Goal: Task Accomplishment & Management: Manage account settings

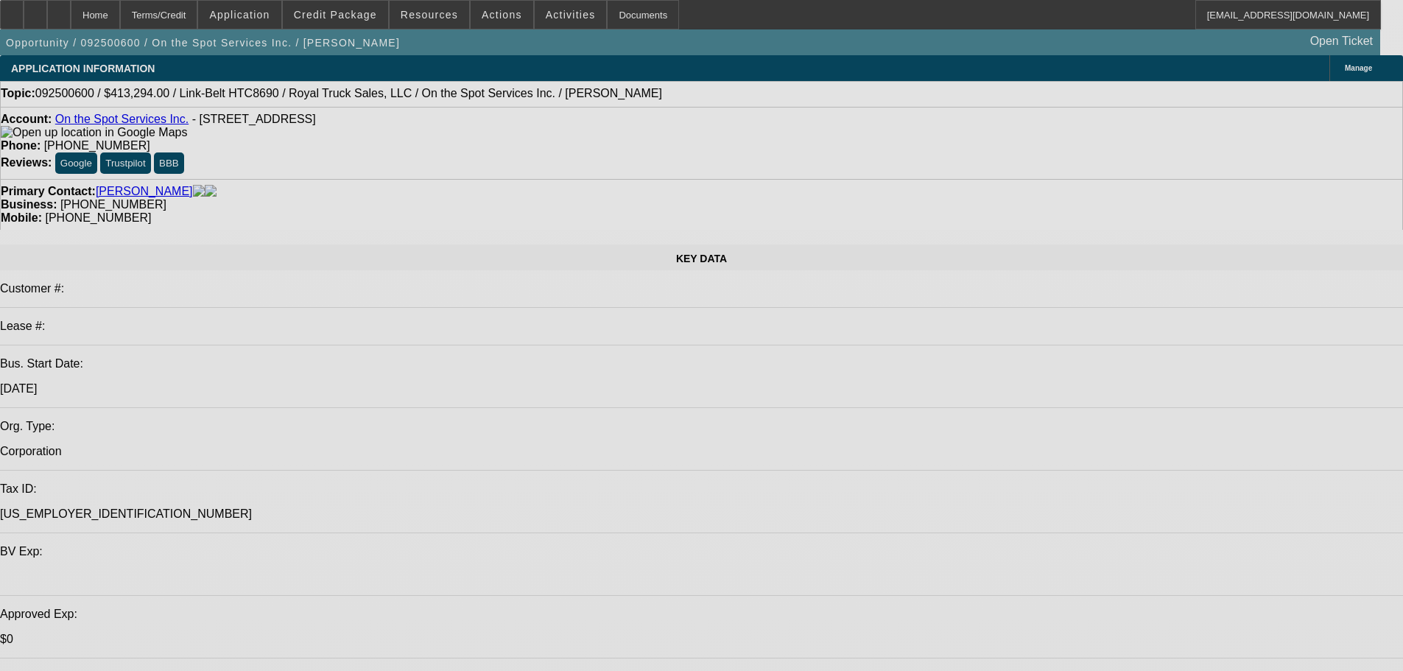
select select "0"
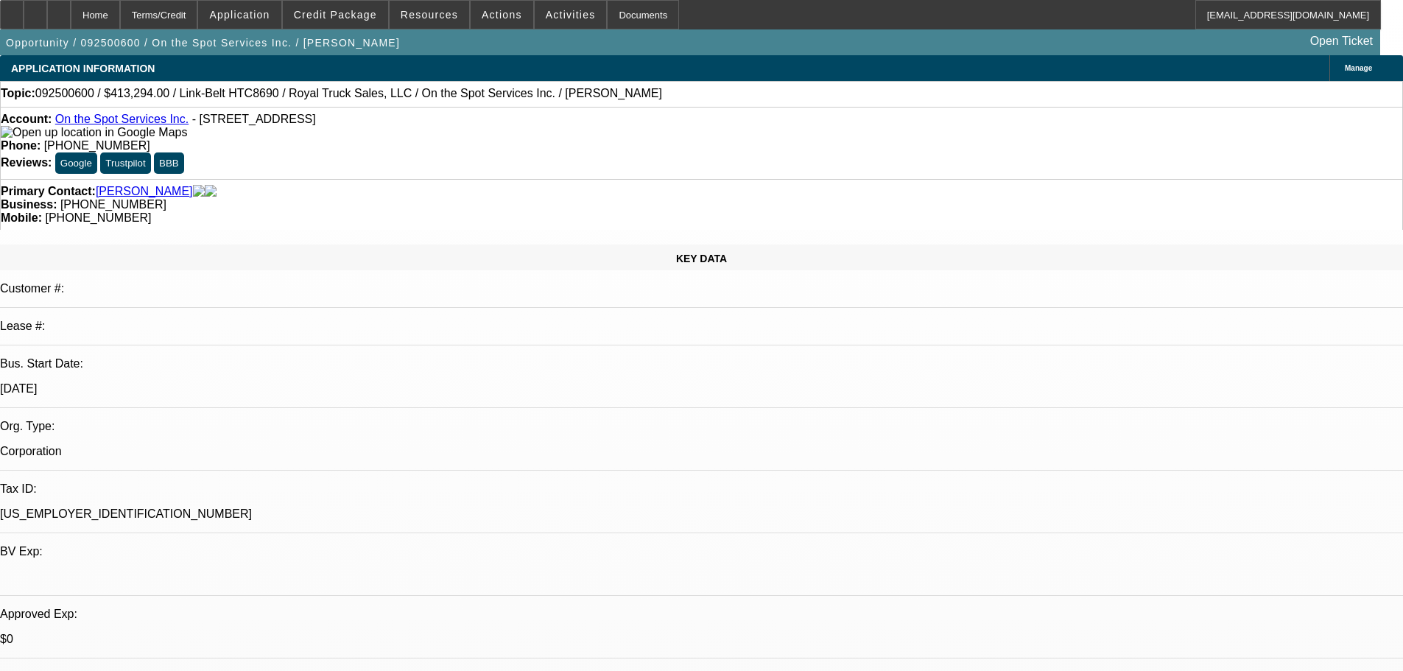
select select "0"
select select "6"
select select "0"
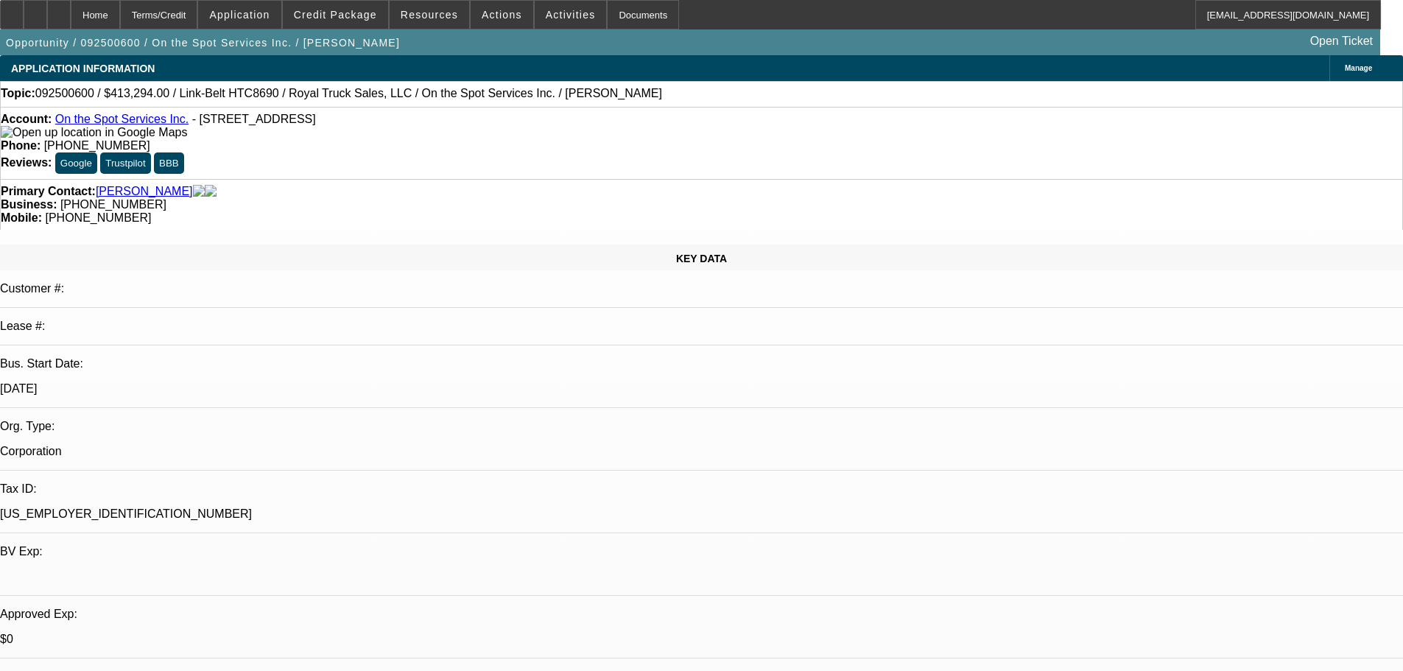
select select "6"
select select "0"
select select "6"
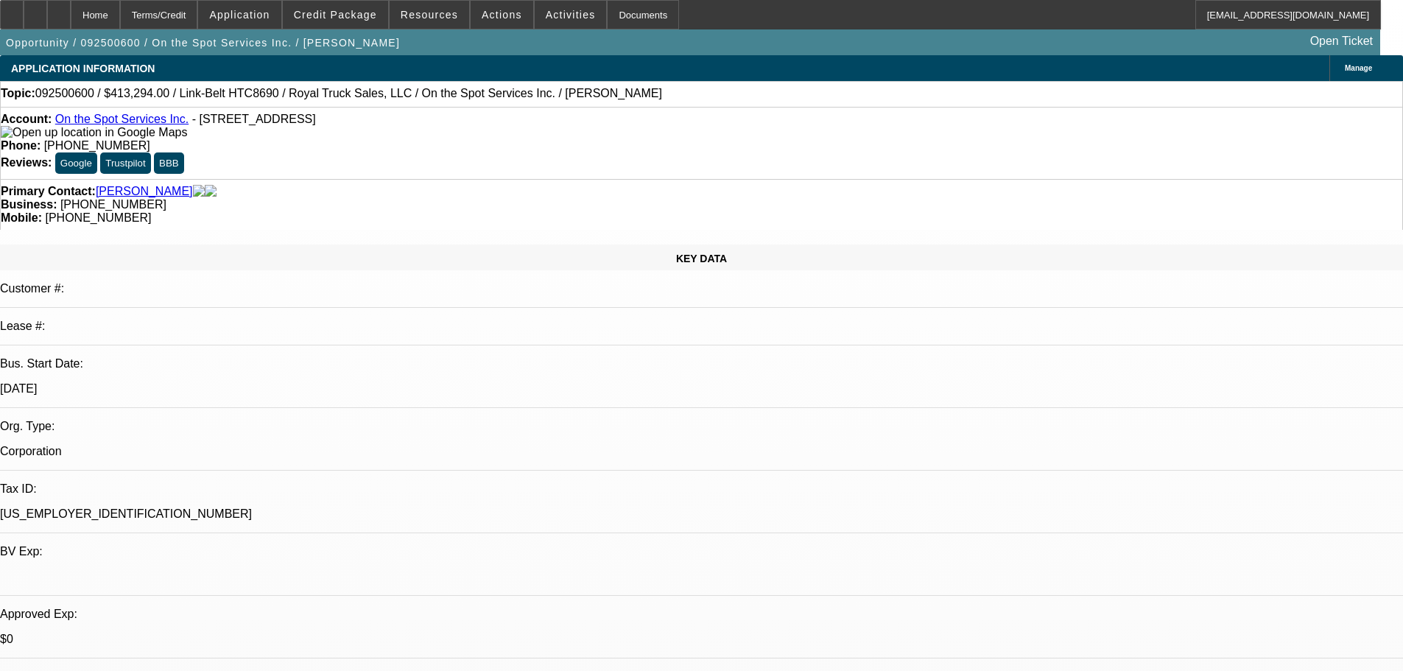
select select "0"
select select "6"
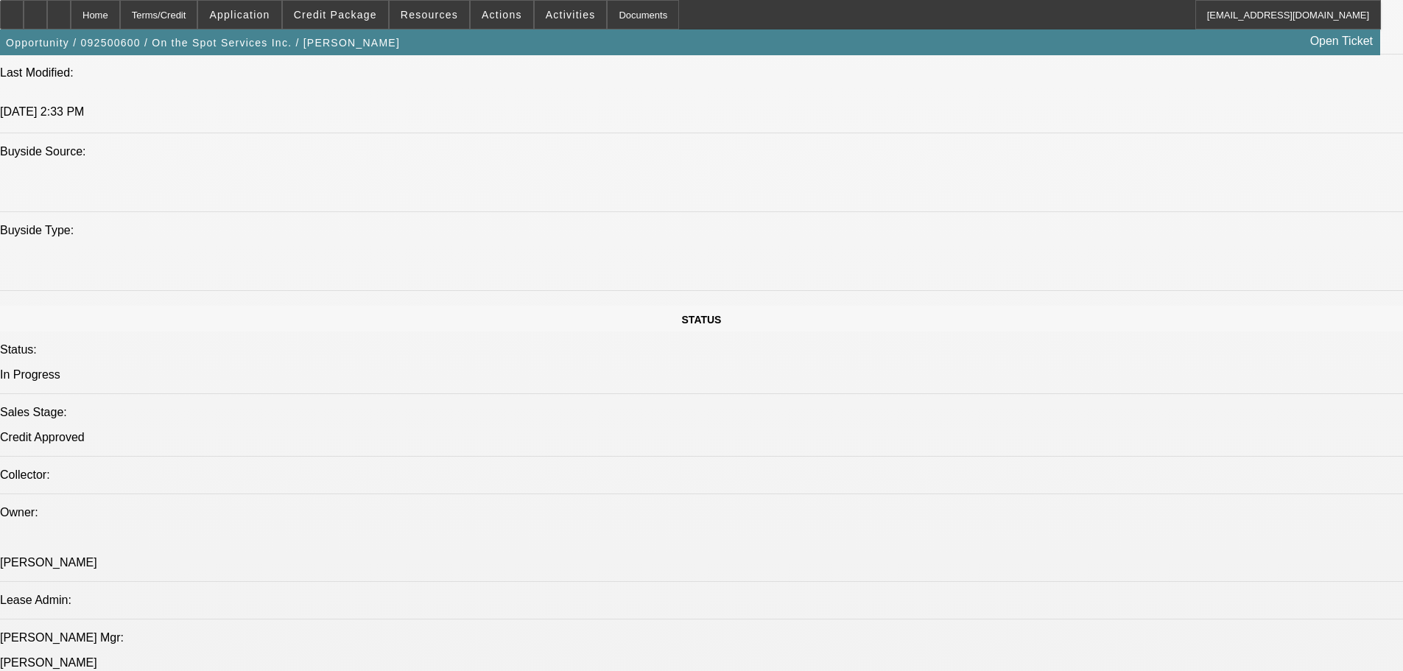
drag, startPoint x: 412, startPoint y: 407, endPoint x: 503, endPoint y: 543, distance: 163.6
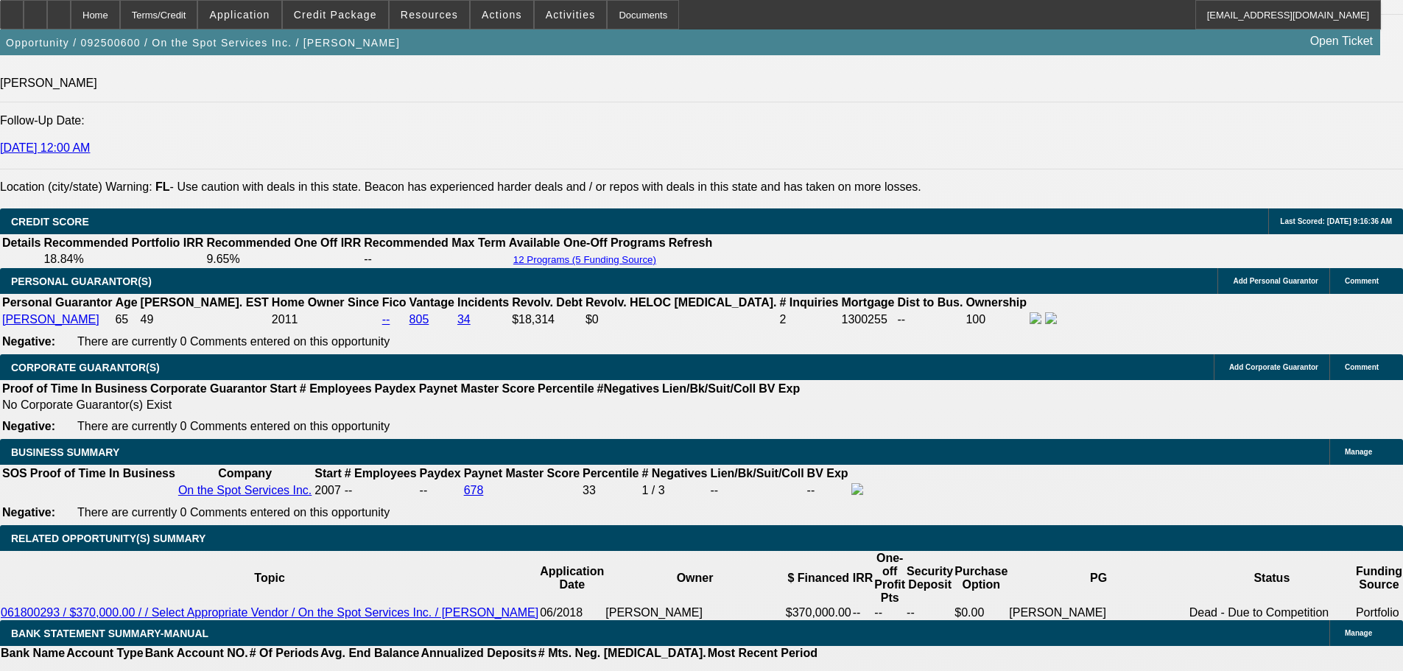
scroll to position [1918, 0]
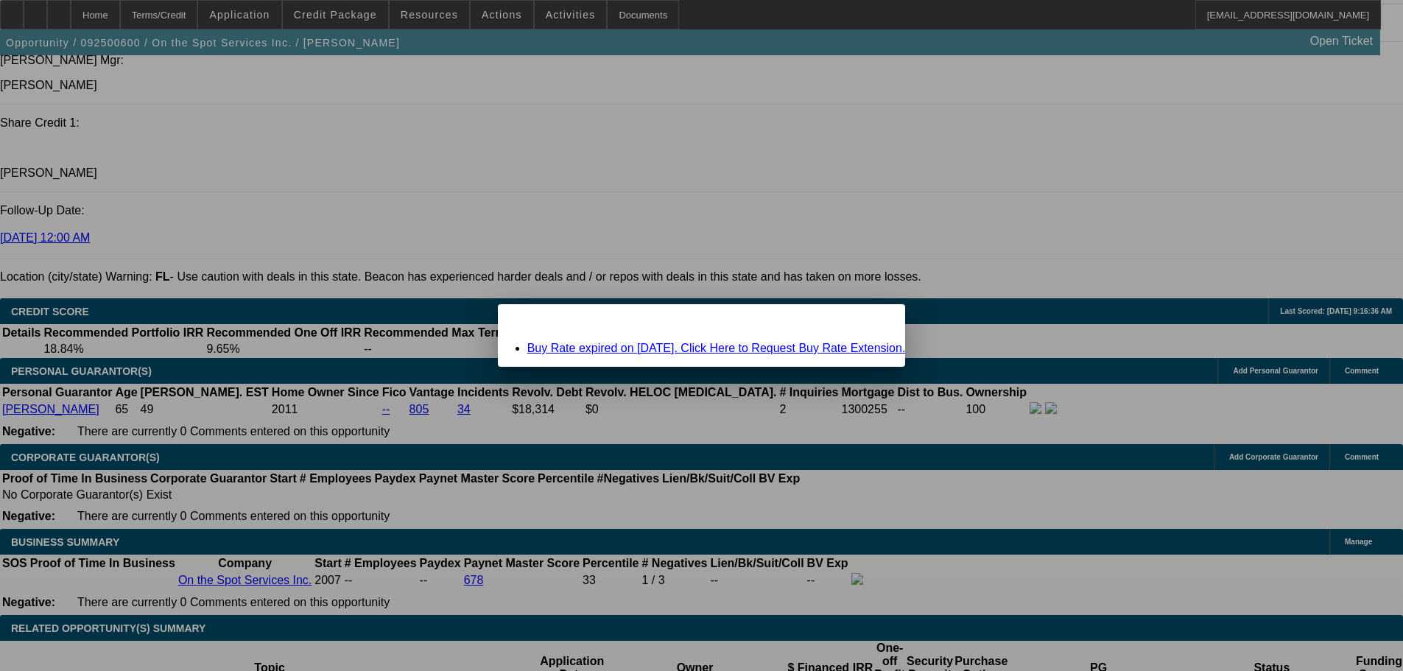
scroll to position [0, 0]
click at [876, 321] on span "Close" at bounding box center [886, 317] width 20 height 8
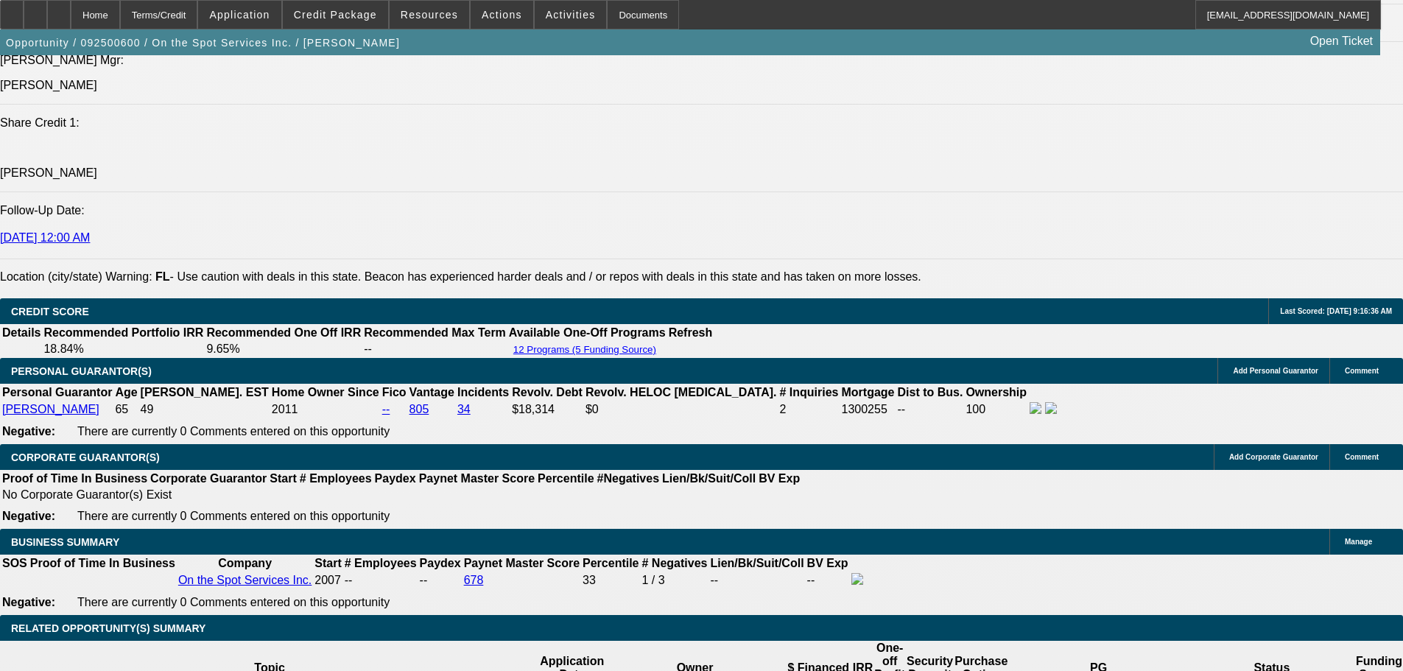
scroll to position [1918, 0]
drag, startPoint x: 235, startPoint y: 270, endPoint x: 243, endPoint y: 272, distance: 8.2
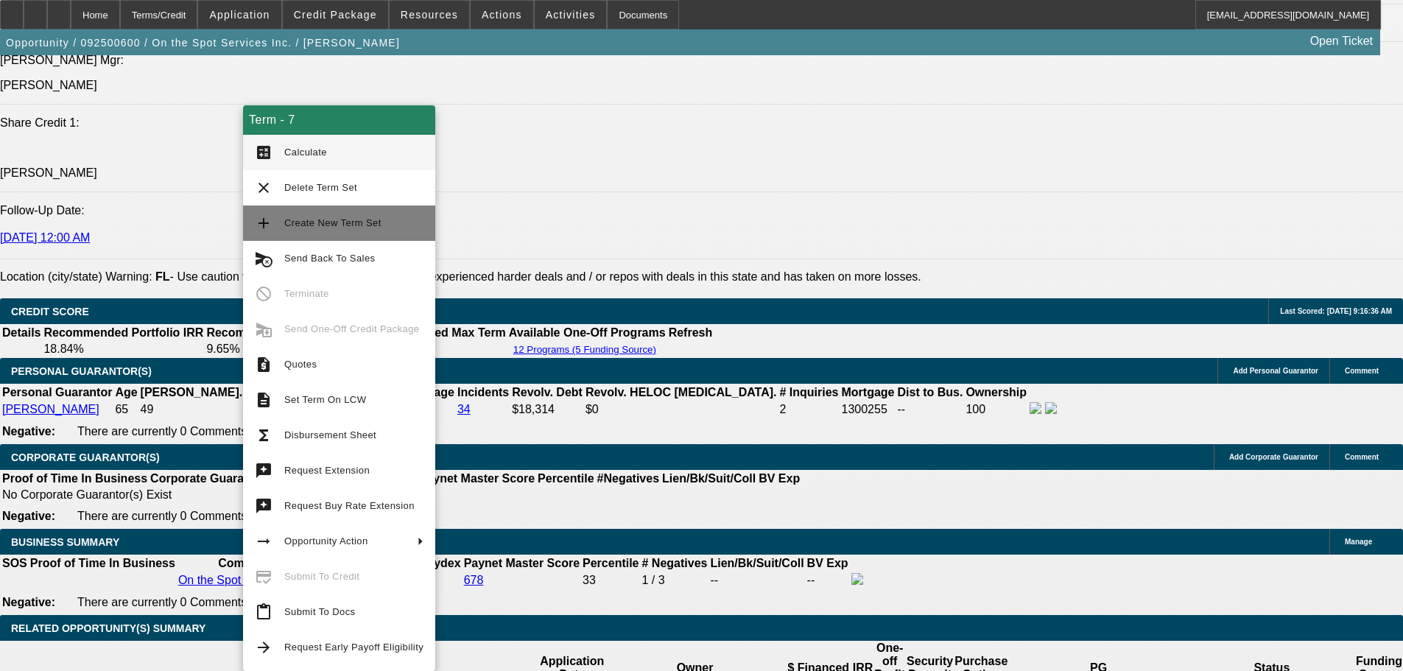
click at [328, 220] on span "Create New Term Set" at bounding box center [332, 222] width 97 height 11
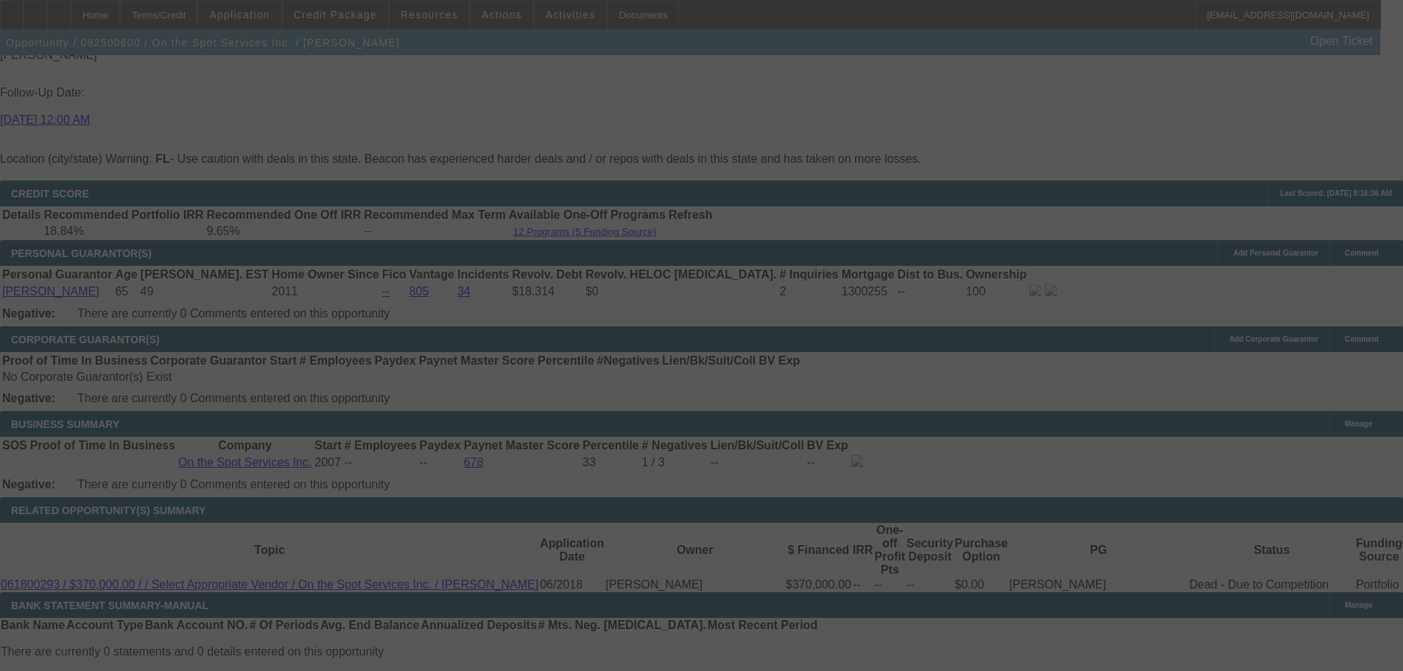
scroll to position [2065, 0]
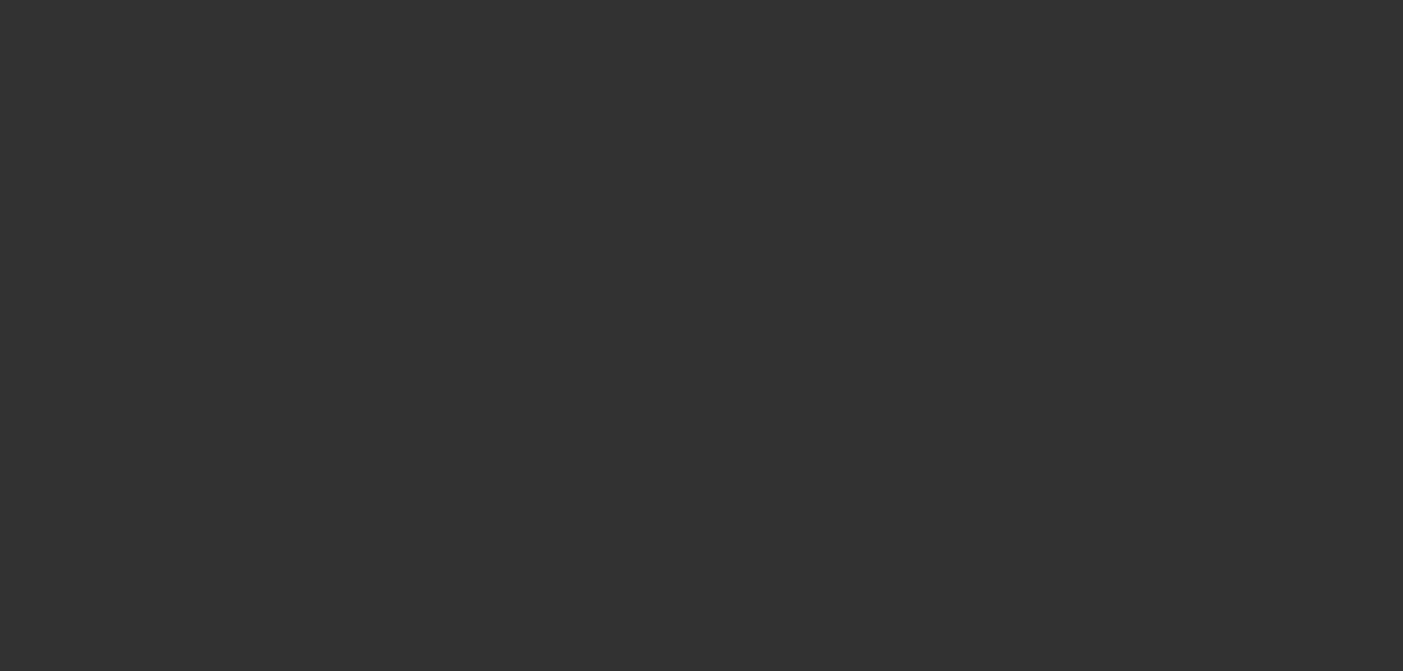
scroll to position [2152, 0]
select select "0"
select select "6"
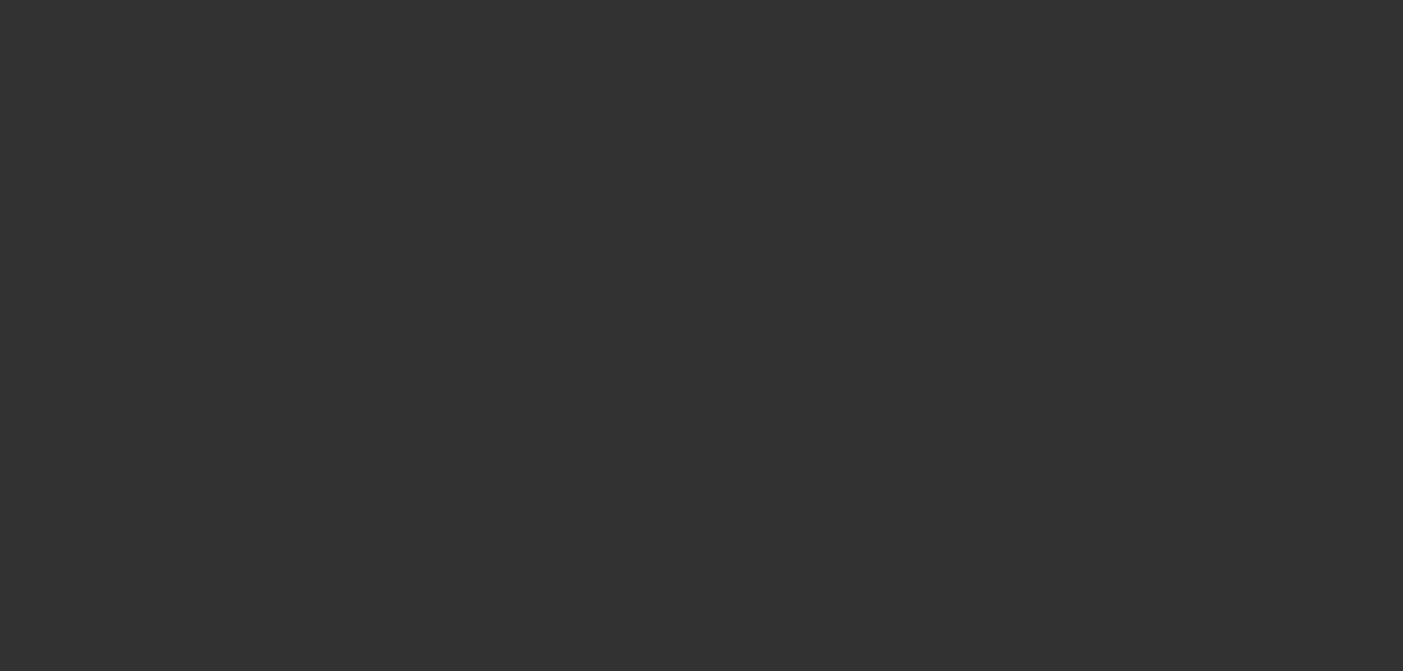
select select "0"
select select "6"
select select "0"
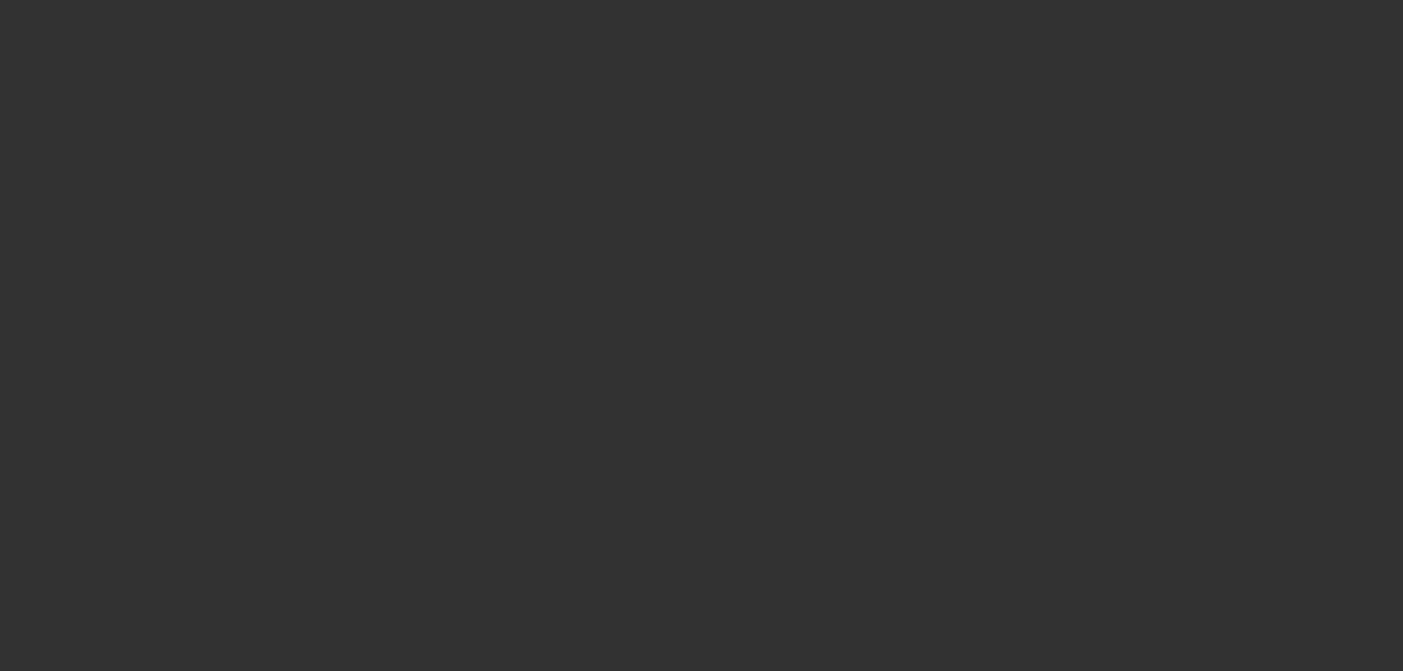
select select "0"
select select "6"
select select "0"
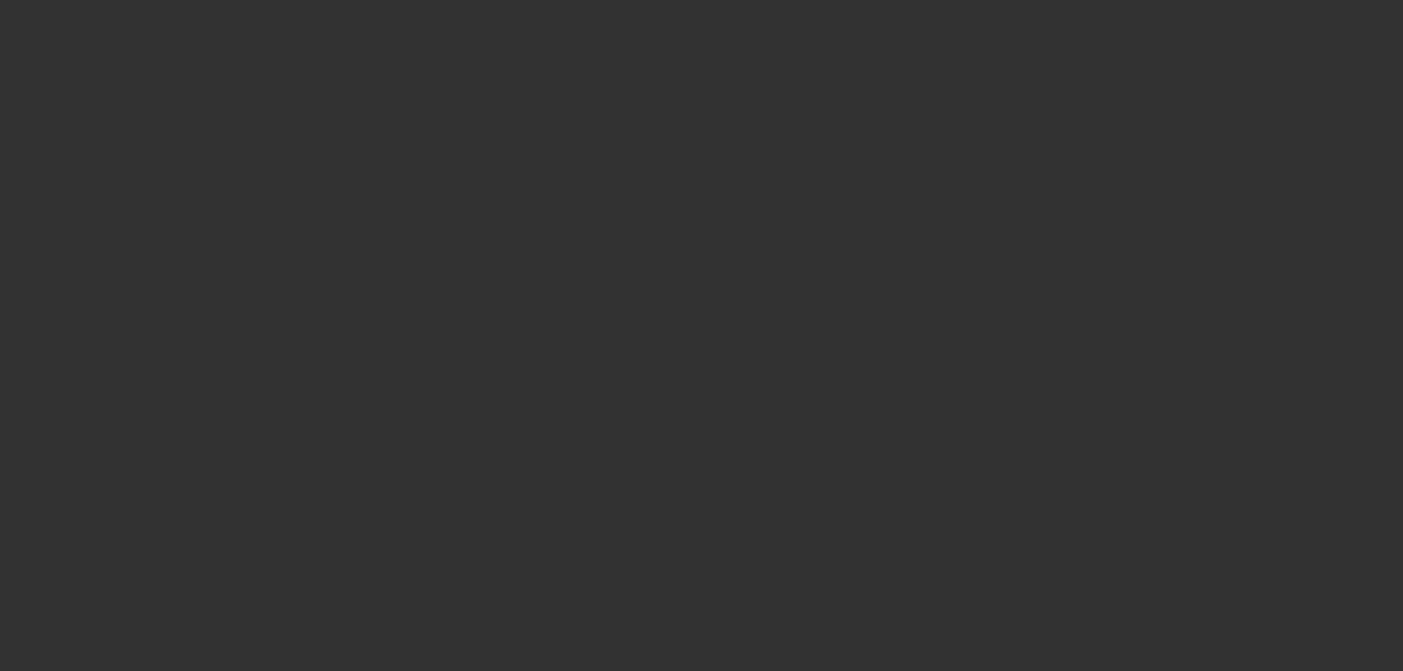
select select "0"
select select "6"
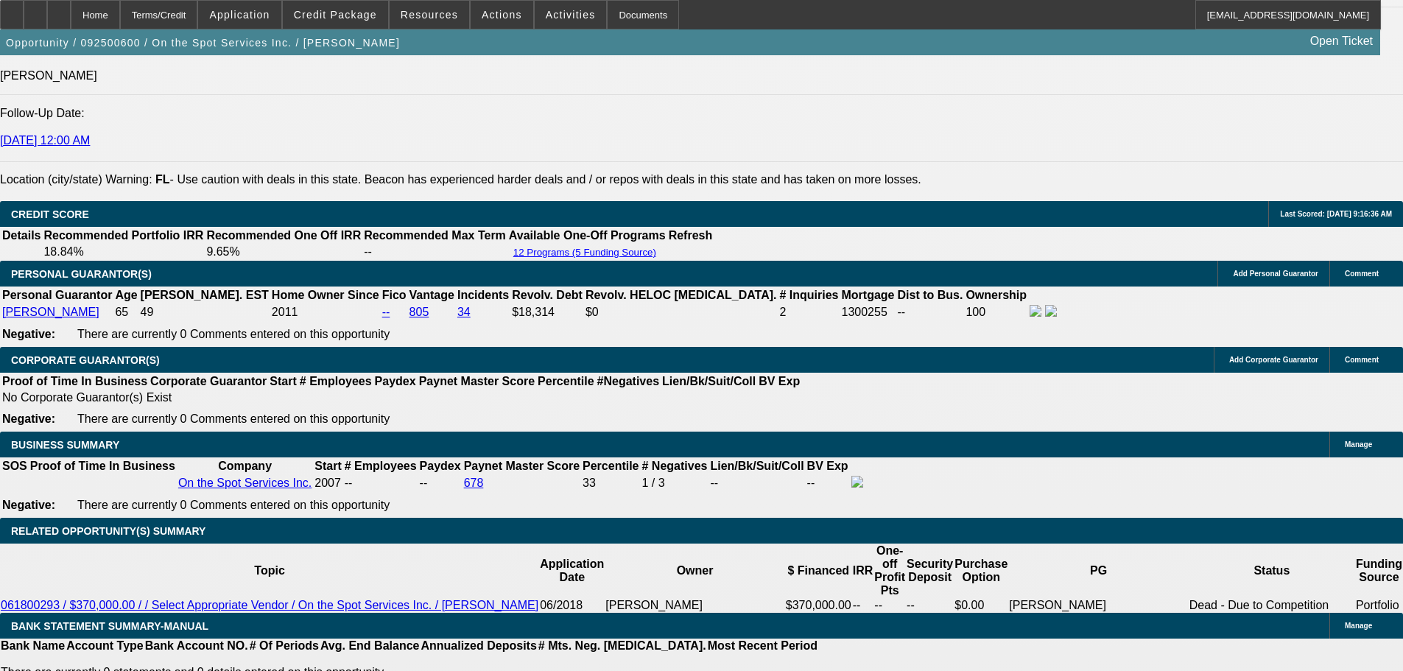
scroll to position [1937, 0]
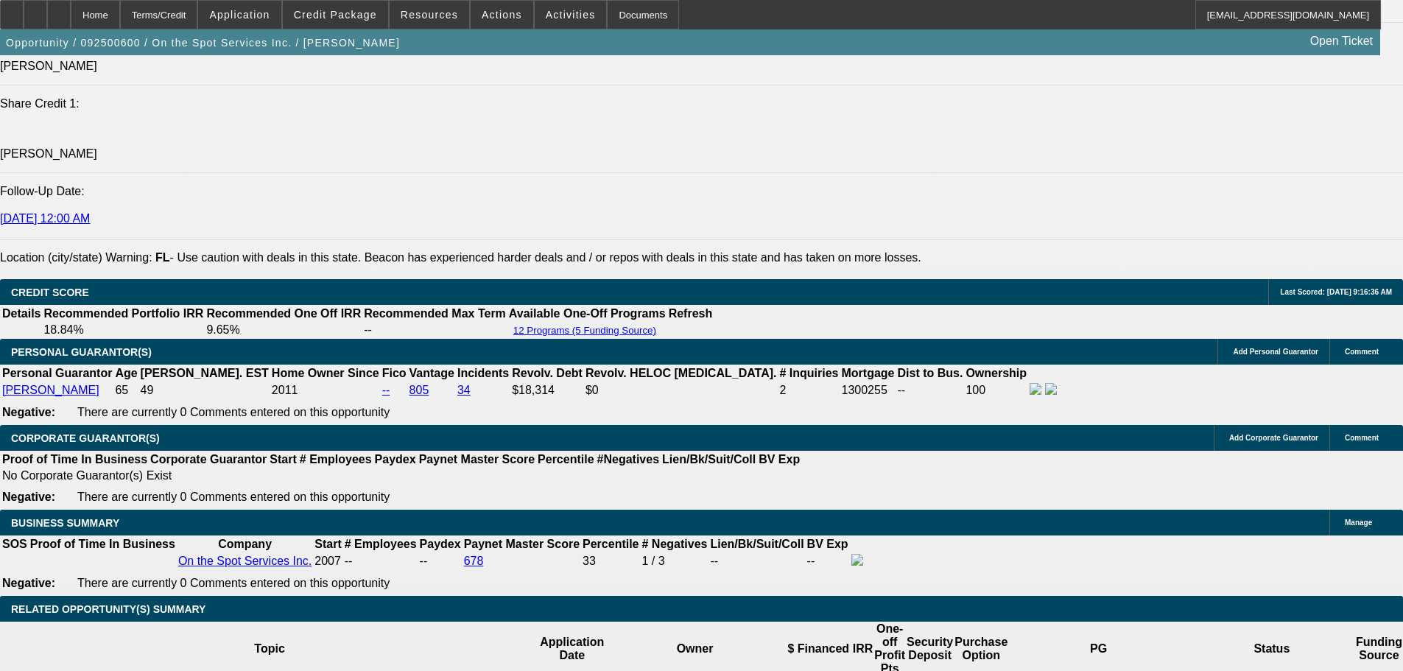
type input "7."
type input "UNKNOWN"
type input "$8,183.72"
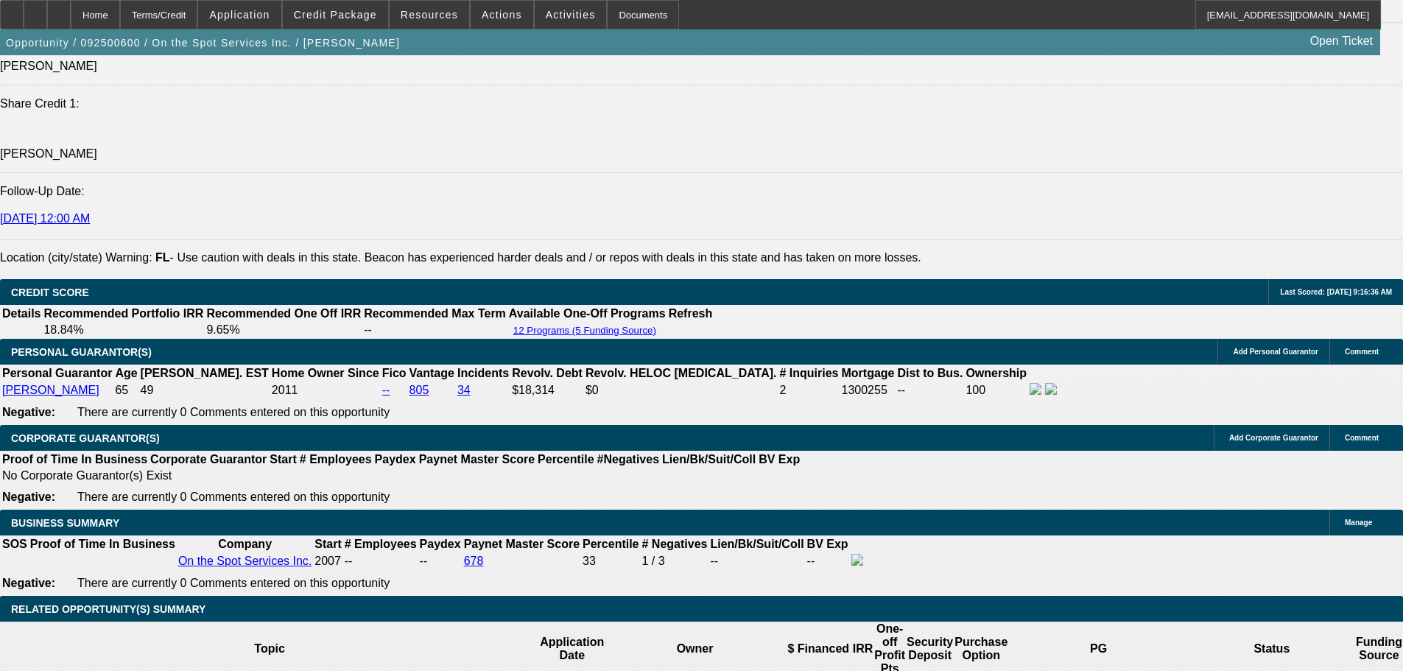
scroll to position [2022, 0]
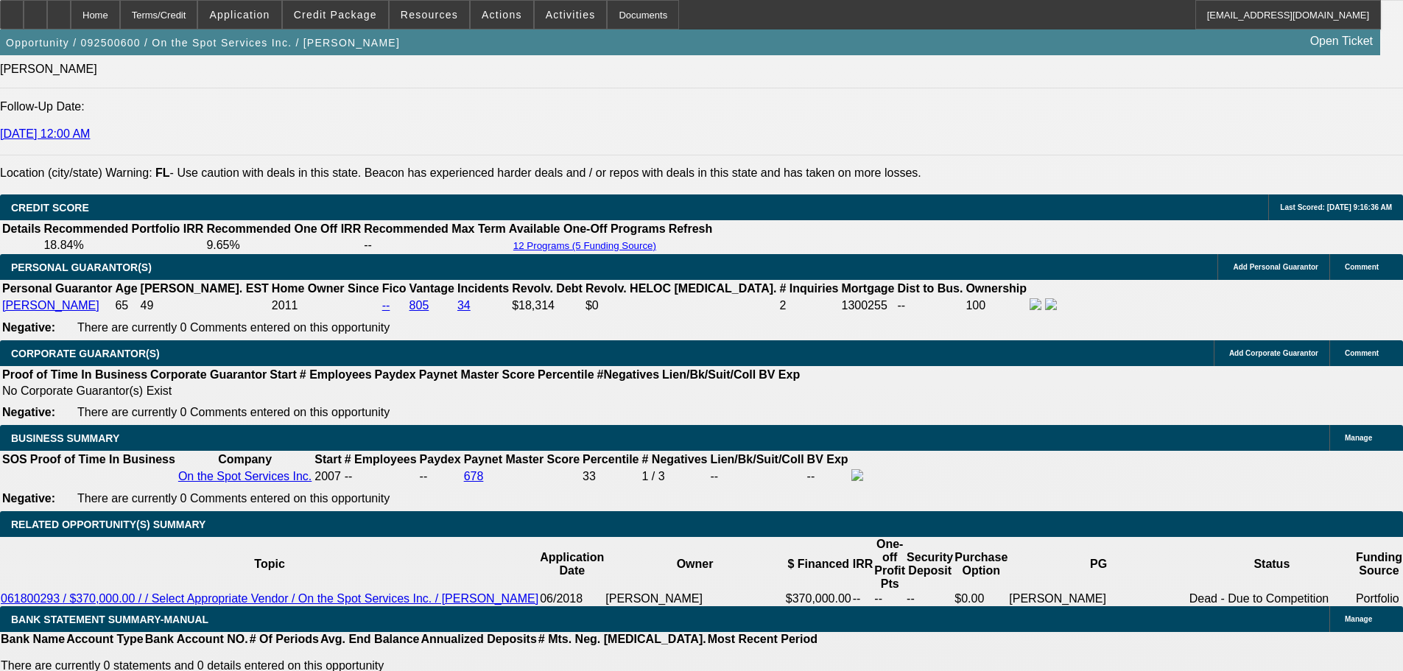
type input "7.25"
type input "$8,232.55"
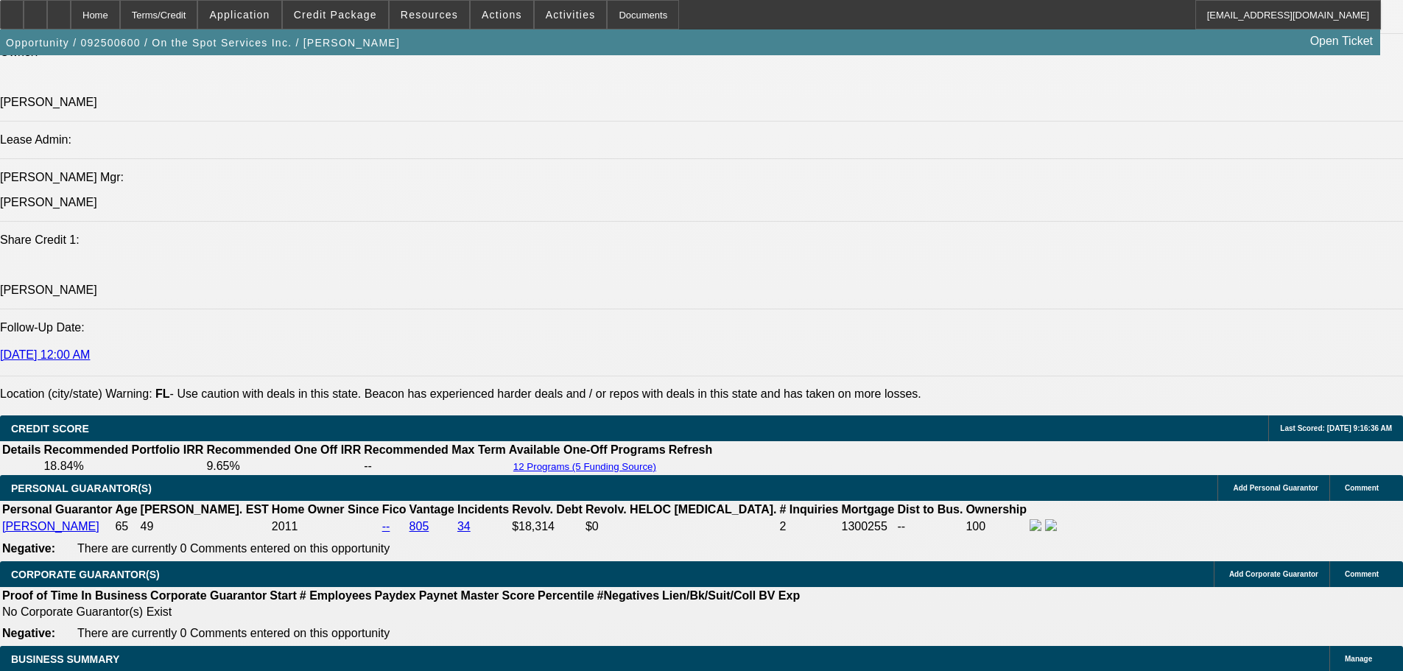
type input "7.25"
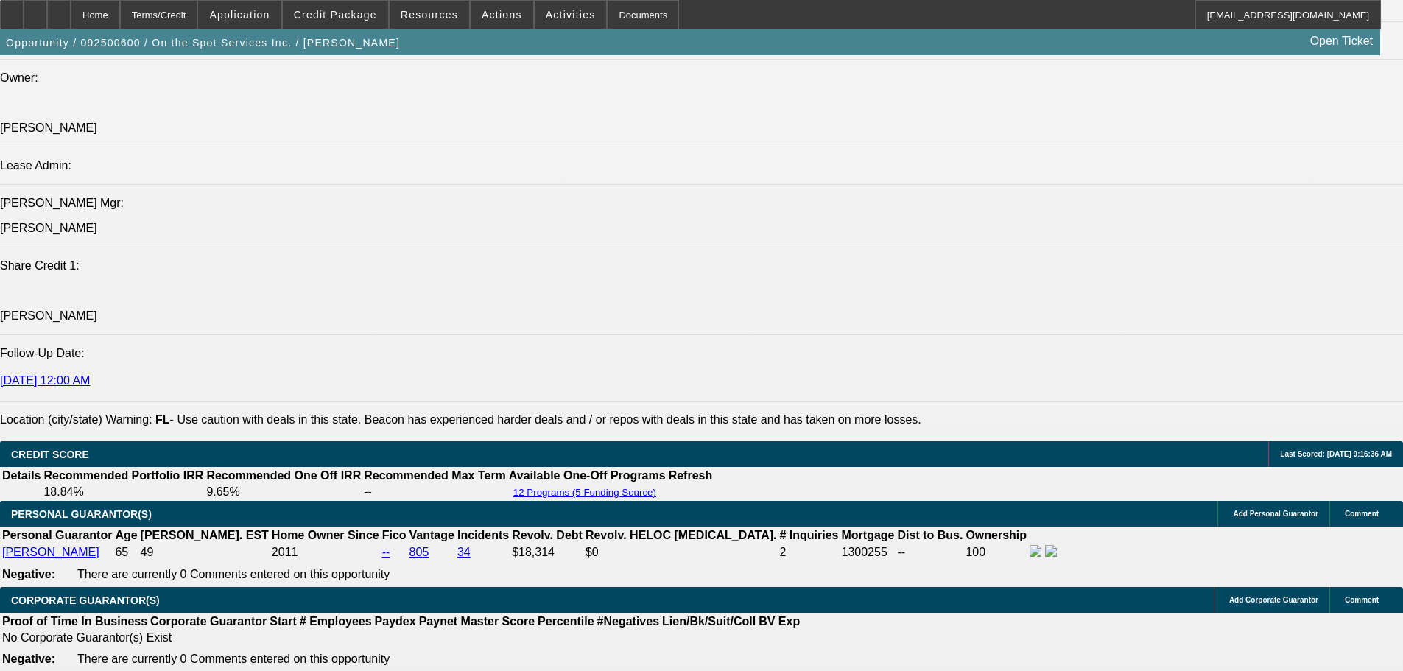
scroll to position [1697, 0]
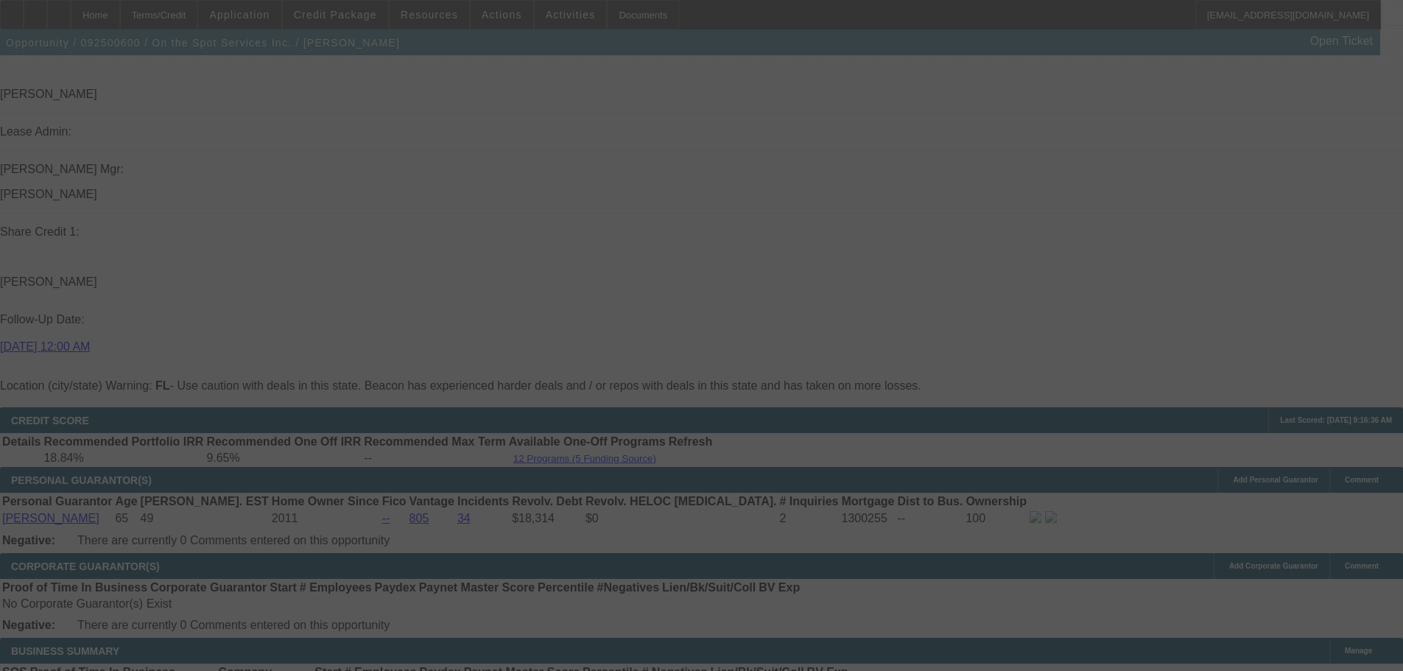
scroll to position [1918, 0]
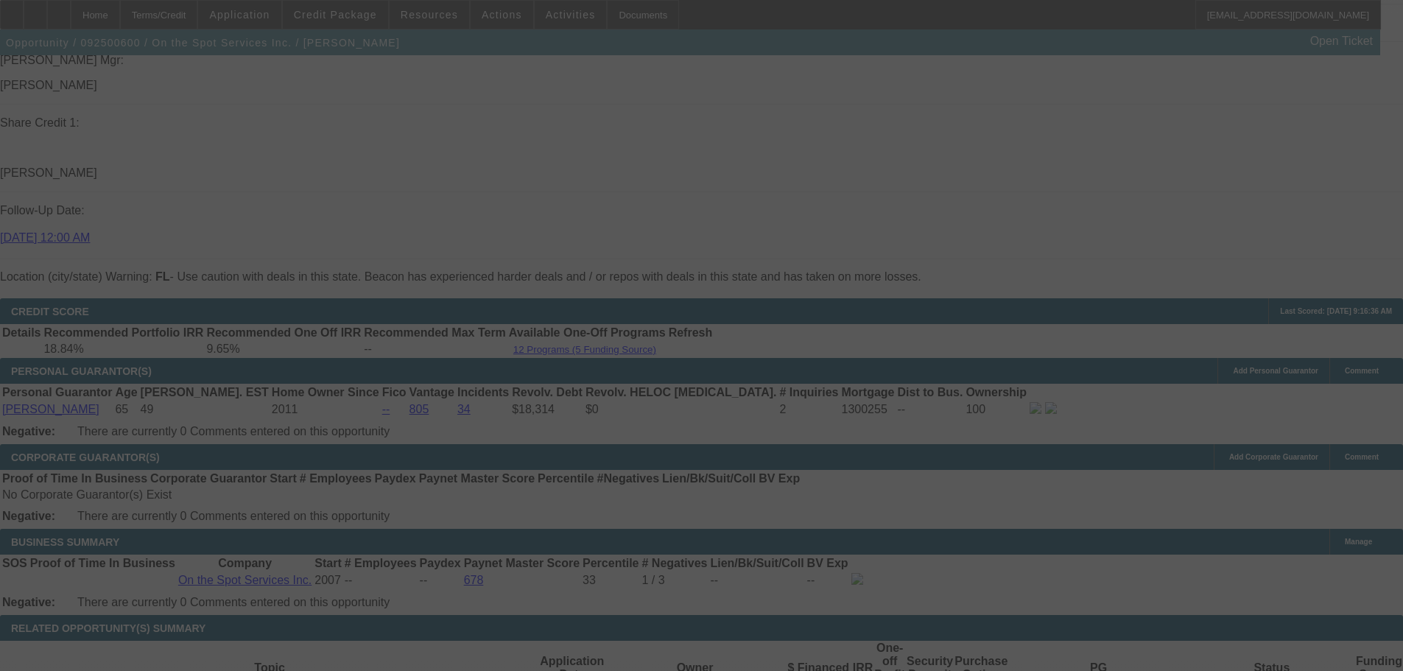
select select "0"
select select "6"
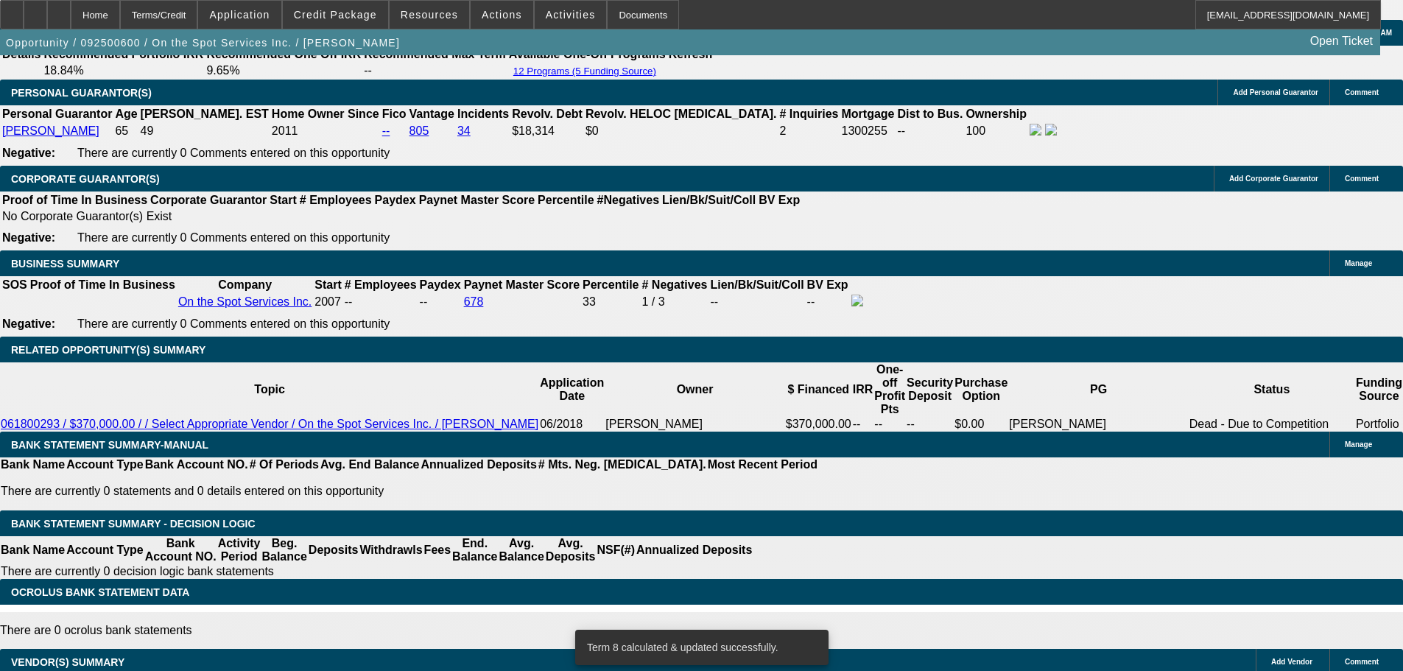
scroll to position [2286, 0]
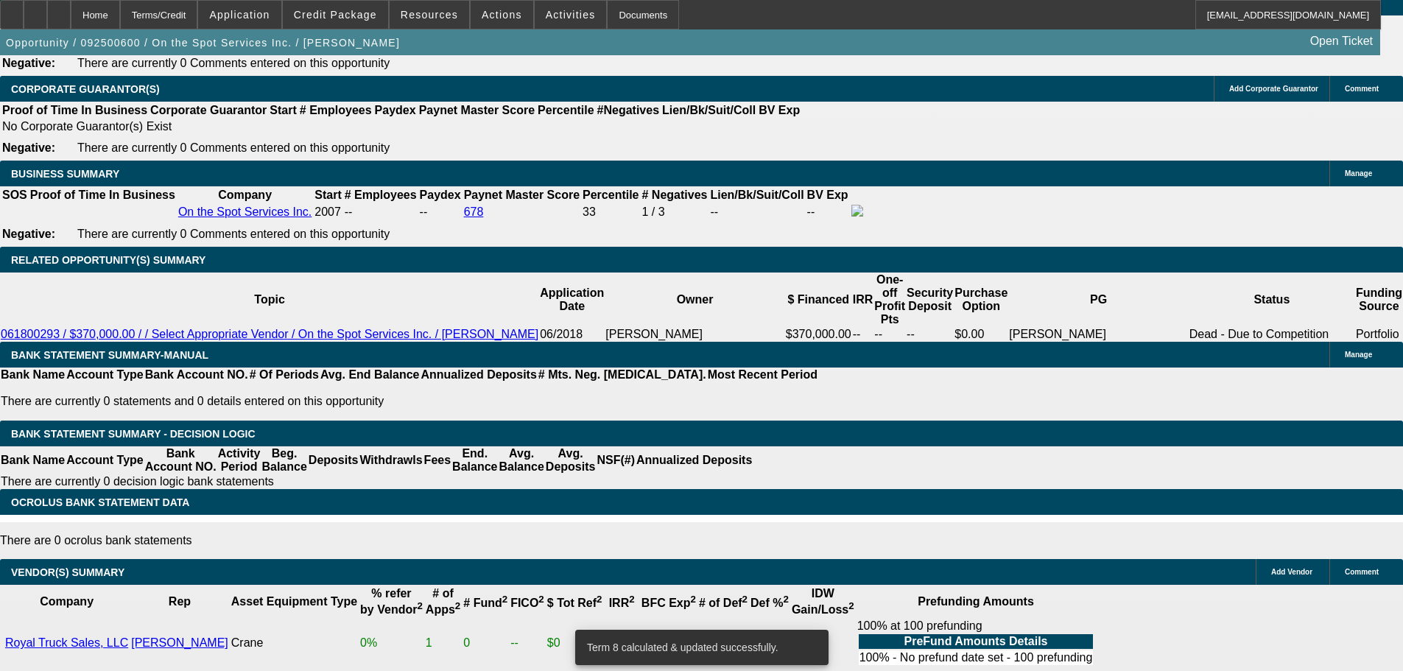
select select "0"
select select "6"
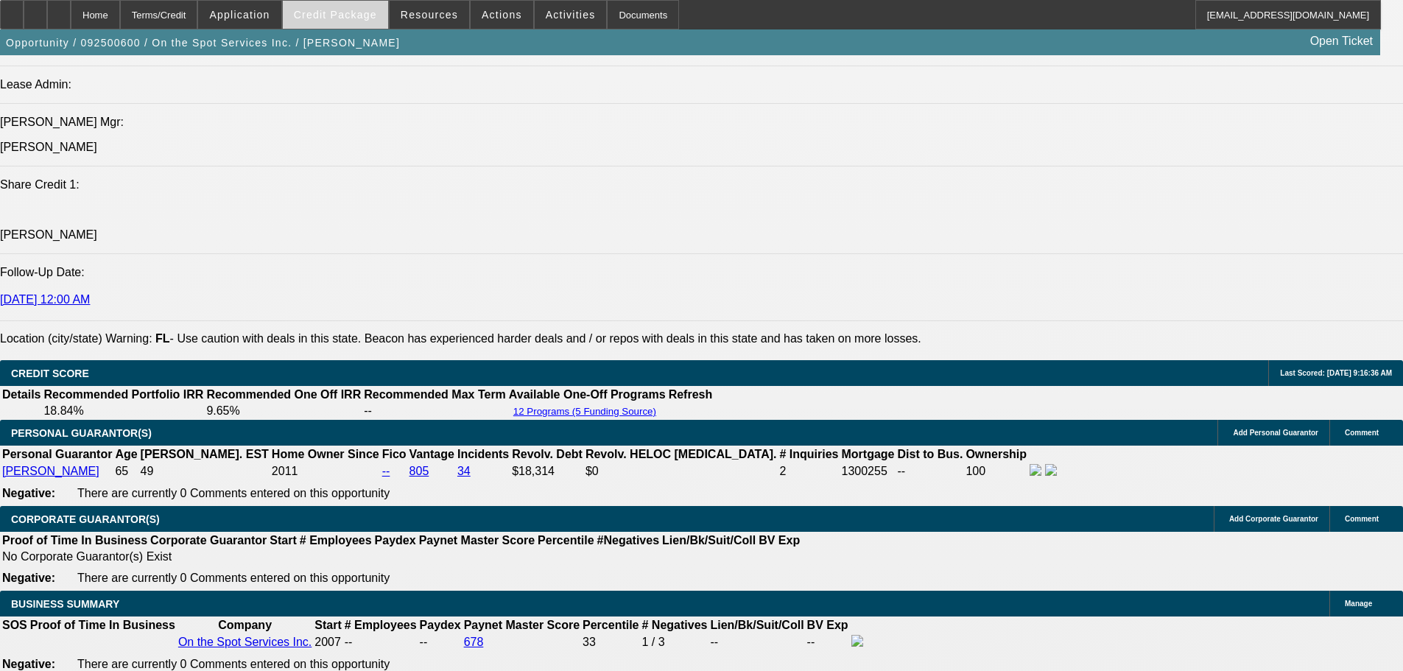
scroll to position [1844, 0]
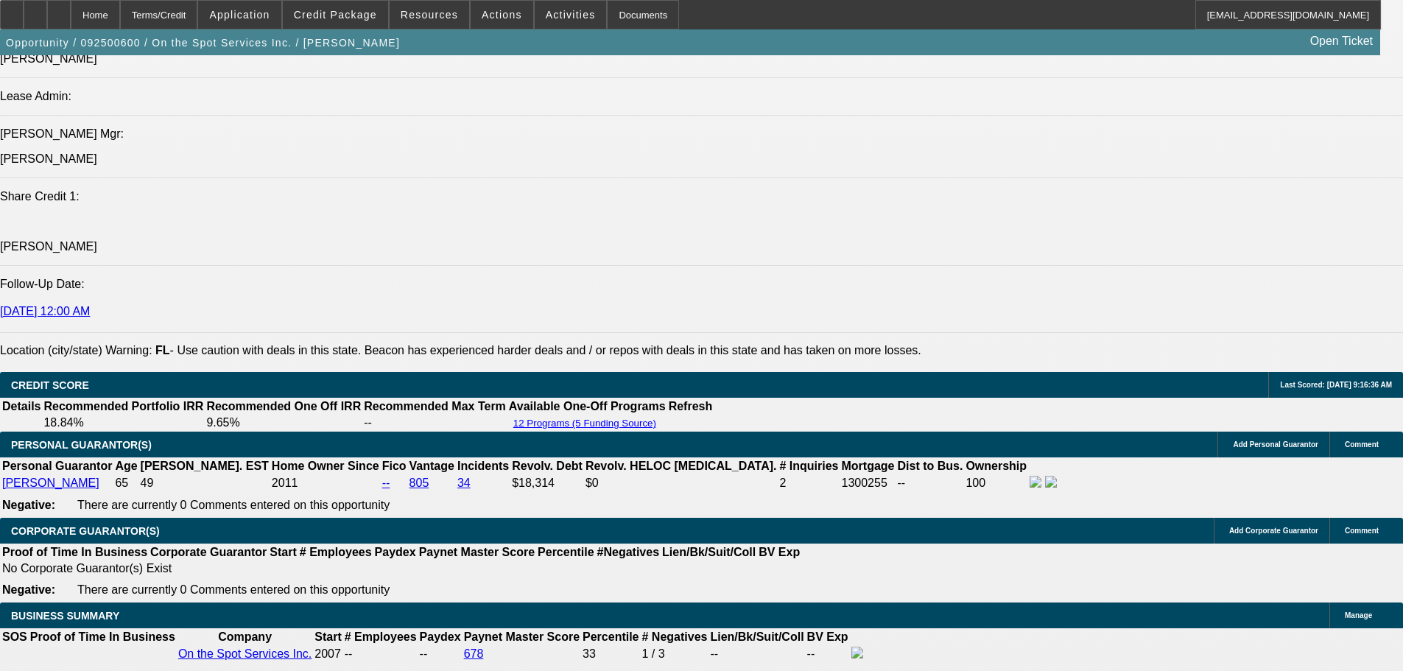
drag, startPoint x: 1132, startPoint y: 155, endPoint x: 1059, endPoint y: 155, distance: 72.9
drag, startPoint x: 1216, startPoint y: 553, endPoint x: 977, endPoint y: 490, distance: 247.4
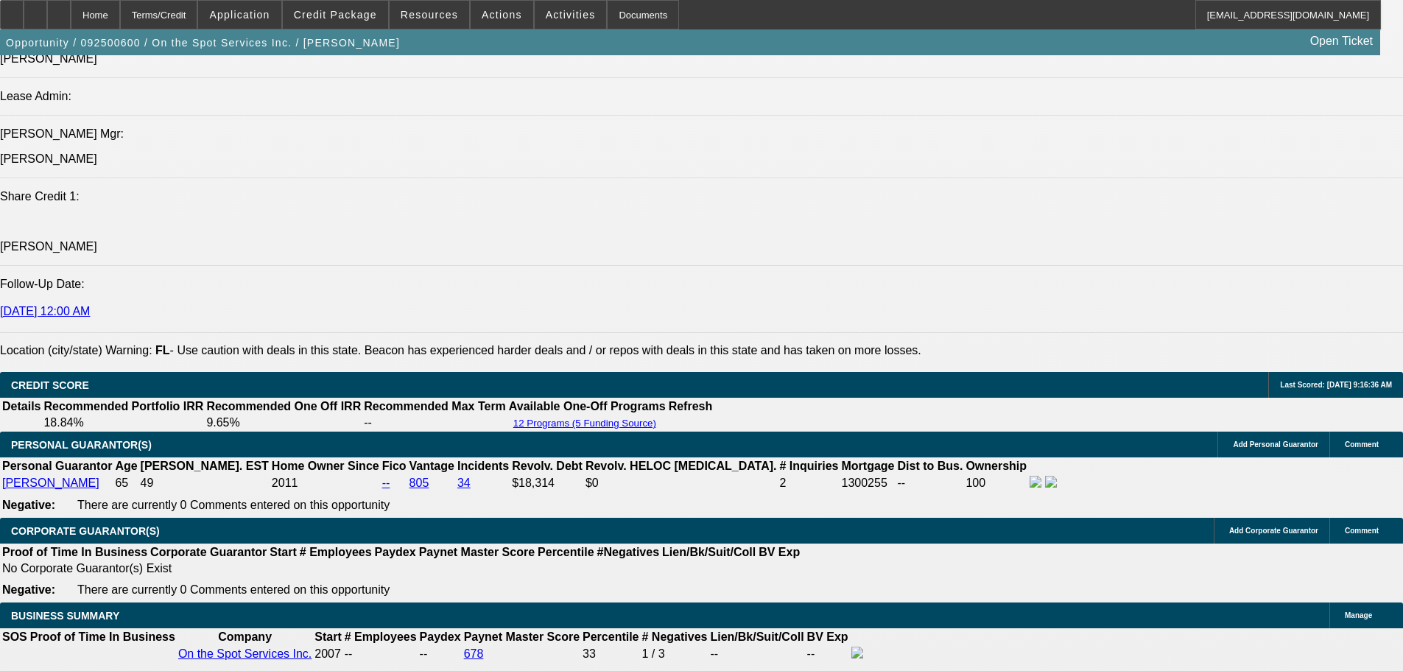
copy div "9/30 buddy let me know he may have 7.75% approval. Told him to send it over whe…"
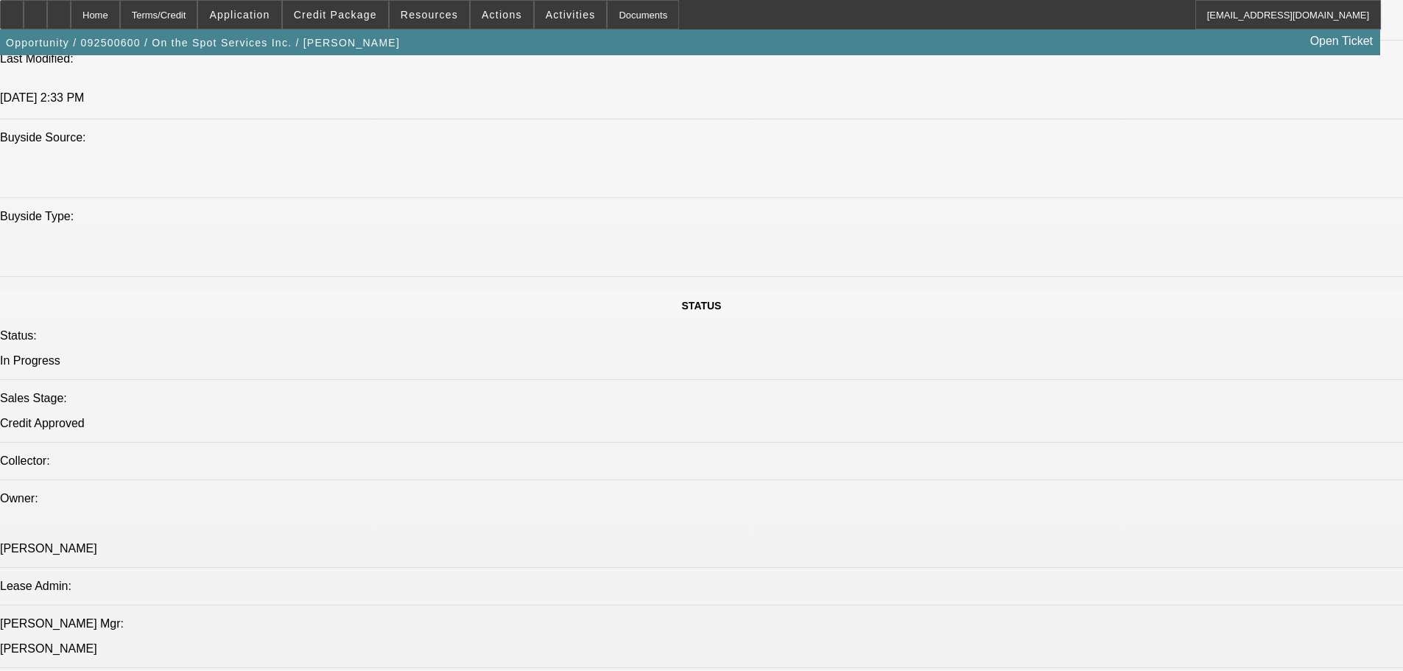
drag, startPoint x: 922, startPoint y: 408, endPoint x: 870, endPoint y: 322, distance: 100.4
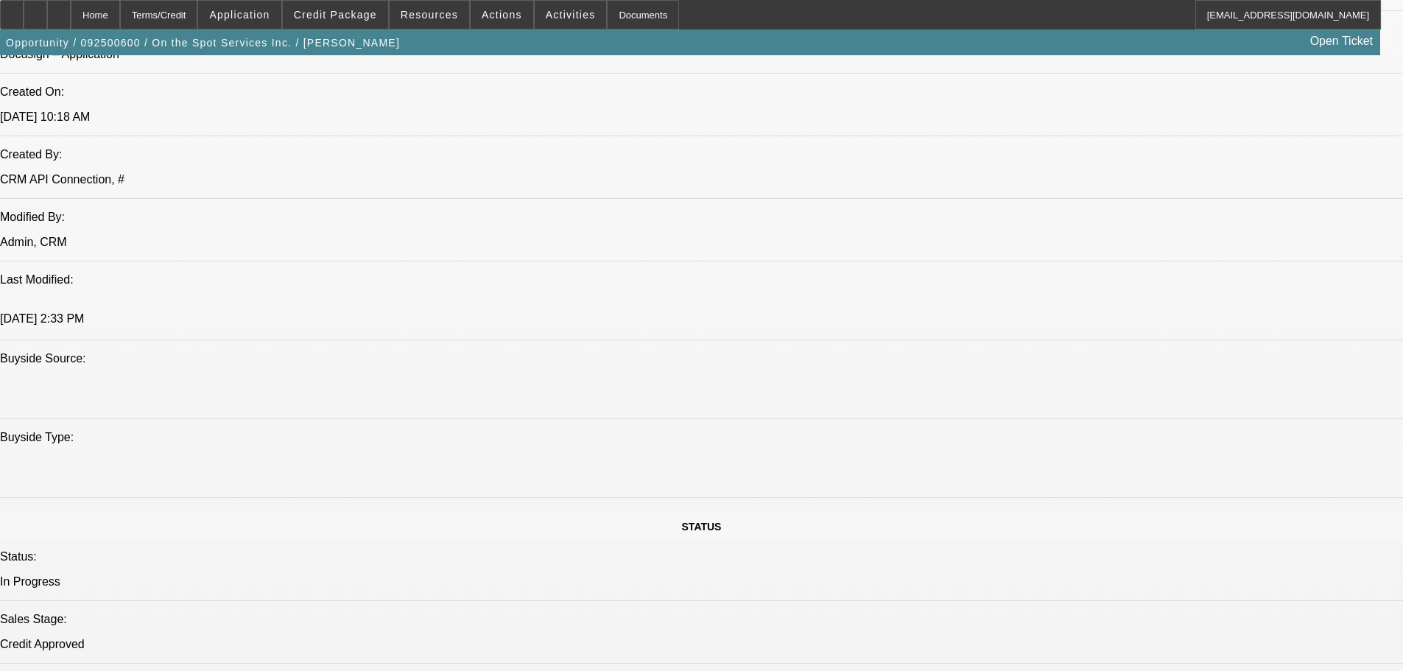
scroll to position [1502, 0]
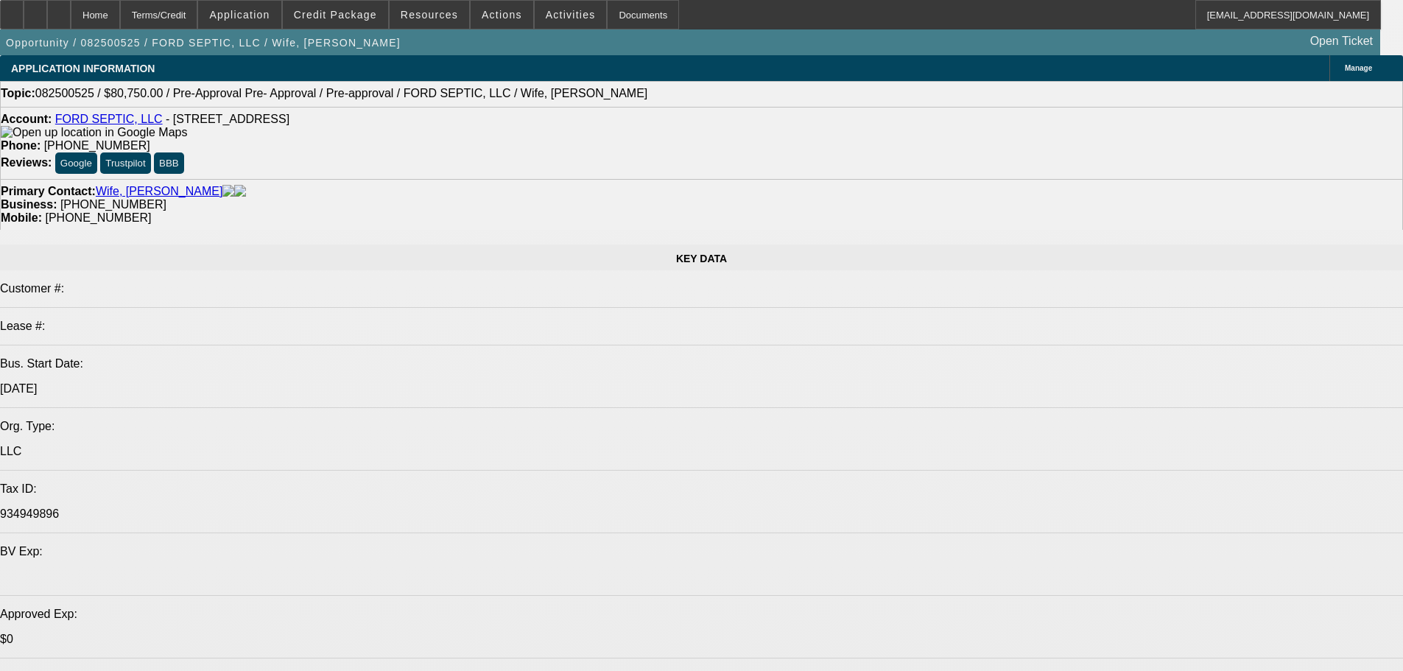
select select "0.15"
select select "2"
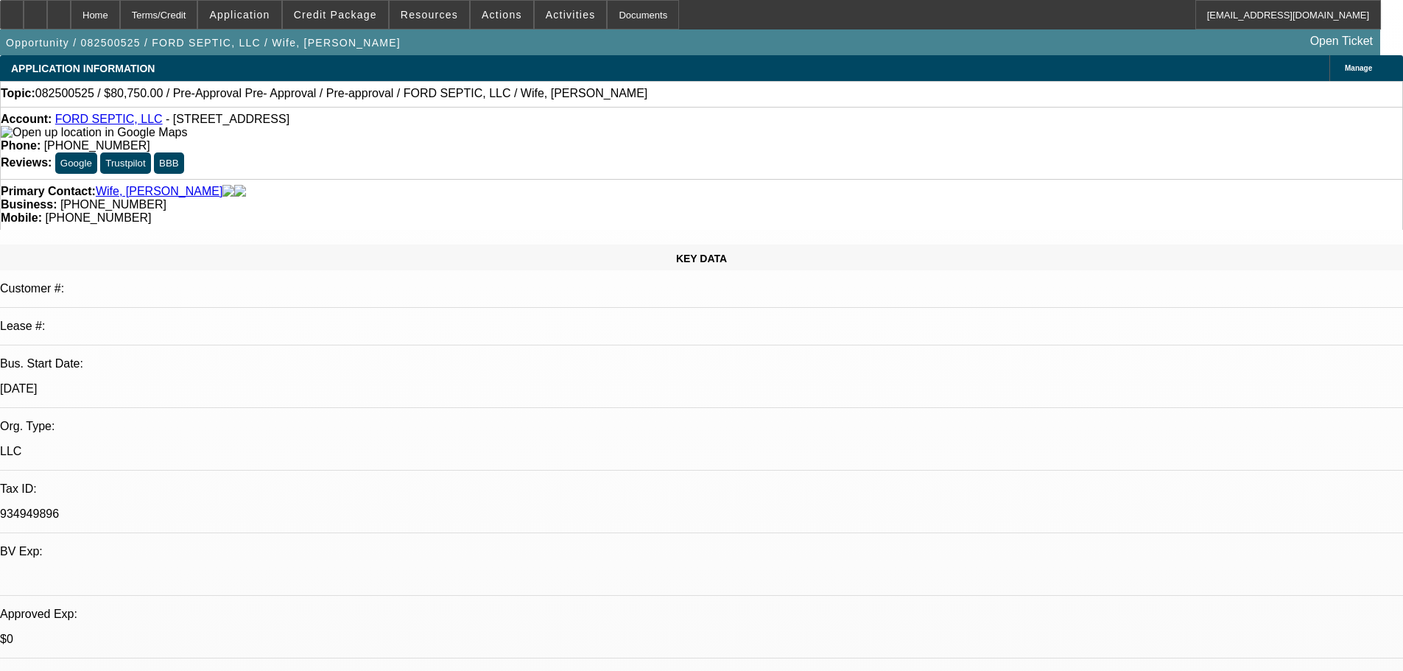
select select "2"
select select "0"
select select "6"
select select "0.15"
select select "2"
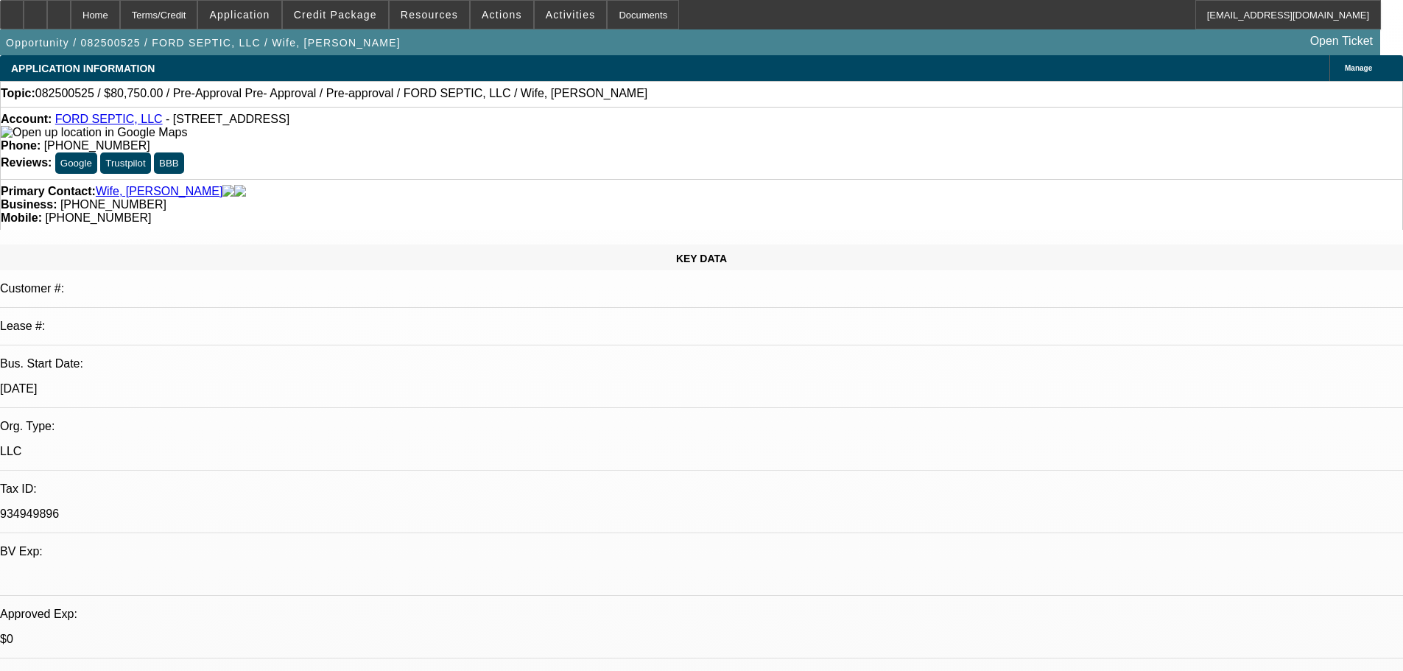
select select "2"
select select "0.1"
select select "4"
select select "0.15"
select select "2"
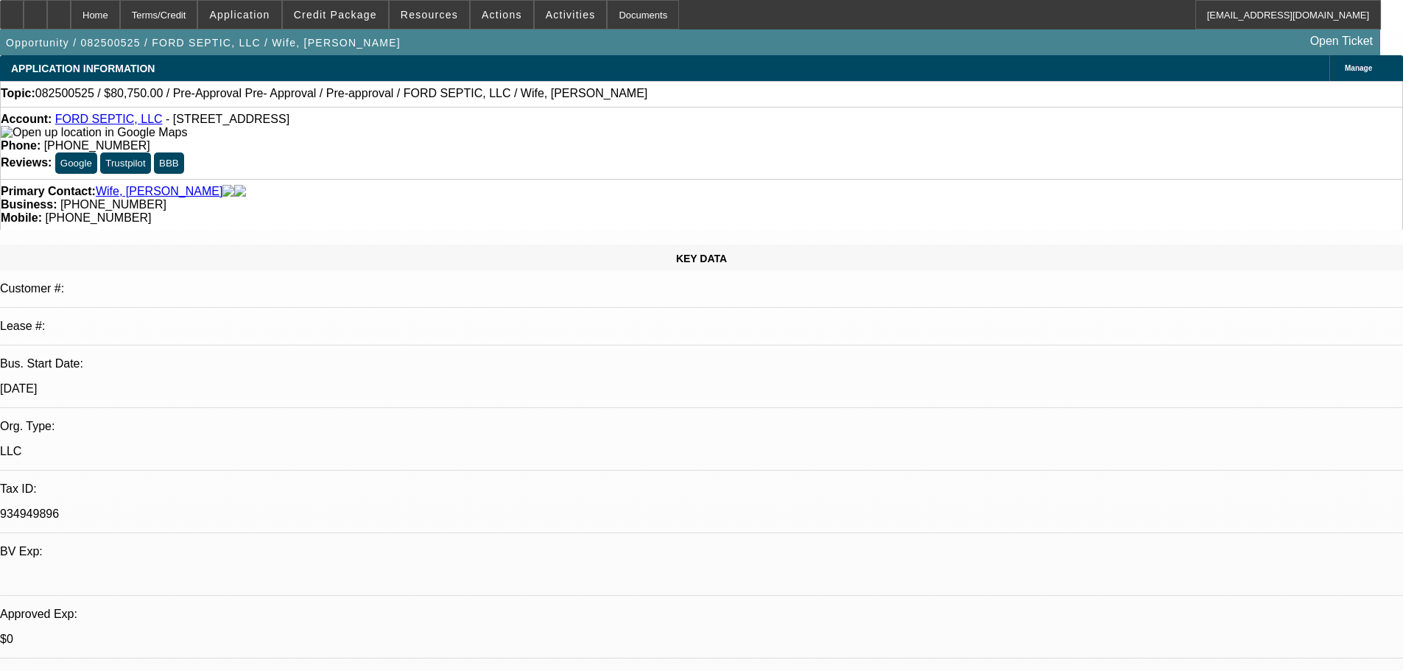
select select "2"
select select "0.1"
select select "4"
select select "0.15"
select select "2"
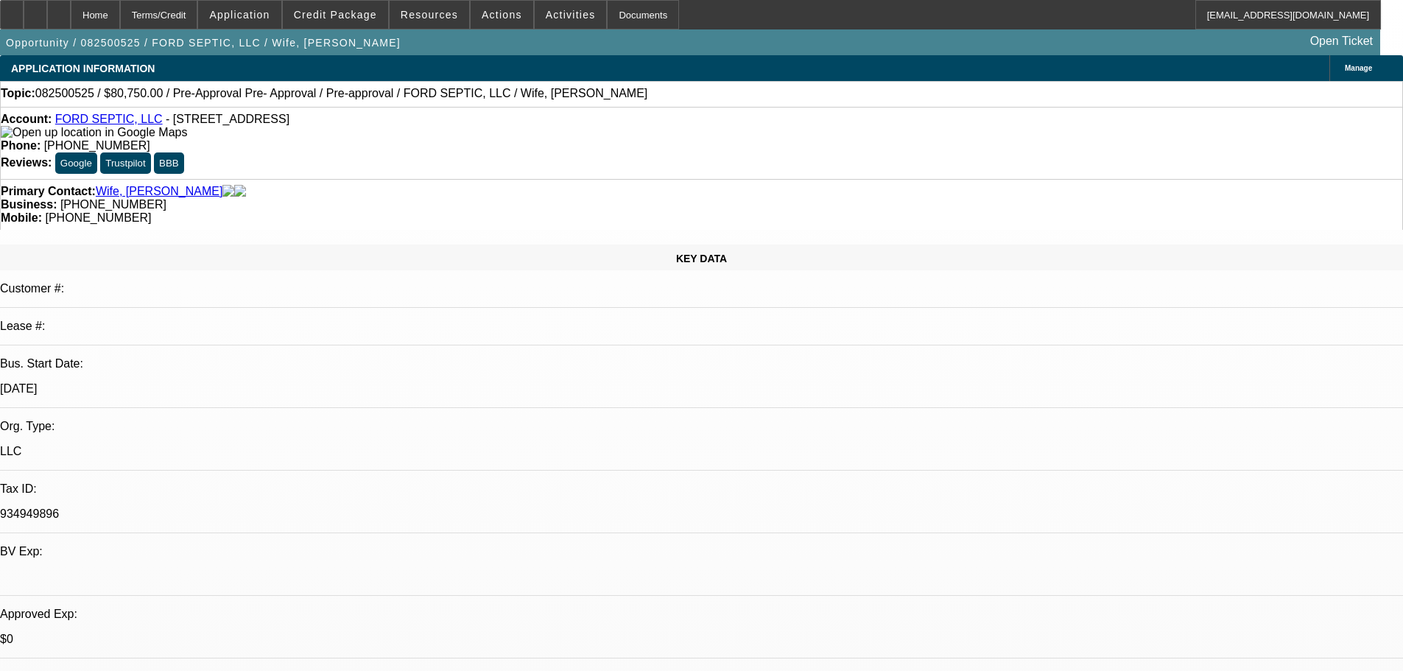
select select "2"
select select "0.1"
select select "4"
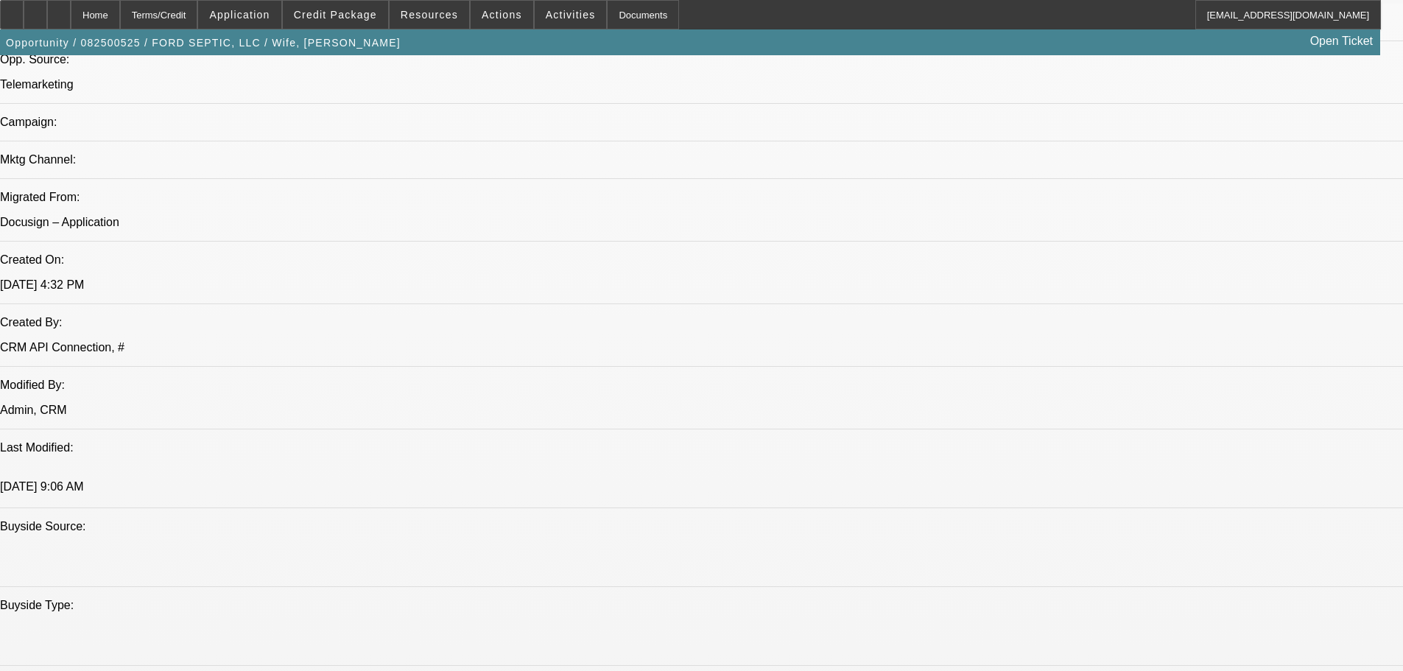
drag, startPoint x: 497, startPoint y: 374, endPoint x: 519, endPoint y: 563, distance: 190.5
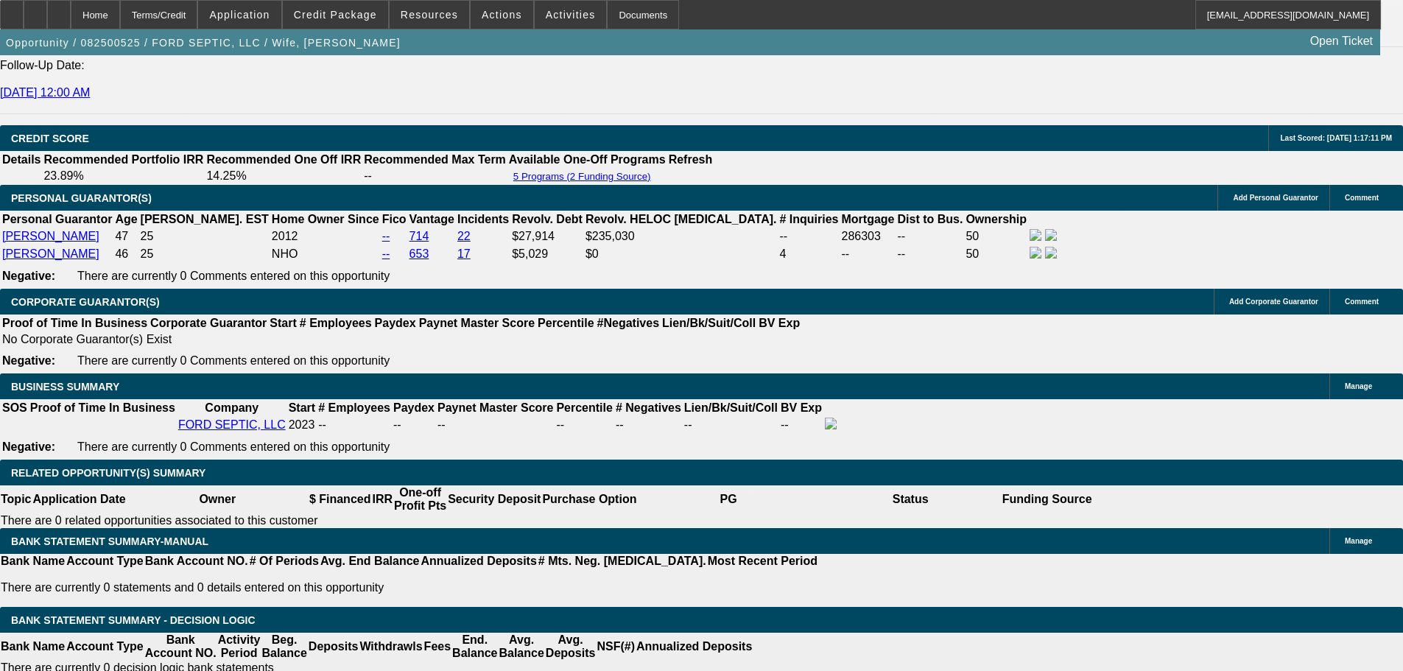
drag, startPoint x: 543, startPoint y: 577, endPoint x: 541, endPoint y: 611, distance: 33.9
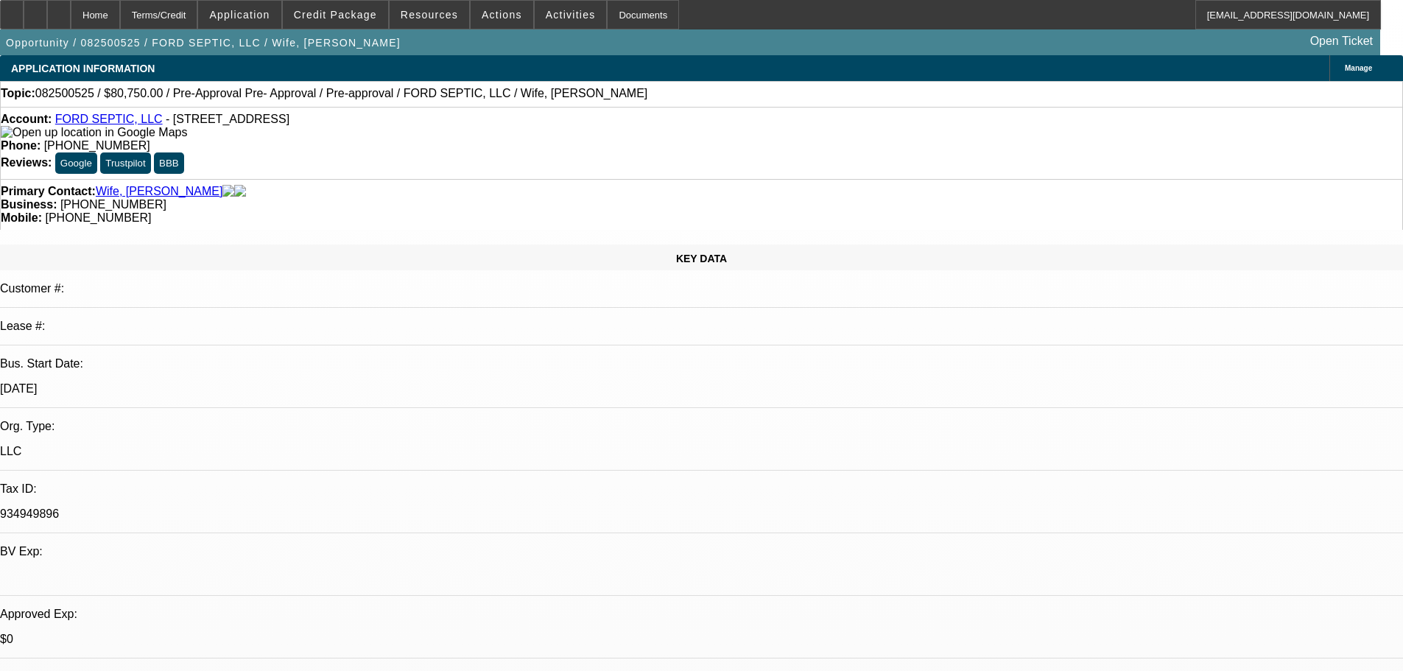
drag, startPoint x: 636, startPoint y: 338, endPoint x: 585, endPoint y: 181, distance: 164.9
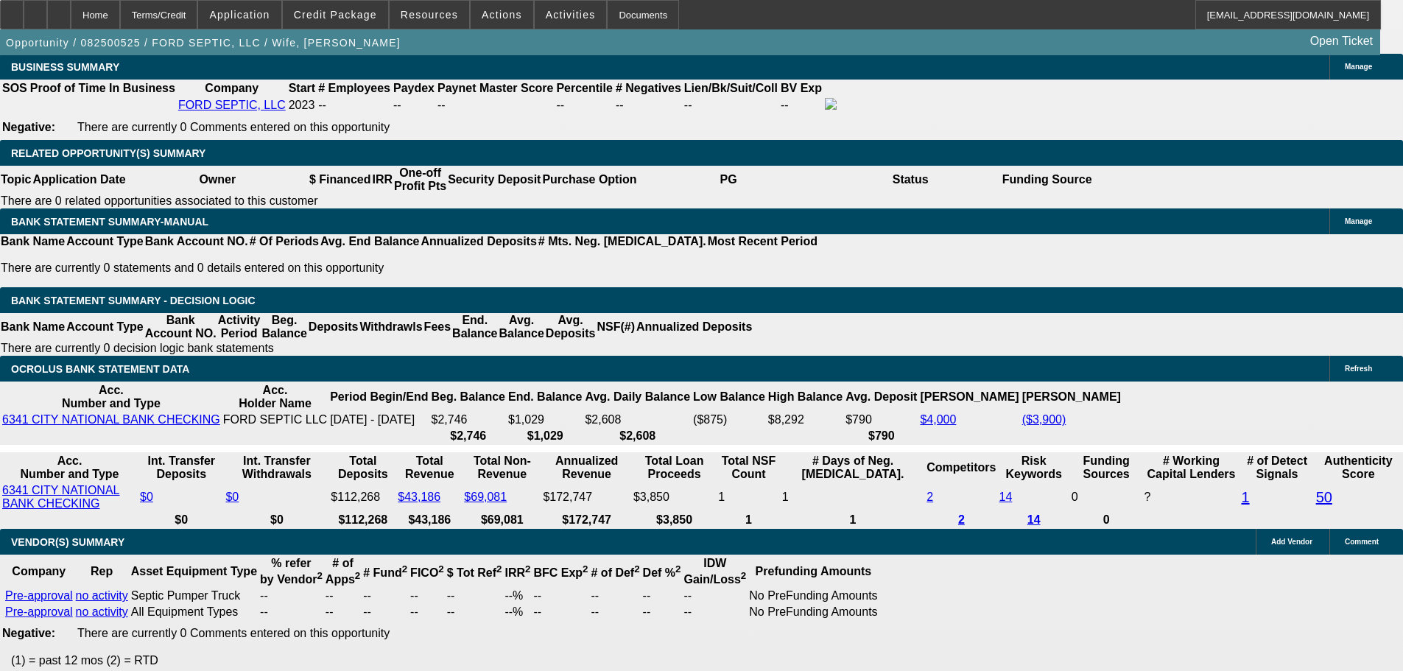
scroll to position [2237, 0]
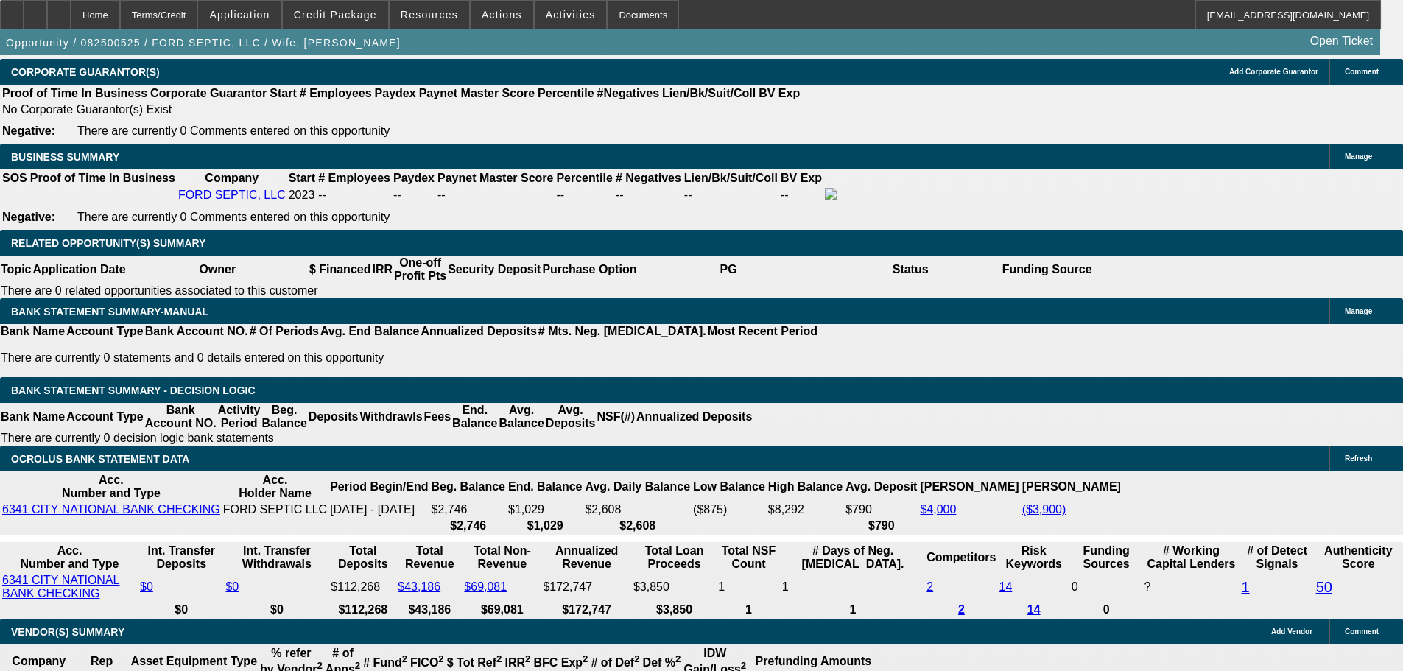
drag, startPoint x: 592, startPoint y: 404, endPoint x: 593, endPoint y: 337, distance: 67.0
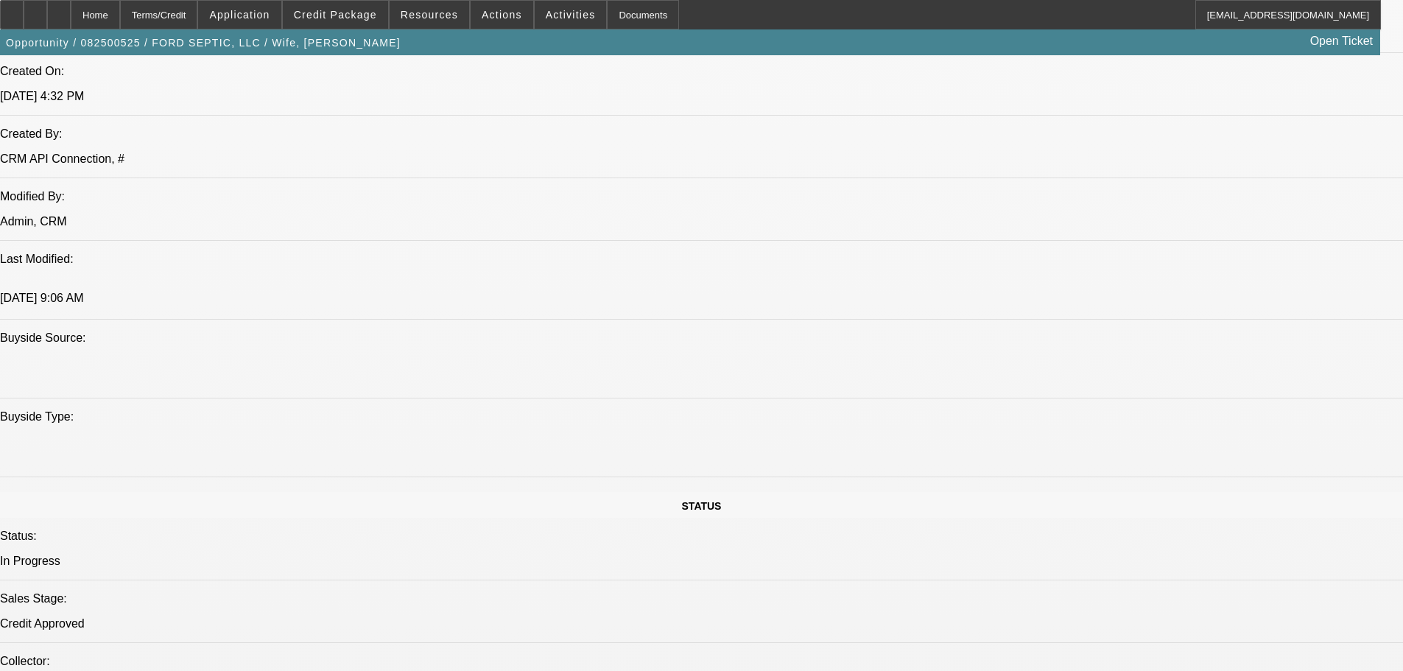
drag, startPoint x: 376, startPoint y: 342, endPoint x: 398, endPoint y: 272, distance: 73.4
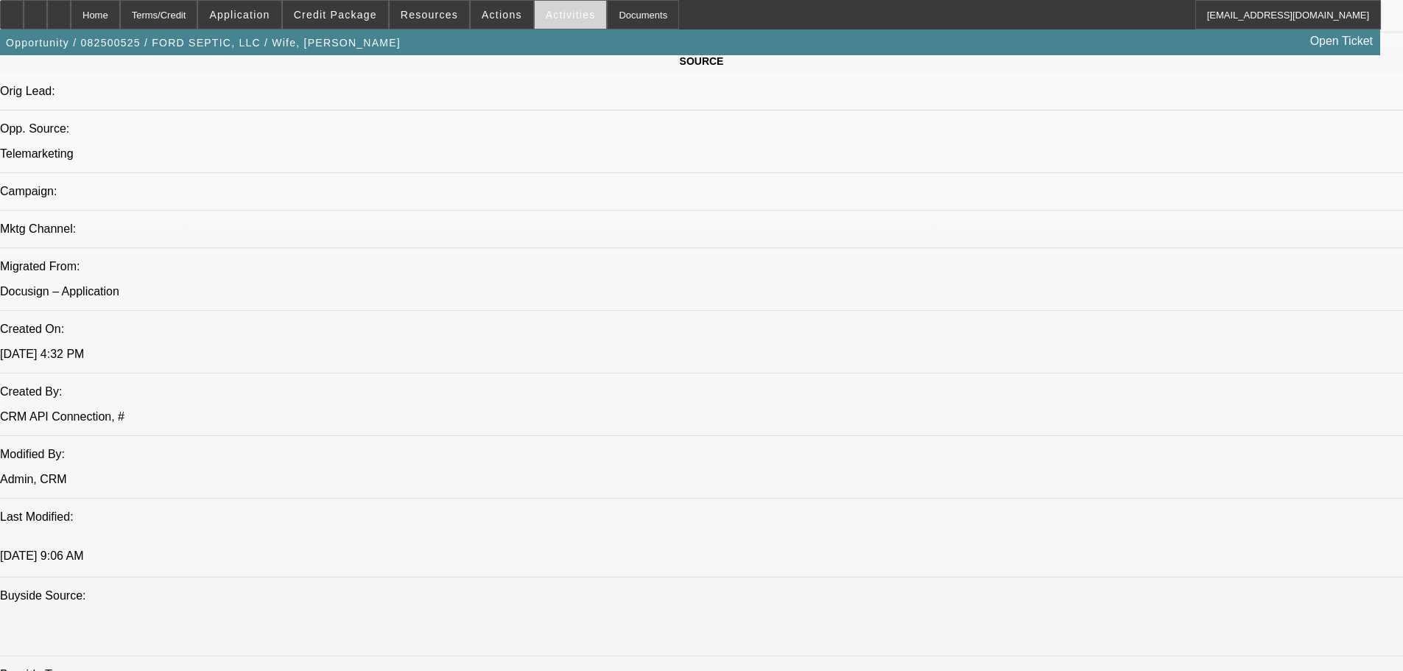
scroll to position [0, 0]
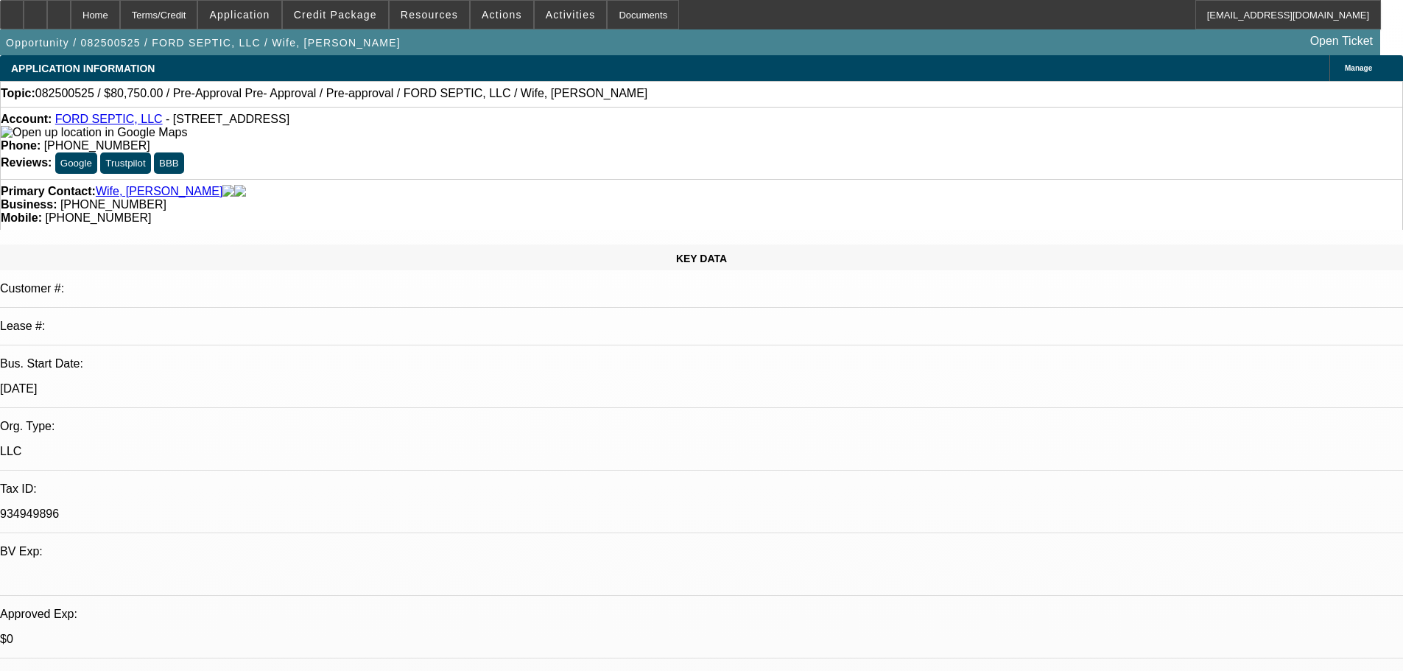
drag, startPoint x: 593, startPoint y: 304, endPoint x: 527, endPoint y: 119, distance: 196.8
drag, startPoint x: 808, startPoint y: 161, endPoint x: 765, endPoint y: 172, distance: 43.9
click at [742, 211] on div "Mobile: (903) 975-1898" at bounding box center [701, 217] width 1401 height 13
drag, startPoint x: 766, startPoint y: 172, endPoint x: 765, endPoint y: 161, distance: 11.8
copy span "(903) 975-1898"
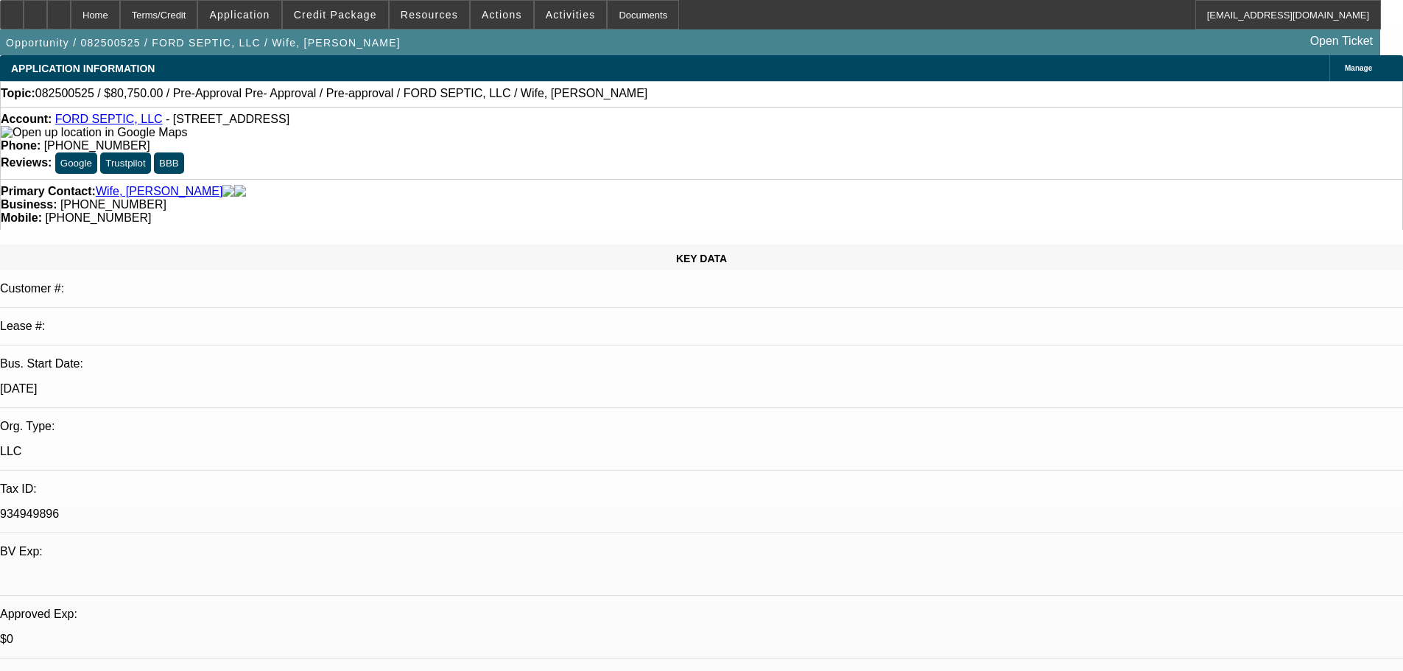
drag, startPoint x: 813, startPoint y: 173, endPoint x: 742, endPoint y: 158, distance: 72.4
click at [742, 179] on div "Primary Contact: Wife, Dawn Business: (903) 365-7300 Mobile: (903) 975-1898" at bounding box center [701, 204] width 1403 height 51
copy span "(903) 975-1898"
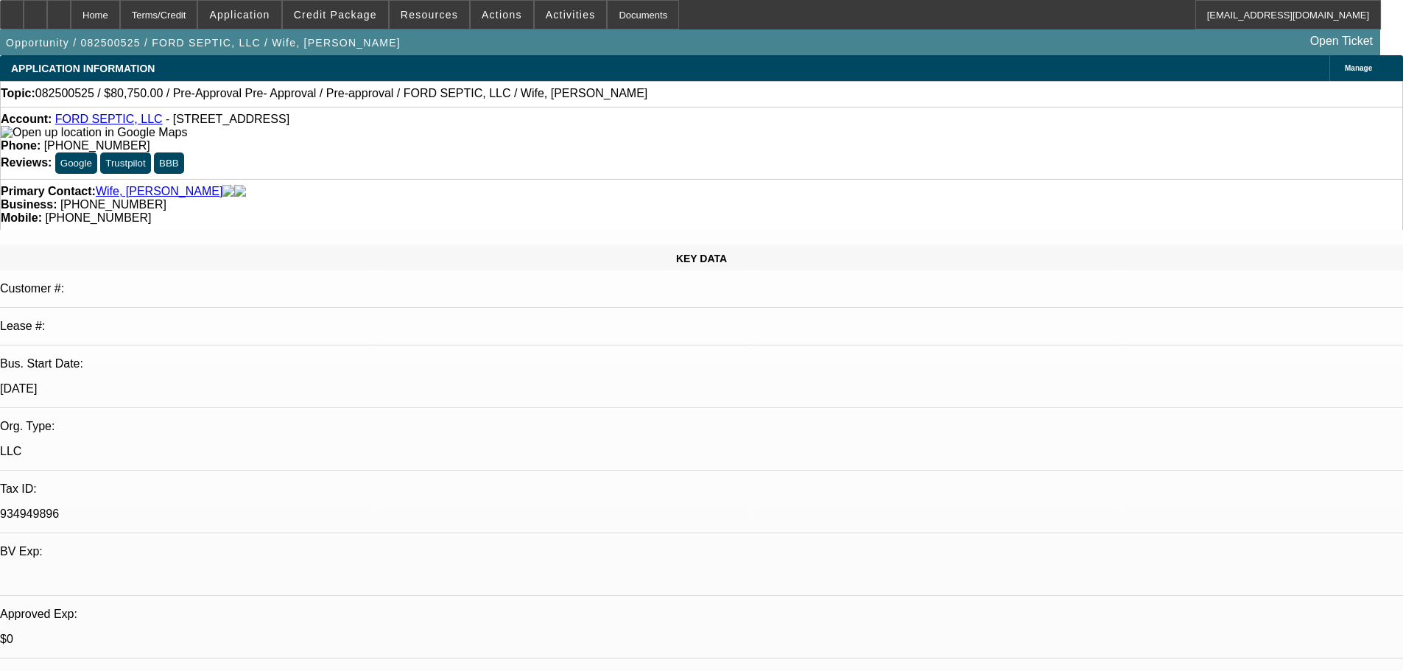
click at [716, 179] on div "Primary Contact: Wife, Dawn Business: (903) 365-7300 Mobile: (903) 975-1898" at bounding box center [701, 204] width 1403 height 51
drag, startPoint x: 1112, startPoint y: 618, endPoint x: 949, endPoint y: 495, distance: 204.6
copy div "8/20 sent terms fu for obj------ 8/22 se to see if add collat option needed, fu…"
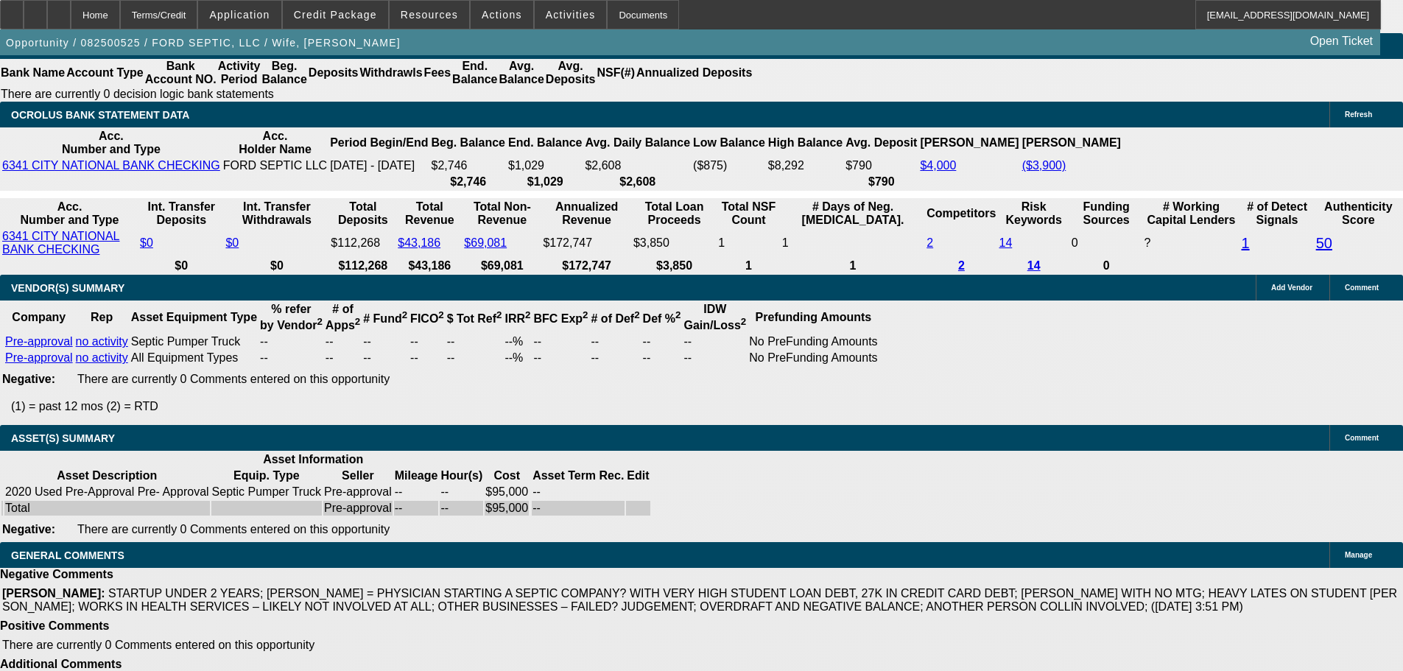
drag, startPoint x: 644, startPoint y: 416, endPoint x: 773, endPoint y: 706, distance: 317.1
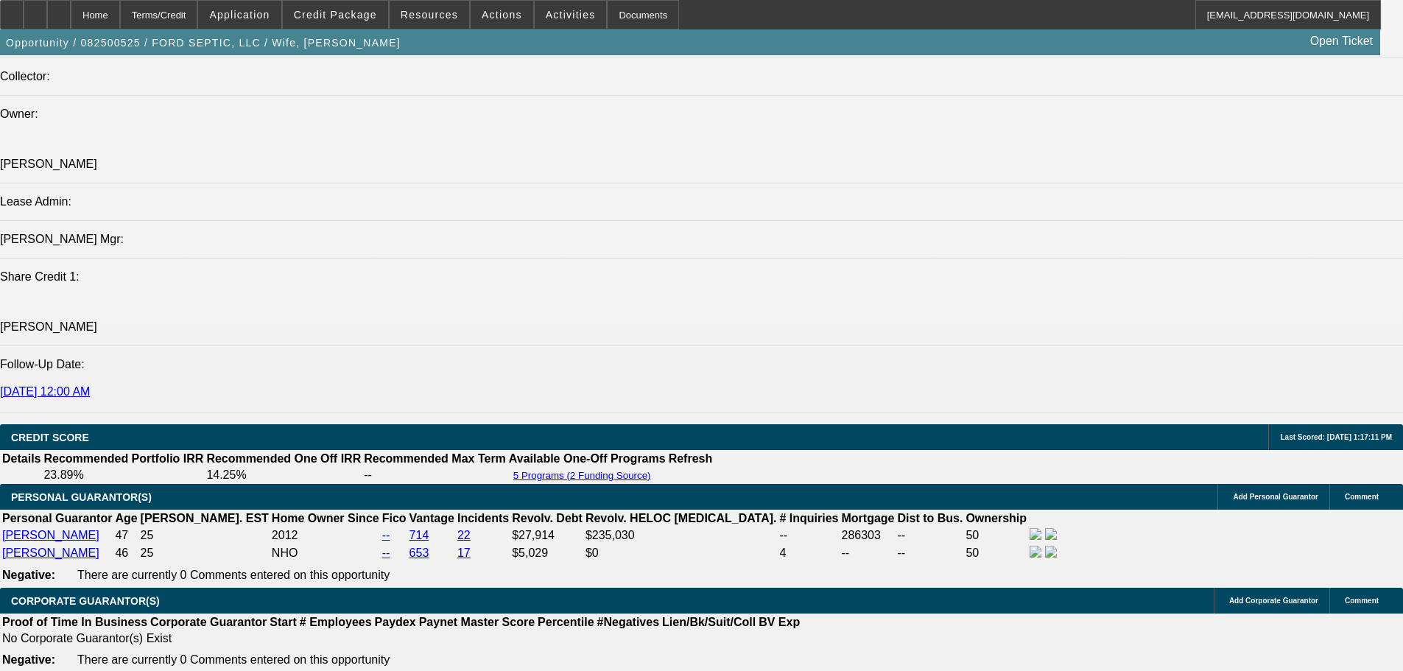
scroll to position [1523, 0]
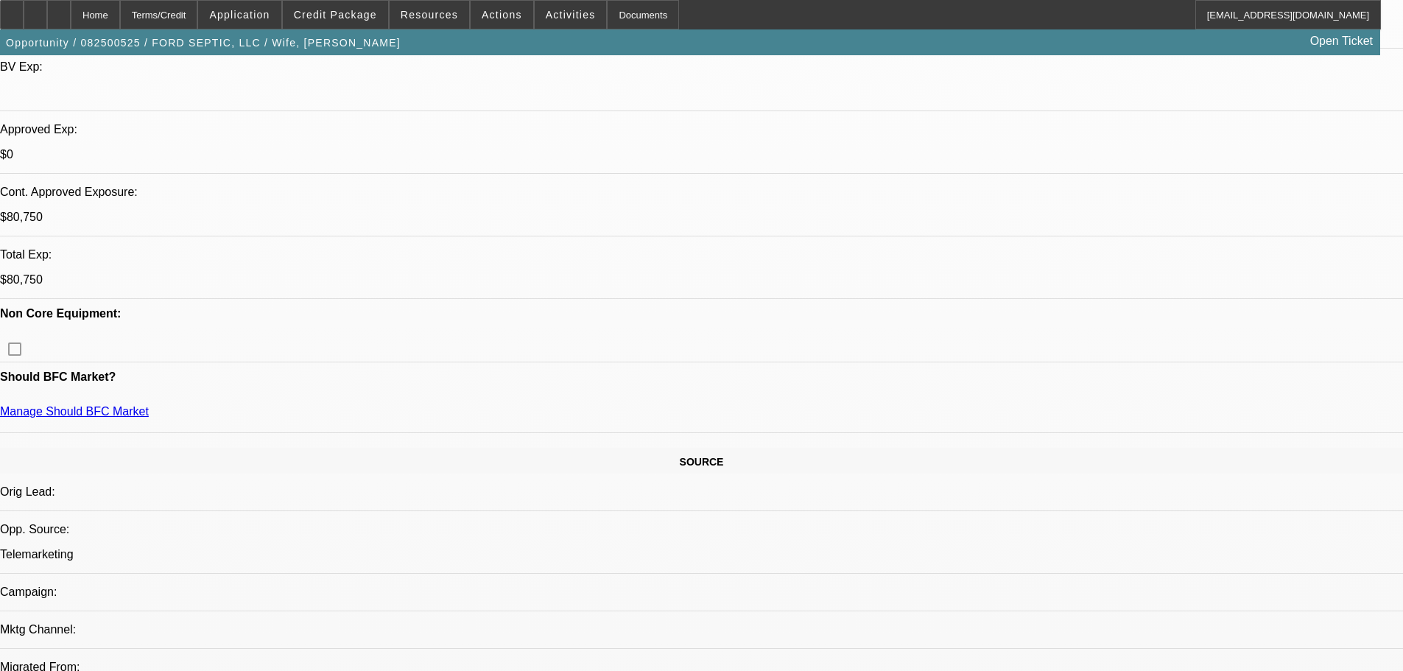
scroll to position [0, 0]
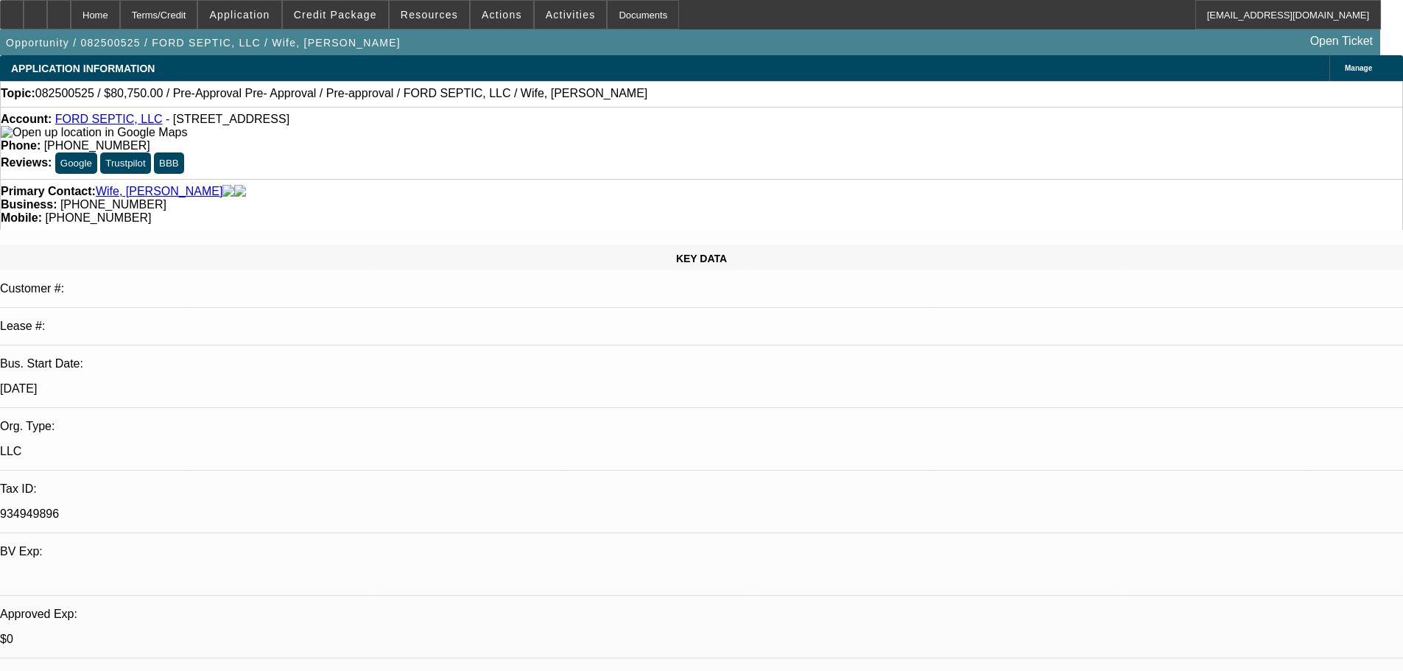
drag, startPoint x: 752, startPoint y: 110, endPoint x: 753, endPoint y: 46, distance: 64.8
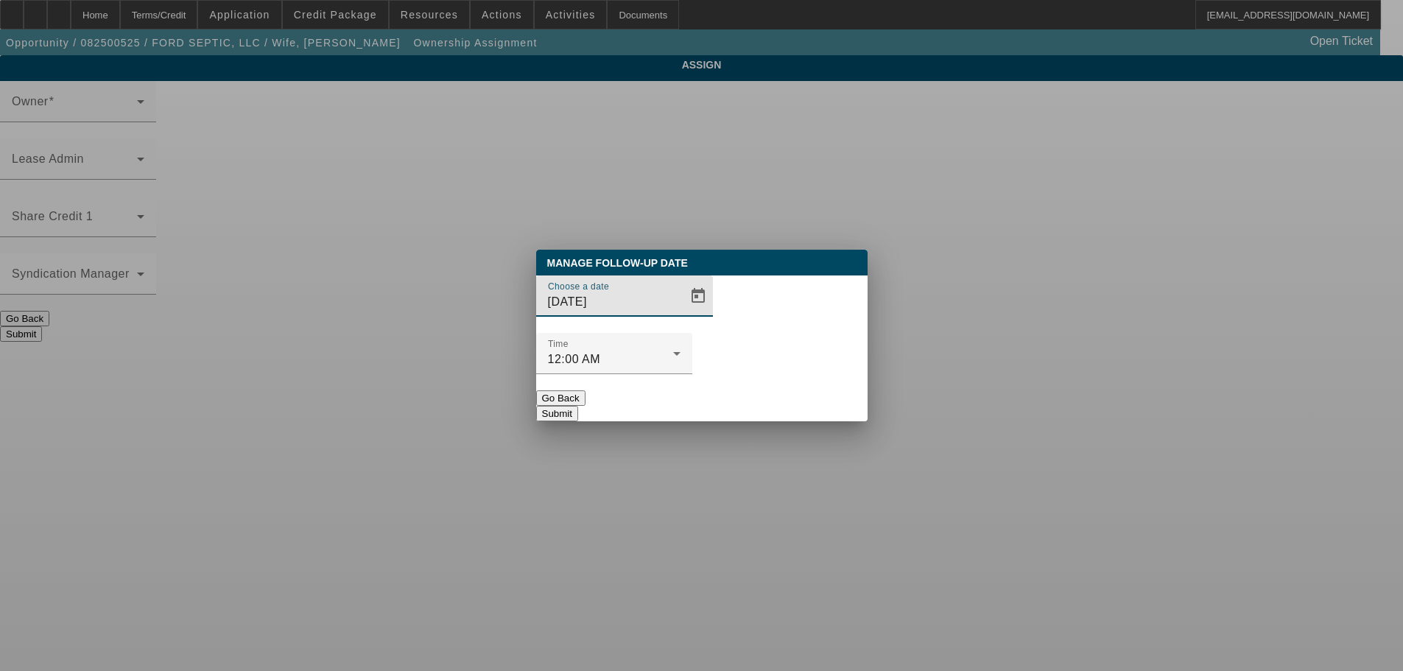
click at [585, 390] on button "Go Back" at bounding box center [560, 397] width 49 height 15
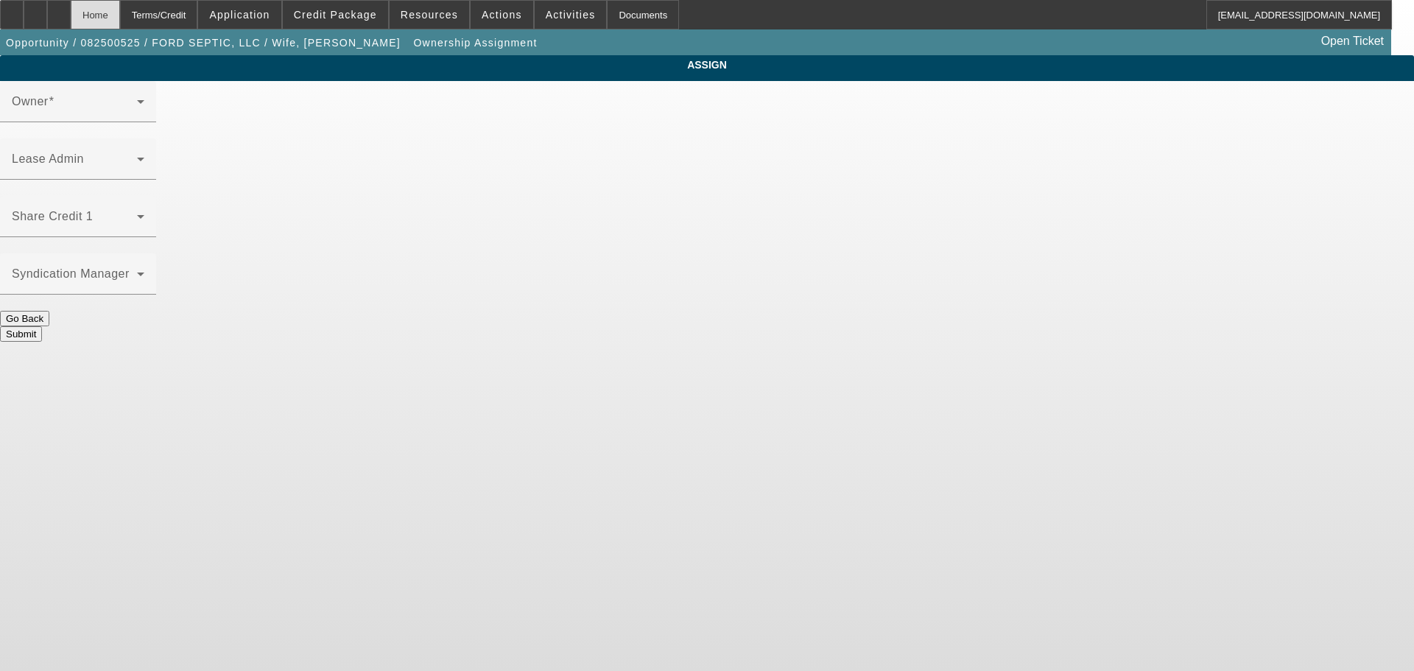
click at [120, 18] on div "Home" at bounding box center [95, 14] width 49 height 29
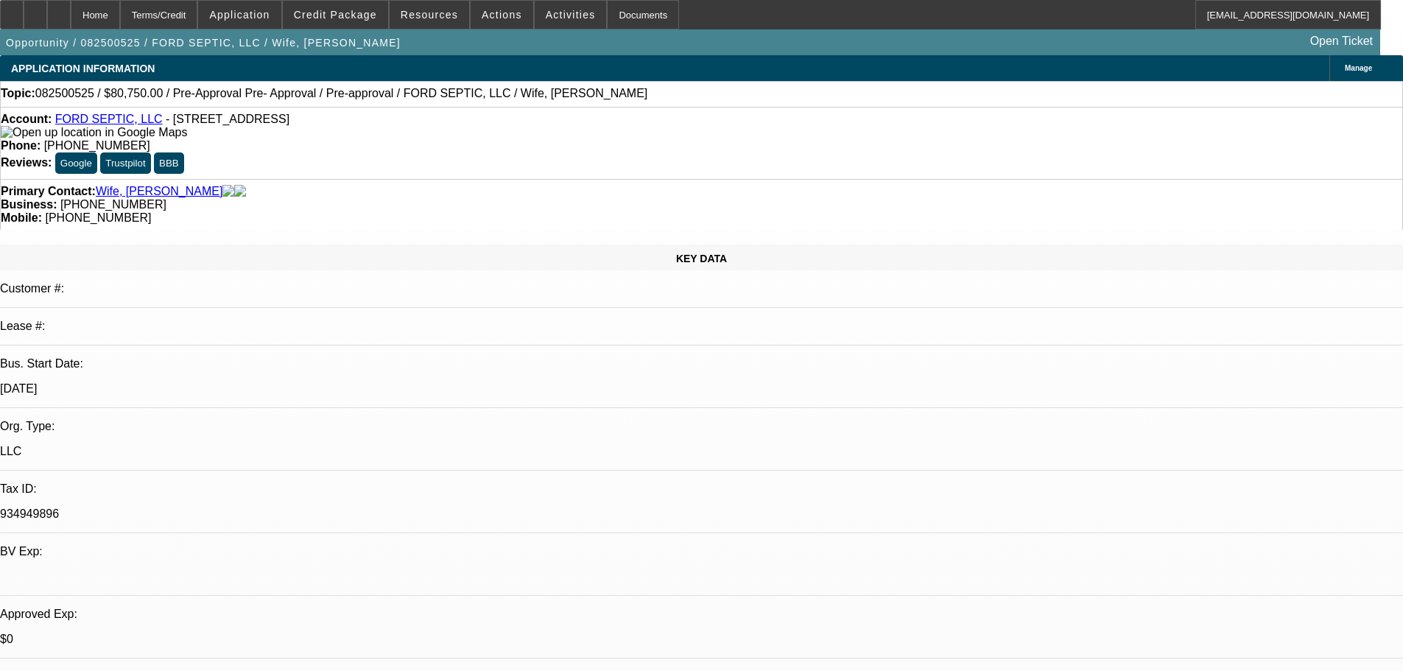
select select "0.15"
select select "2"
select select "0"
select select "6"
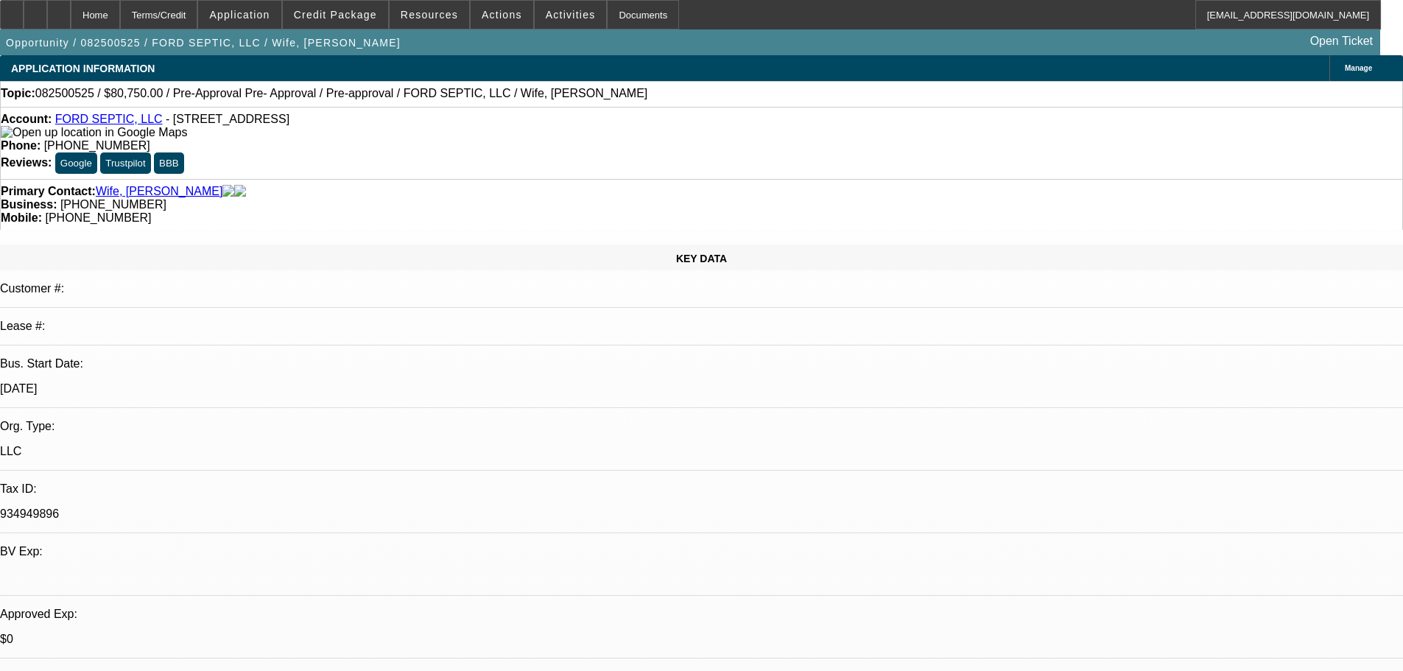
select select "0.15"
select select "2"
select select "0.1"
select select "4"
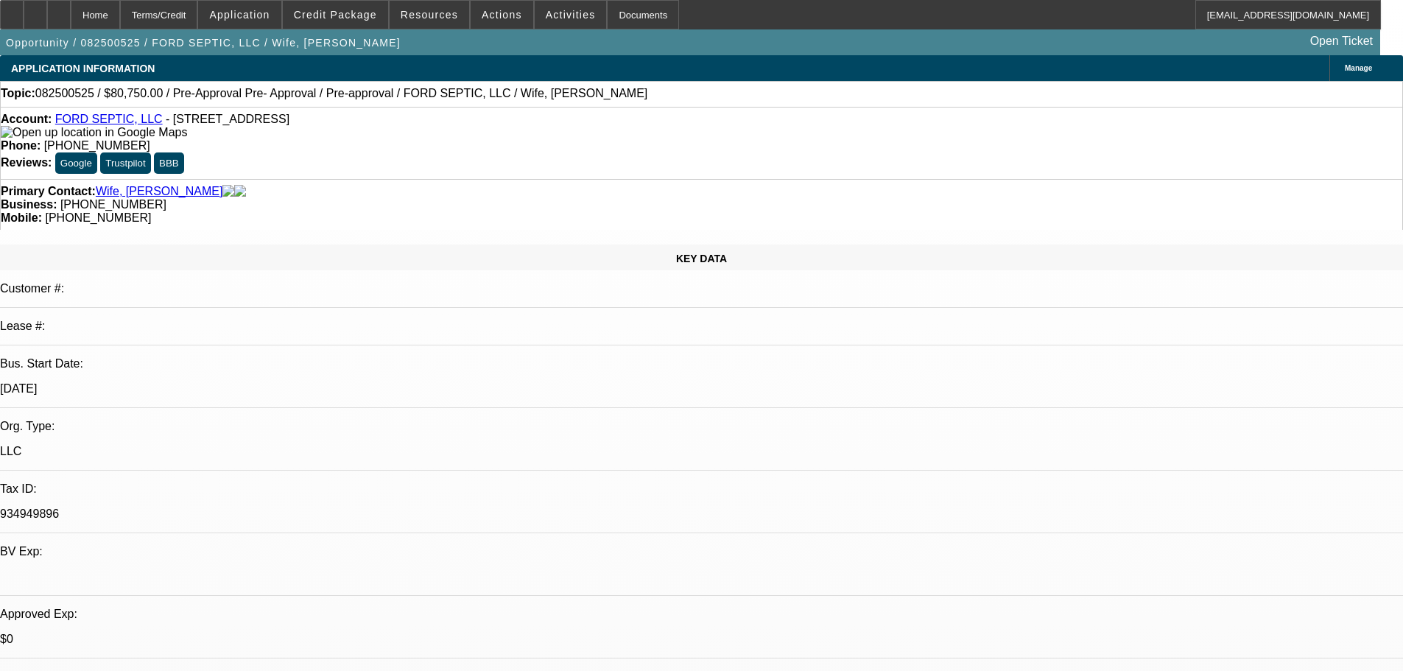
select select "0.15"
select select "2"
select select "0.1"
select select "4"
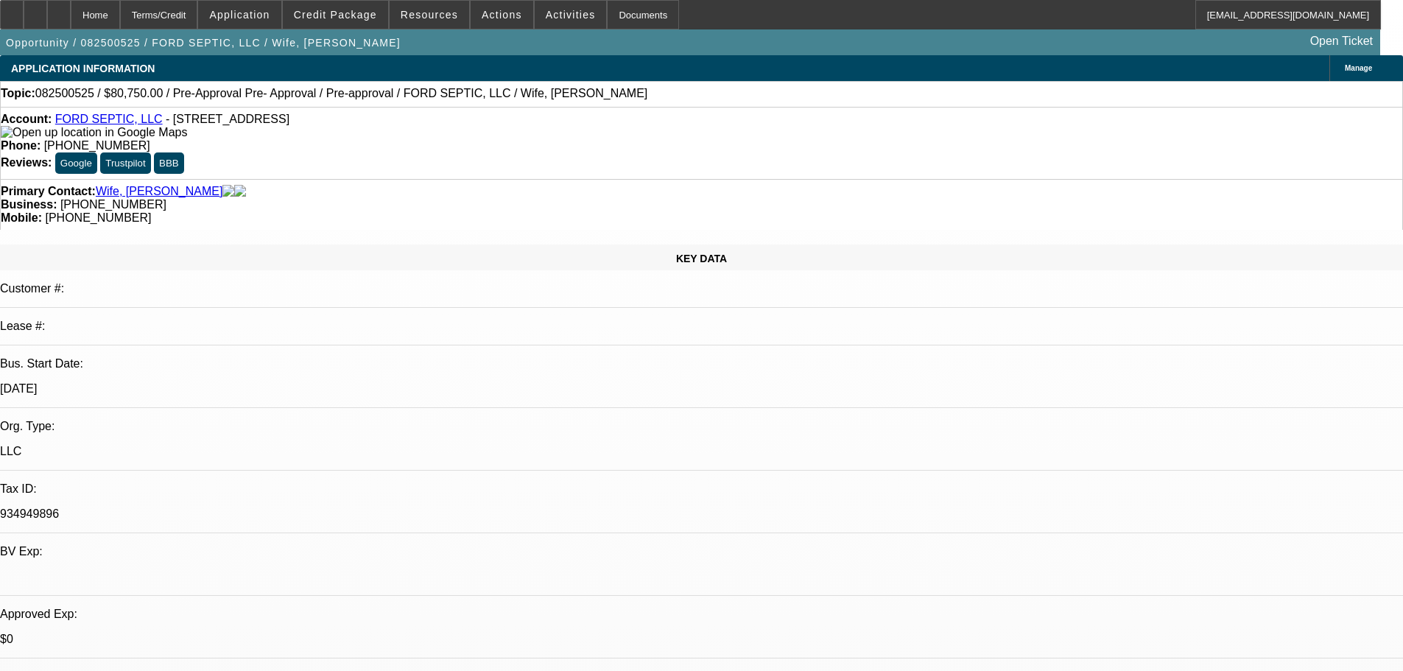
select select "0.15"
select select "2"
select select "0.1"
select select "4"
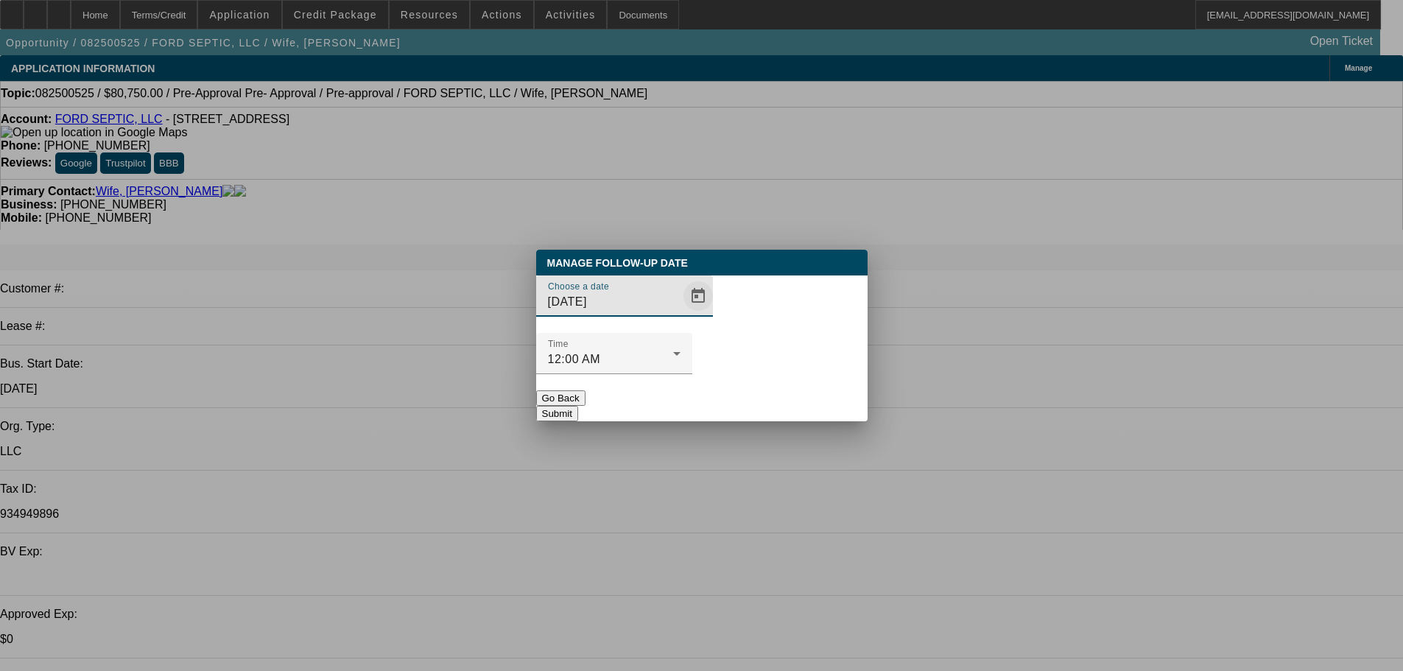
click at [680, 314] on span "Open calendar" at bounding box center [697, 295] width 35 height 35
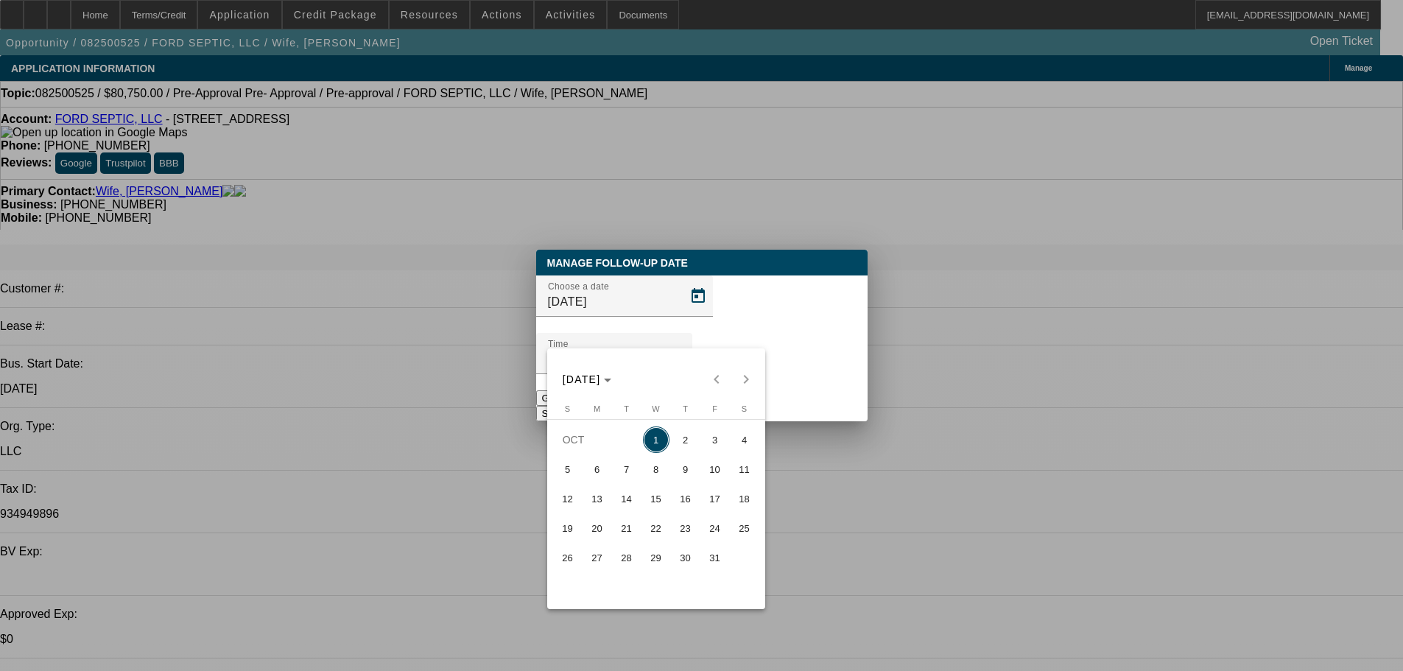
click at [662, 475] on span "8" at bounding box center [656, 469] width 27 height 27
type input "10/8/2025"
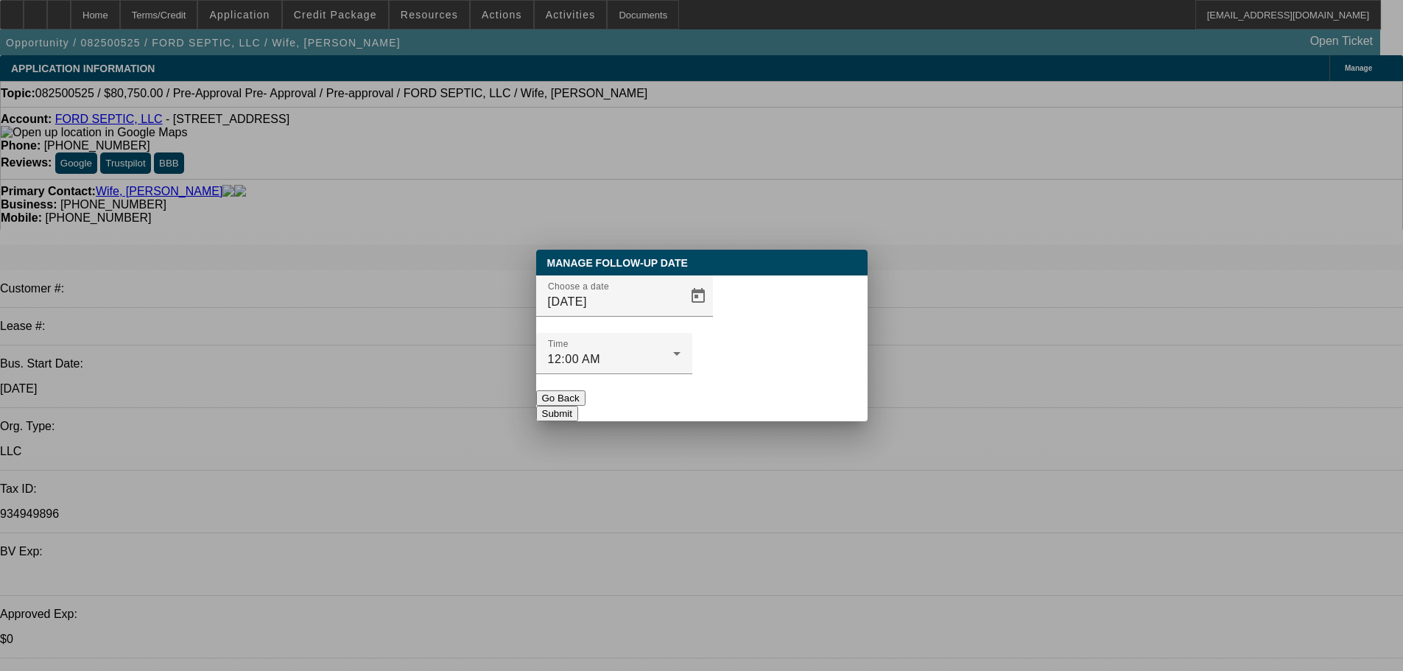
click at [798, 398] on div "Manage Follow-Up Date Choose a date 10/8/2025 Time 12:00 AM Go Back Submit" at bounding box center [701, 336] width 331 height 172
click at [578, 406] on button "Submit" at bounding box center [557, 413] width 42 height 15
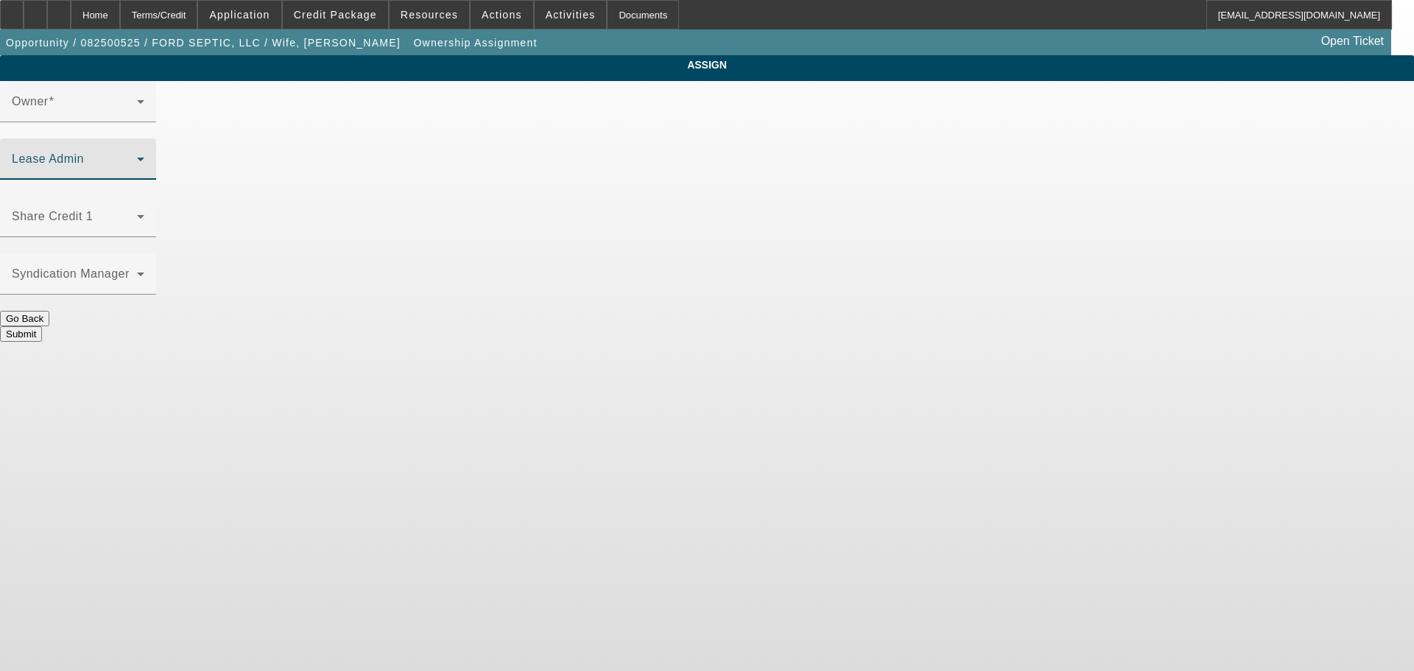
click at [137, 156] on span at bounding box center [74, 165] width 125 height 18
click at [1275, 157] on app-ownership-assignment "ASSIGN Owner Lease Admin Share Credit 1 Syndication Manager Go Back" at bounding box center [707, 198] width 1414 height 286
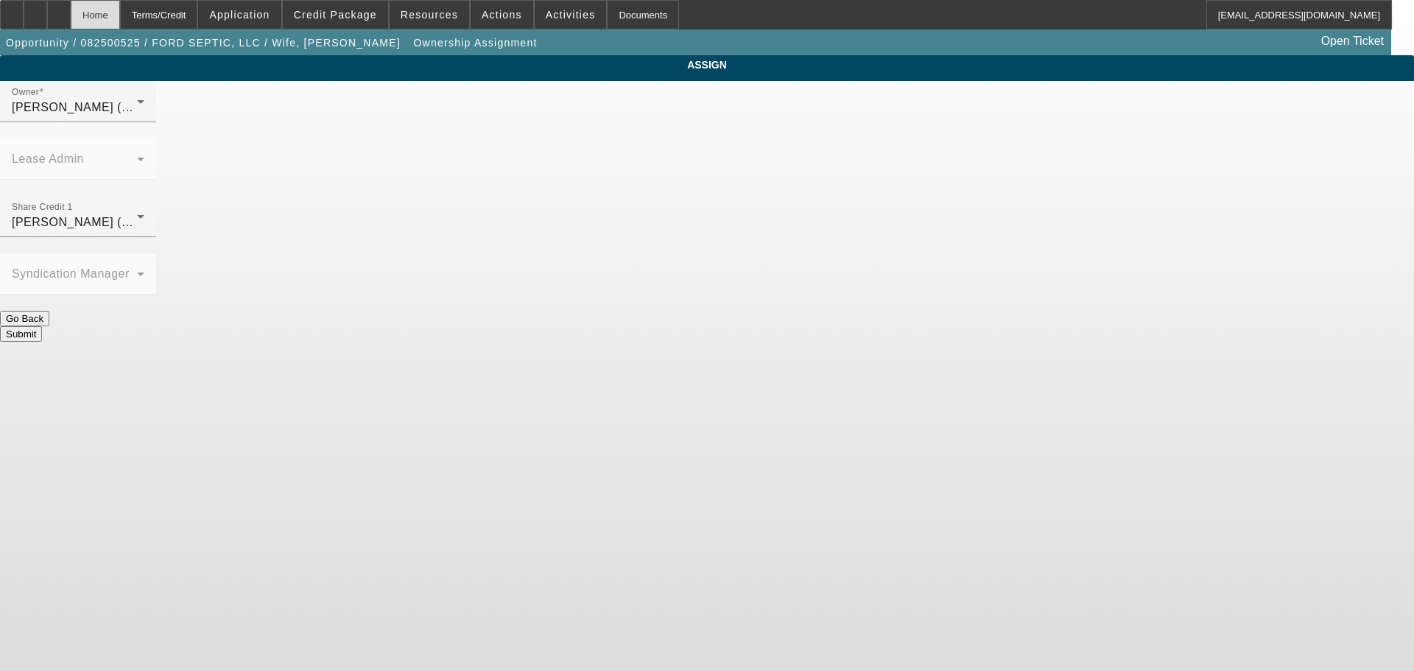
click at [120, 15] on div "Home" at bounding box center [95, 14] width 49 height 29
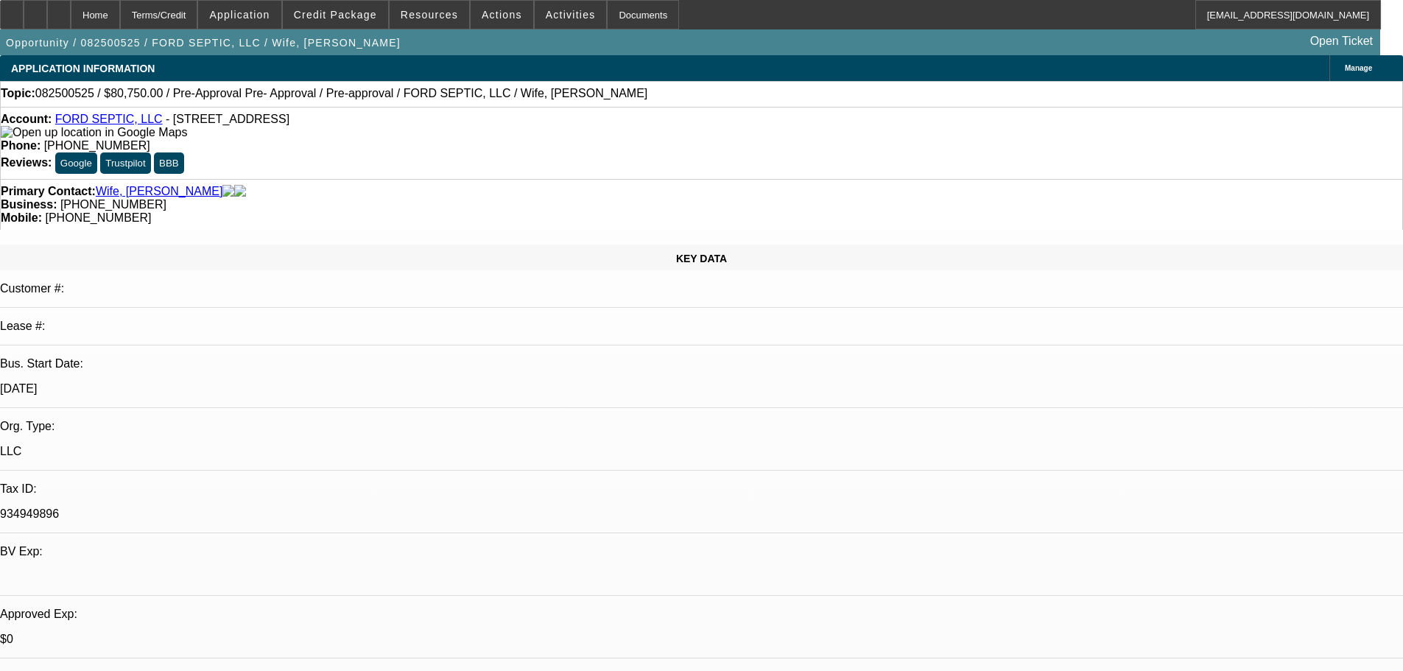
select select "0.15"
select select "2"
select select "0"
select select "6"
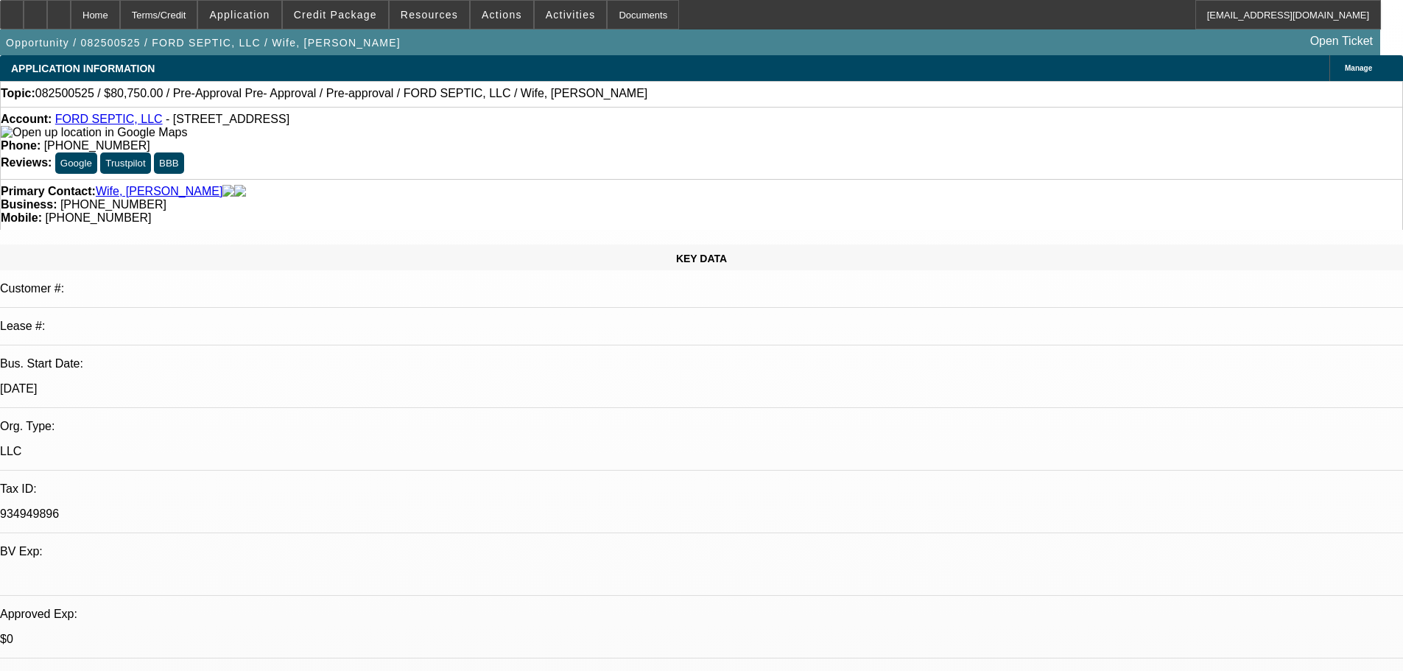
select select "0.15"
select select "2"
select select "0.1"
select select "4"
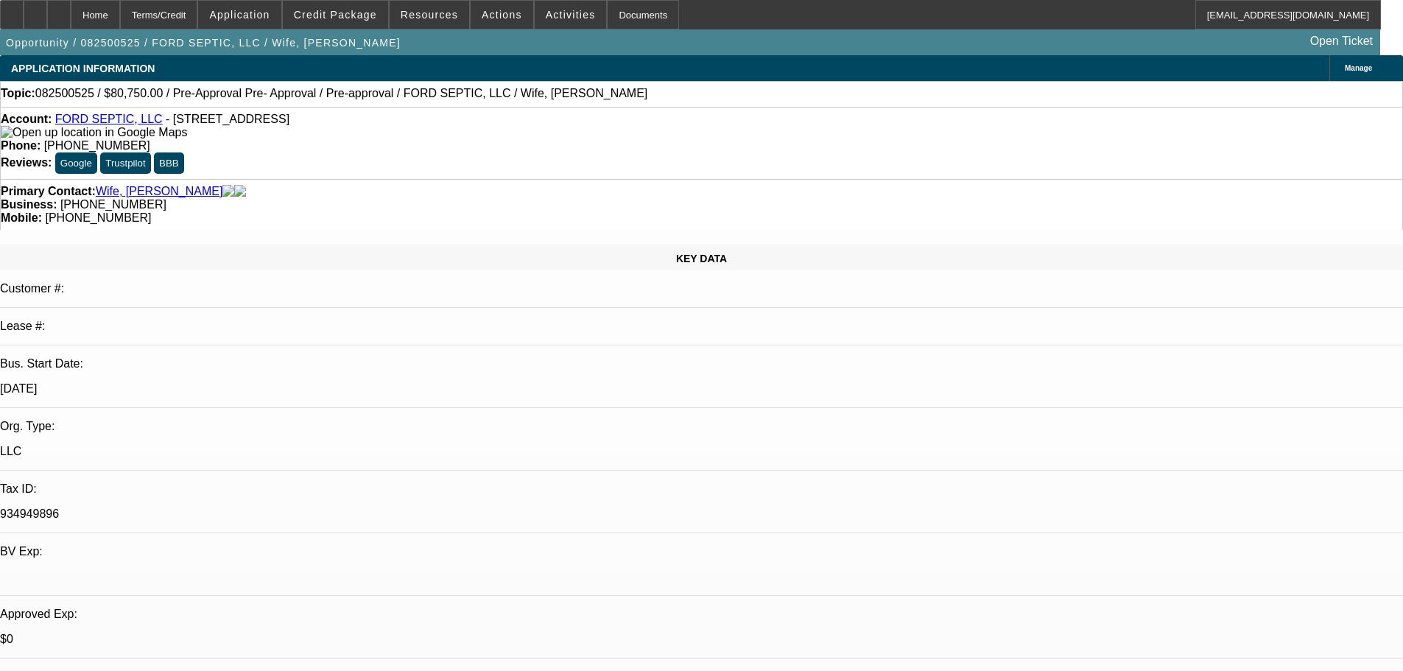
select select "0.15"
select select "2"
select select "0.1"
select select "4"
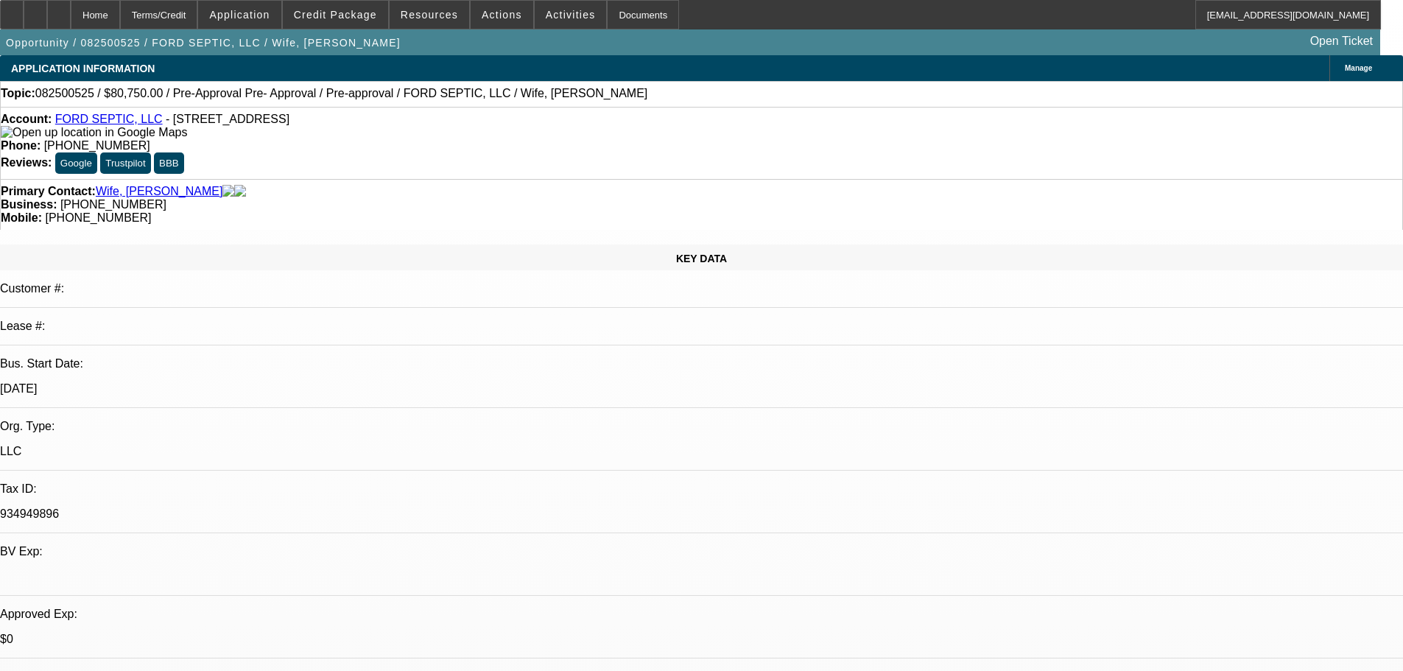
select select "0.15"
select select "2"
select select "0.1"
select select "4"
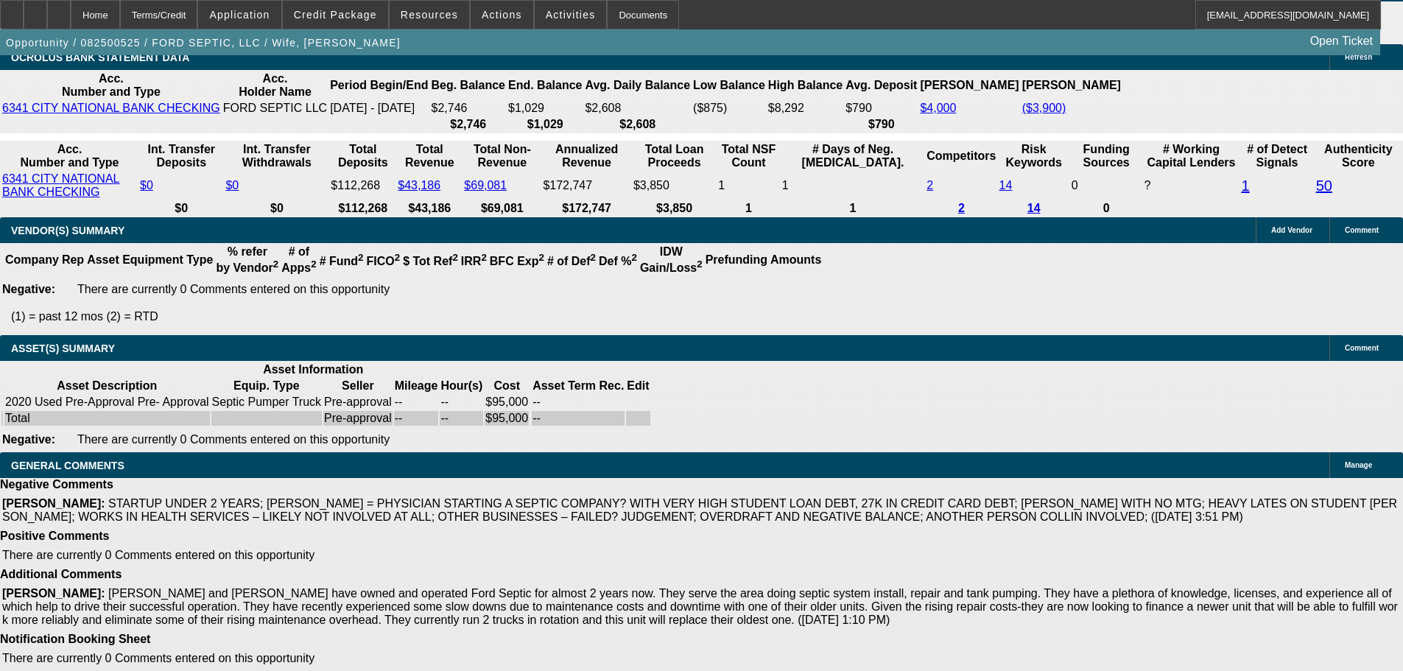
drag, startPoint x: 588, startPoint y: 494, endPoint x: 672, endPoint y: 680, distance: 204.4
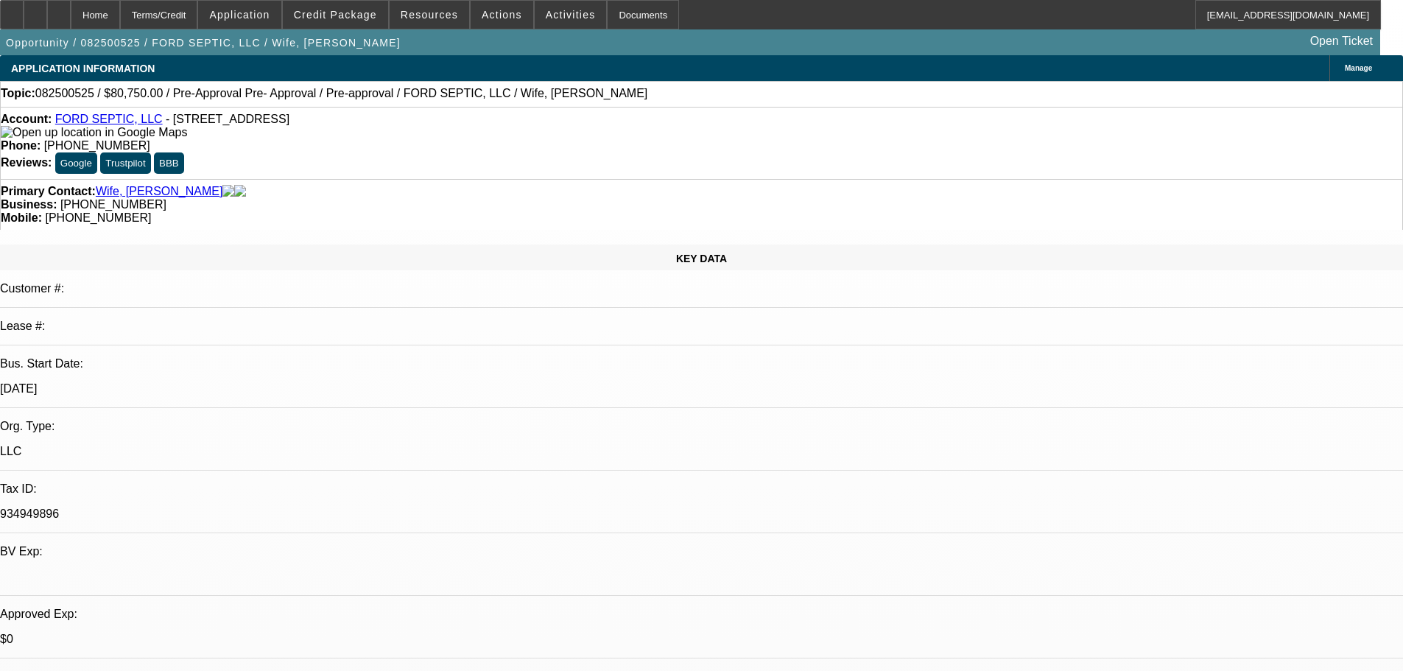
drag, startPoint x: 851, startPoint y: 273, endPoint x: 818, endPoint y: 34, distance: 241.6
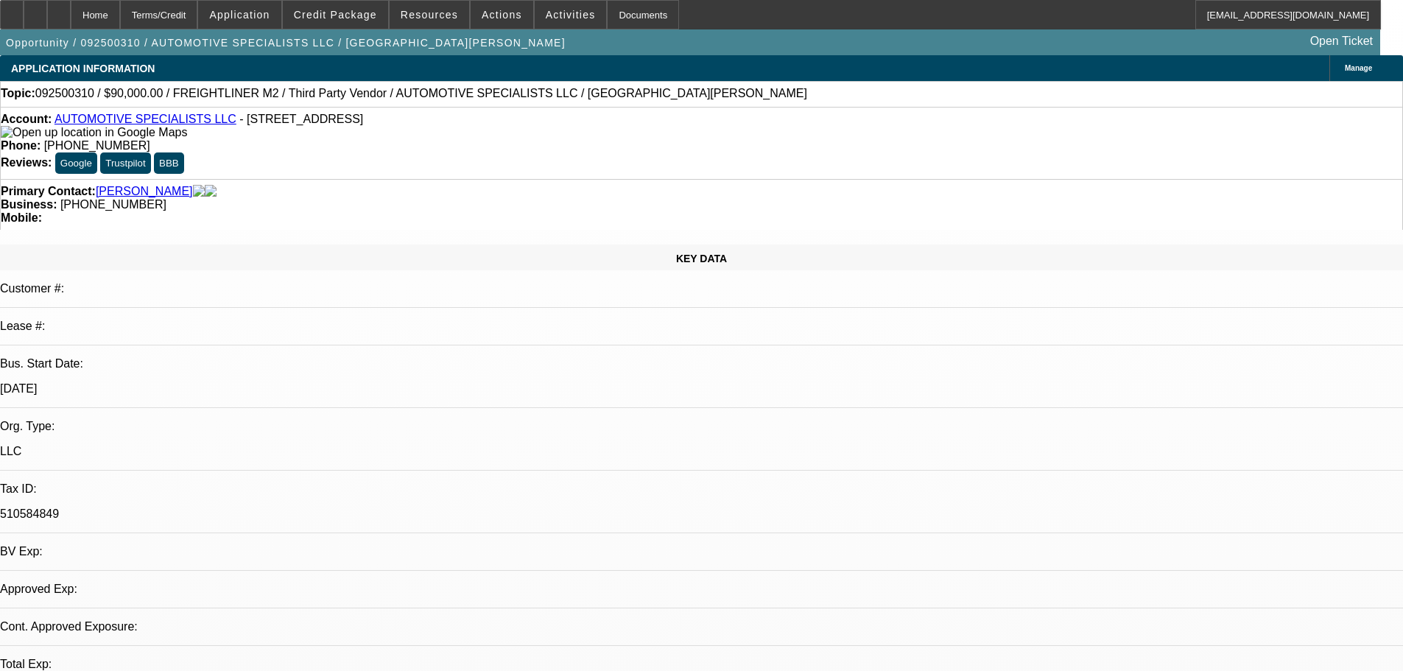
select select "0"
select select "2"
select select "0.1"
select select "4"
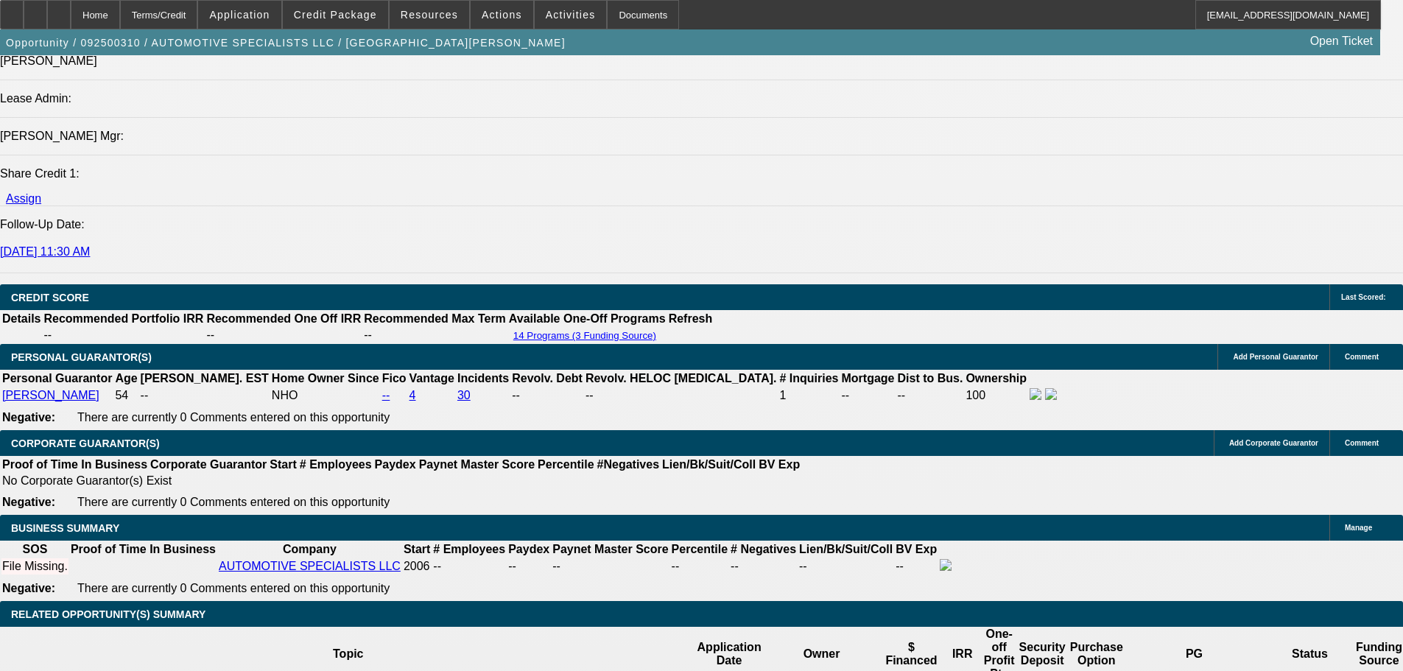
scroll to position [1841, 0]
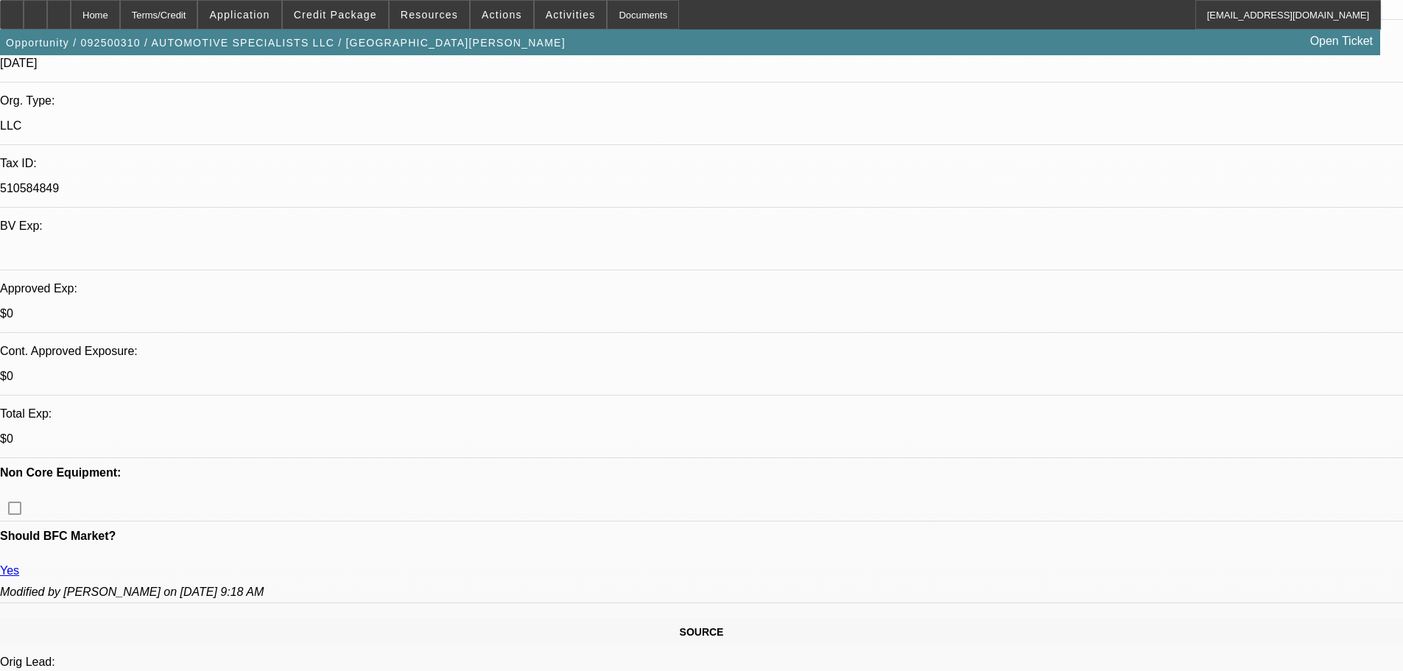
drag, startPoint x: 588, startPoint y: 358, endPoint x: 584, endPoint y: 211, distance: 146.6
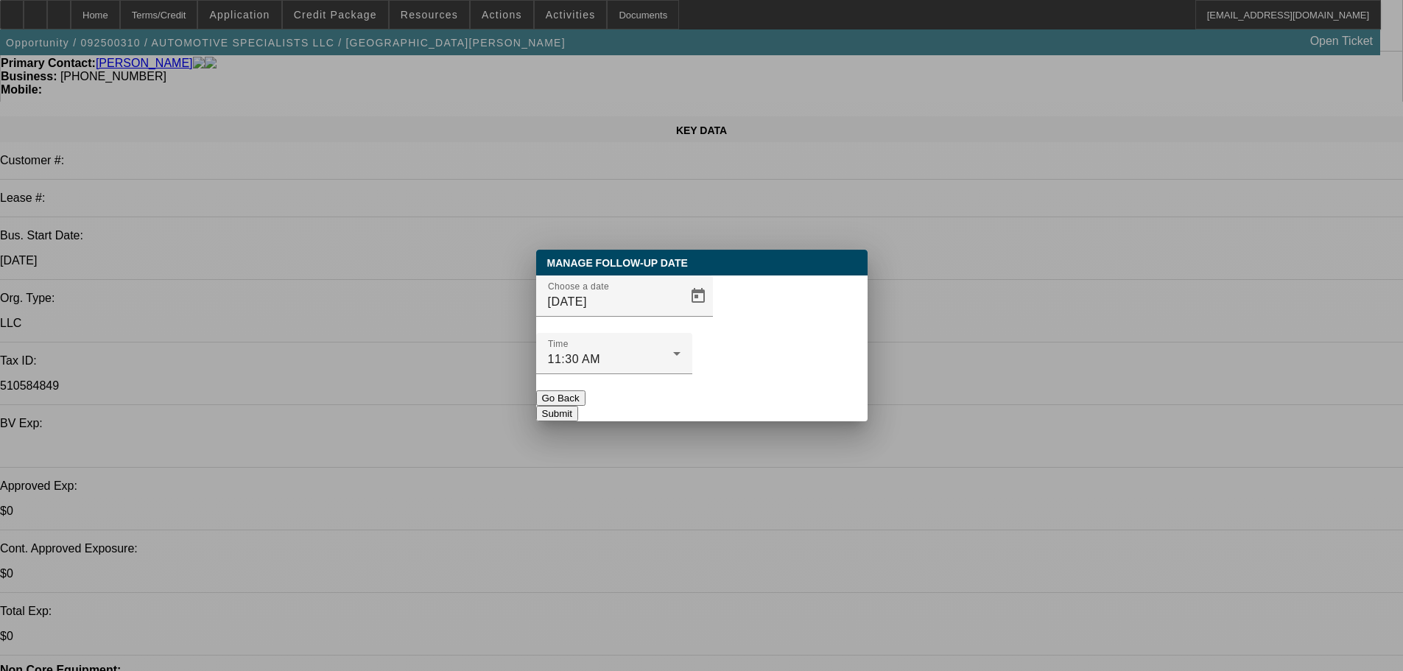
scroll to position [0, 0]
click at [680, 314] on span "Open calendar" at bounding box center [697, 295] width 35 height 35
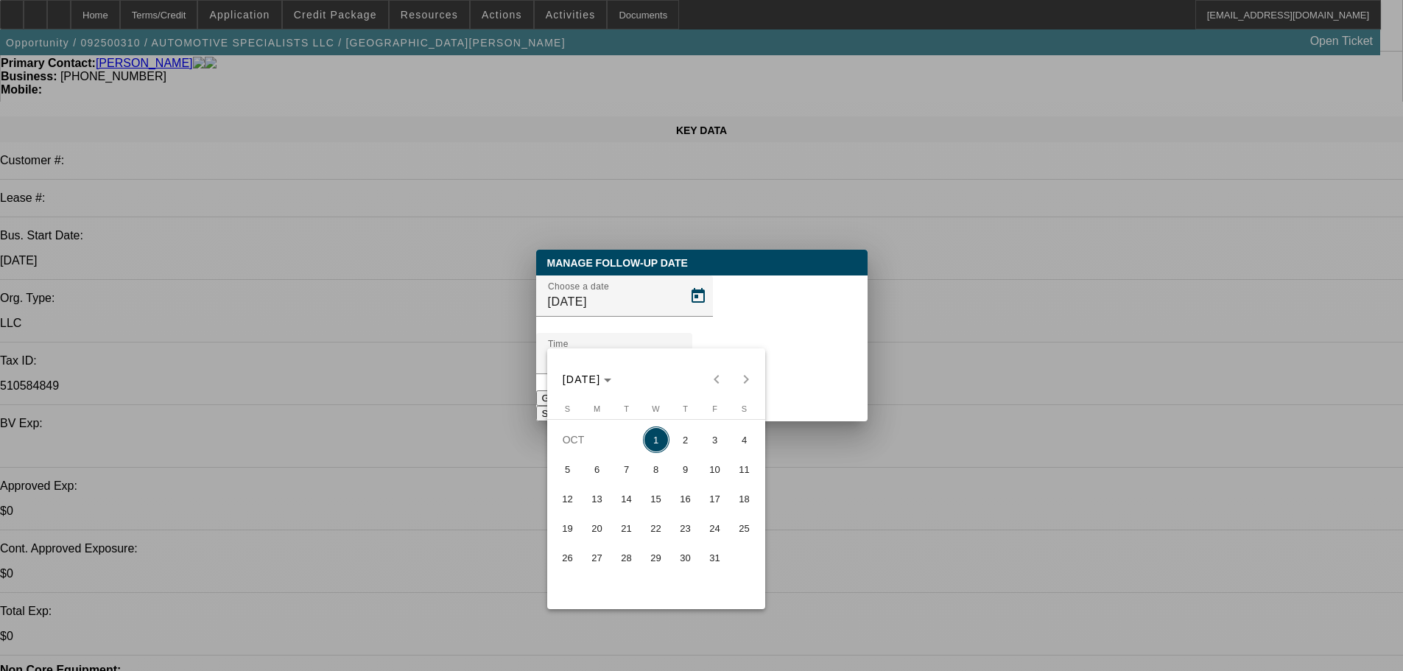
click at [722, 374] on div "OCT 2025 OCT 2025" at bounding box center [656, 379] width 211 height 29
click at [618, 378] on span "Choose month and year" at bounding box center [587, 379] width 61 height 35
click at [748, 571] on span "2025" at bounding box center [733, 572] width 46 height 27
click at [745, 374] on div "2025 2025" at bounding box center [656, 379] width 211 height 29
click at [669, 322] on div at bounding box center [701, 335] width 1403 height 671
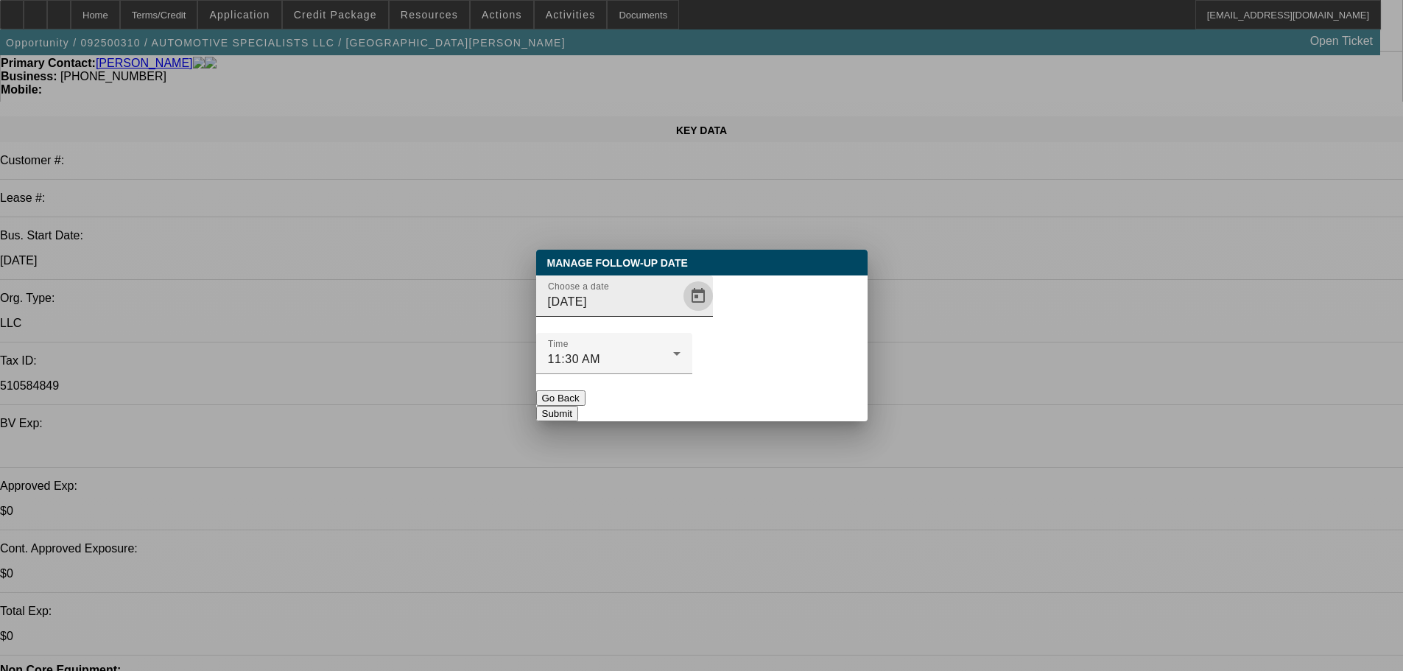
click at [680, 314] on span "Open calendar" at bounding box center [697, 295] width 35 height 35
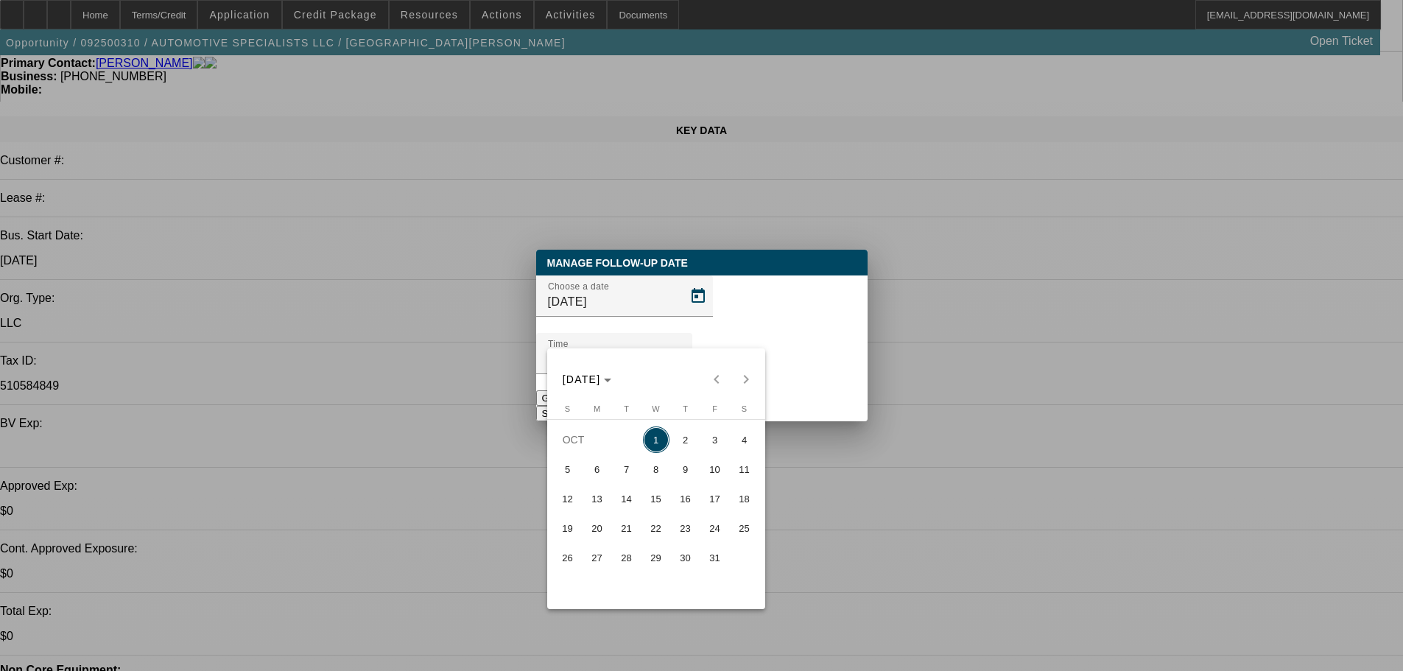
click at [707, 443] on span "3" at bounding box center [715, 439] width 27 height 27
type input "10/3/2025"
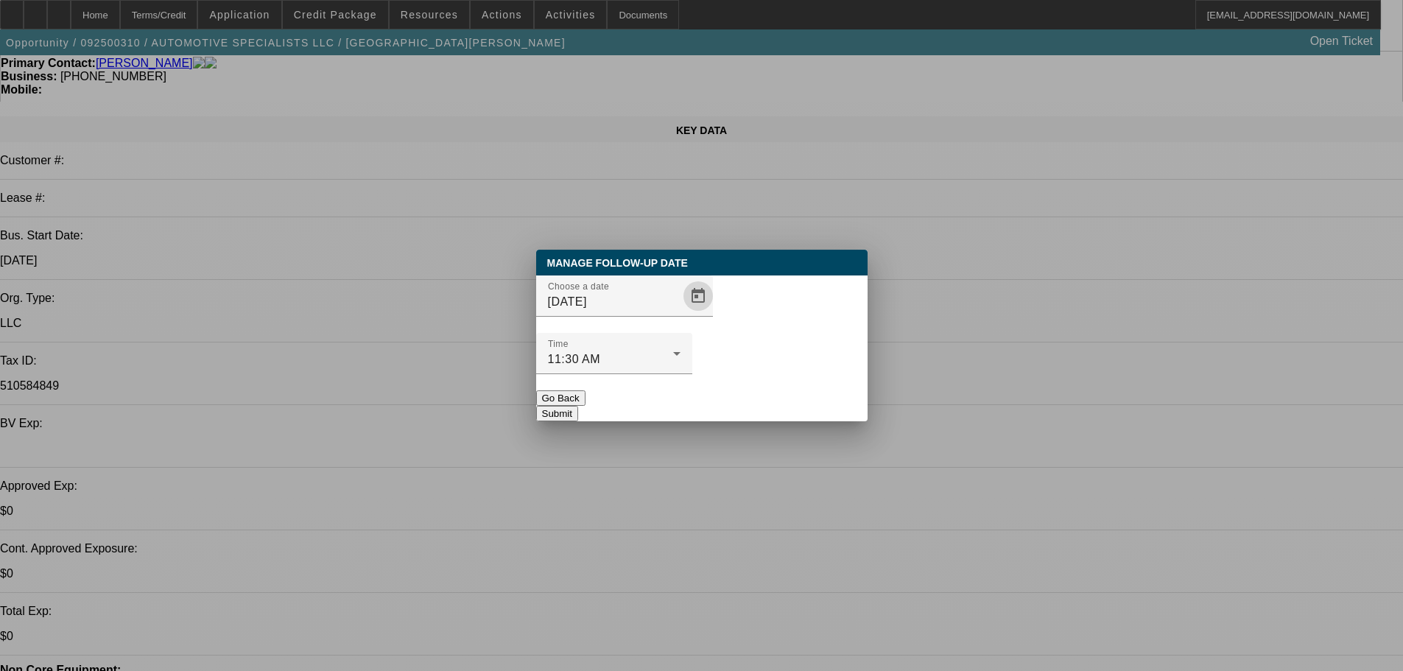
click at [578, 406] on button "Submit" at bounding box center [557, 413] width 42 height 15
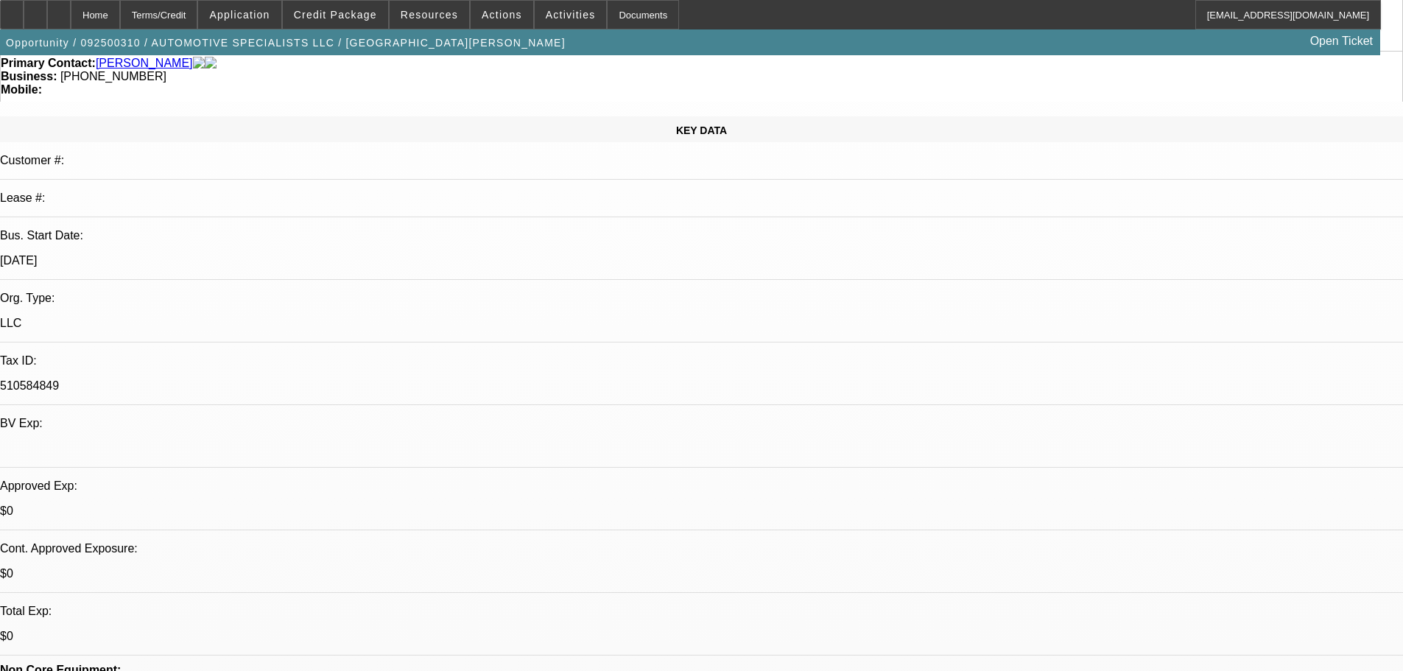
scroll to position [128, 0]
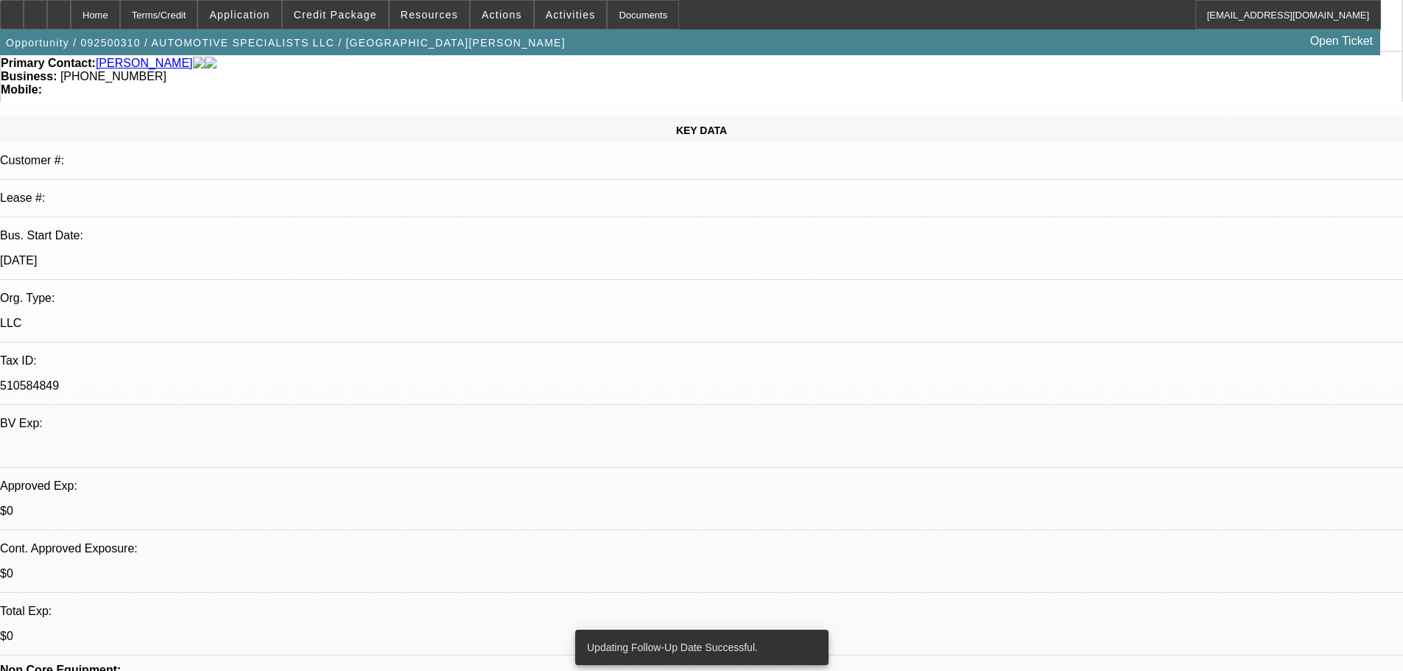
drag, startPoint x: 1107, startPoint y: 172, endPoint x: 1109, endPoint y: 165, distance: 7.7
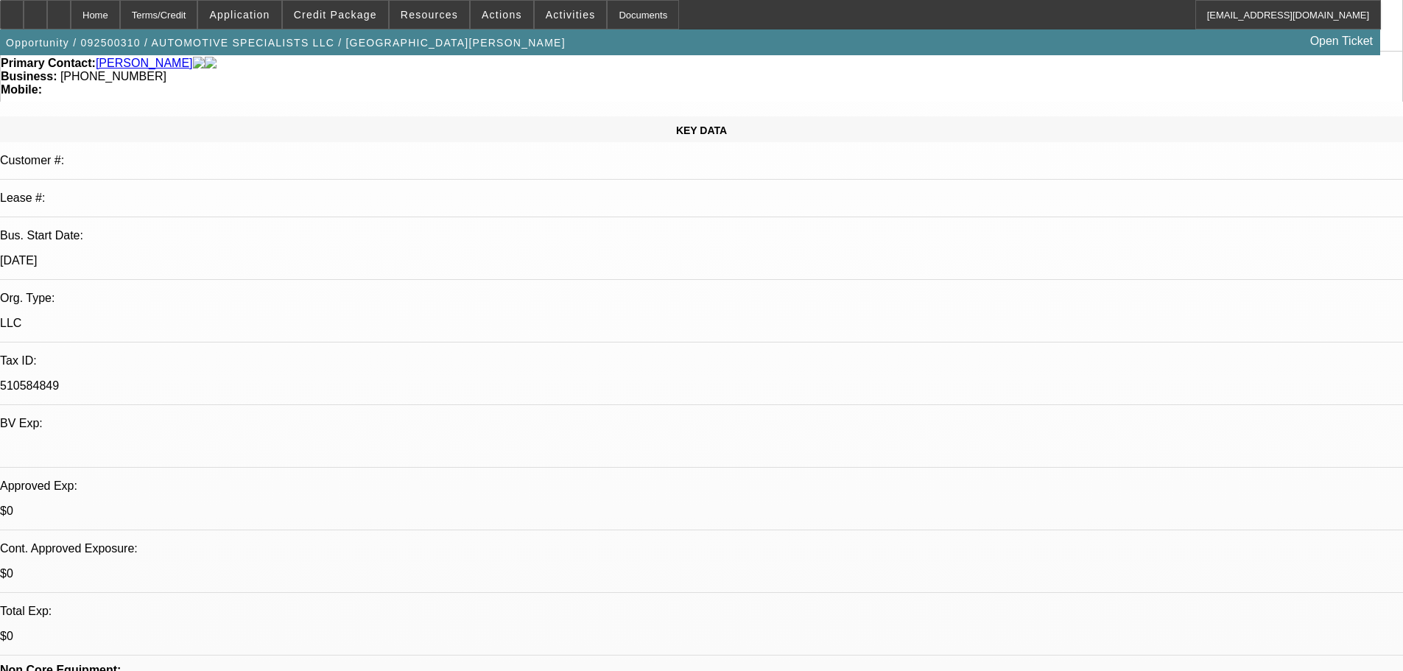
scroll to position [147, 0]
drag, startPoint x: 1187, startPoint y: 550, endPoint x: 979, endPoint y: 446, distance: 232.8
copy td "Hi Hector, Thank you for applying for financing through Beacon Funding Corporat…"
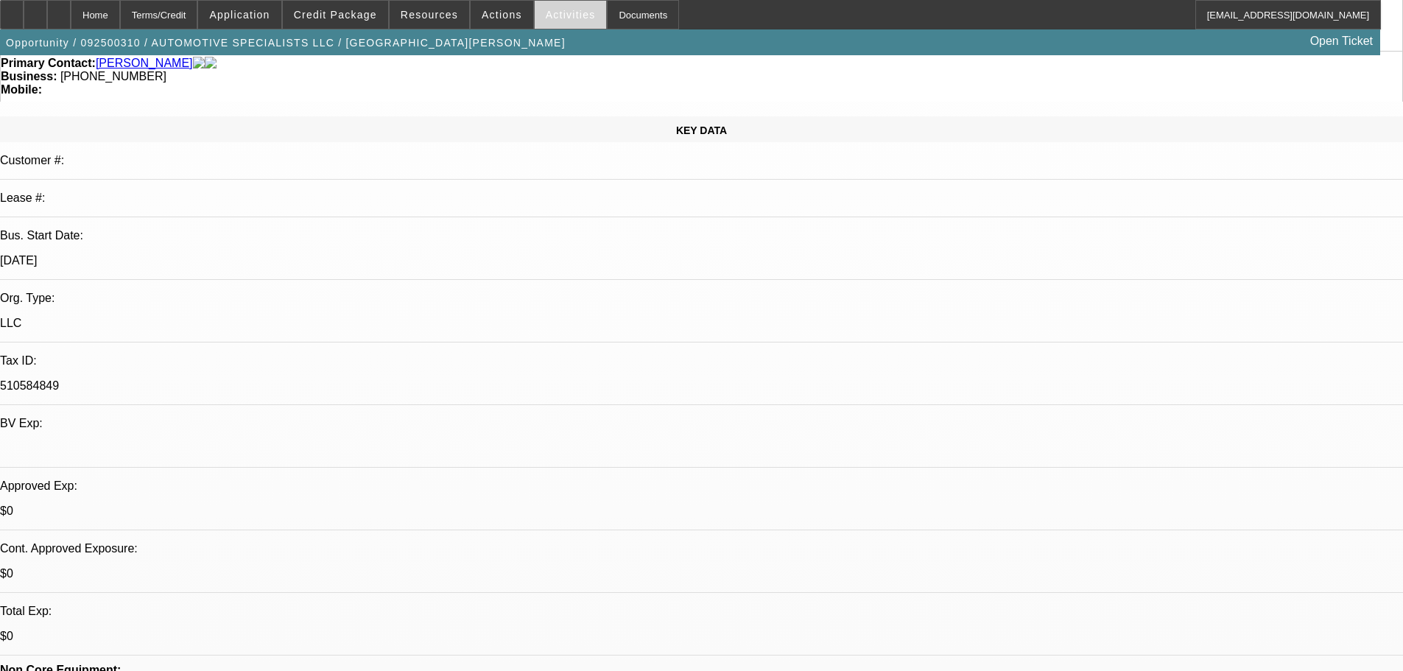
click at [554, 7] on span at bounding box center [571, 14] width 72 height 35
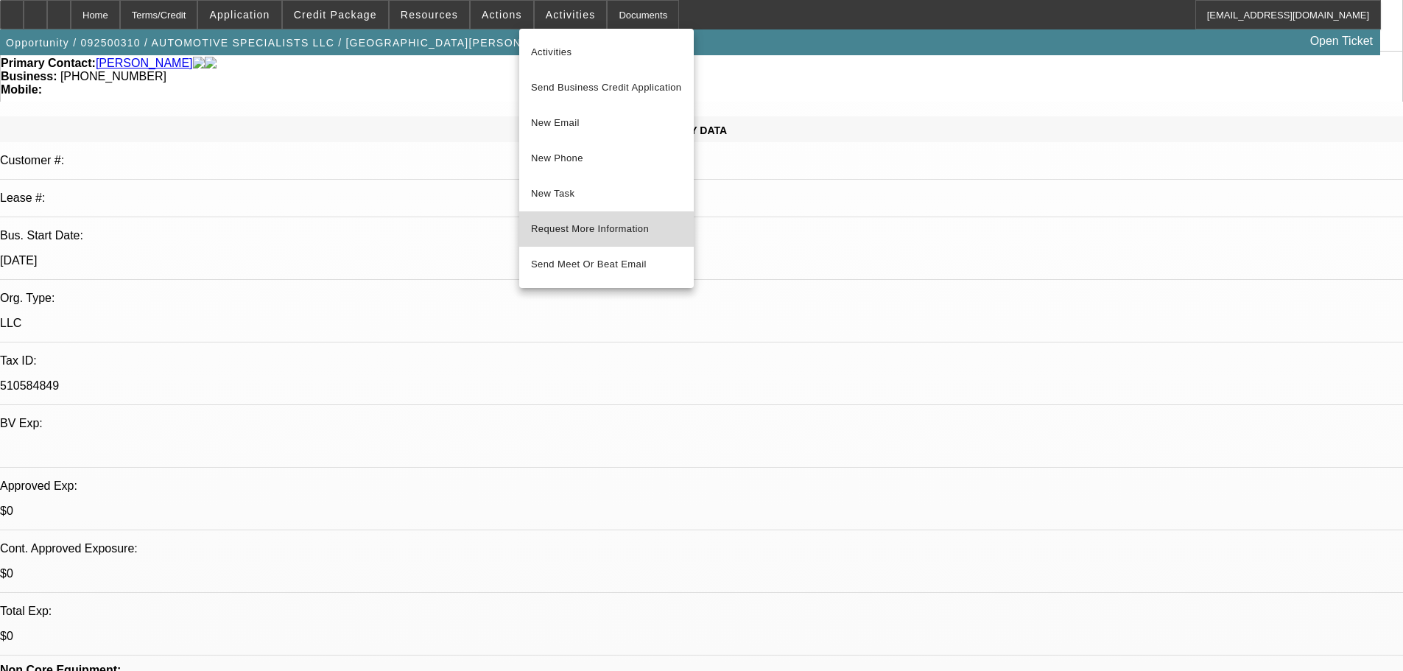
click at [597, 233] on span "Request More Information" at bounding box center [606, 229] width 151 height 18
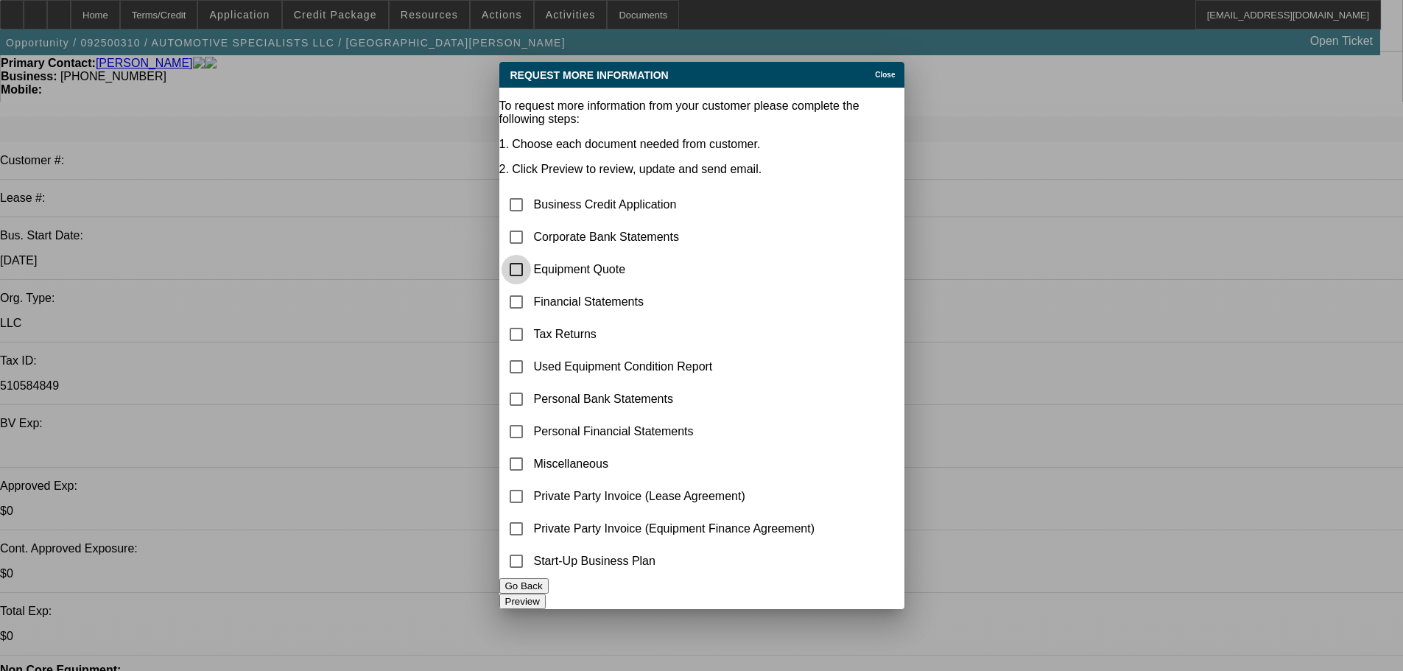
click at [531, 255] on input "checkbox" at bounding box center [516, 269] width 29 height 29
checkbox input "true"
click at [546, 594] on button "Preview" at bounding box center [522, 601] width 46 height 15
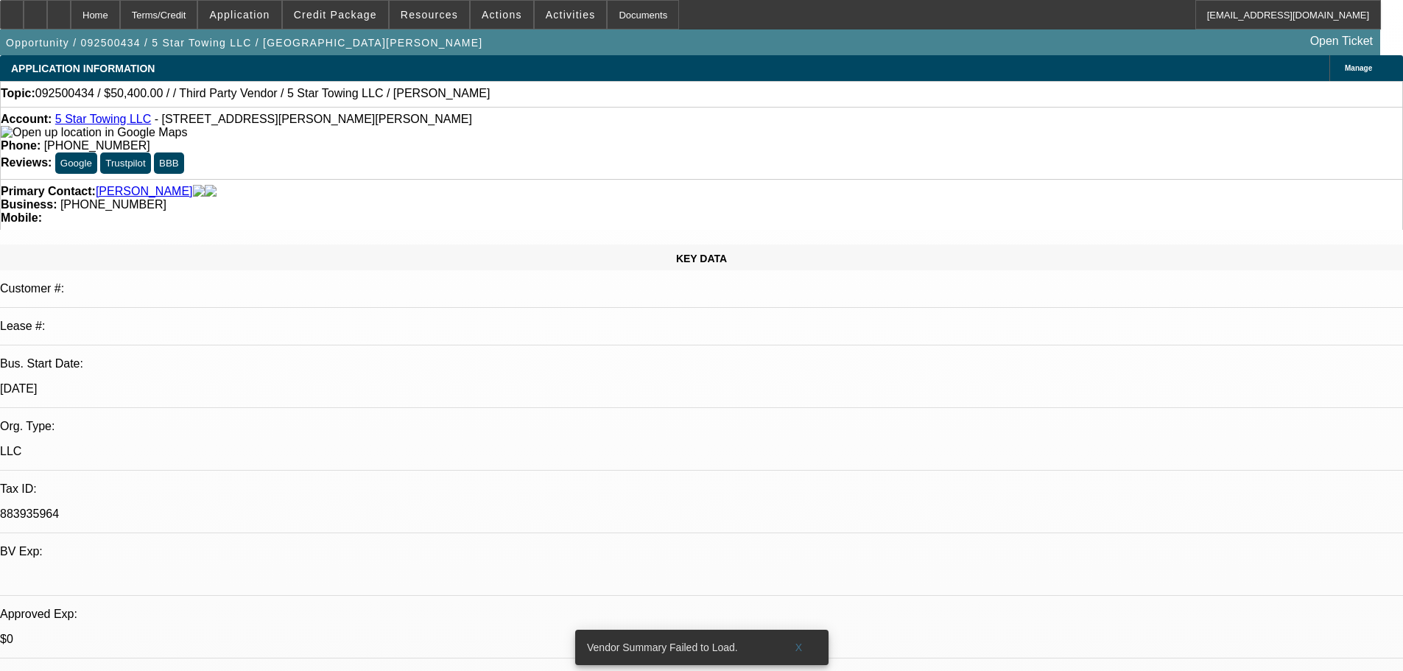
select select "0"
select select "2"
select select "0"
select select "6"
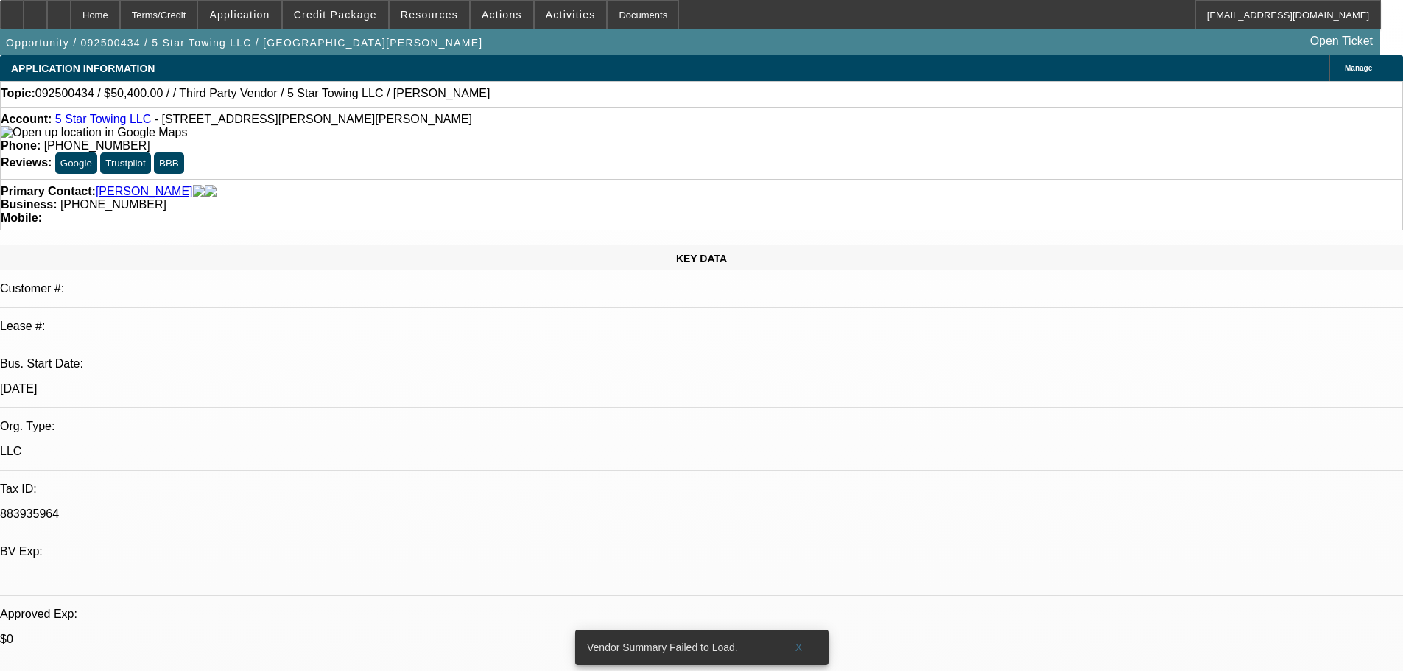
select select "0.1"
select select "2"
select select "0"
select select "6"
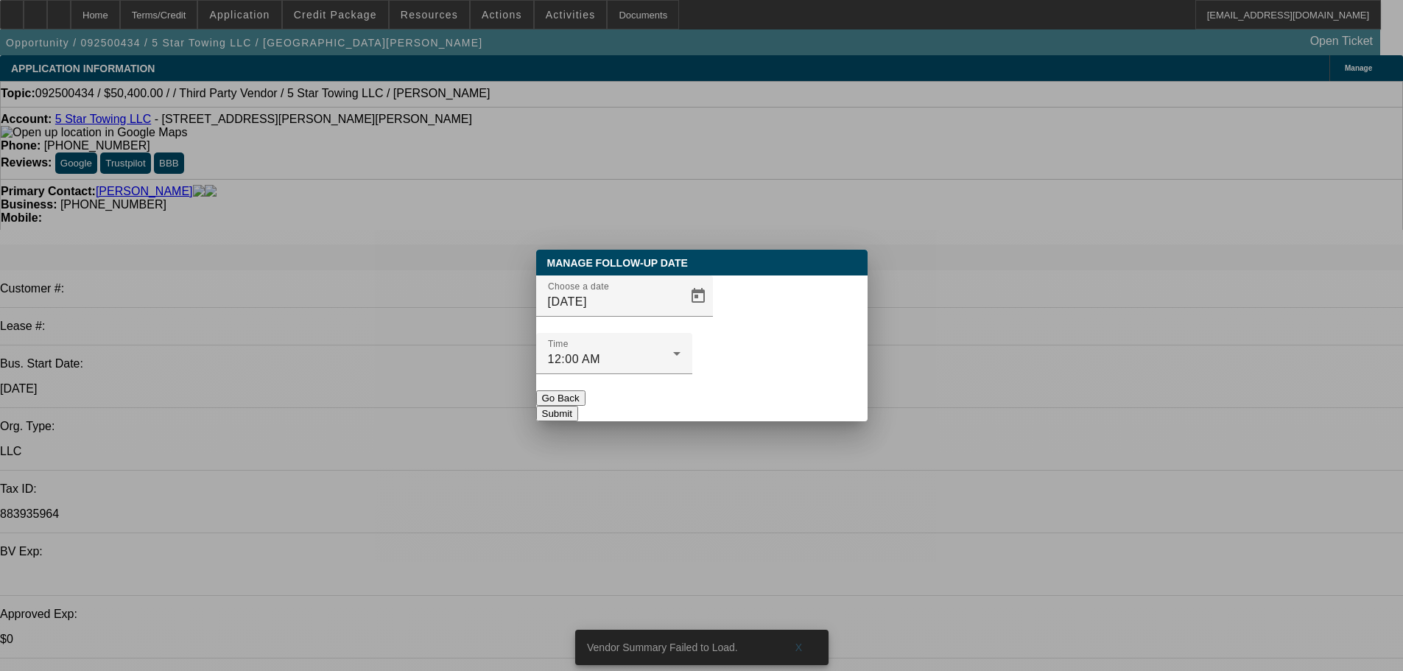
click at [693, 331] on div "Choose a date [DATE]" at bounding box center [701, 303] width 331 height 57
click at [686, 314] on span "Open calendar" at bounding box center [697, 295] width 35 height 35
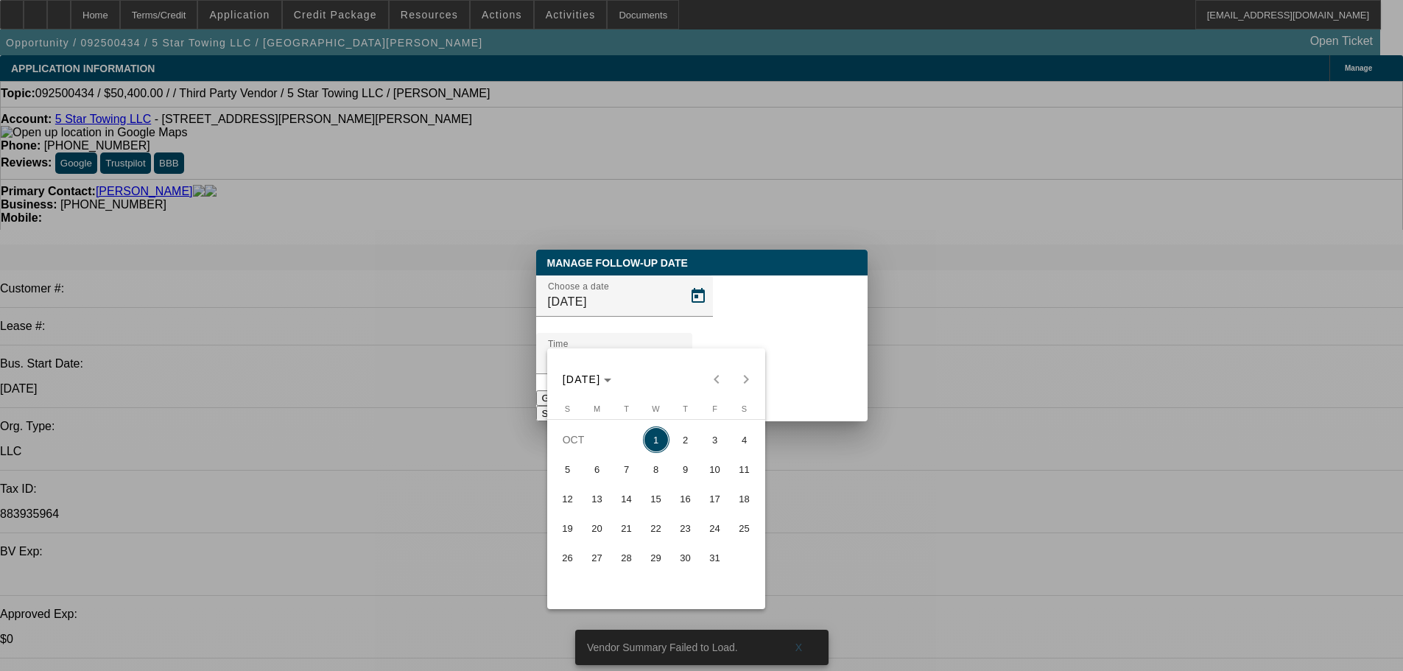
click at [720, 570] on span "31" at bounding box center [715, 557] width 27 height 27
type input "[DATE]"
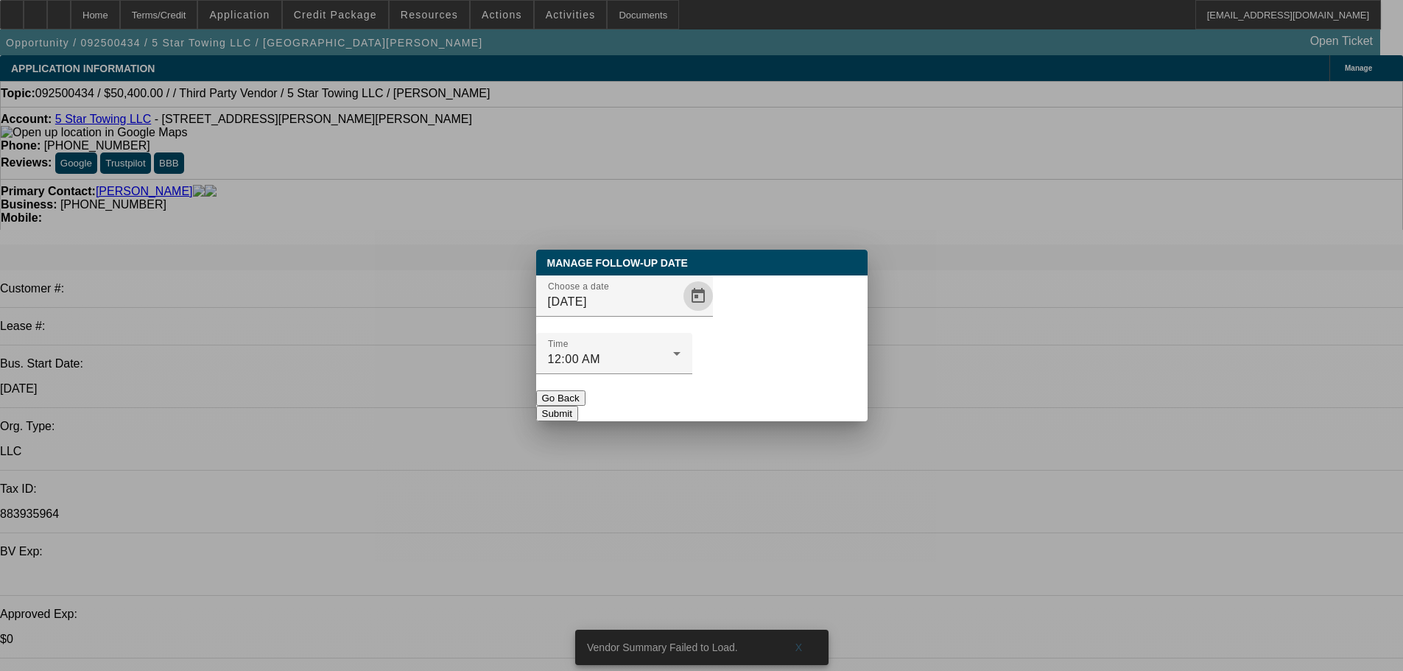
click at [578, 406] on button "Submit" at bounding box center [557, 413] width 42 height 15
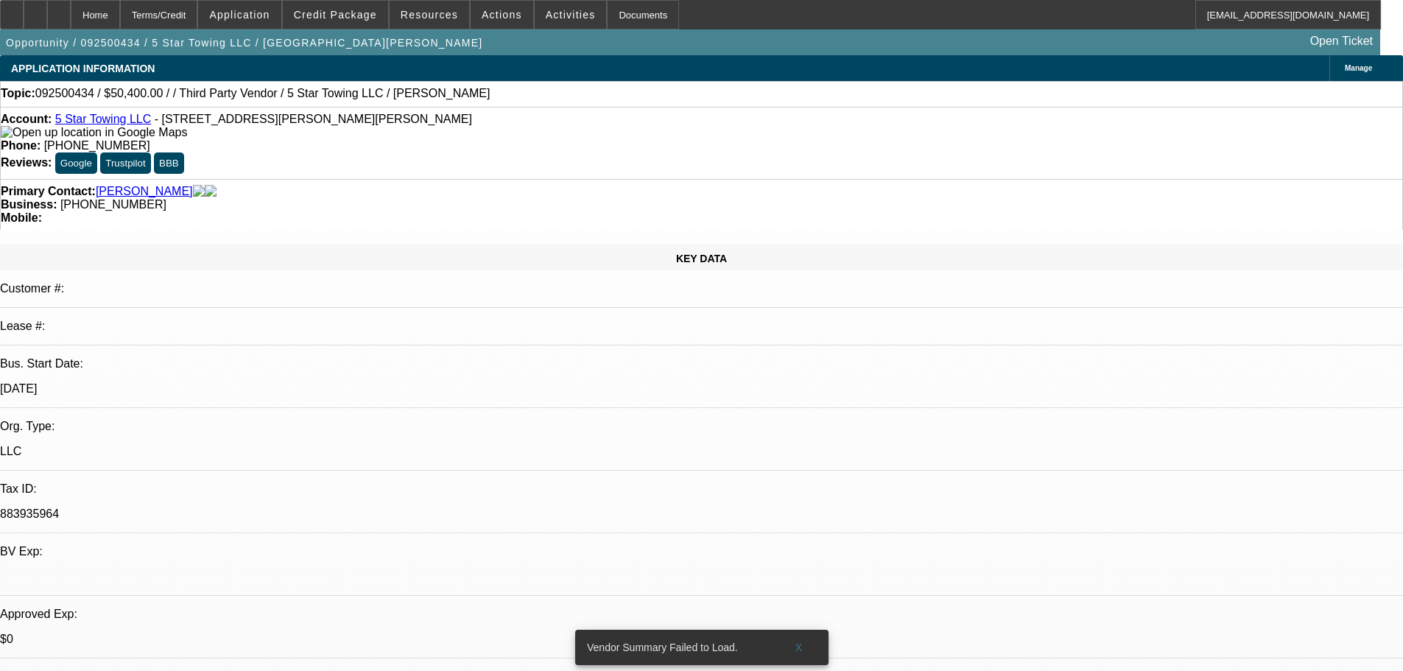
click at [488, 13] on span "Actions" at bounding box center [502, 15] width 41 height 12
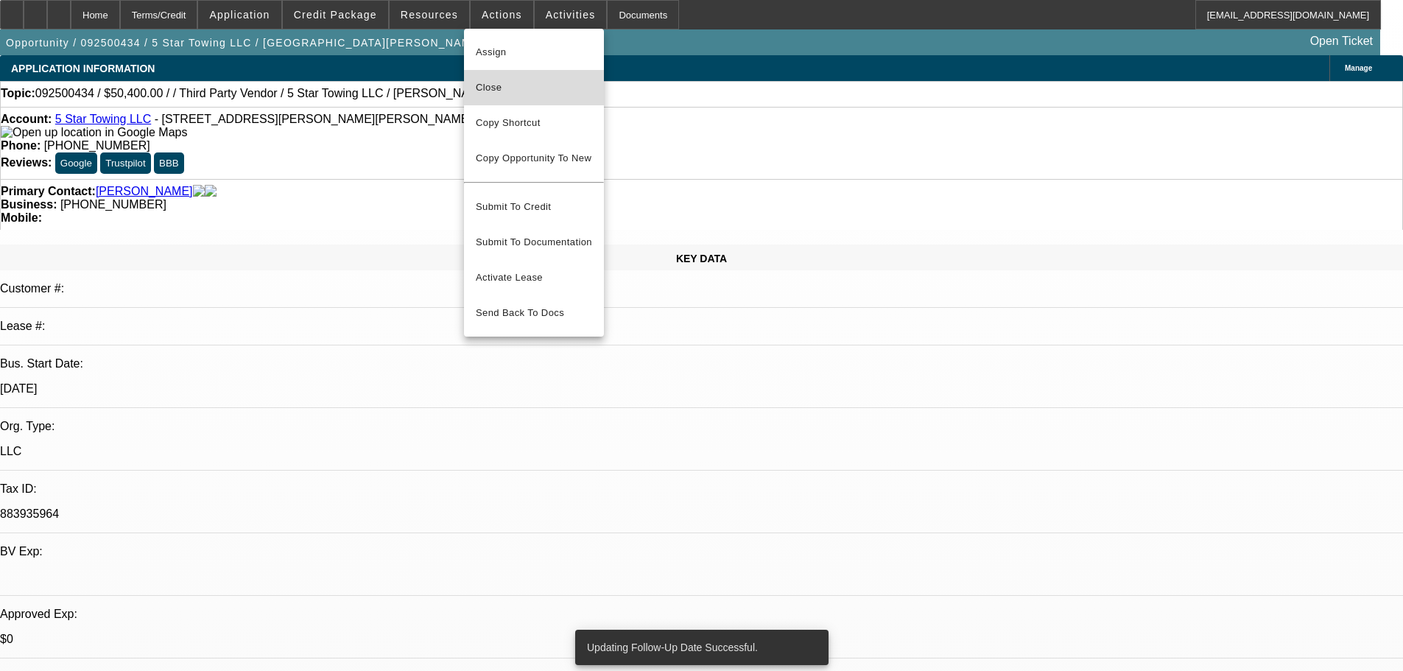
click at [561, 82] on span "Close" at bounding box center [534, 88] width 116 height 18
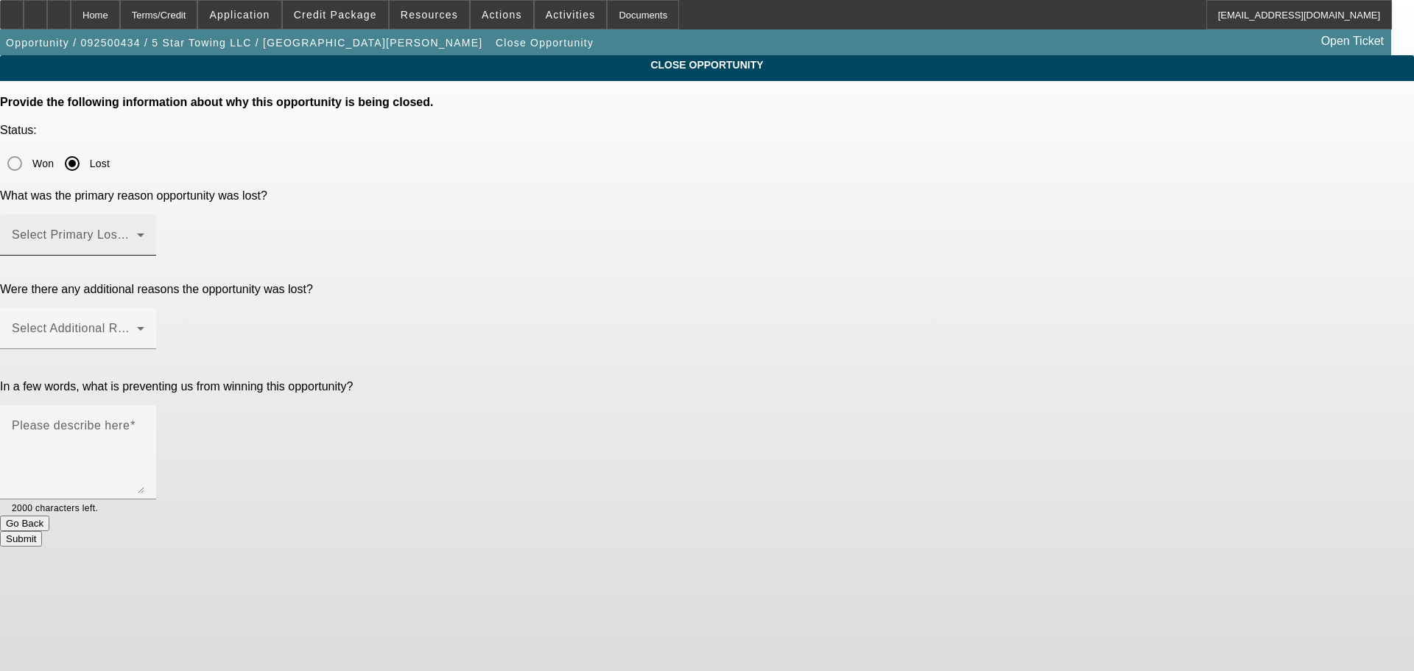
click at [144, 214] on div "Select Primary Lost Reason" at bounding box center [78, 234] width 133 height 41
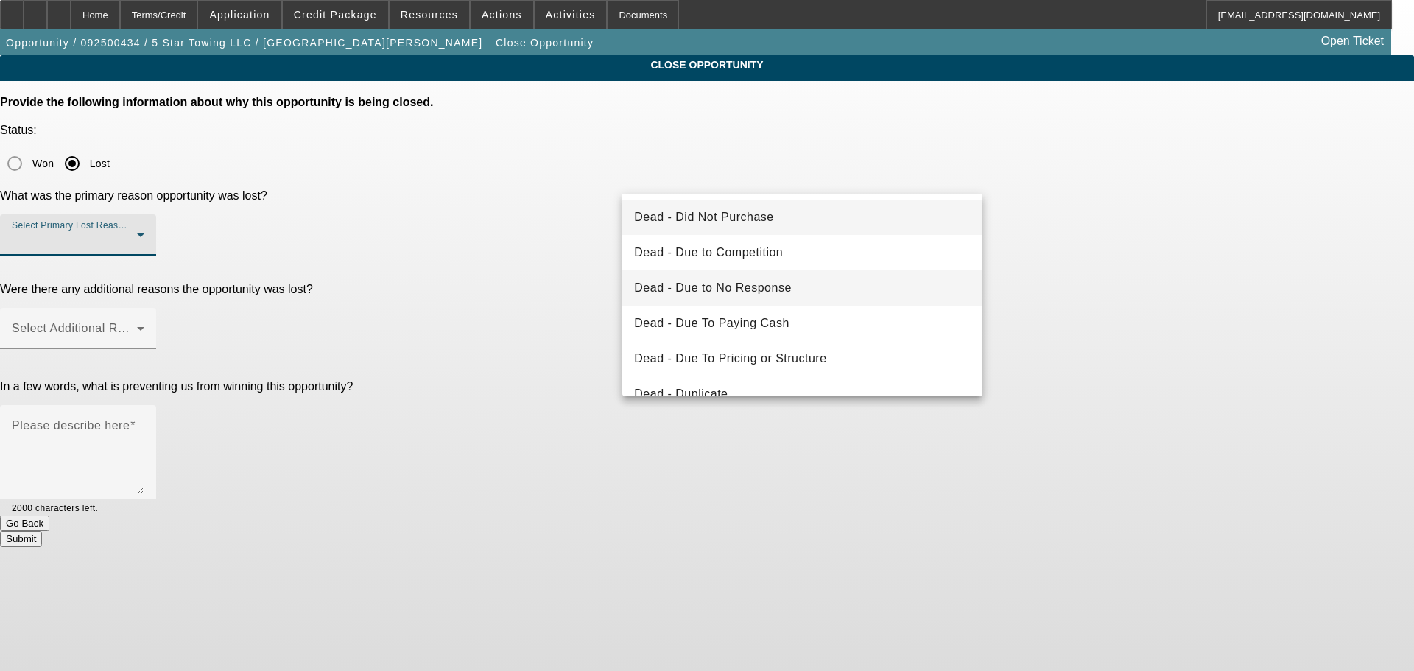
click at [785, 277] on mat-option "Dead - Due to No Response" at bounding box center [802, 287] width 360 height 35
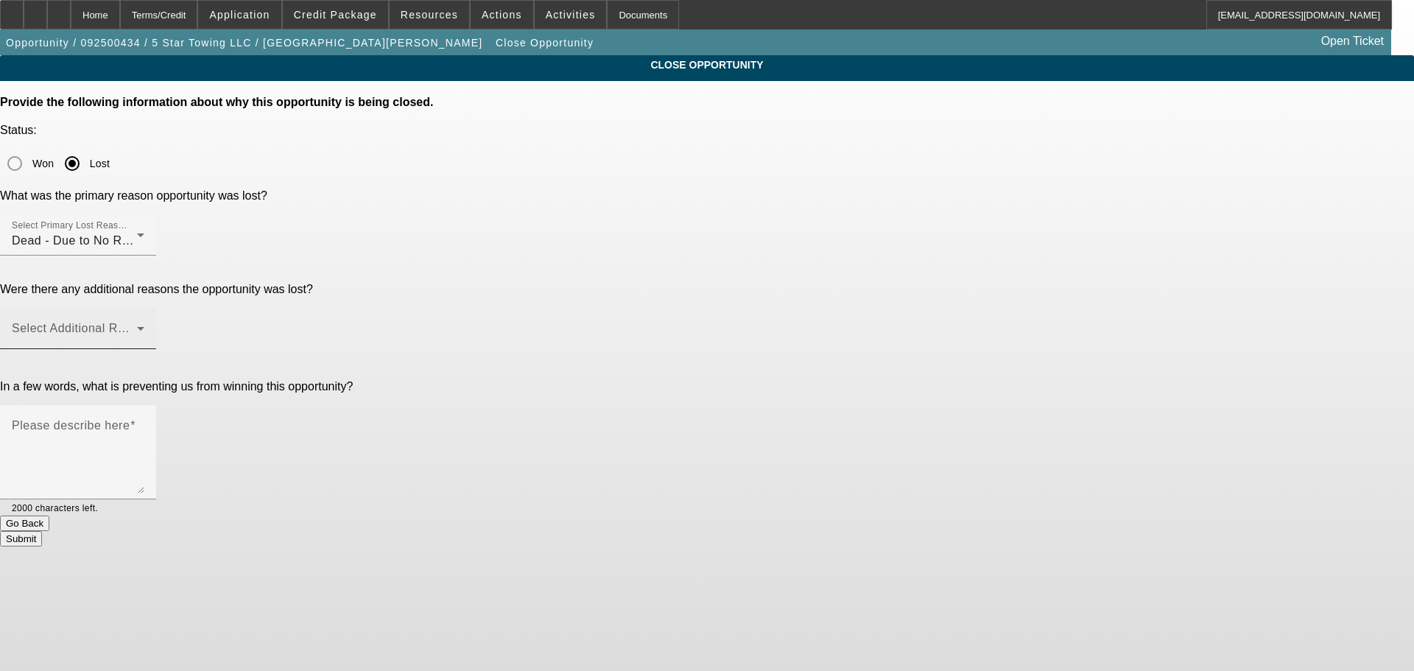
click at [144, 308] on div "Select Additional Reasons" at bounding box center [78, 328] width 133 height 41
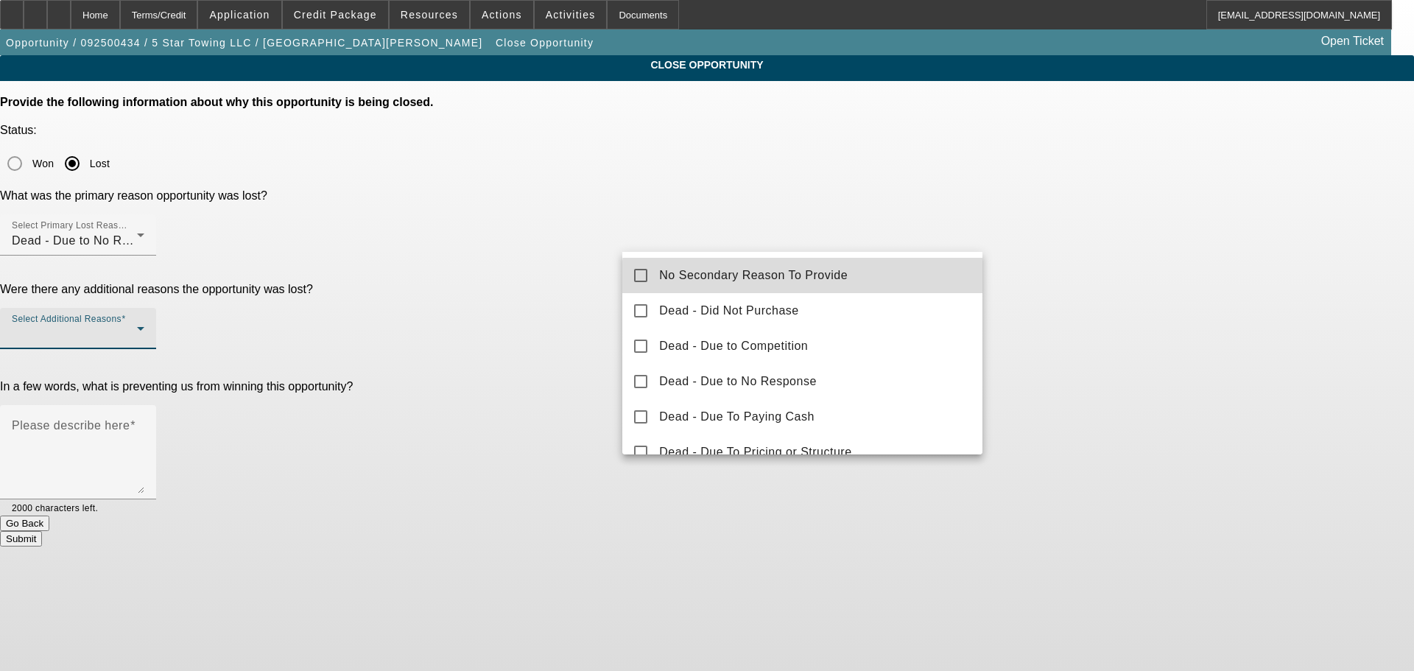
click at [803, 278] on span "No Secondary Reason To Provide" at bounding box center [753, 276] width 189 height 18
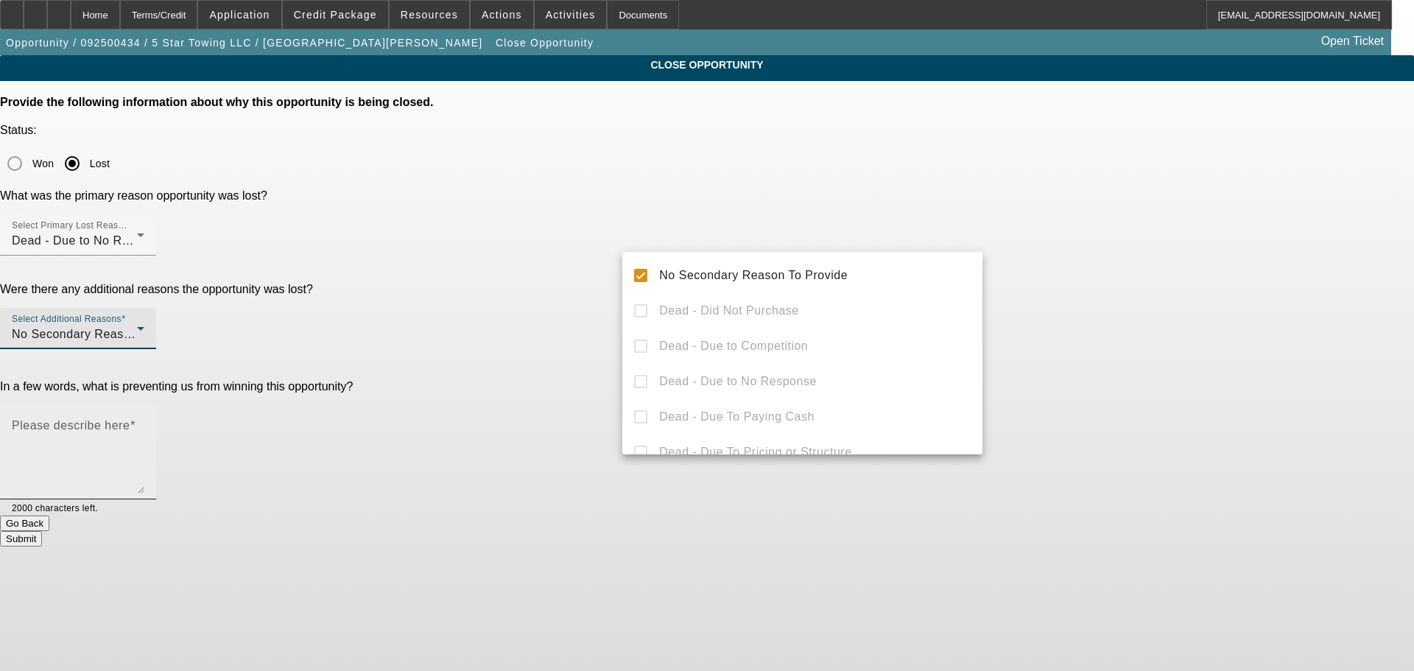
drag, startPoint x: 1116, startPoint y: 275, endPoint x: 817, endPoint y: 314, distance: 300.8
click at [1113, 276] on div at bounding box center [707, 335] width 1414 height 671
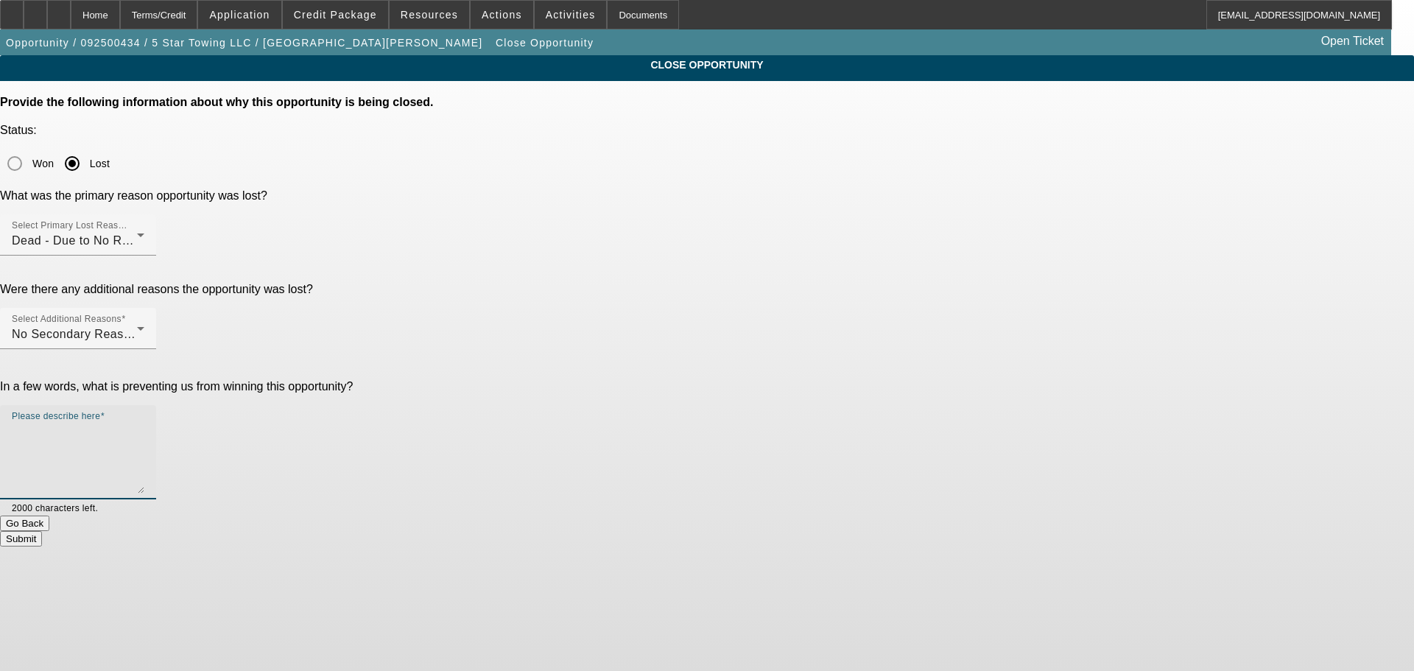
click at [144, 423] on textarea "Please describe here" at bounding box center [78, 458] width 133 height 71
type textarea "no resp since applied"
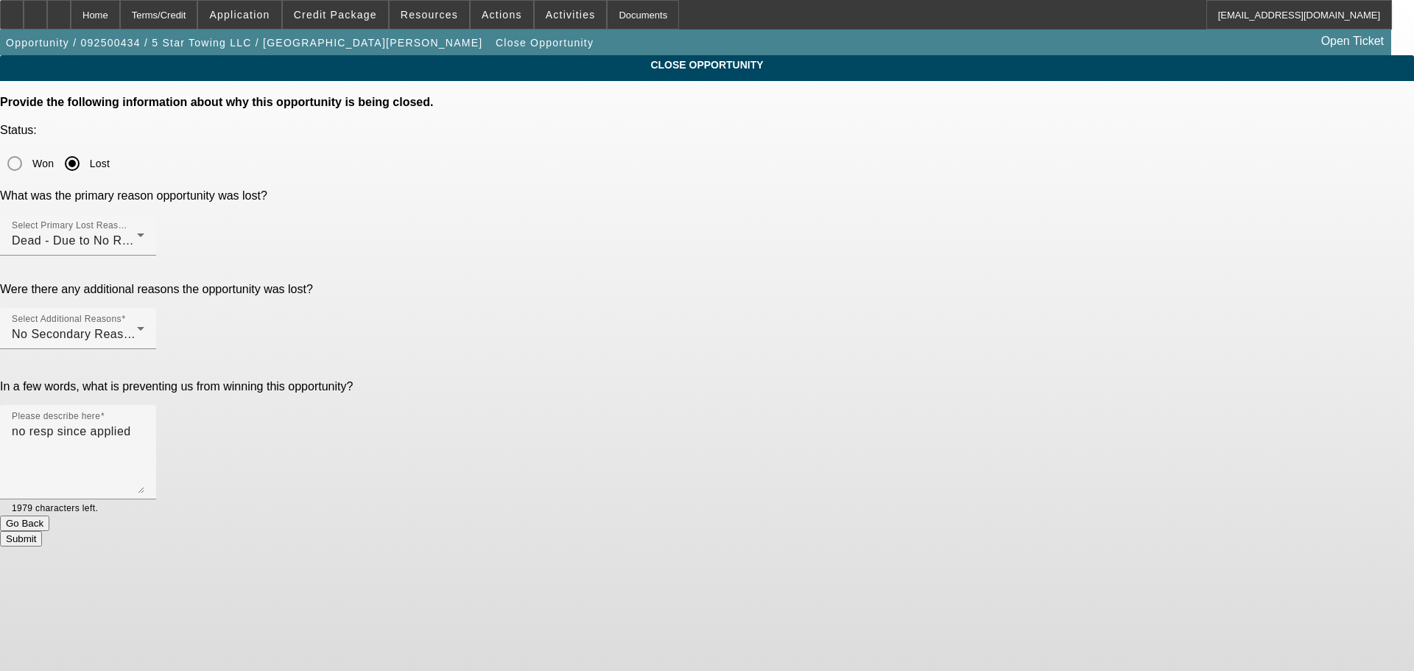
click at [42, 531] on button "Submit" at bounding box center [21, 538] width 42 height 15
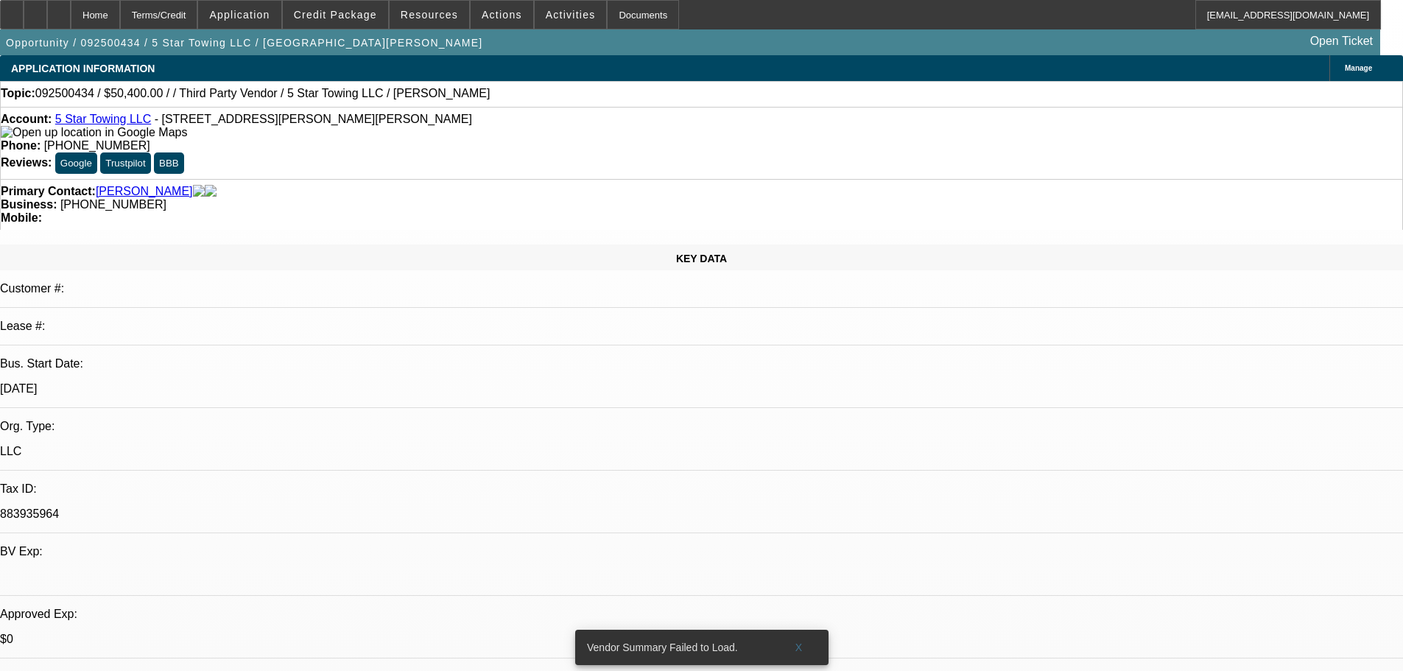
select select "0"
select select "2"
select select "0"
select select "6"
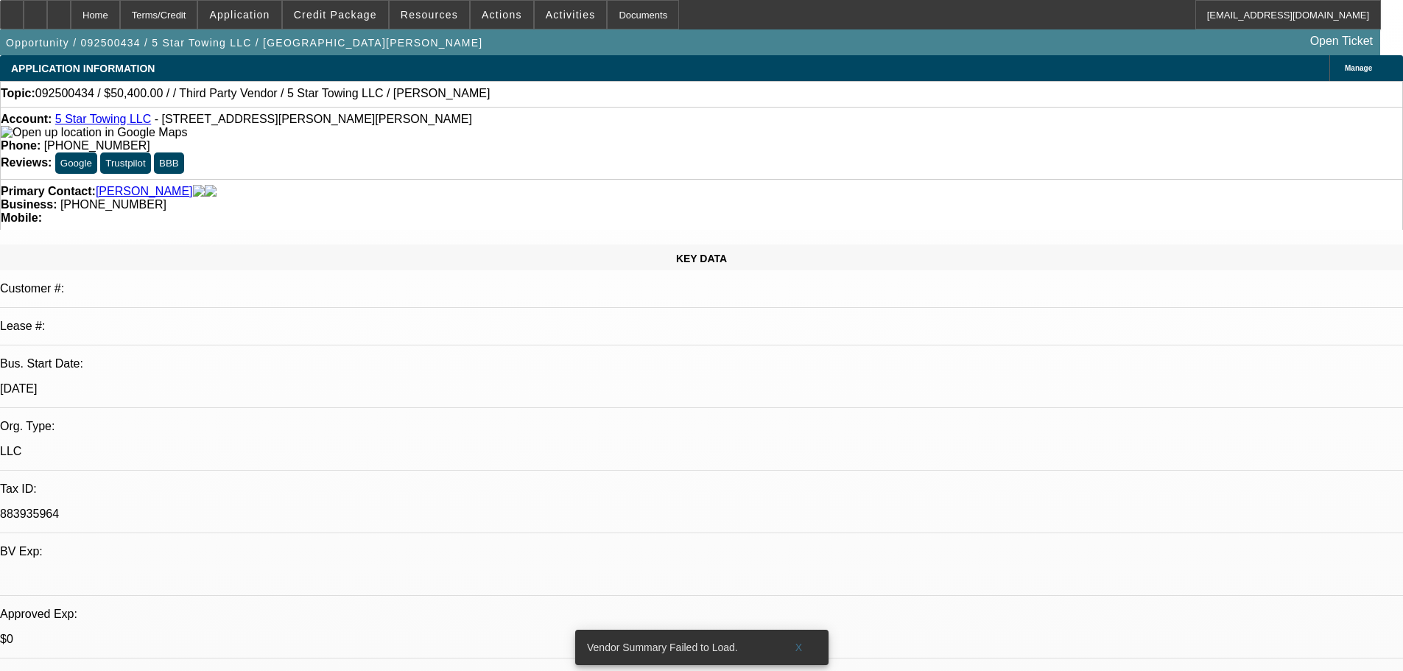
select select "0.1"
select select "2"
select select "0"
select select "6"
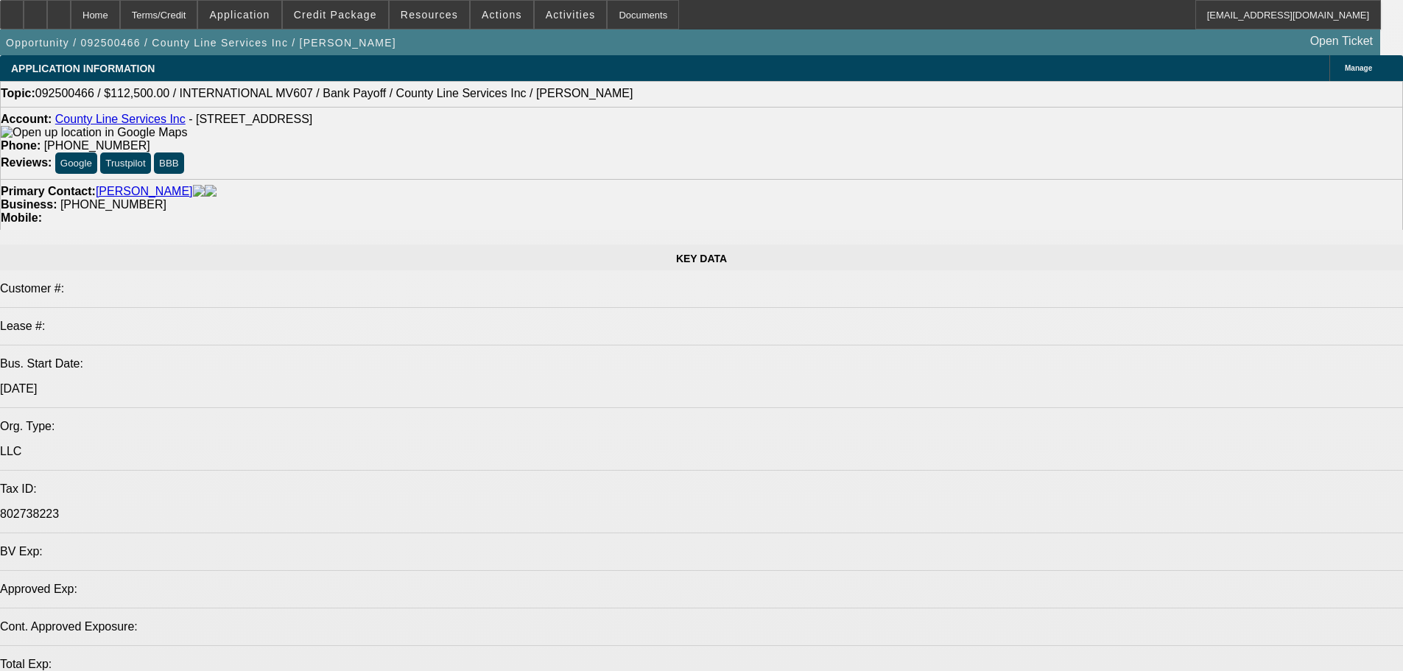
select select "0"
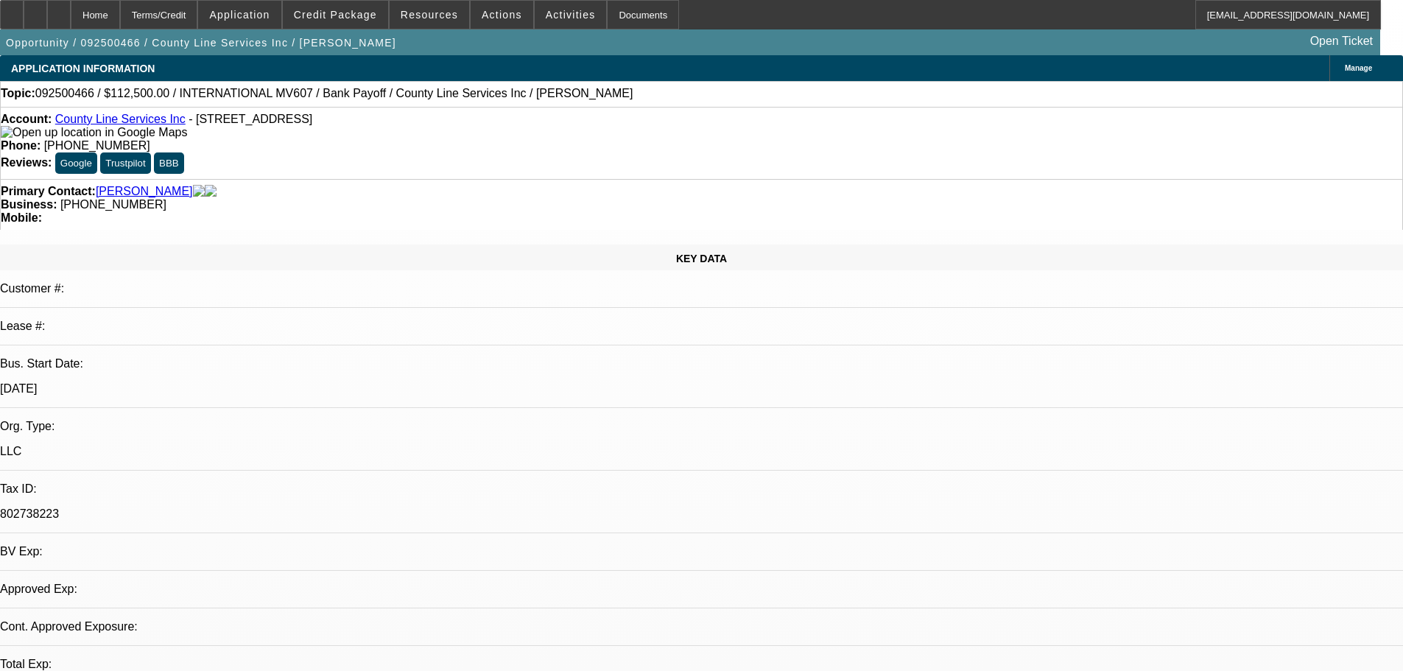
select select "0"
select select "6"
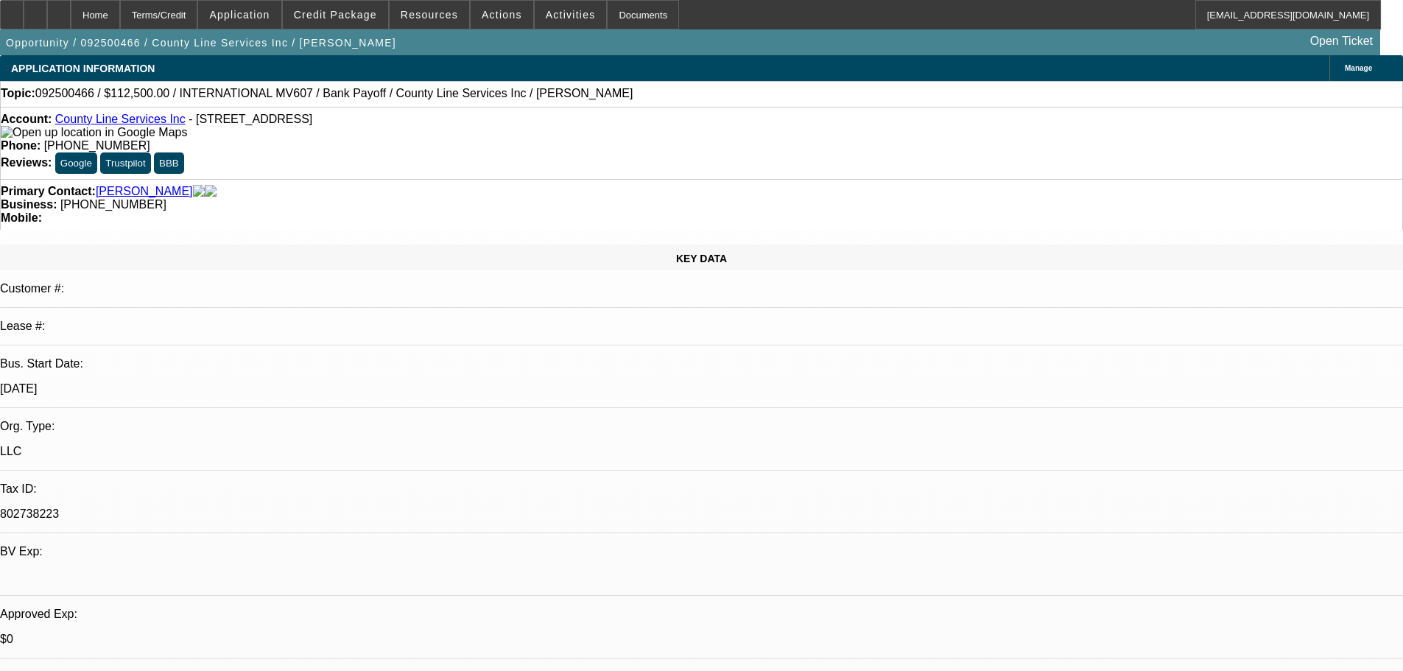
drag, startPoint x: 1224, startPoint y: 533, endPoint x: 988, endPoint y: 500, distance: 238.0
copy ul "Equipment Payoff Letter Last 3 months of Corporate Bank Statements Credit refer…"
click at [455, 179] on div "Primary Contact: Wright, Anthony Business: (810) 247-7494 Mobile:" at bounding box center [701, 204] width 1403 height 51
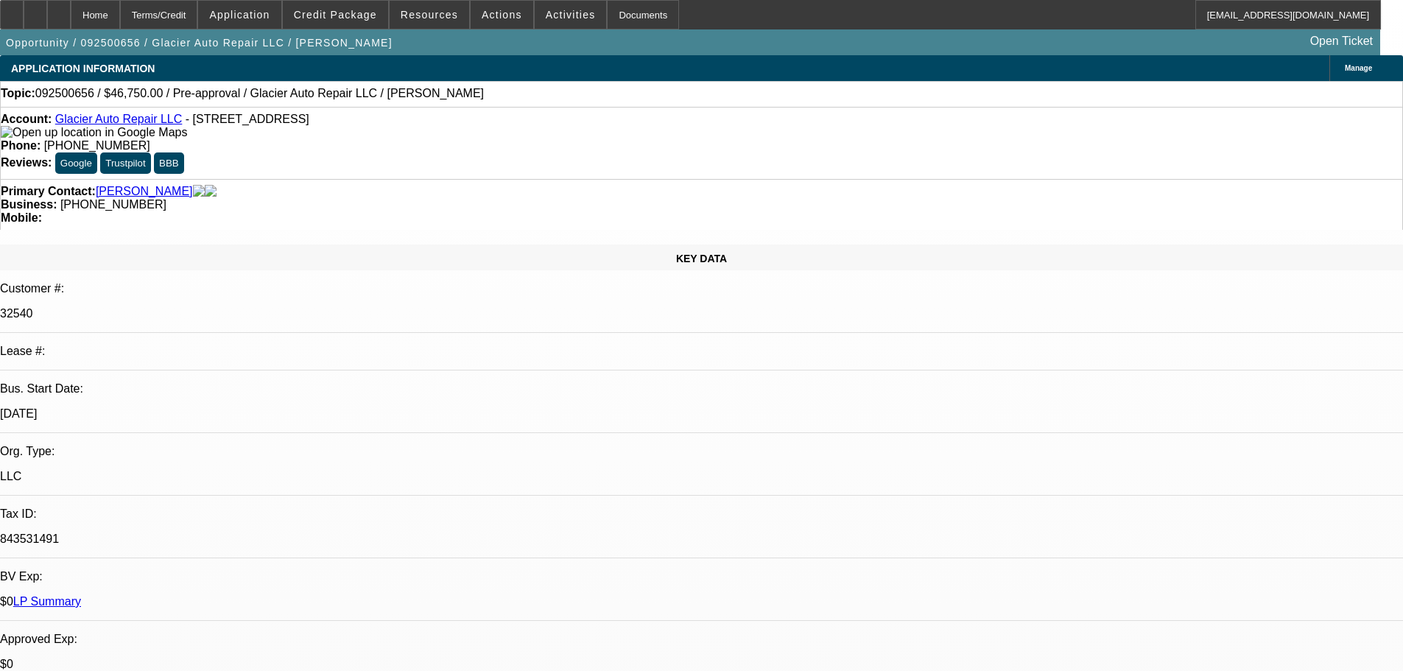
select select "0.15"
select select "0"
select select "0.1"
select select "4"
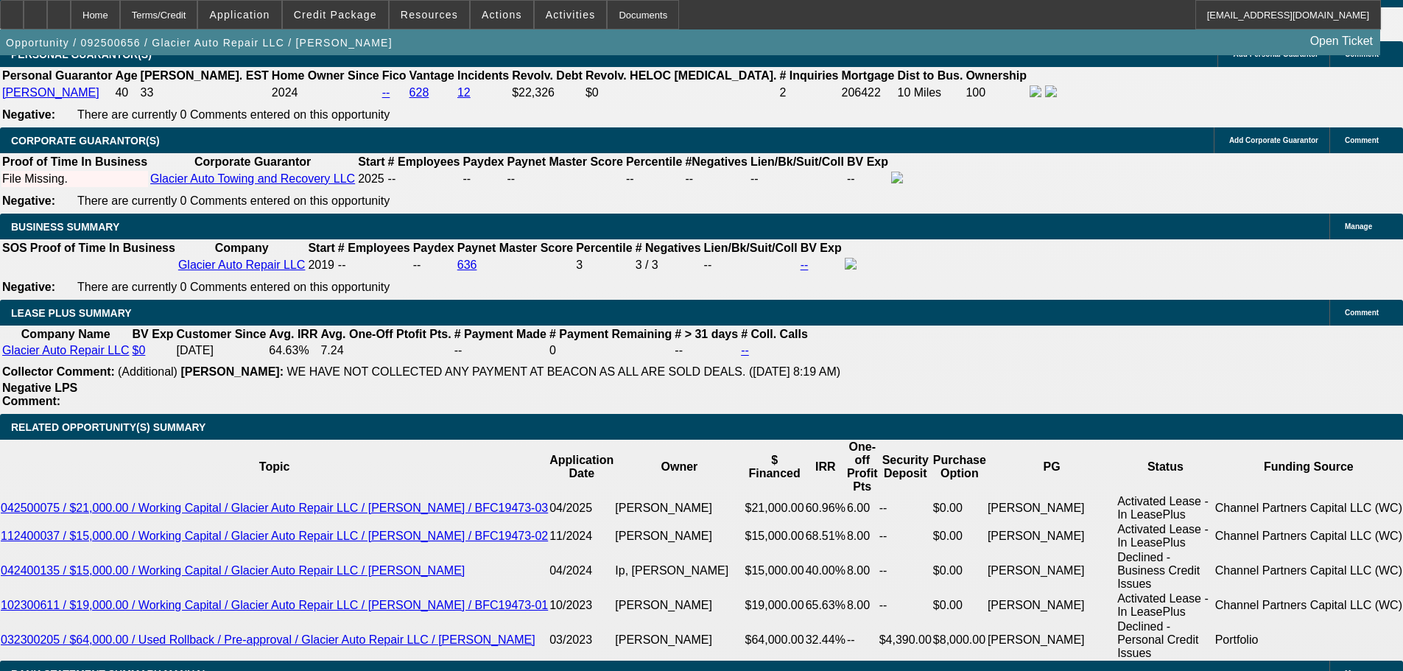
scroll to position [2283, 0]
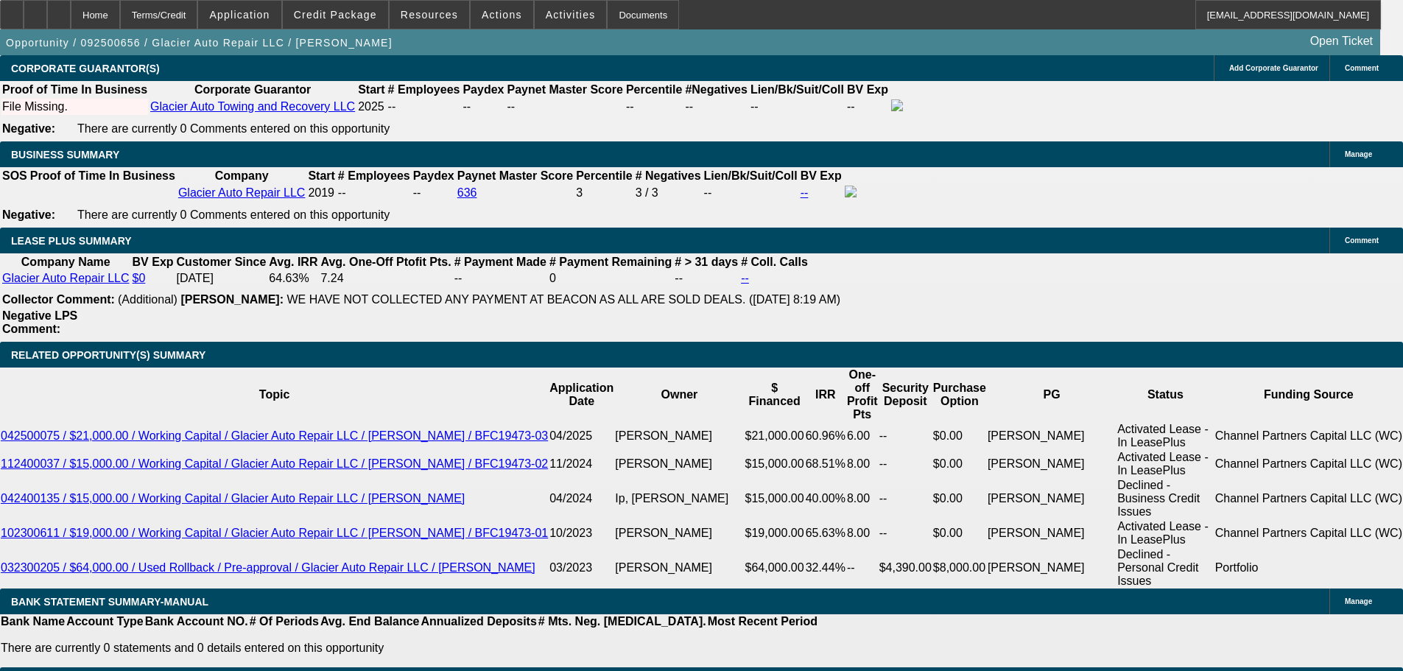
select select "0"
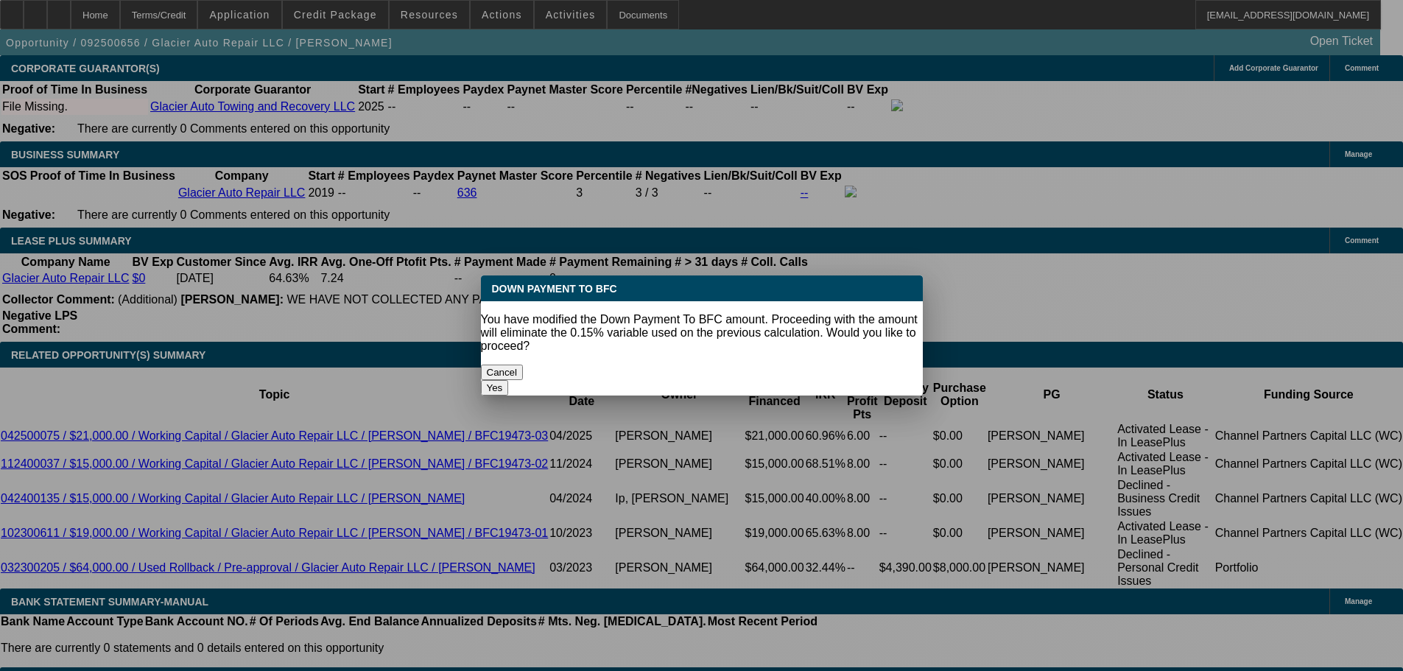
scroll to position [0, 0]
click at [509, 380] on button "Yes" at bounding box center [495, 387] width 28 height 15
type input "$0.00"
type input "UNKNOWN"
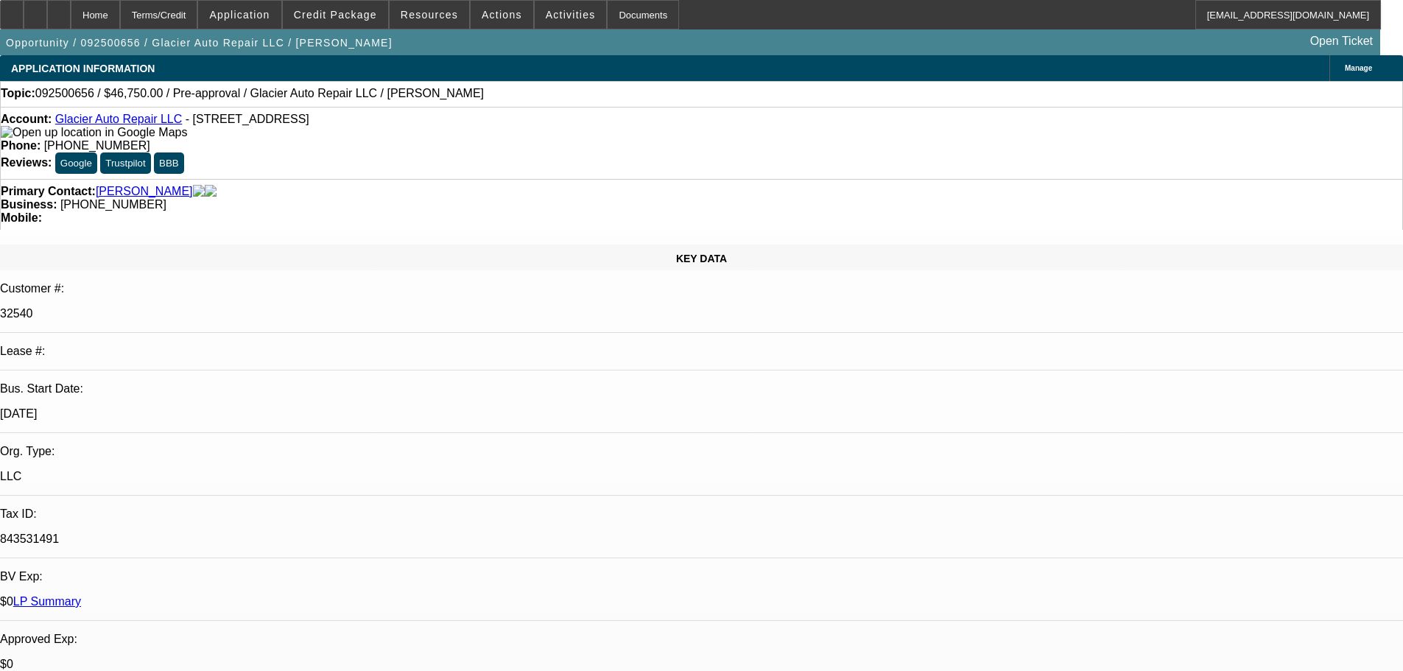
type input "$1,906.59"
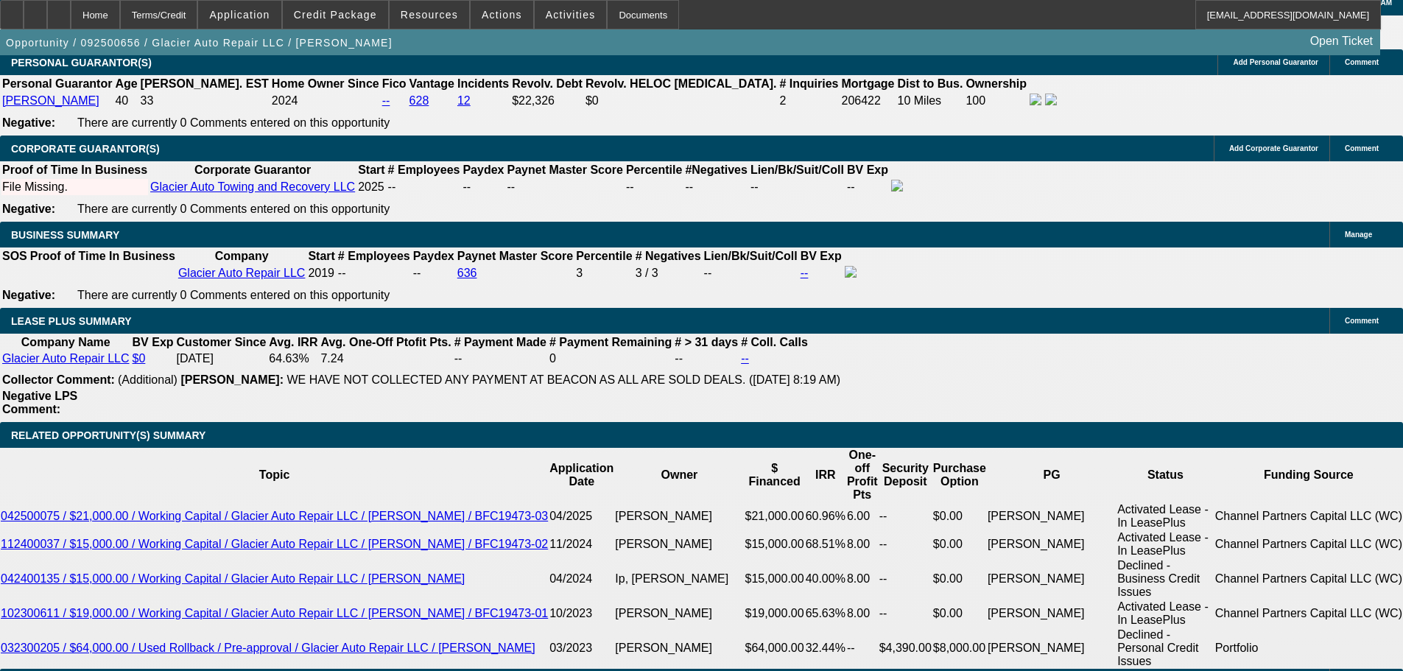
scroll to position [2158, 0]
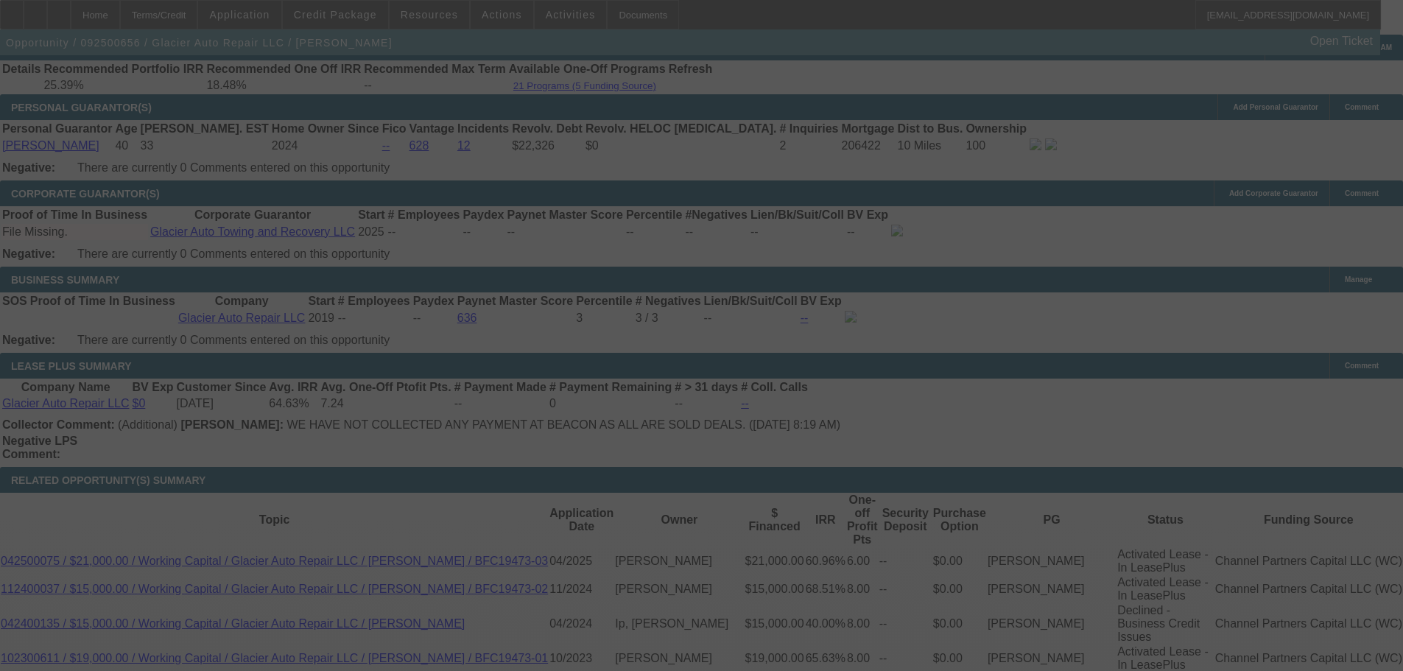
select select "0"
select select "0.1"
select select "4"
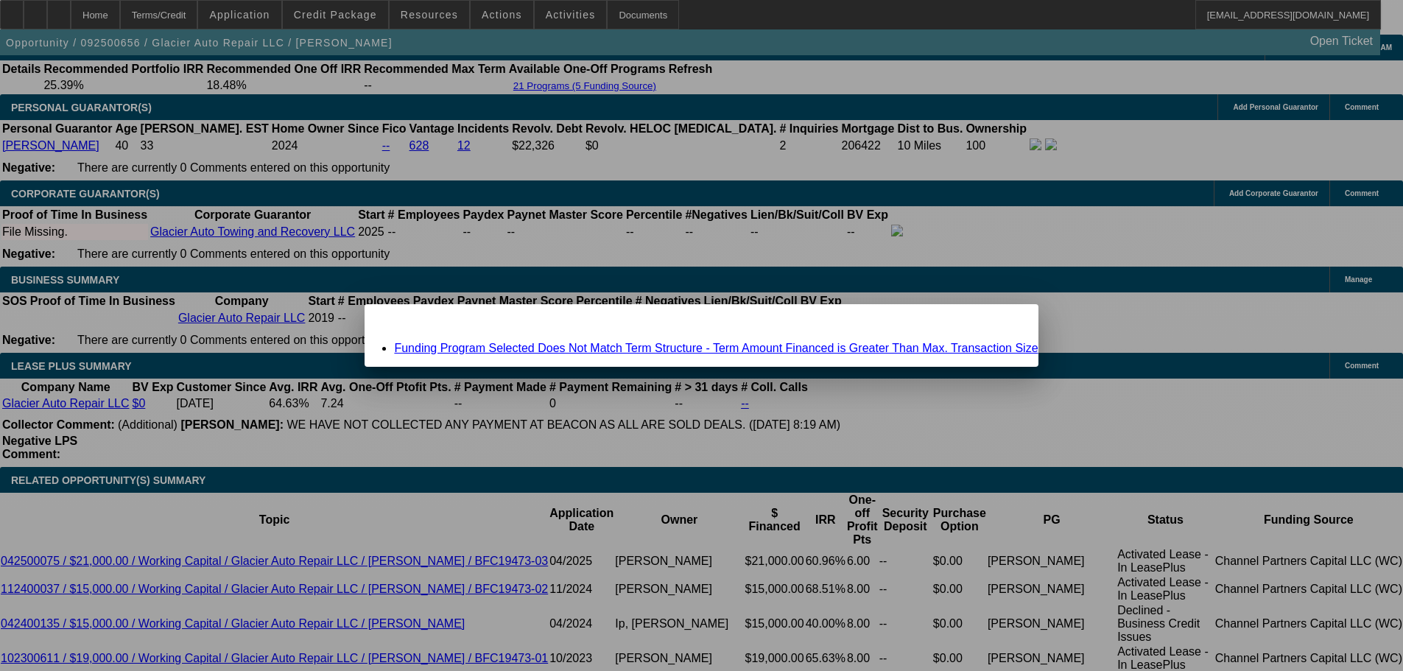
click at [640, 351] on link "Funding Program Selected Does Not Match Term Structure - Term Amount Financed i…" at bounding box center [716, 348] width 644 height 13
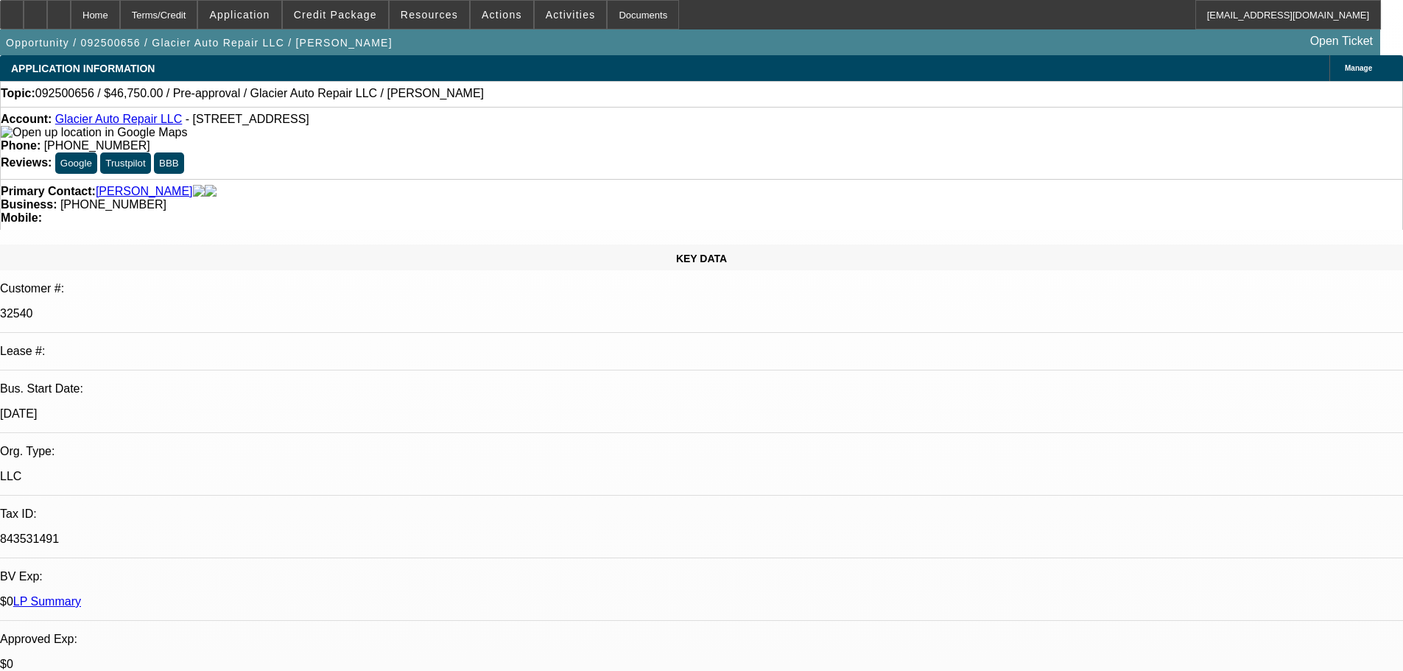
scroll to position [2158, 0]
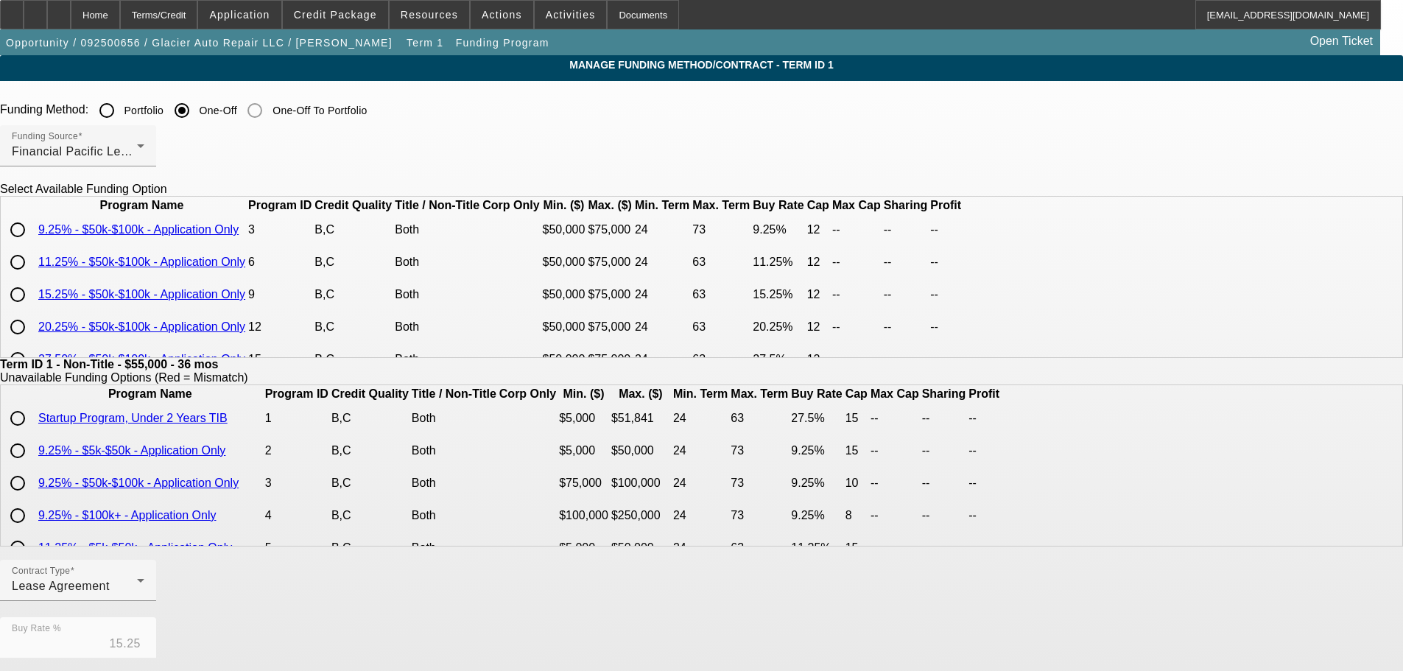
click at [32, 277] on input "radio" at bounding box center [17, 261] width 29 height 29
radio input "true"
type input "11.25"
type input "12"
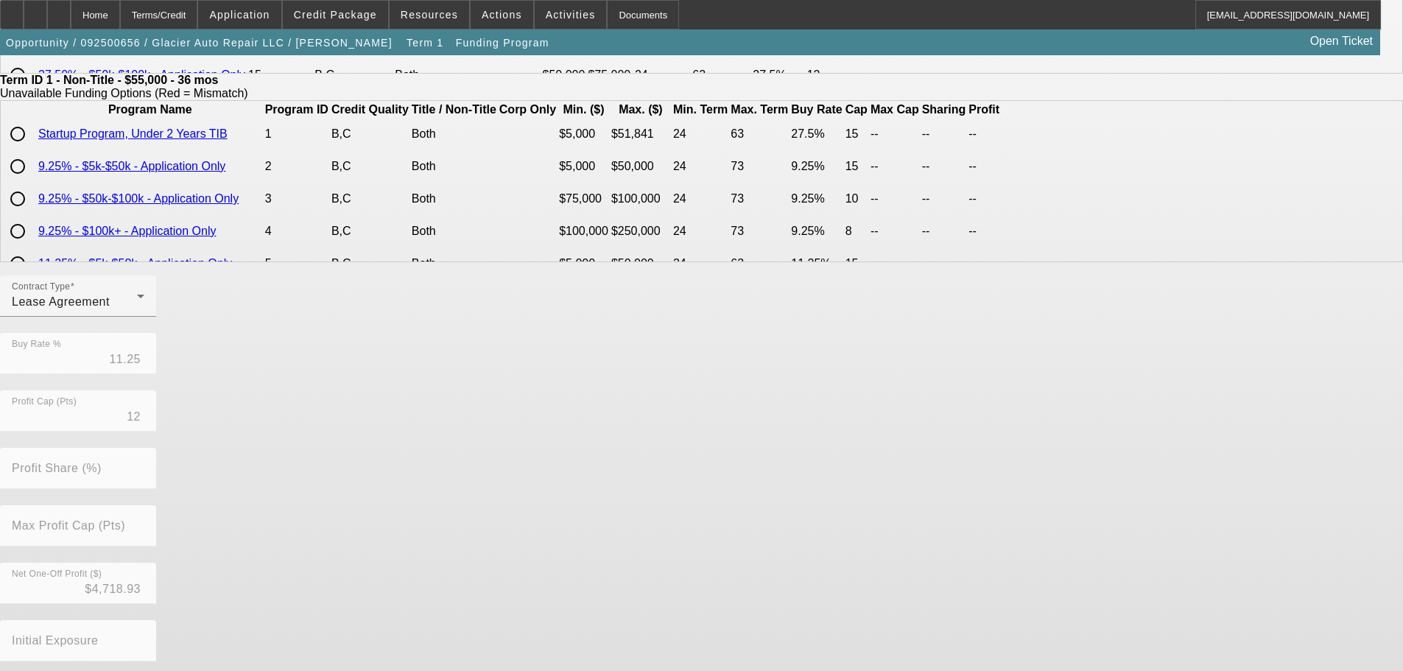
scroll to position [348, 0]
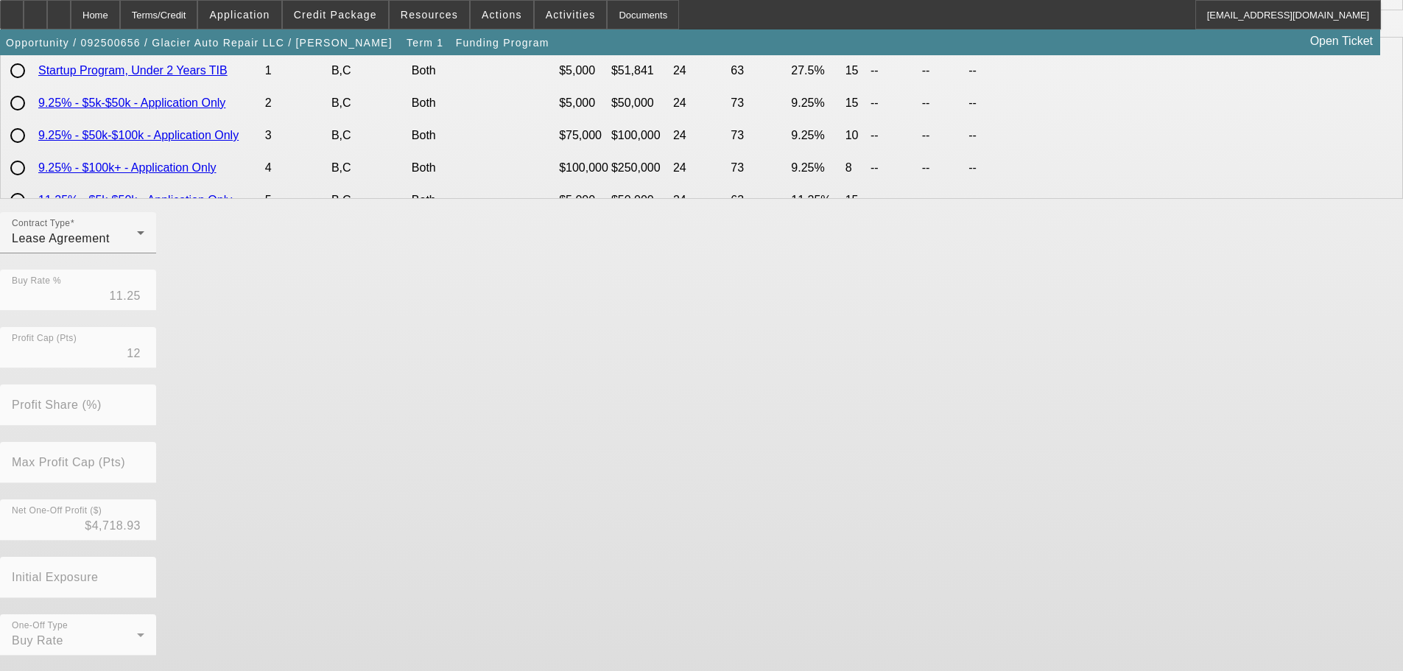
click at [613, 626] on div "Contract Type Lease Agreement Buy Rate % 11.25 Profit Cap (Pts) 12 Profit Share…" at bounding box center [701, 442] width 1403 height 460
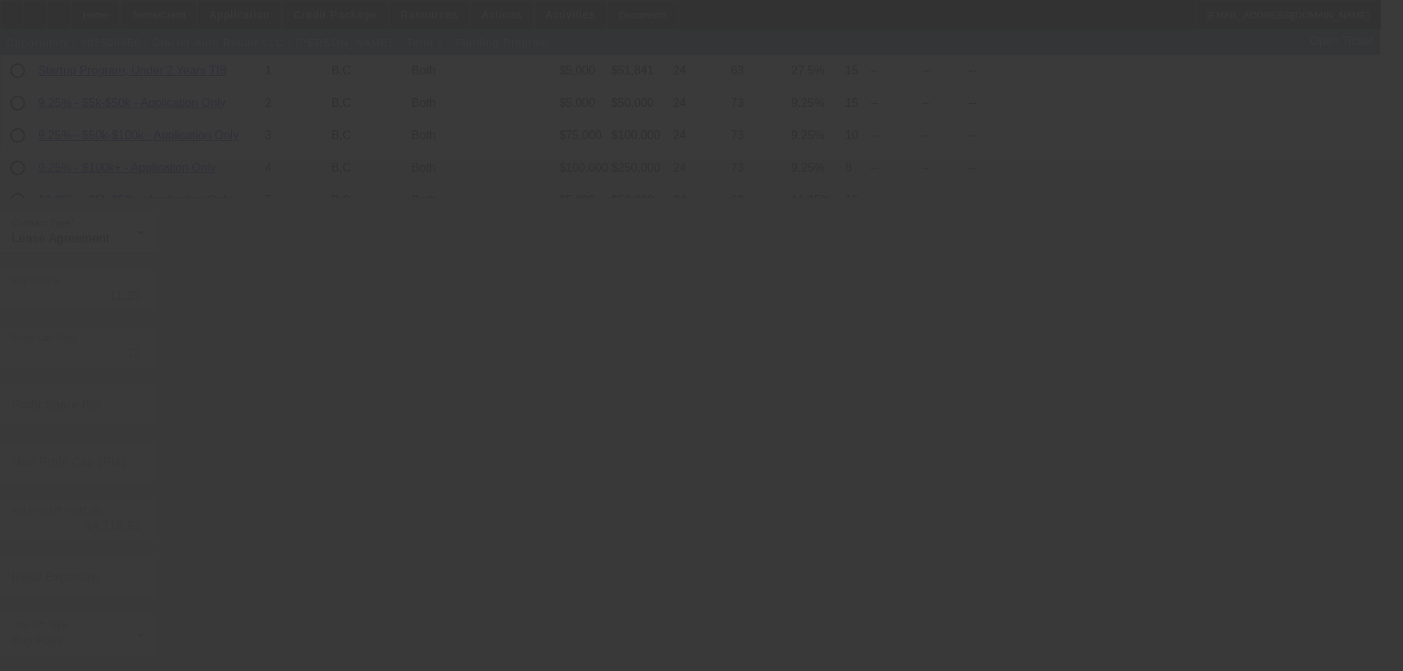
type input "15.25"
type input "15"
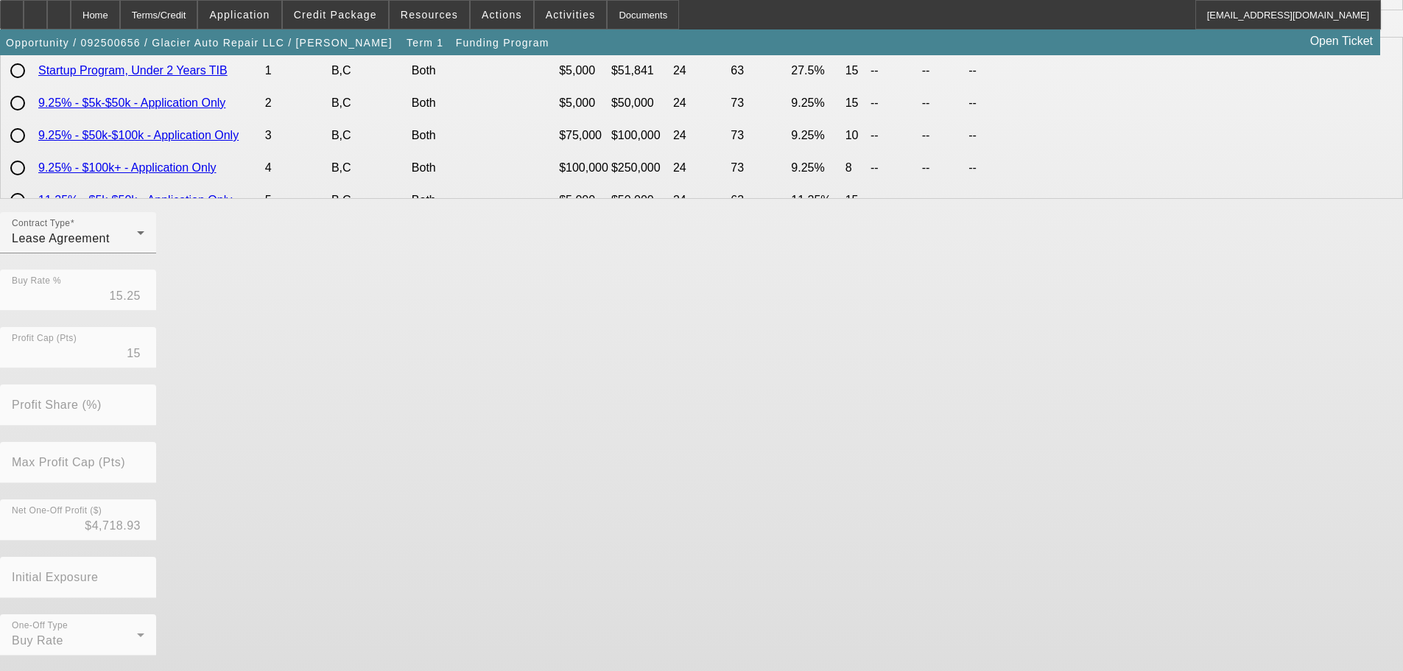
scroll to position [0, 0]
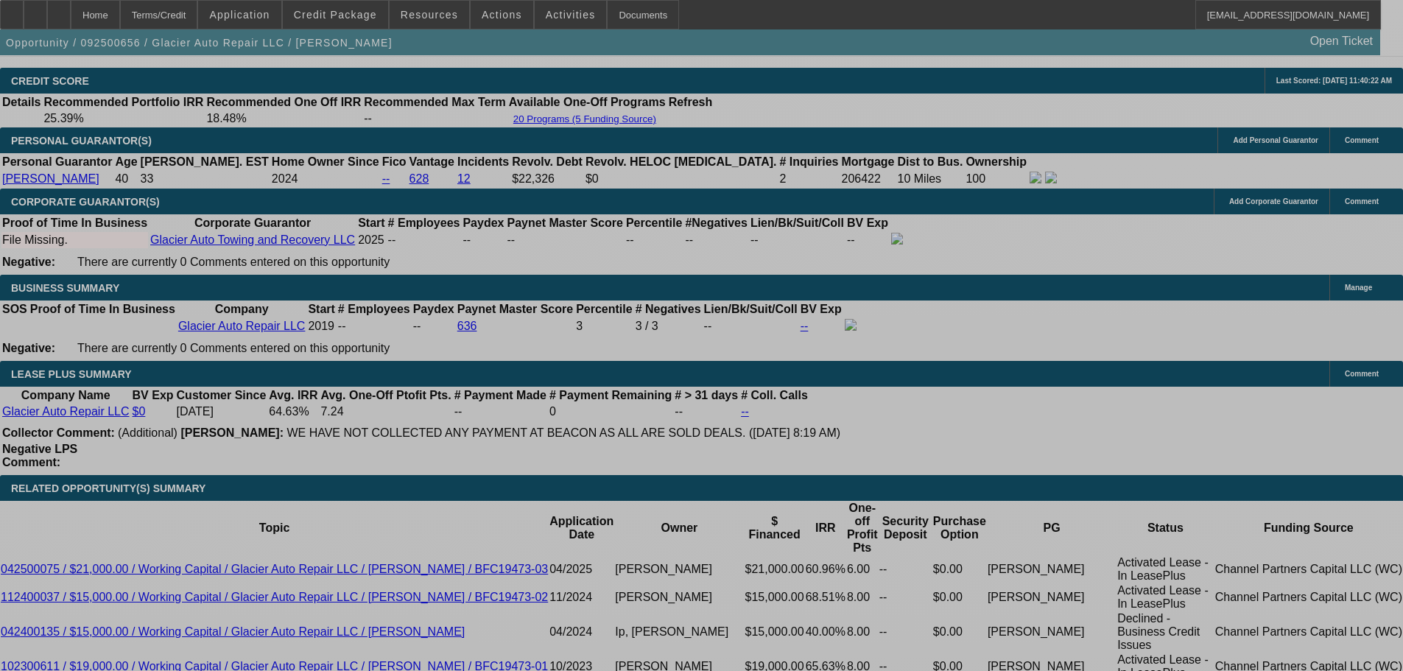
select select "0"
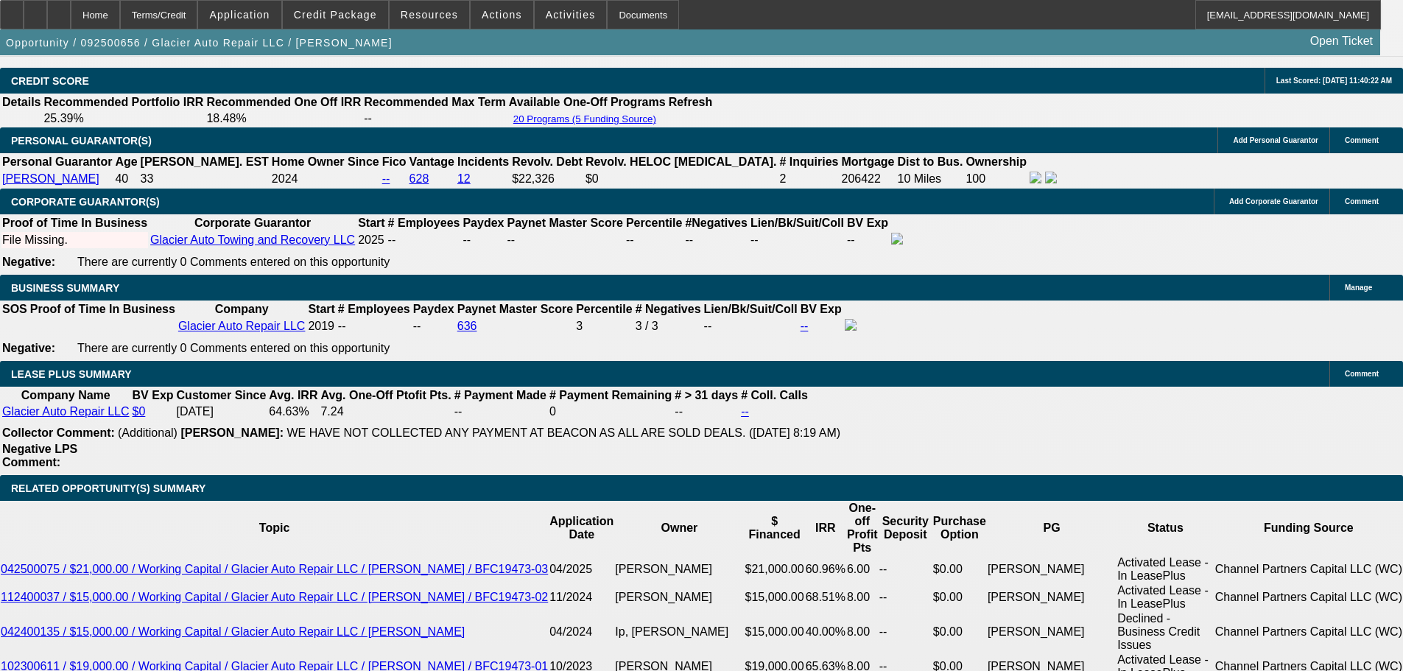
select select "0.1"
select select "4"
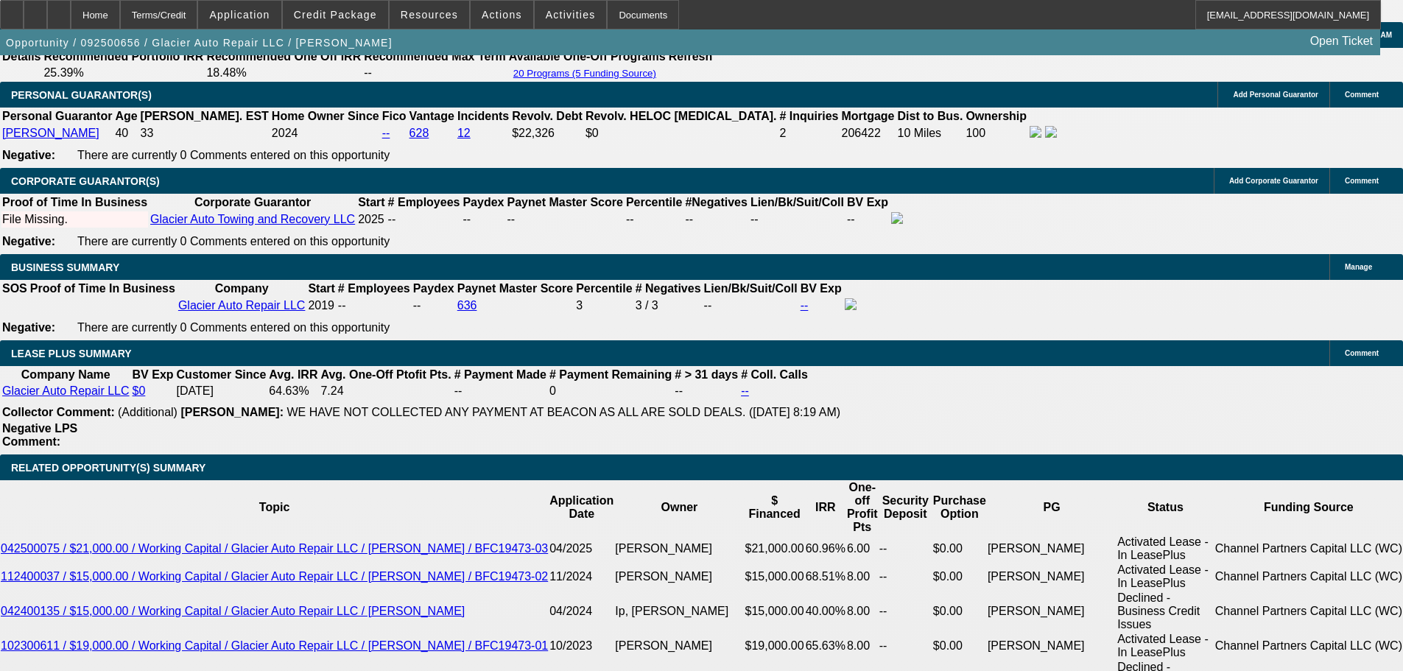
scroll to position [2391, 0]
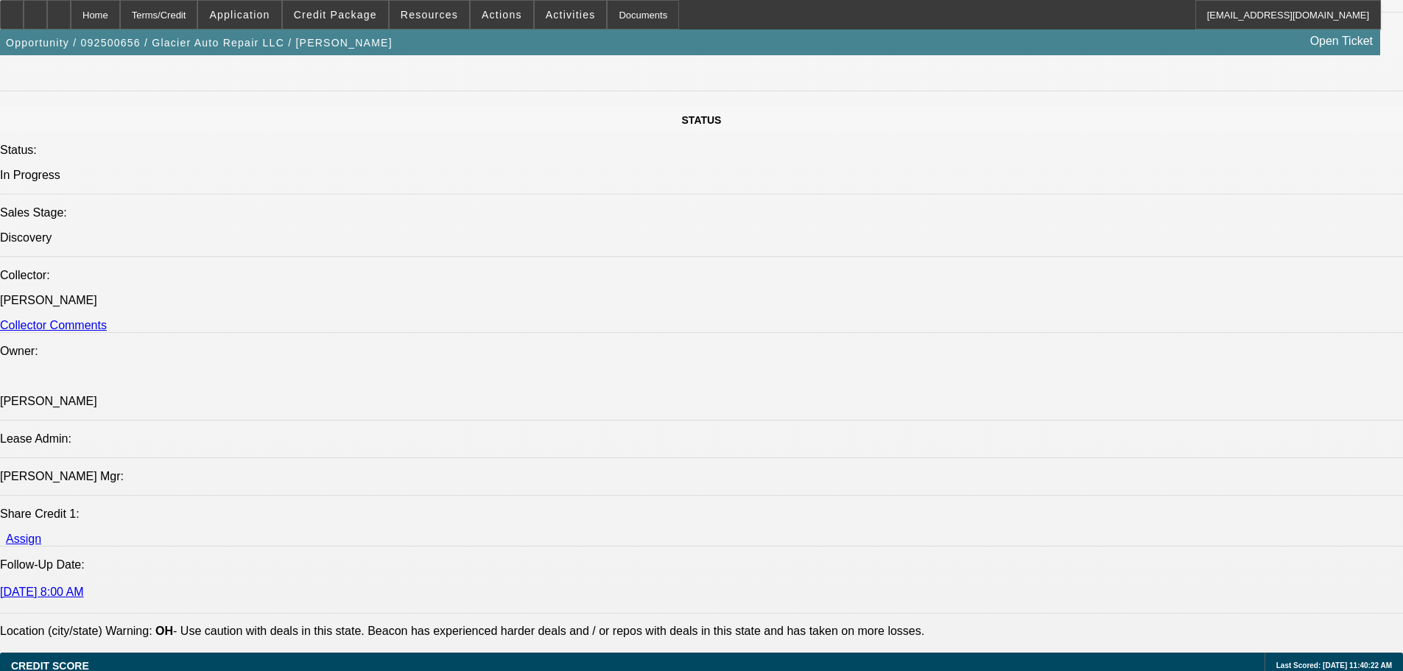
drag, startPoint x: 762, startPoint y: 312, endPoint x: 689, endPoint y: 90, distance: 233.6
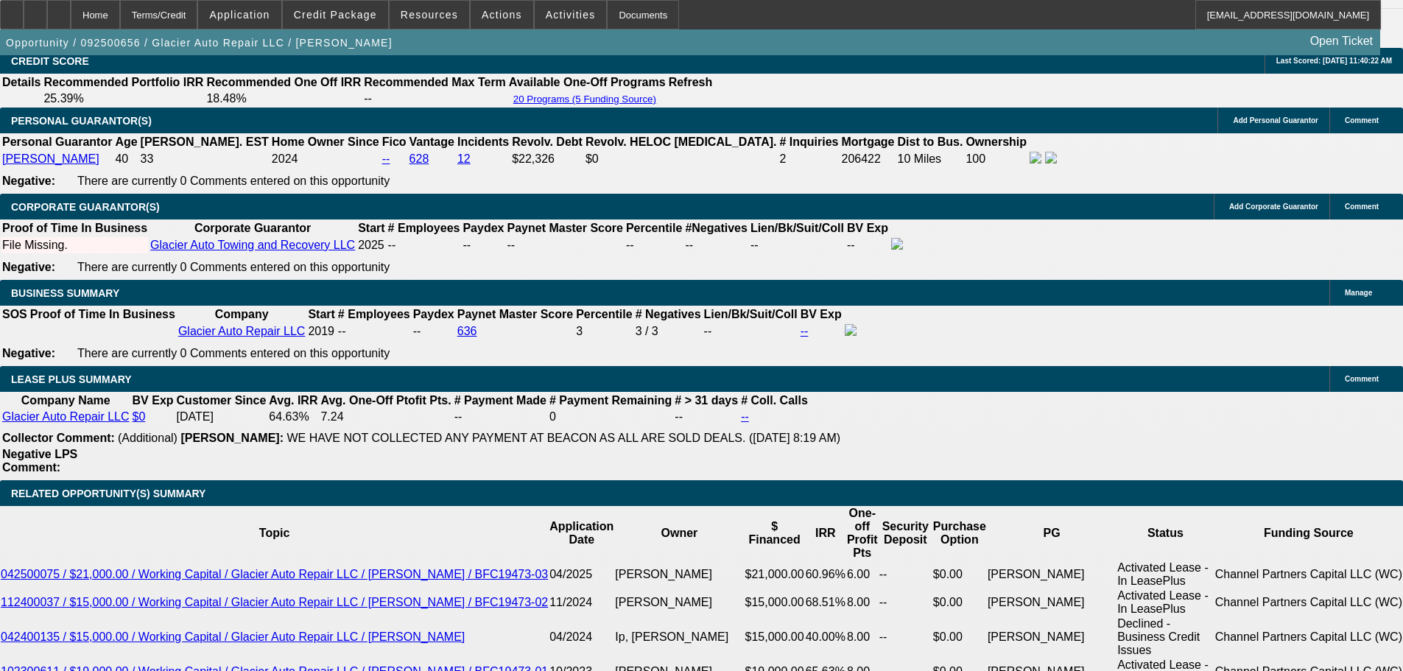
scroll to position [2273, 0]
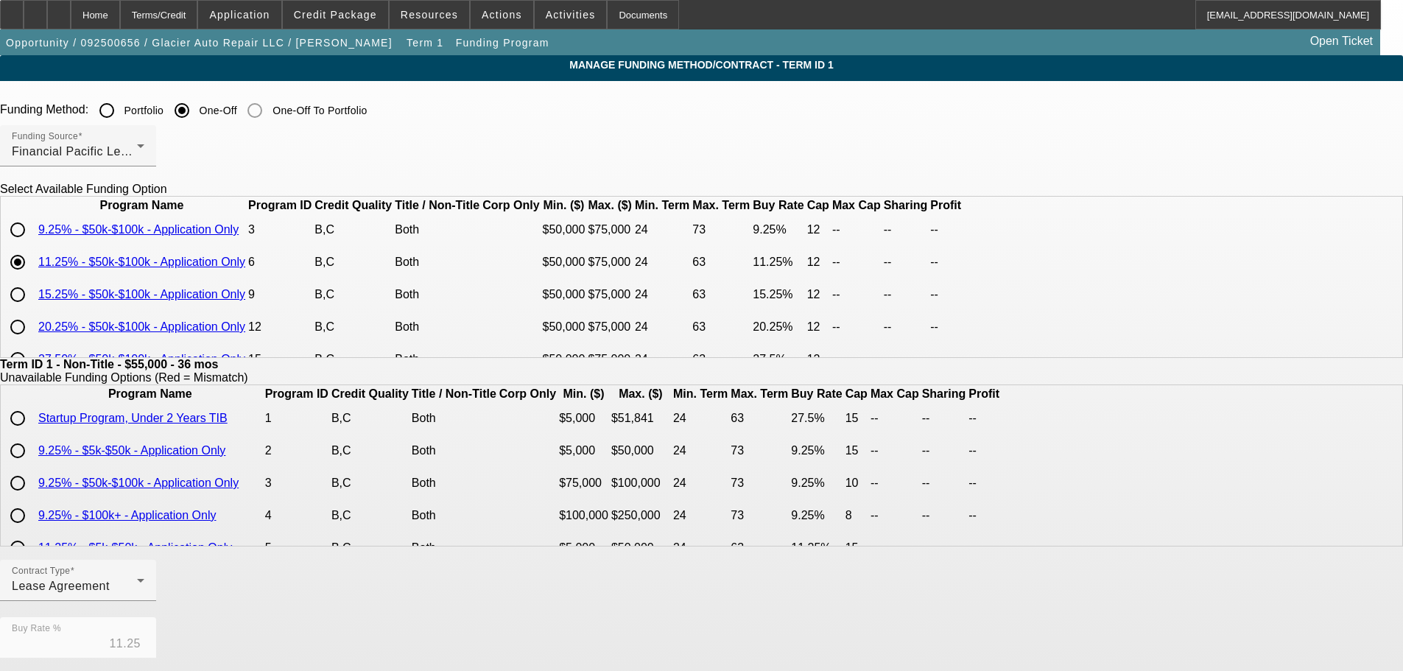
click at [32, 309] on input "radio" at bounding box center [17, 294] width 29 height 29
radio input "true"
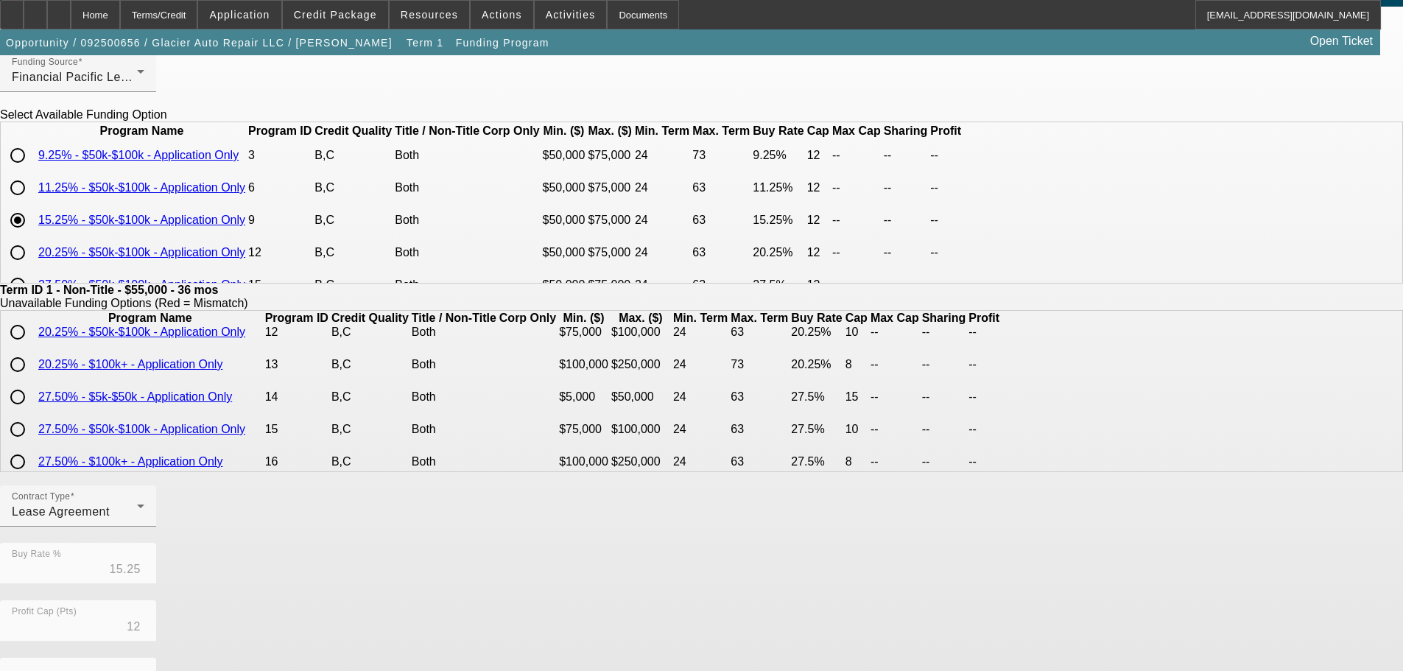
scroll to position [348, 0]
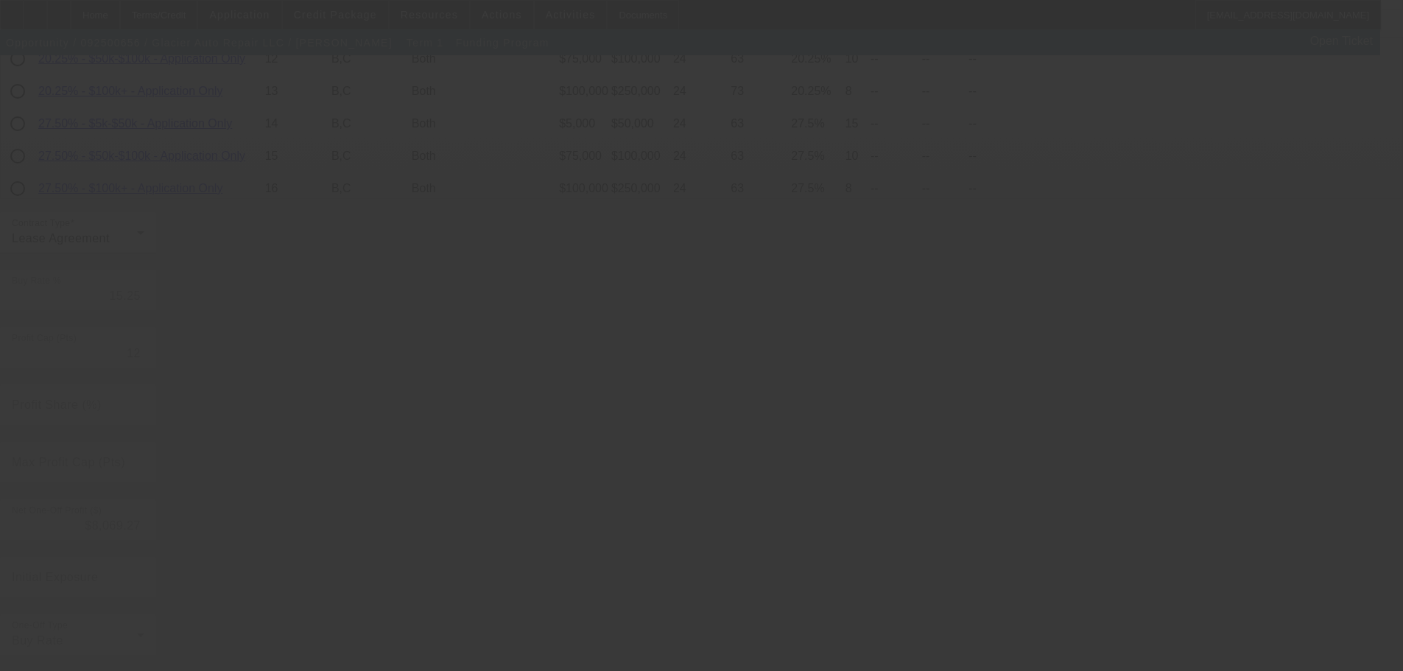
type input "11.25"
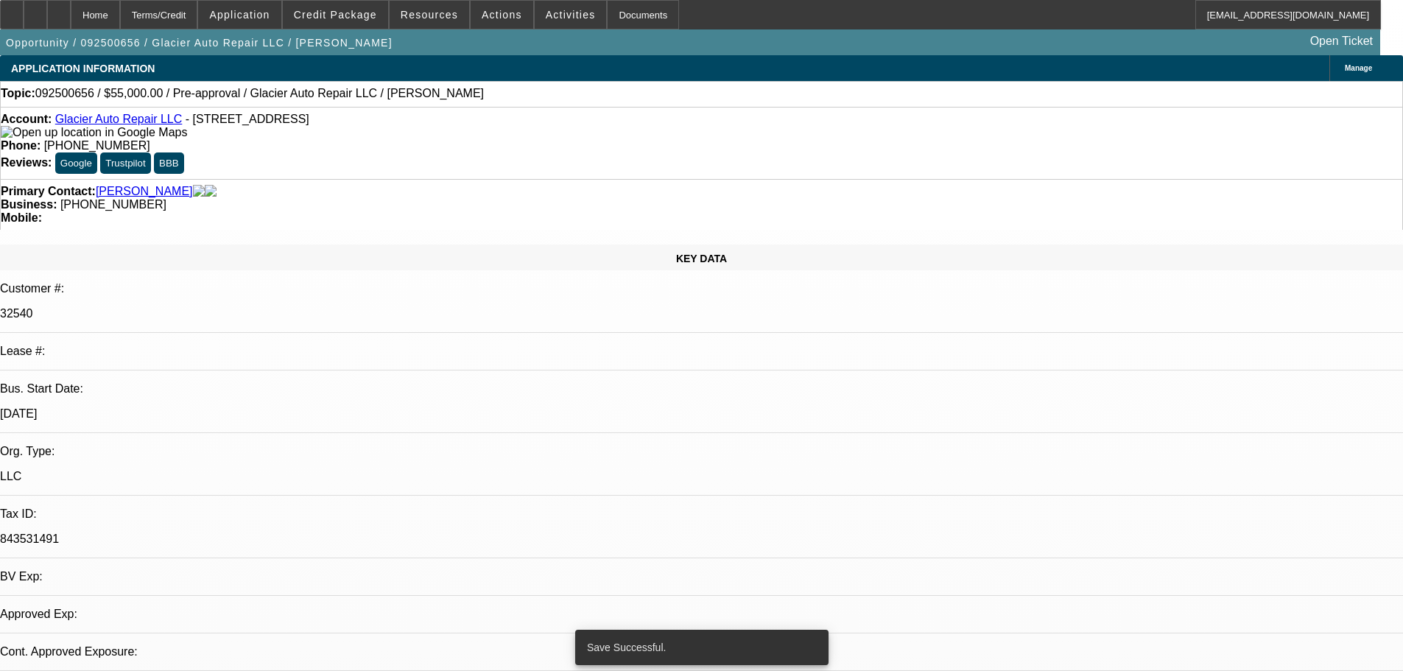
select select "0"
select select "0.1"
select select "4"
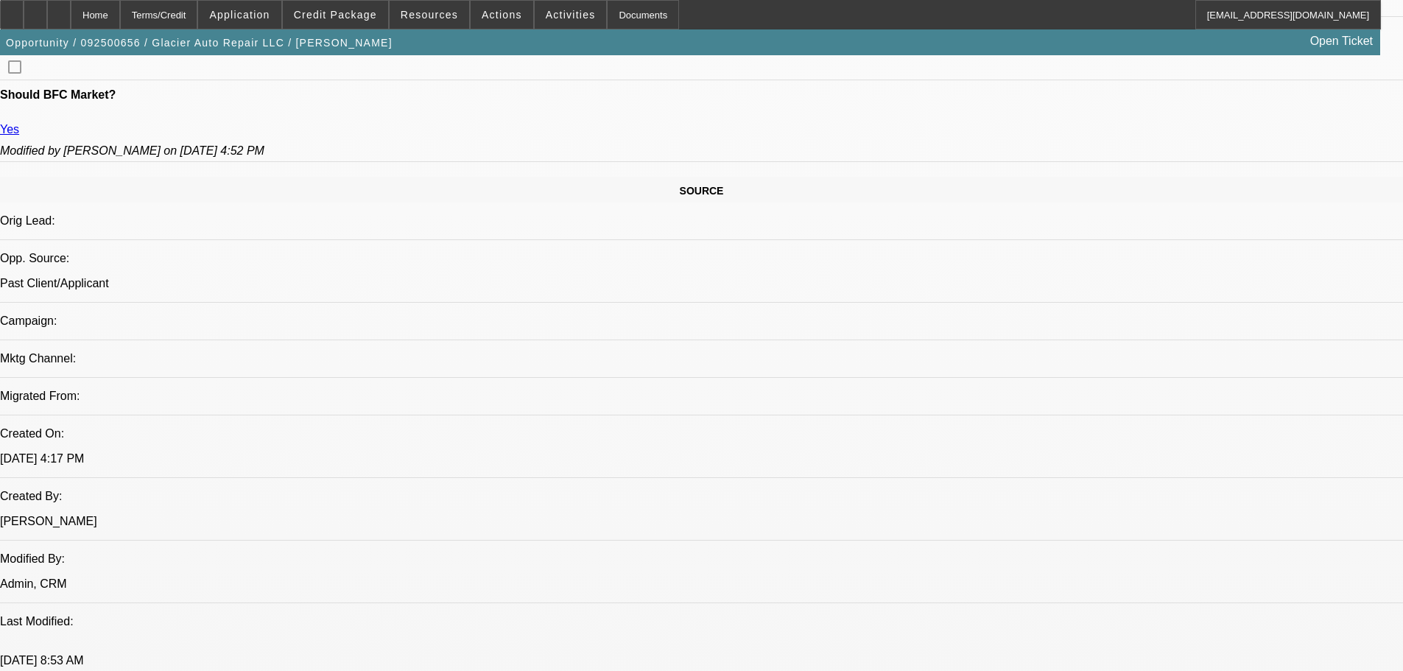
scroll to position [1640, 0]
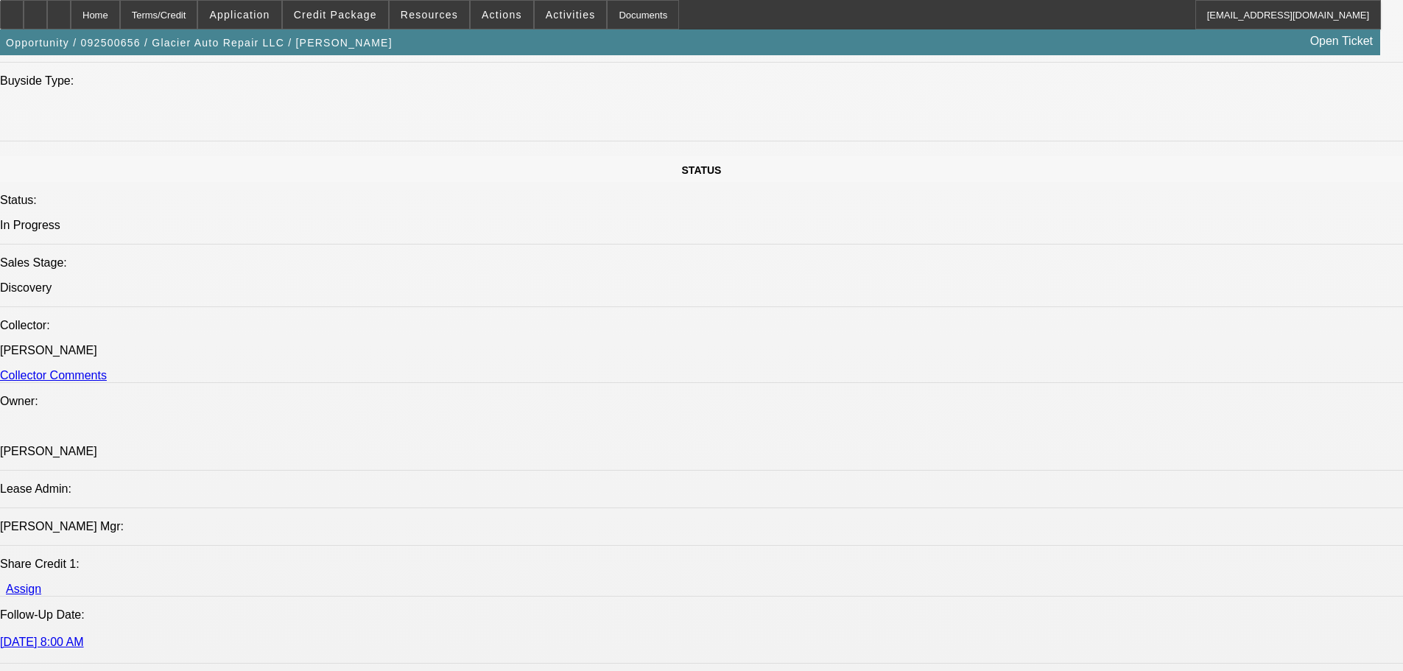
drag, startPoint x: 257, startPoint y: 136, endPoint x: 465, endPoint y: 288, distance: 257.6
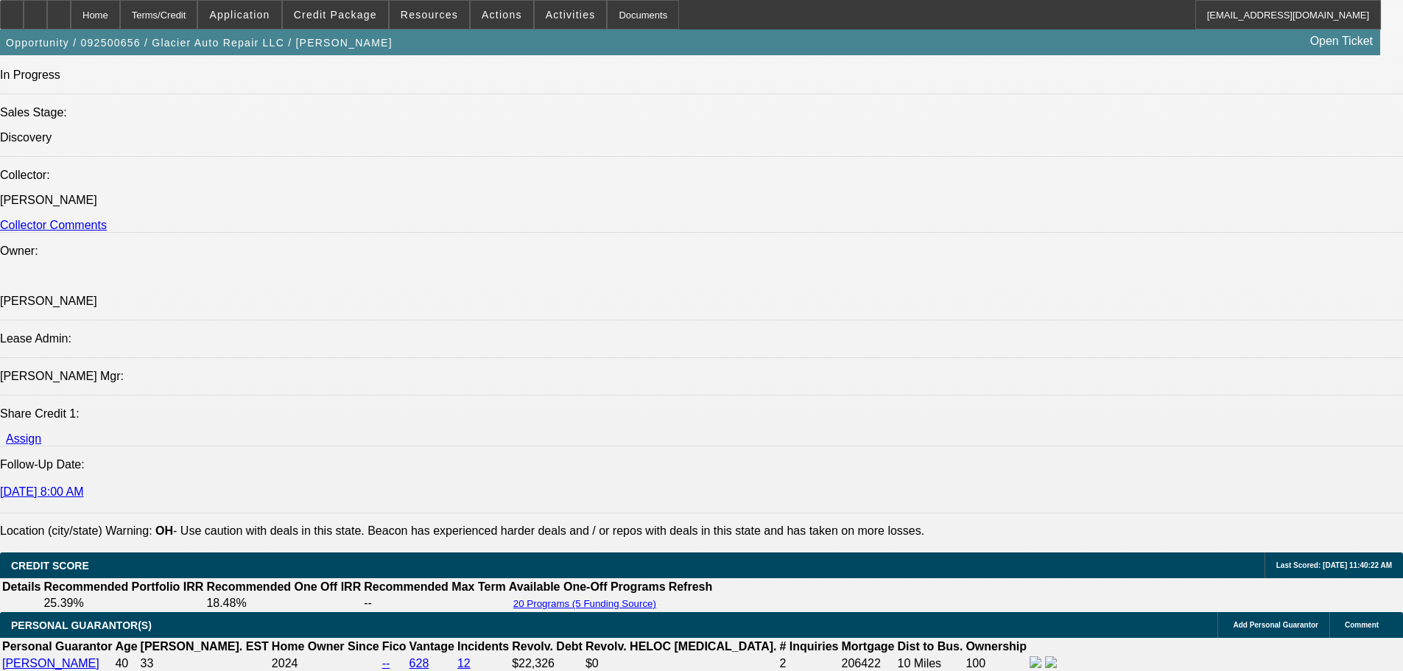
drag, startPoint x: 1151, startPoint y: 310, endPoint x: 1134, endPoint y: 270, distance: 43.2
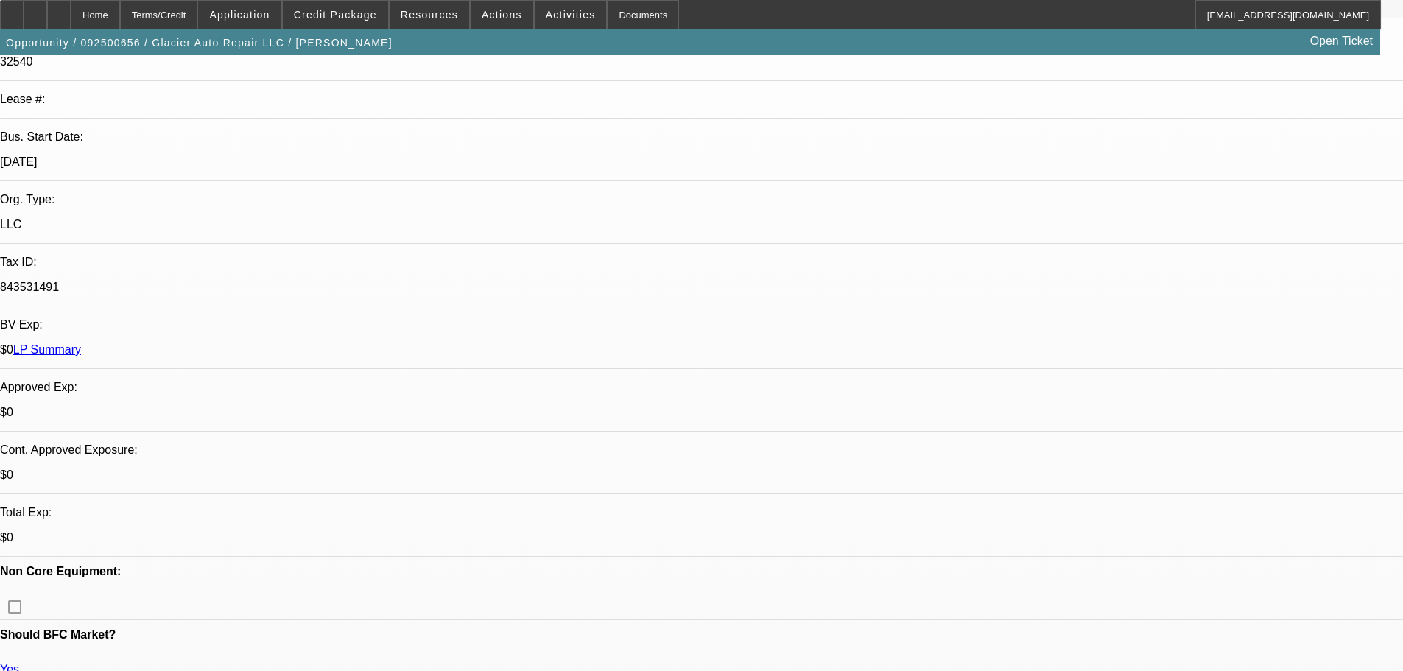
drag, startPoint x: 686, startPoint y: 303, endPoint x: 686, endPoint y: 61, distance: 242.3
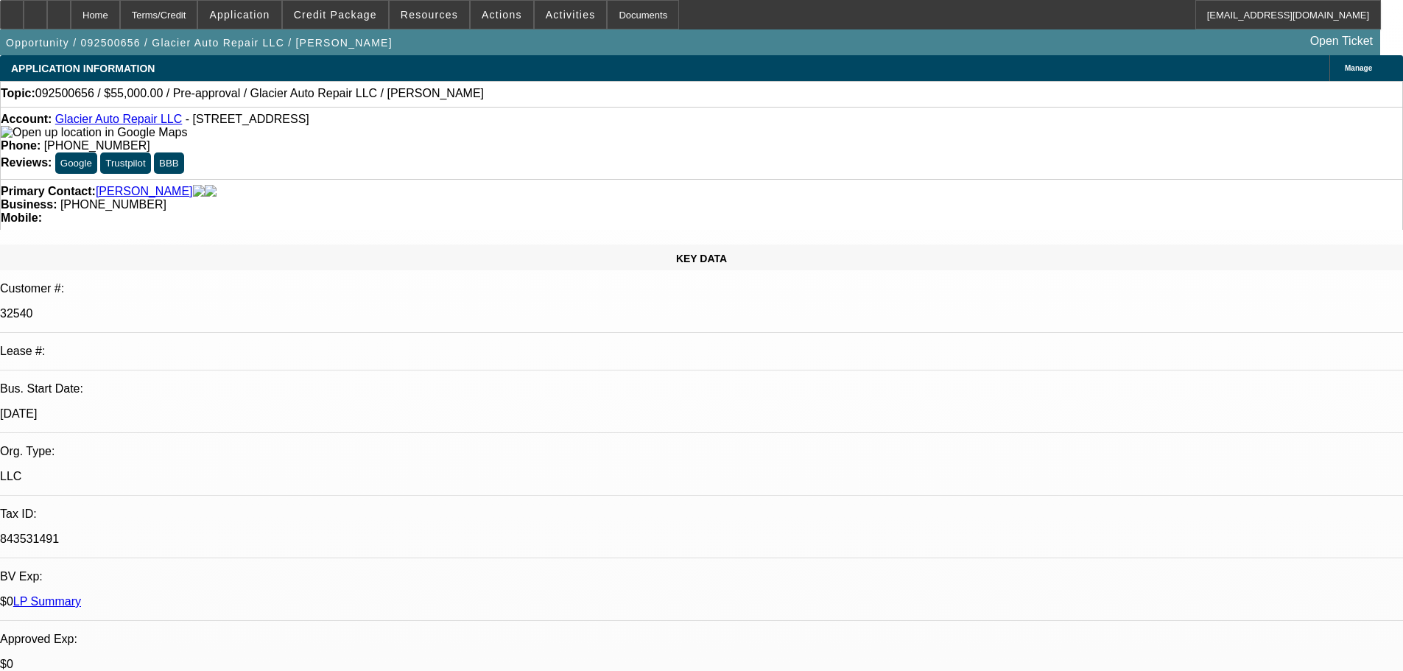
drag, startPoint x: 345, startPoint y: 122, endPoint x: 180, endPoint y: 124, distance: 165.0
click at [180, 124] on div "Account: Glacier Auto Repair LLC - 2195 S High St, Columbus, OH 43207" at bounding box center [701, 126] width 1401 height 27
copy span "2195 S High St, Columbus, OH 43207"
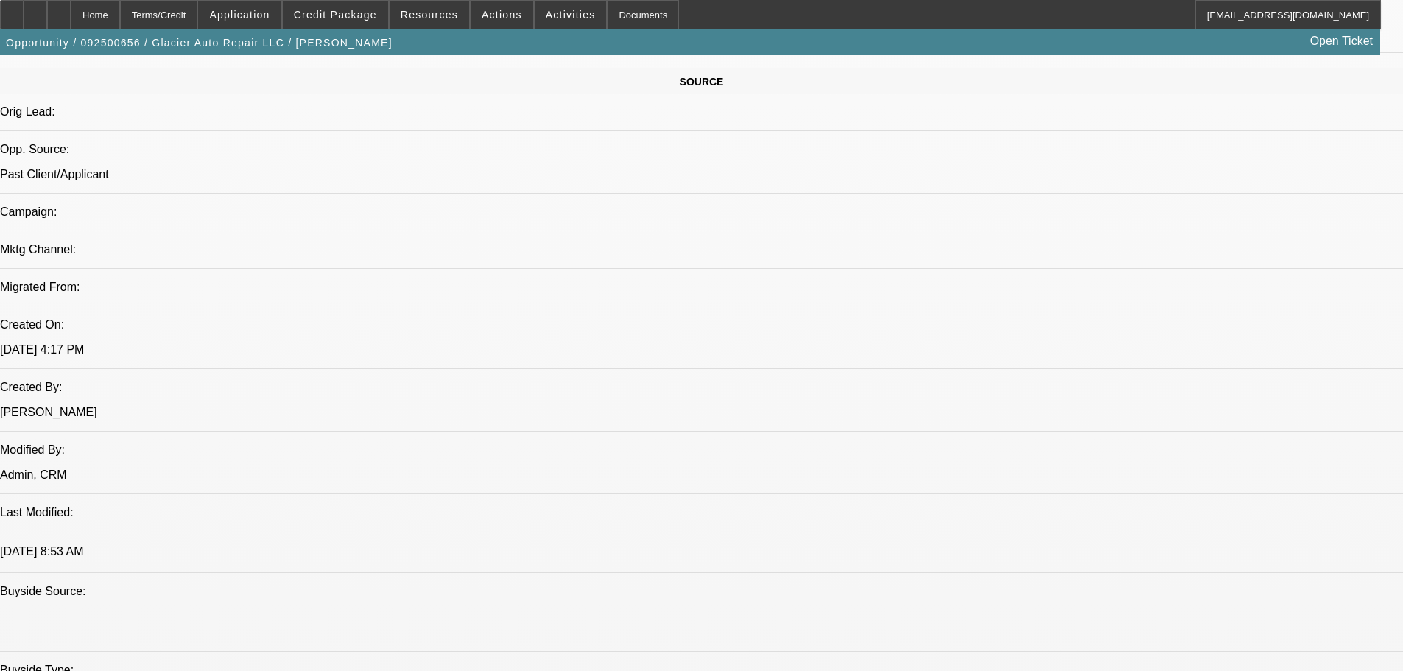
scroll to position [736, 0]
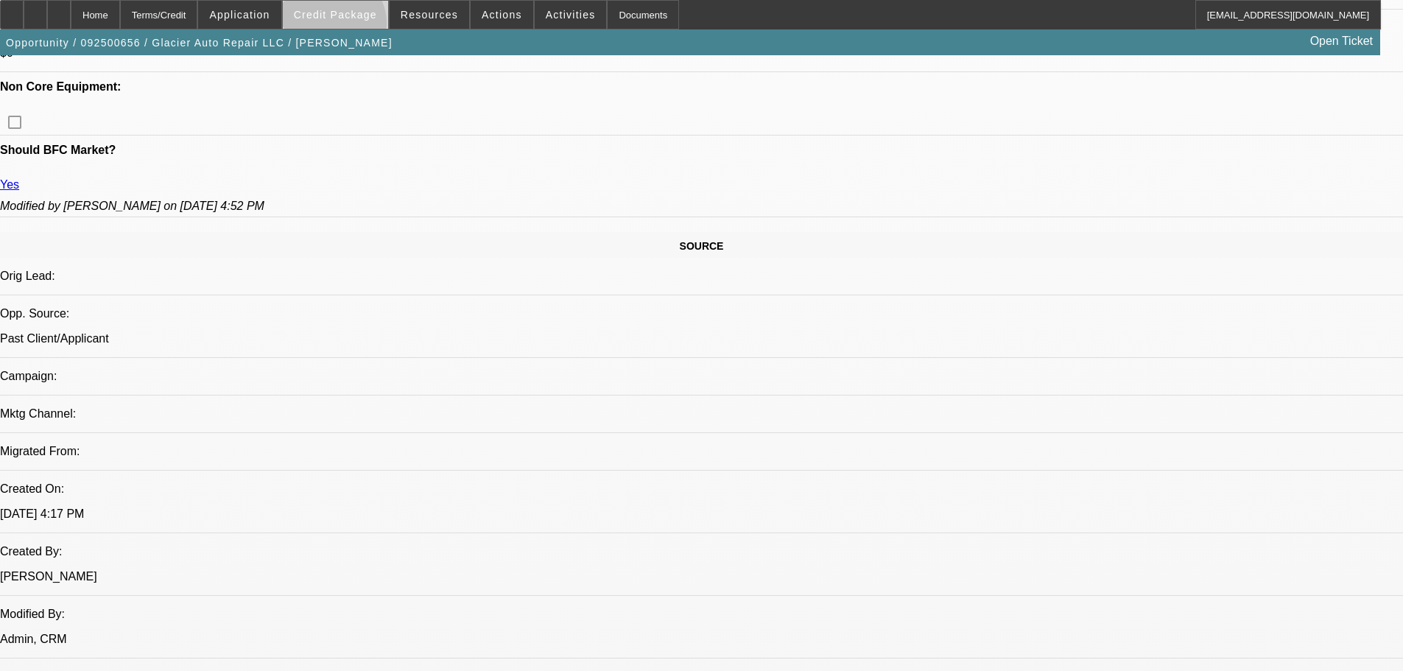
click at [356, 27] on span at bounding box center [335, 14] width 105 height 35
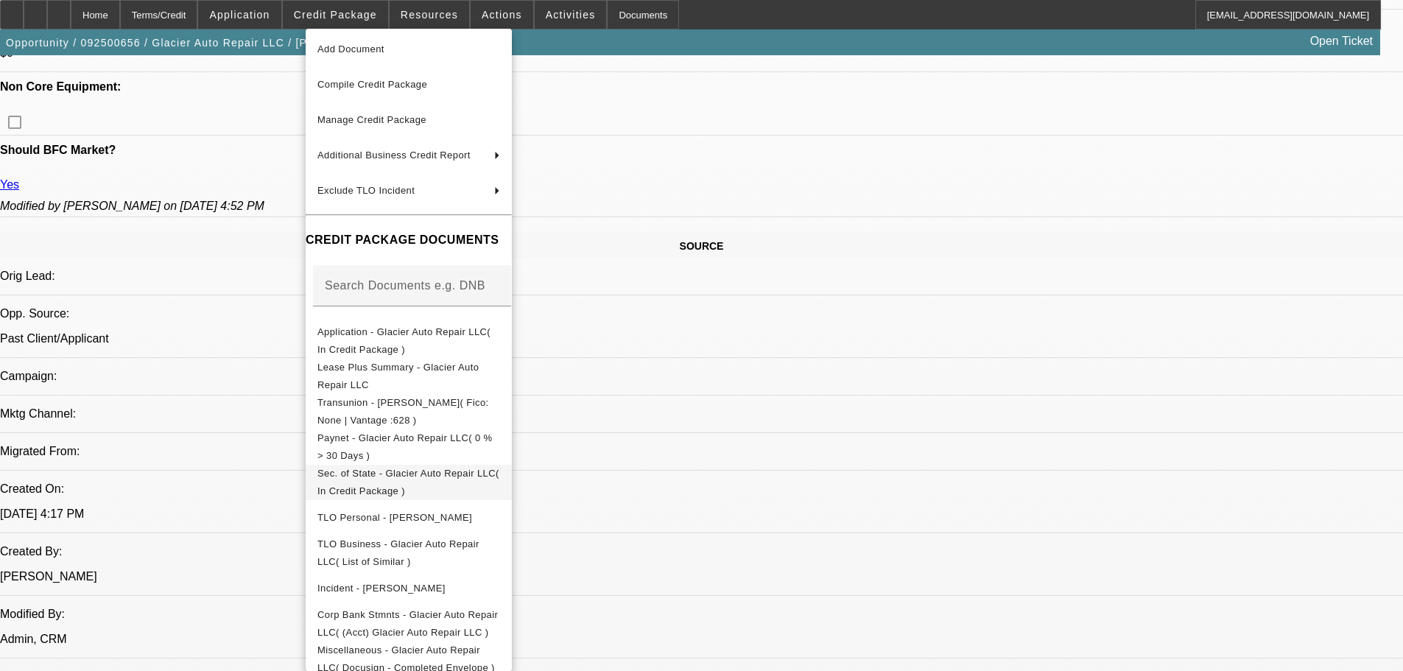
scroll to position [91, 0]
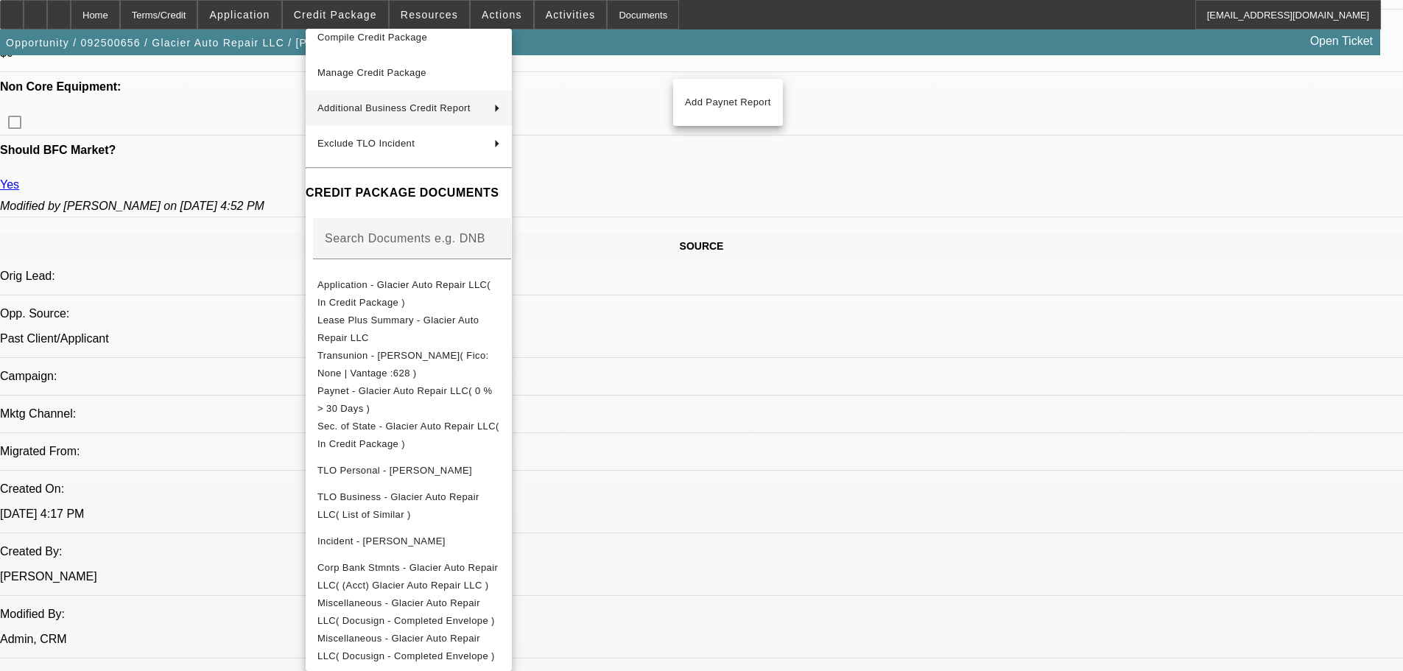
click at [836, 359] on div at bounding box center [701, 335] width 1403 height 671
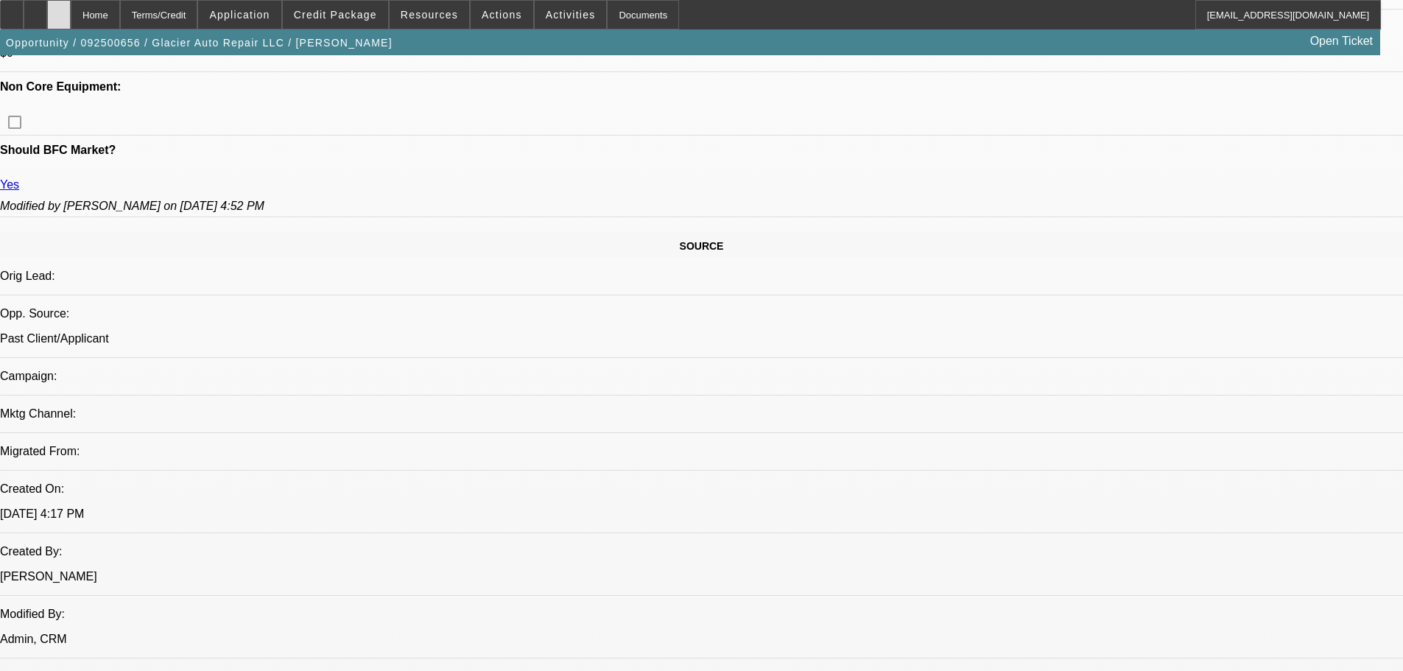
click at [59, 10] on icon at bounding box center [59, 10] width 0 height 0
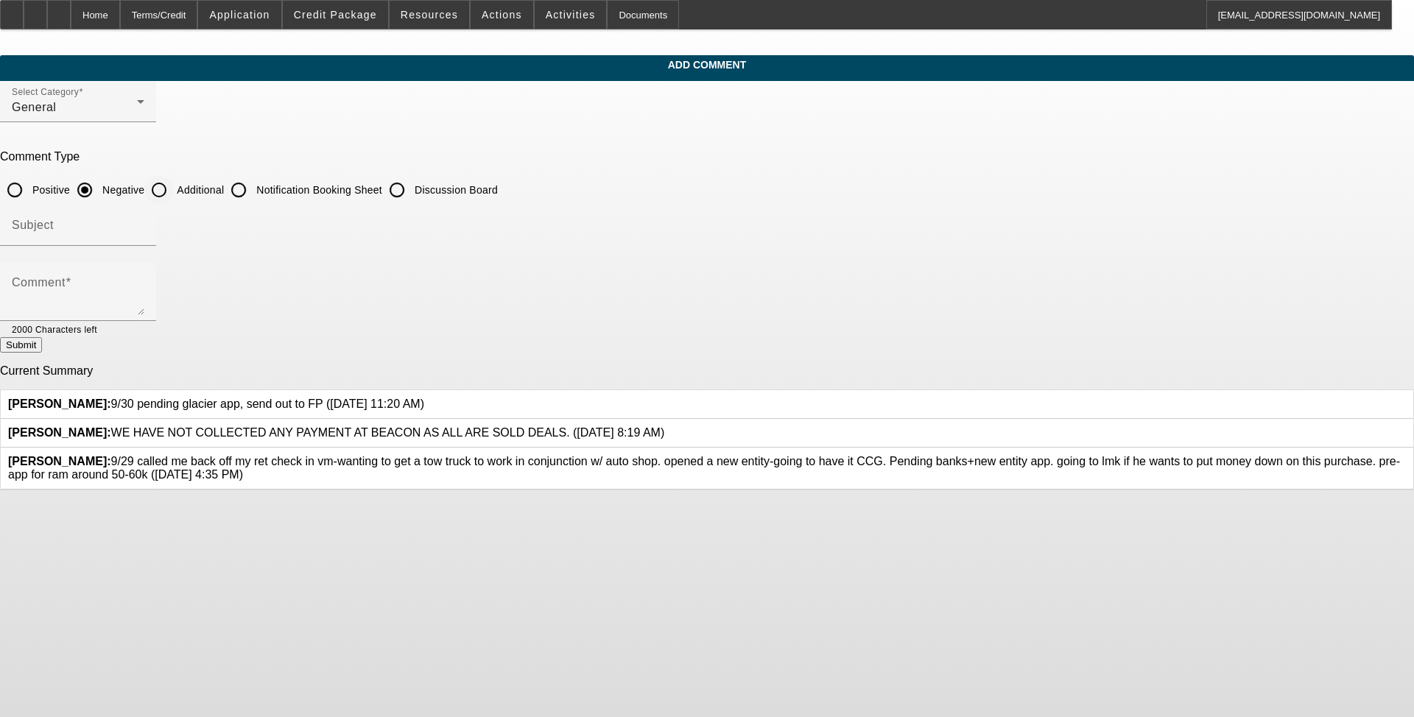
click at [174, 191] on input "Additional" at bounding box center [158, 189] width 29 height 29
radio input "true"
click at [144, 303] on textarea "Comment" at bounding box center [78, 297] width 133 height 35
click at [144, 299] on textarea "[PERSON_NAME] has owned and operated Glacier Auto Repair LLC for over" at bounding box center [78, 297] width 133 height 35
click at [144, 295] on textarea "[PERSON_NAME] has owned and operated Glacier Auto Repair LLC for over 5 years n…" at bounding box center [78, 297] width 133 height 35
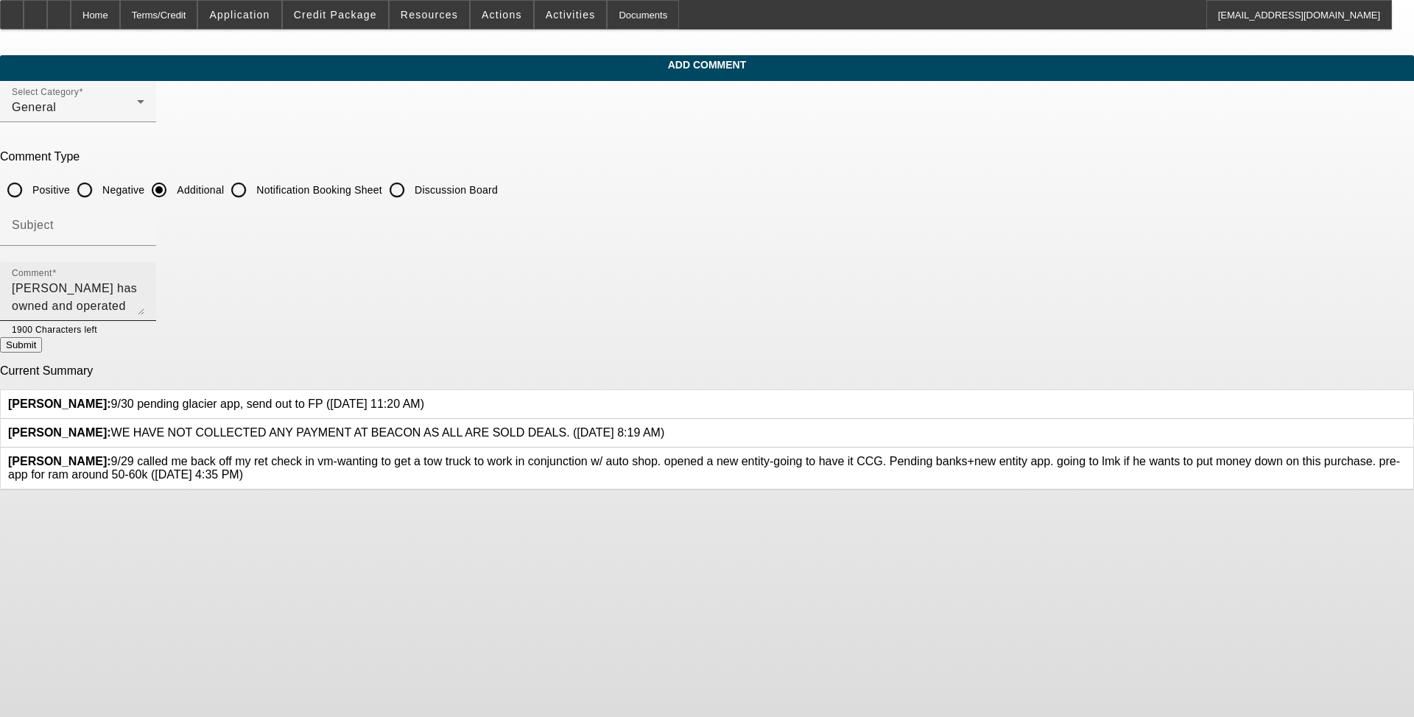
click at [144, 281] on textarea "[PERSON_NAME] has owned and operated Glacier Auto Repair LLC for over 5 years n…" at bounding box center [78, 297] width 133 height 35
click at [144, 303] on textarea "[PERSON_NAME] has owned and operated Glacier Auto Repair LLC for over 5 years n…" at bounding box center [78, 297] width 133 height 35
click at [144, 309] on textarea "[PERSON_NAME] has owned and operated Glacier Auto Repair LLC for over 5 years n…" at bounding box center [78, 297] width 133 height 35
drag, startPoint x: 565, startPoint y: 309, endPoint x: 821, endPoint y: 303, distance: 256.3
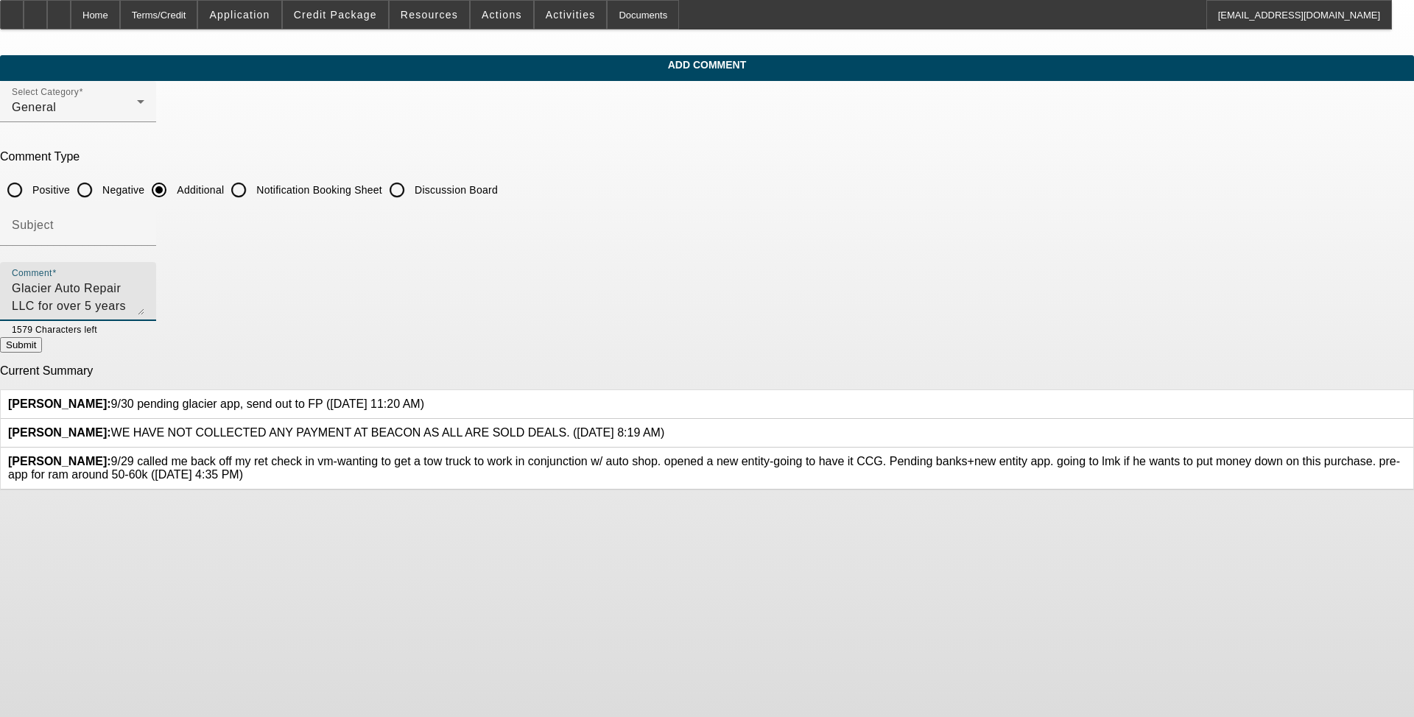
click at [144, 303] on textarea "[PERSON_NAME] has owned and operated Glacier Auto Repair LLC for over 5 years n…" at bounding box center [78, 297] width 133 height 35
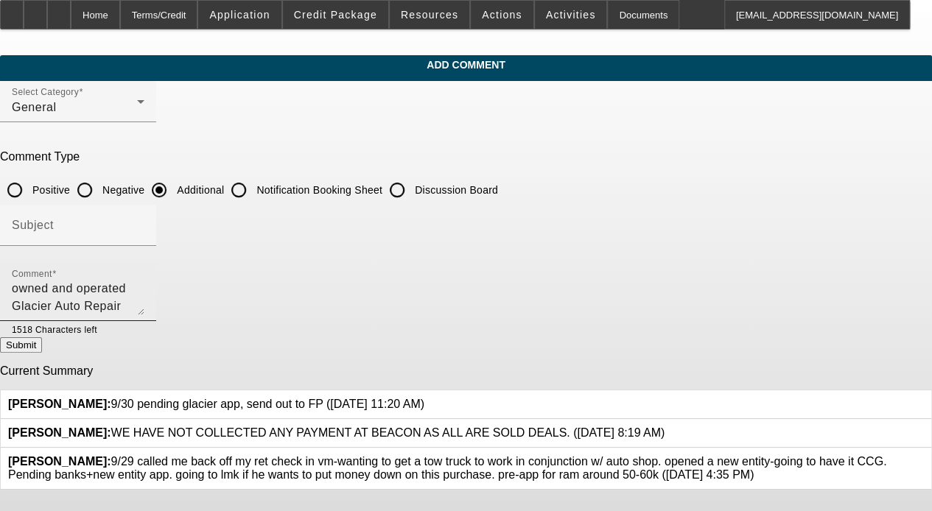
scroll to position [0, 0]
click at [144, 289] on textarea "[PERSON_NAME] has owned and operated Glacier Auto Repair LLC for over 5 years n…" at bounding box center [78, 297] width 133 height 35
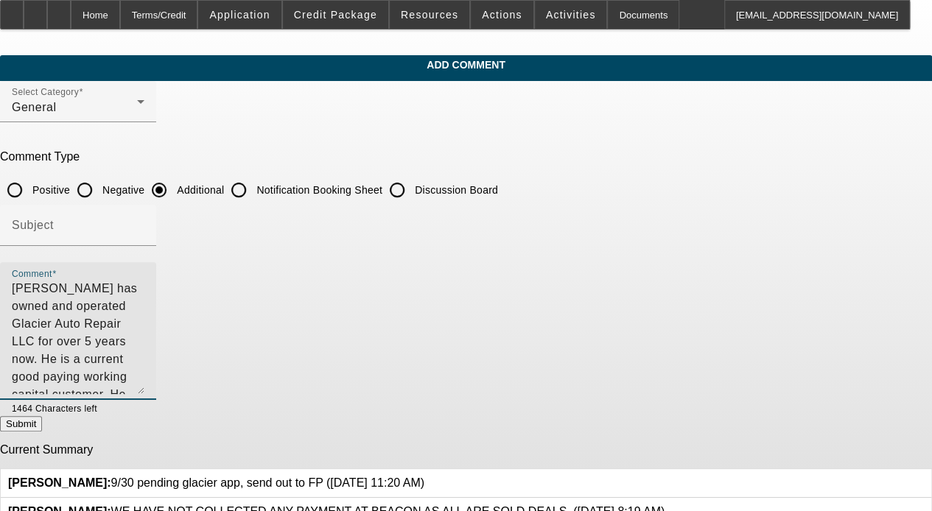
drag, startPoint x: 722, startPoint y: 306, endPoint x: 497, endPoint y: 358, distance: 230.5
click at [144, 386] on textarea "[PERSON_NAME] has owned and operated Glacier Auto Repair LLC for over 5 years n…" at bounding box center [78, 337] width 133 height 114
click at [144, 356] on textarea "[PERSON_NAME] has owned and operated Glacier Auto Repair LLC for over 5 years n…" at bounding box center [78, 337] width 133 height 114
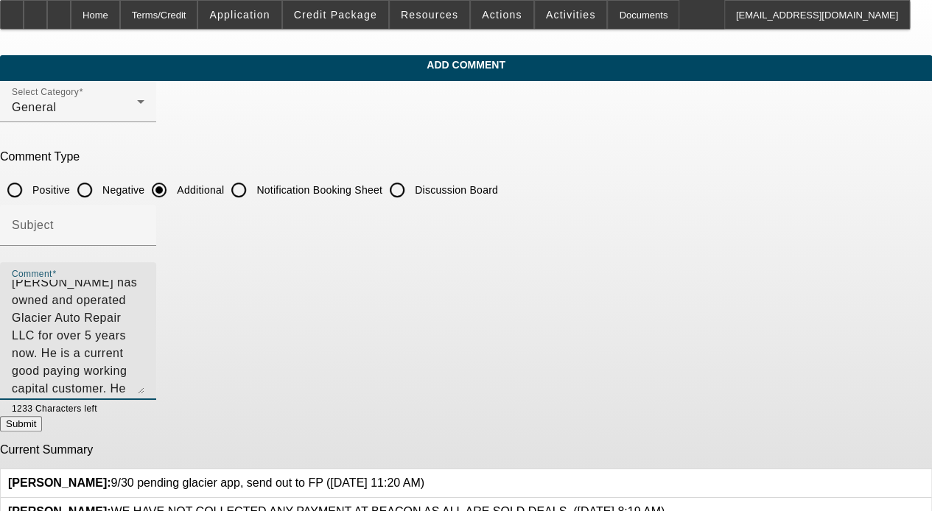
click at [144, 367] on textarea "Harry has owned and operated Glacier Auto Repair LLC for over 5 years now. He i…" at bounding box center [78, 337] width 133 height 114
type textarea "Harry has owned and operated Glacier Auto Repair LLC for over 5 years now. He i…"
click at [144, 393] on div "Comment Harry has owned and operated Glacier Auto Repair LLC for over 5 years n…" at bounding box center [78, 331] width 133 height 138
click at [144, 386] on textarea "Harry has owned and operated Glacier Auto Repair LLC for over 5 years now. He i…" at bounding box center [78, 337] width 133 height 114
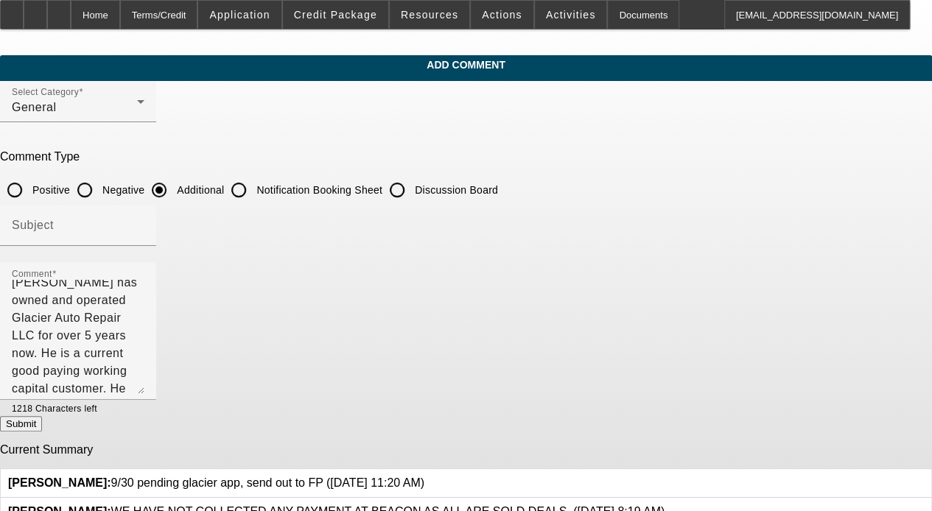
click at [42, 424] on button "Submit" at bounding box center [21, 423] width 42 height 15
radio input "true"
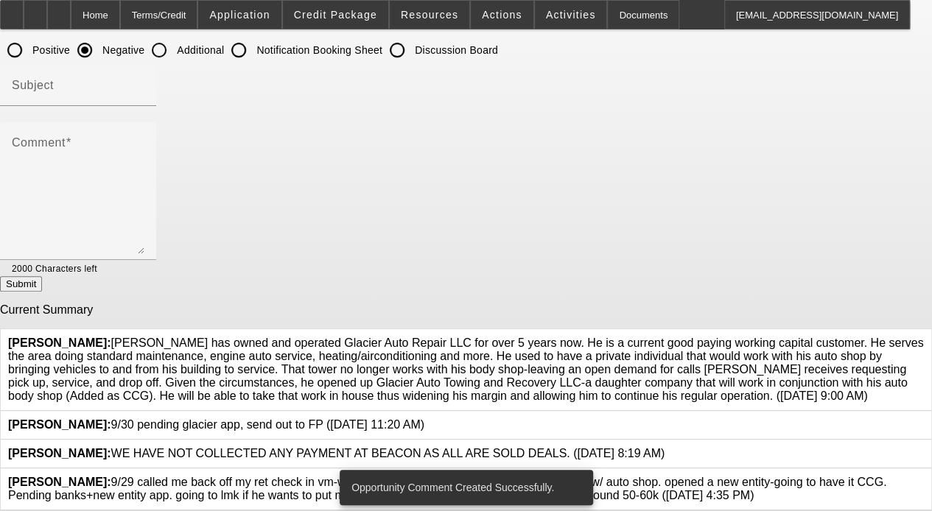
scroll to position [217, 0]
click at [424, 418] on icon at bounding box center [424, 418] width 0 height 0
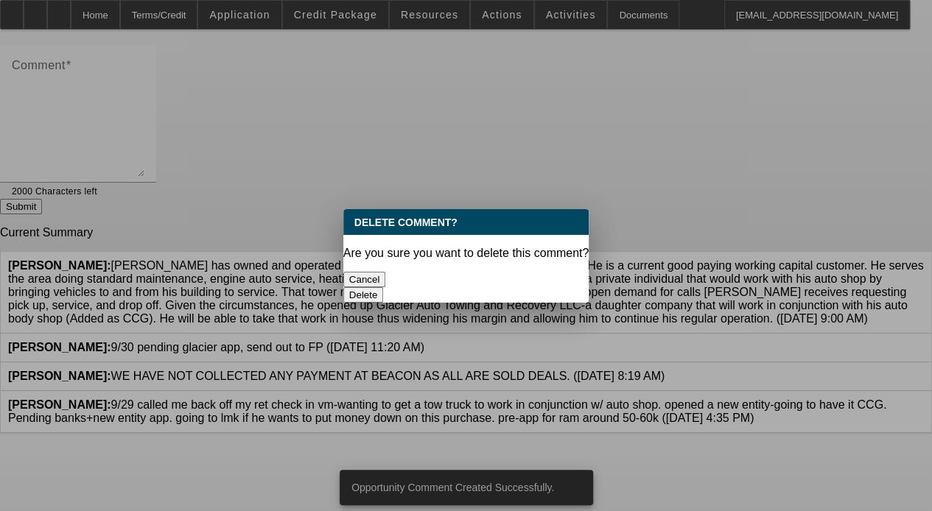
click at [384, 287] on button "Delete" at bounding box center [363, 294] width 41 height 15
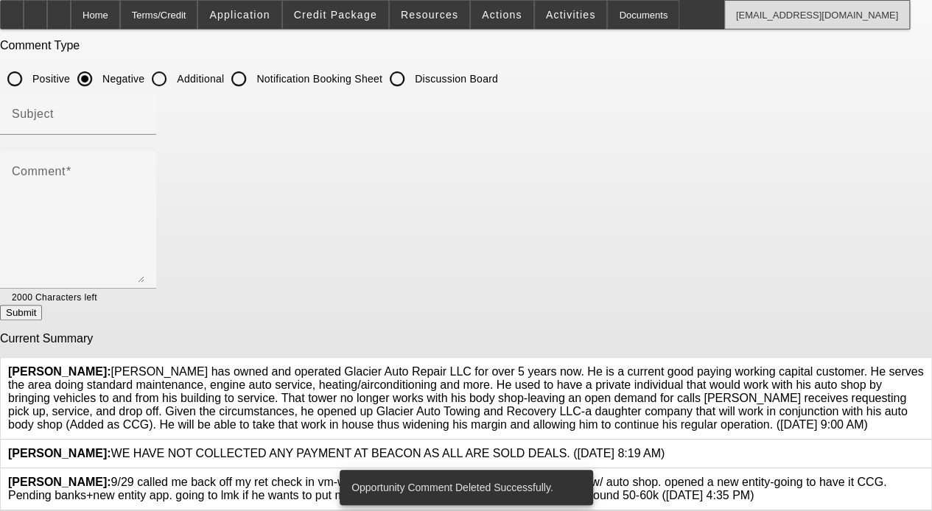
scroll to position [188, 0]
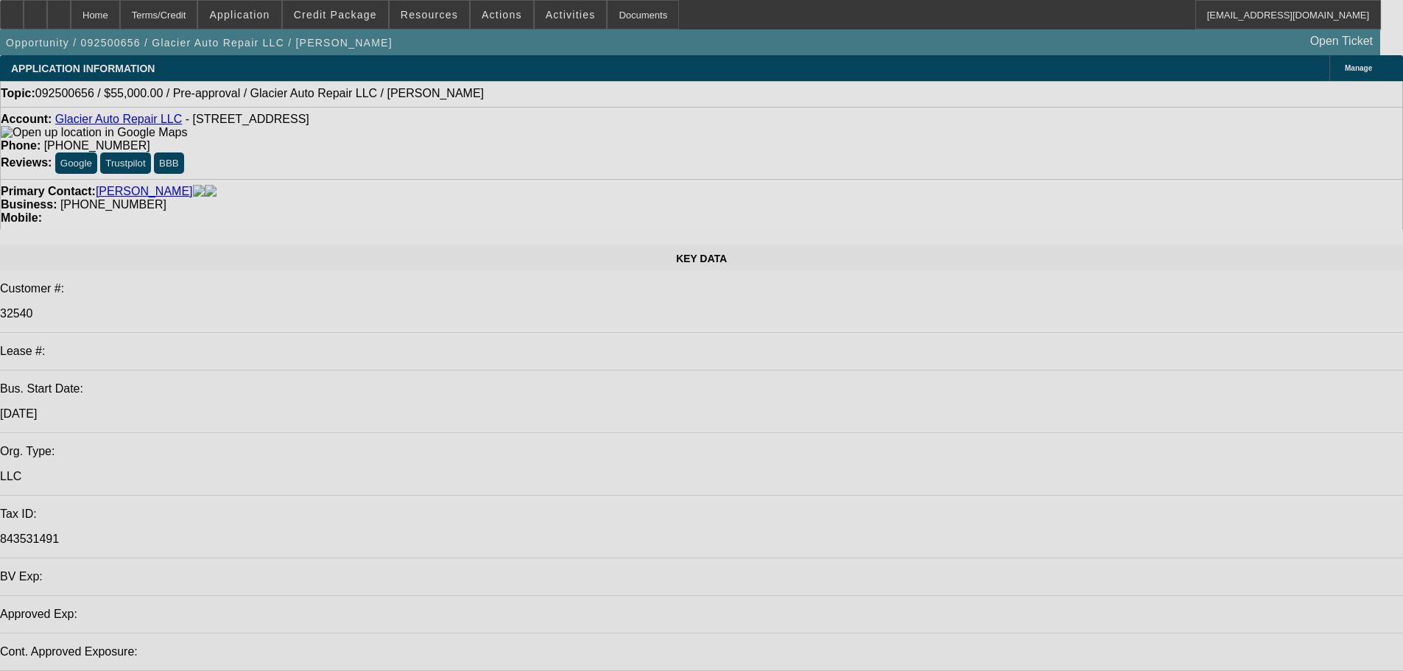
select select "0"
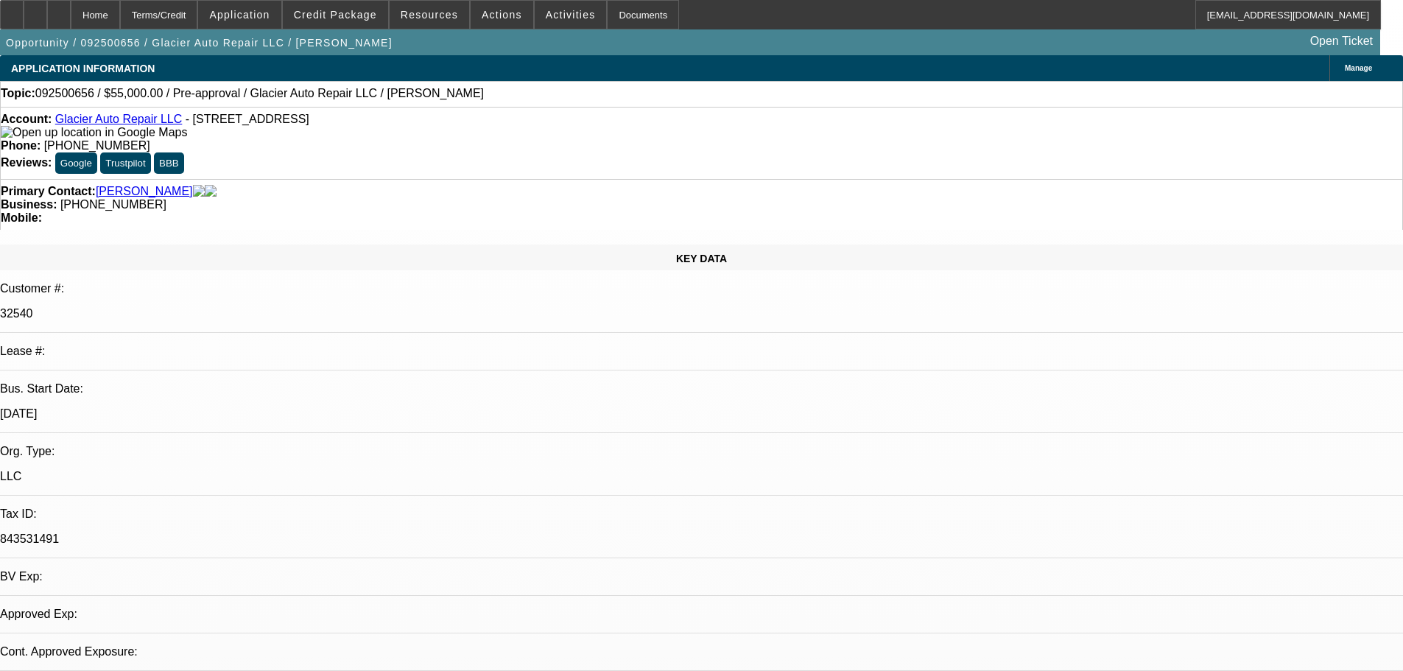
select select "0"
select select "0.1"
select select "4"
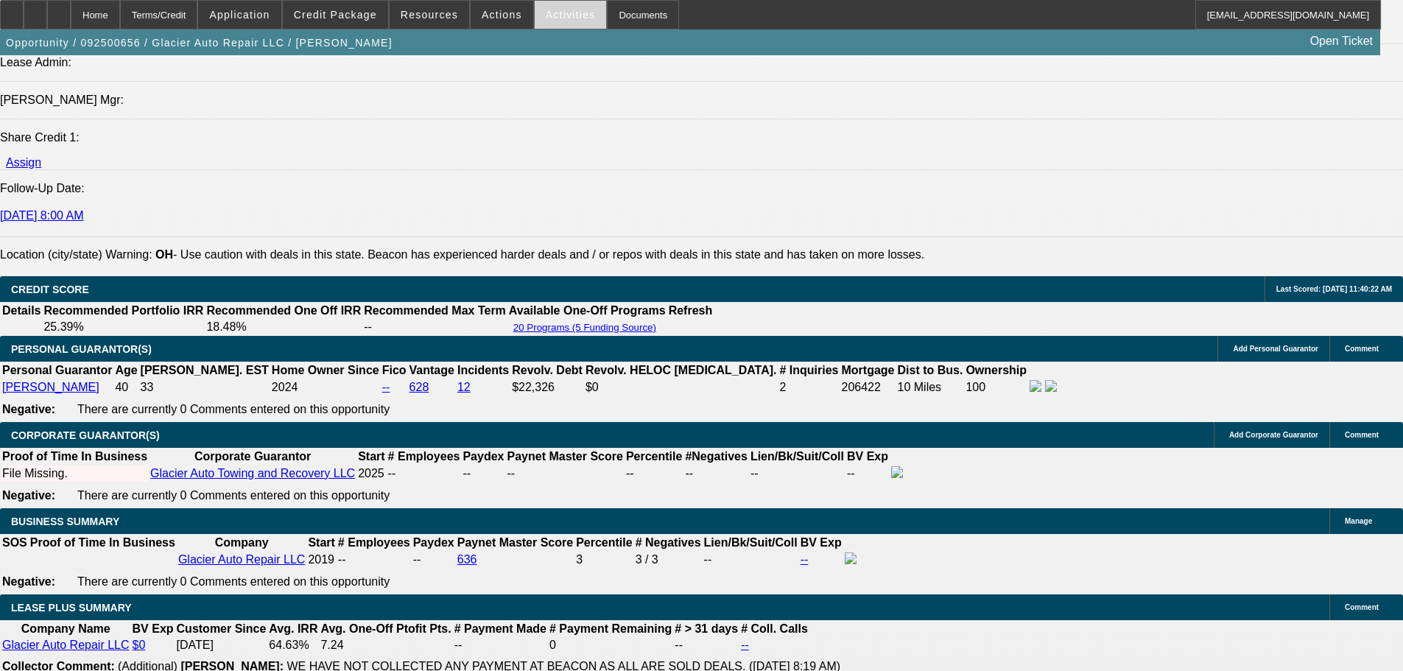
scroll to position [1988, 0]
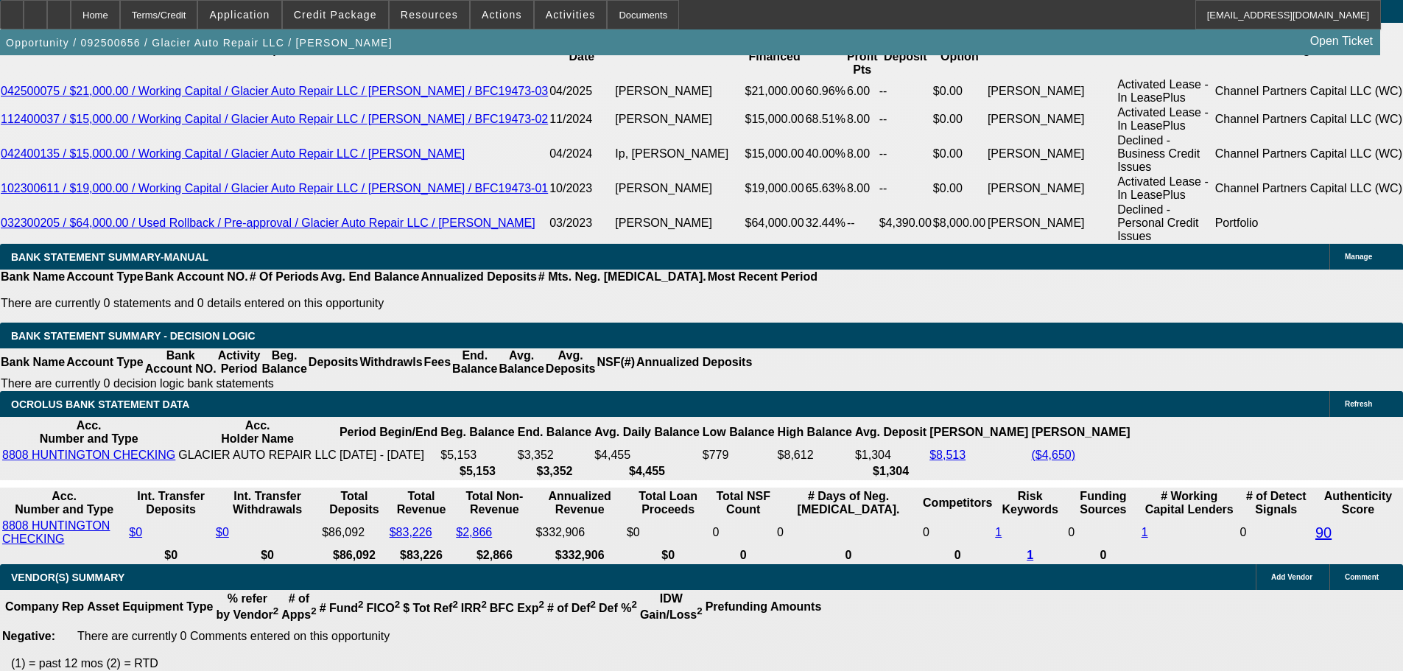
drag, startPoint x: 613, startPoint y: 553, endPoint x: 567, endPoint y: 524, distance: 53.9
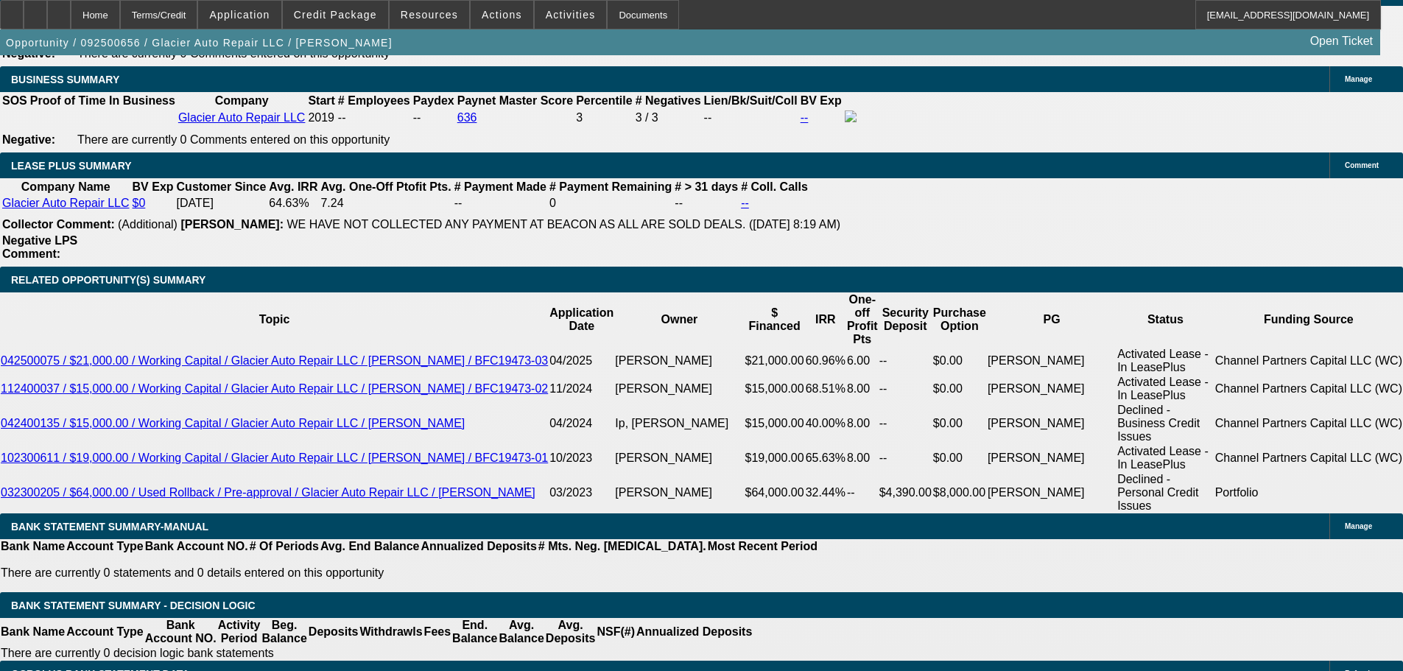
scroll to position [2345, 0]
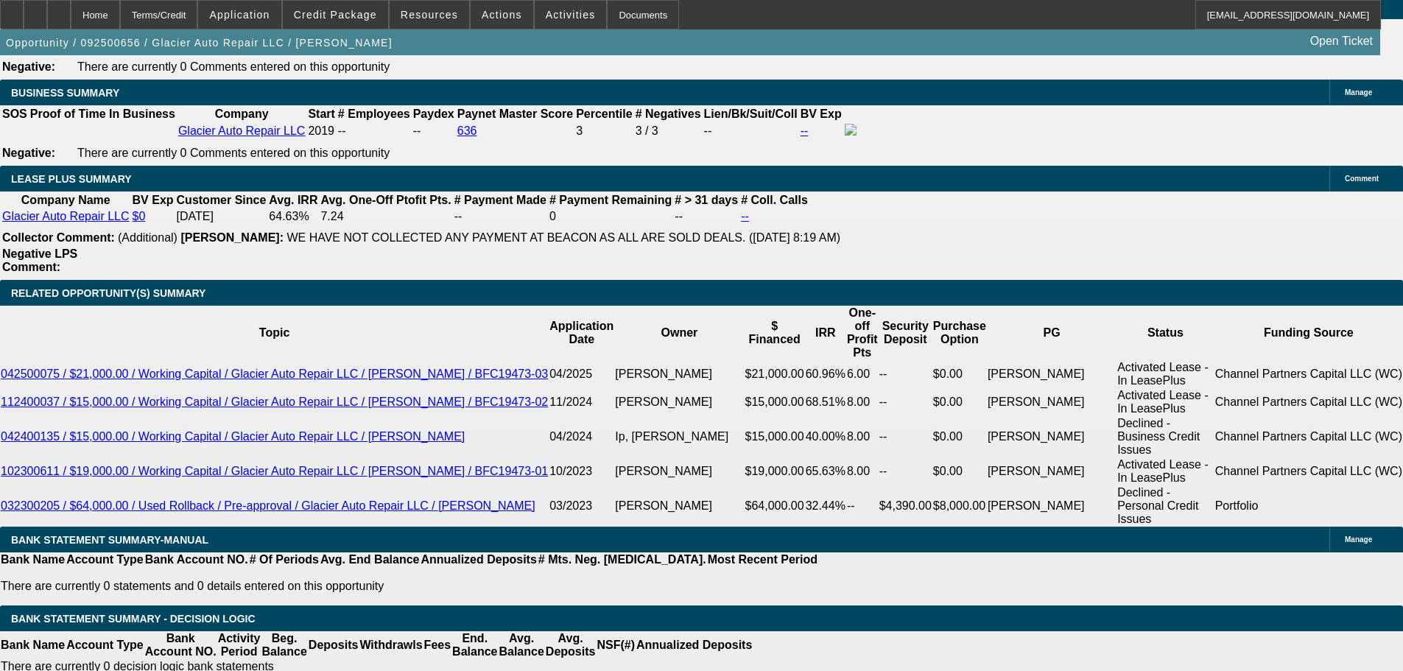
type input "UNKNOWN"
type input "1"
type input "$1,551.45"
type input "16"
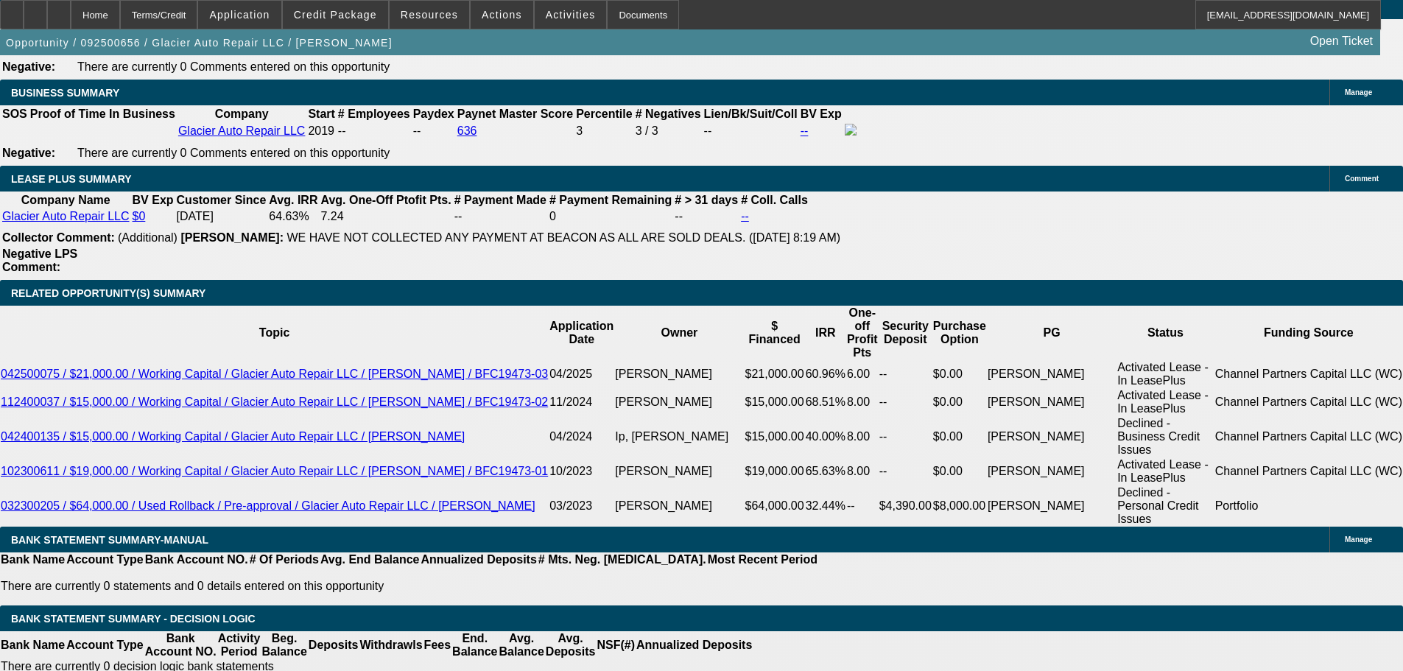
type input "$1,933.64"
type input "16"
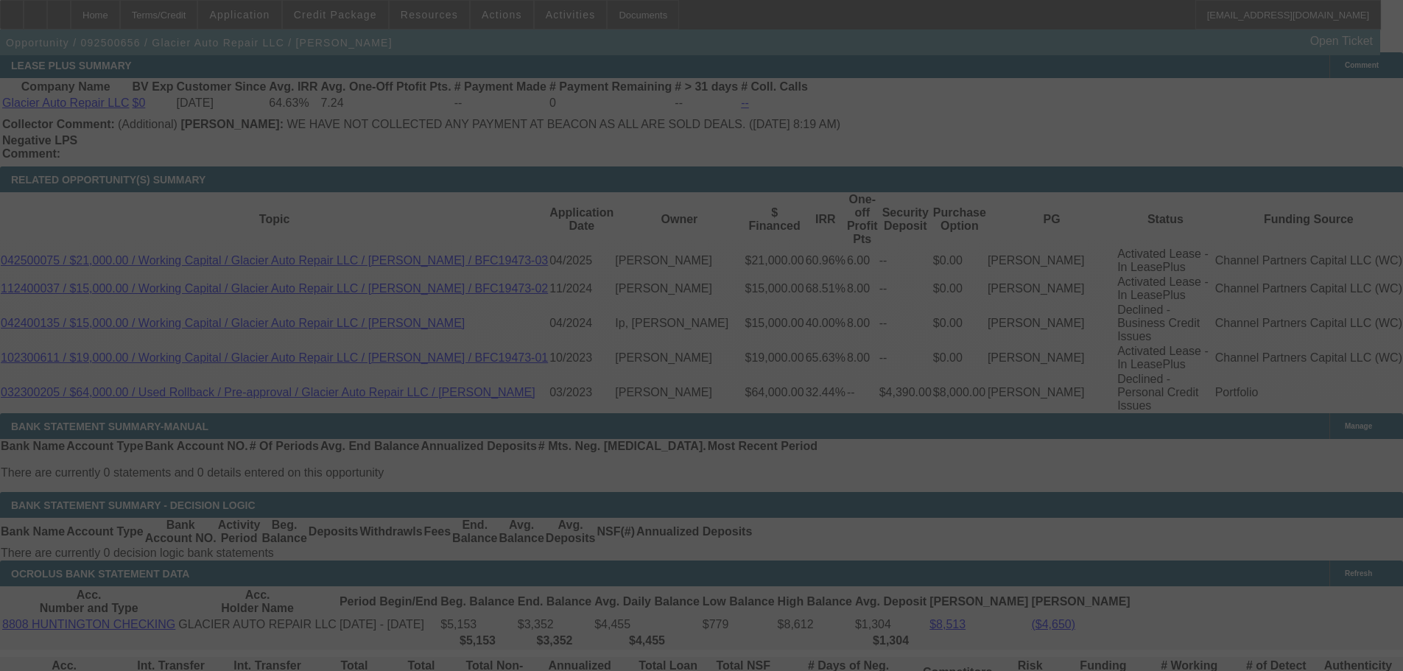
scroll to position [2566, 0]
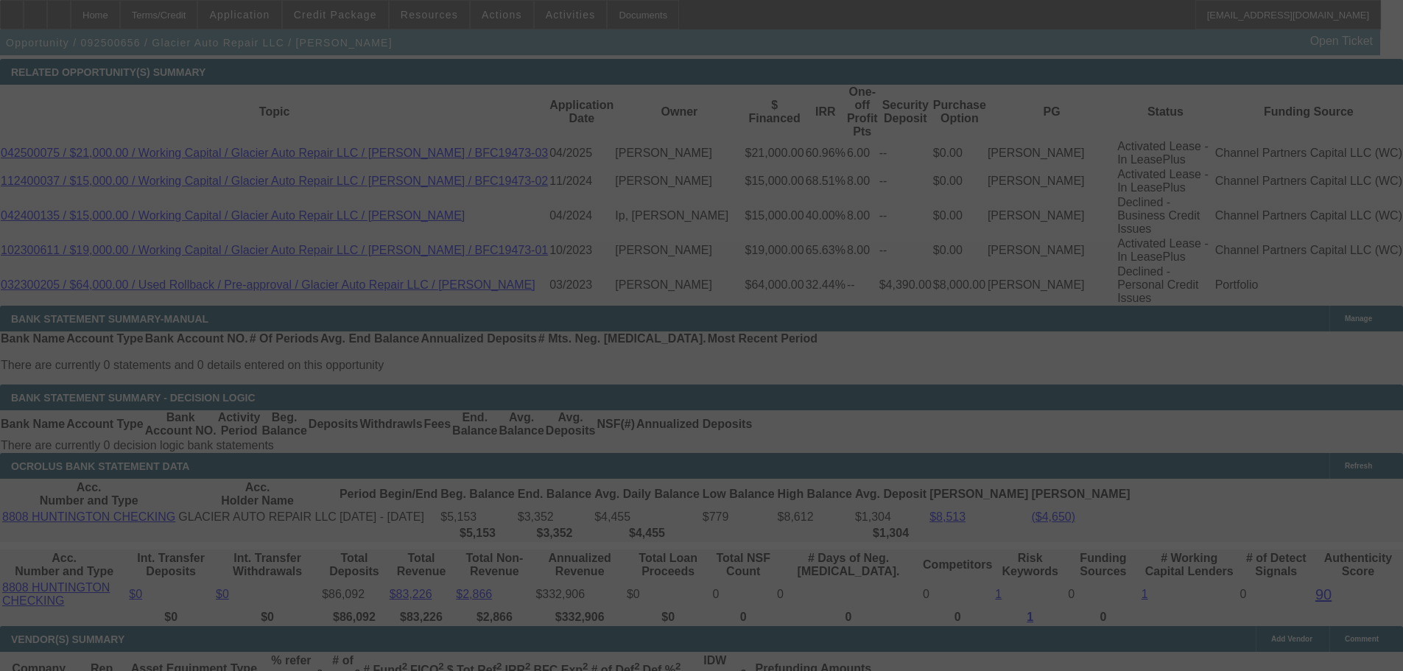
select select "0"
select select "0.1"
select select "4"
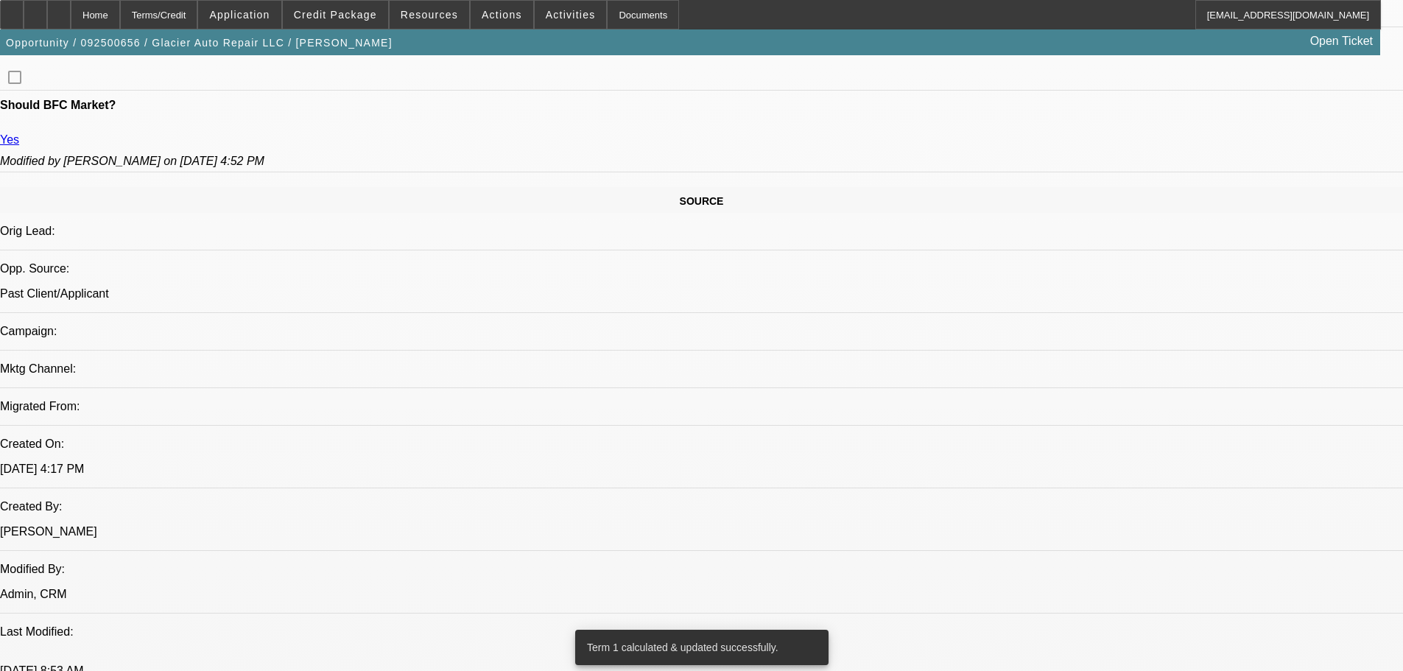
scroll to position [0, 0]
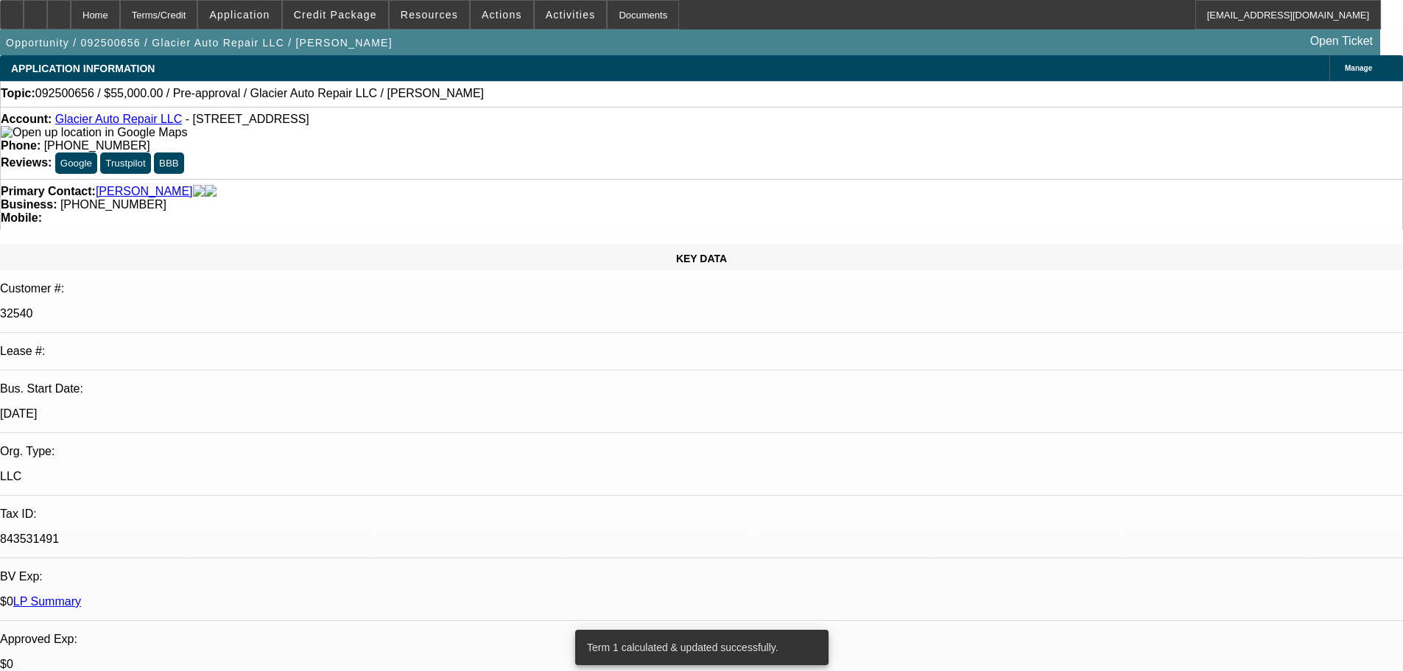
drag, startPoint x: 615, startPoint y: 160, endPoint x: 615, endPoint y: 98, distance: 61.9
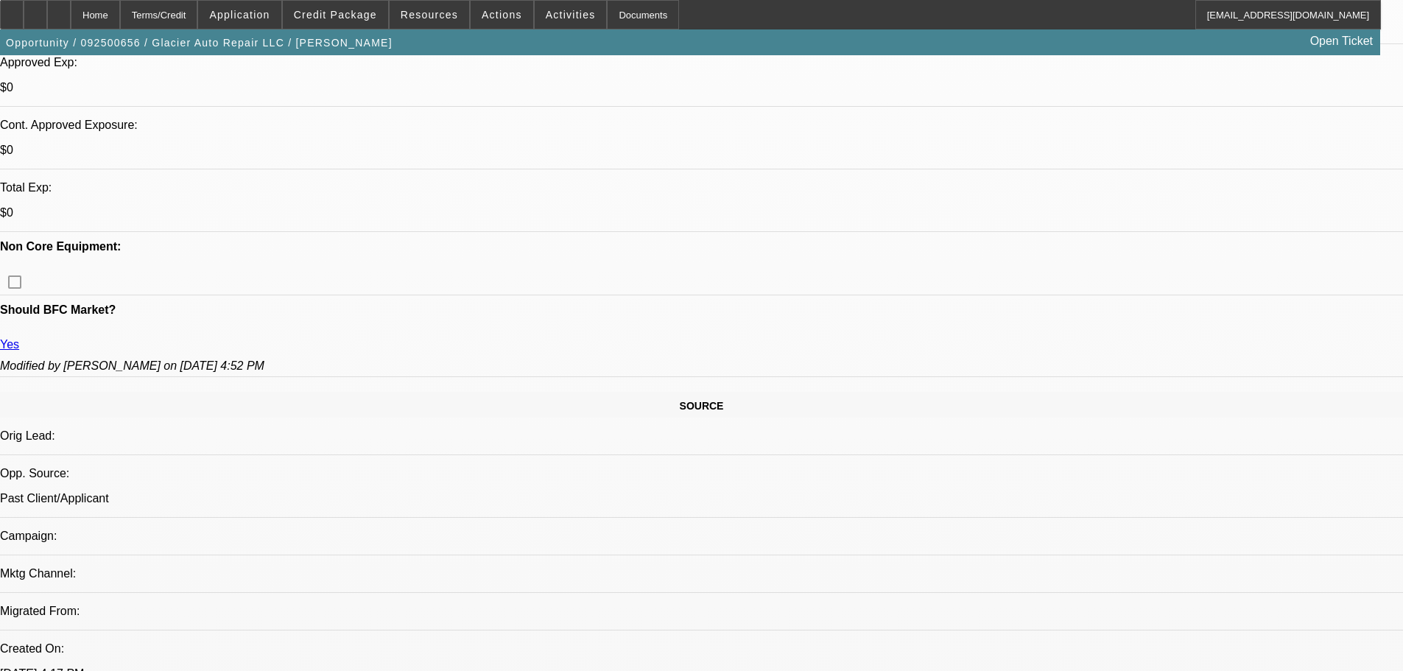
scroll to position [442, 0]
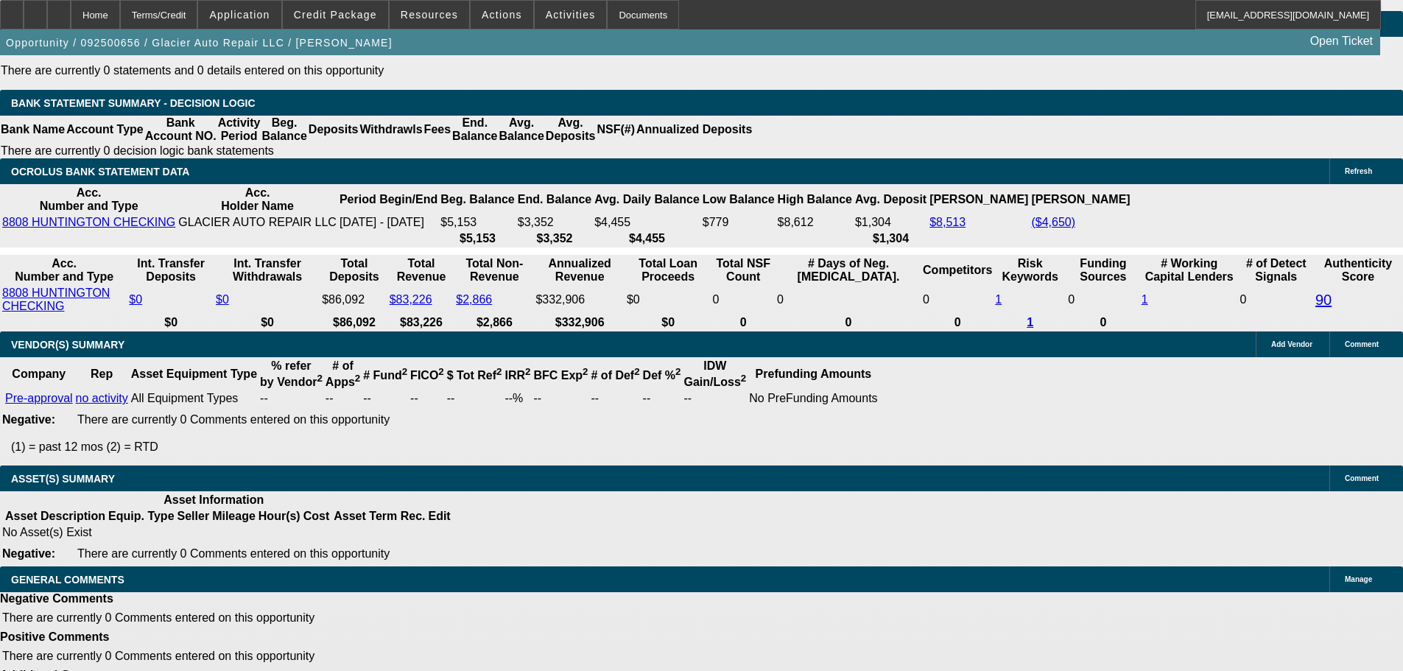
drag, startPoint x: 430, startPoint y: 309, endPoint x: 476, endPoint y: 601, distance: 295.9
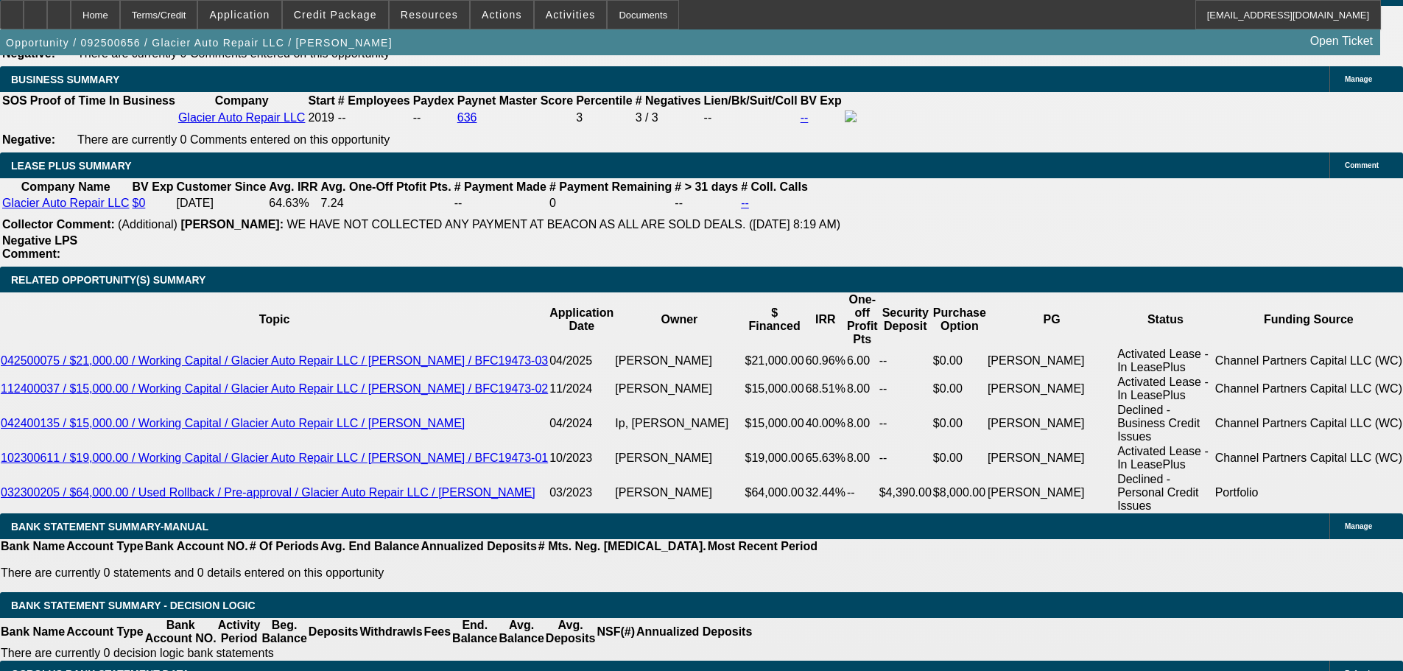
scroll to position [2198, 0]
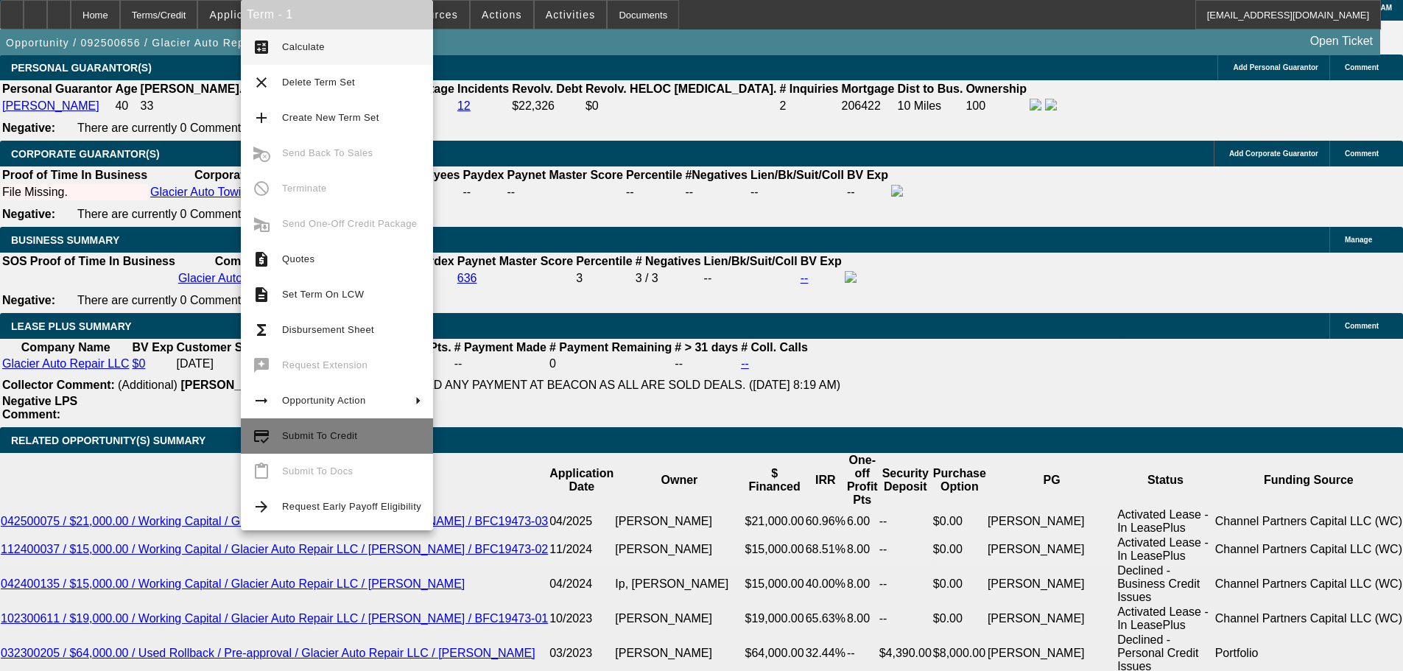
click at [358, 452] on button "credit_score Submit To Credit" at bounding box center [337, 435] width 192 height 35
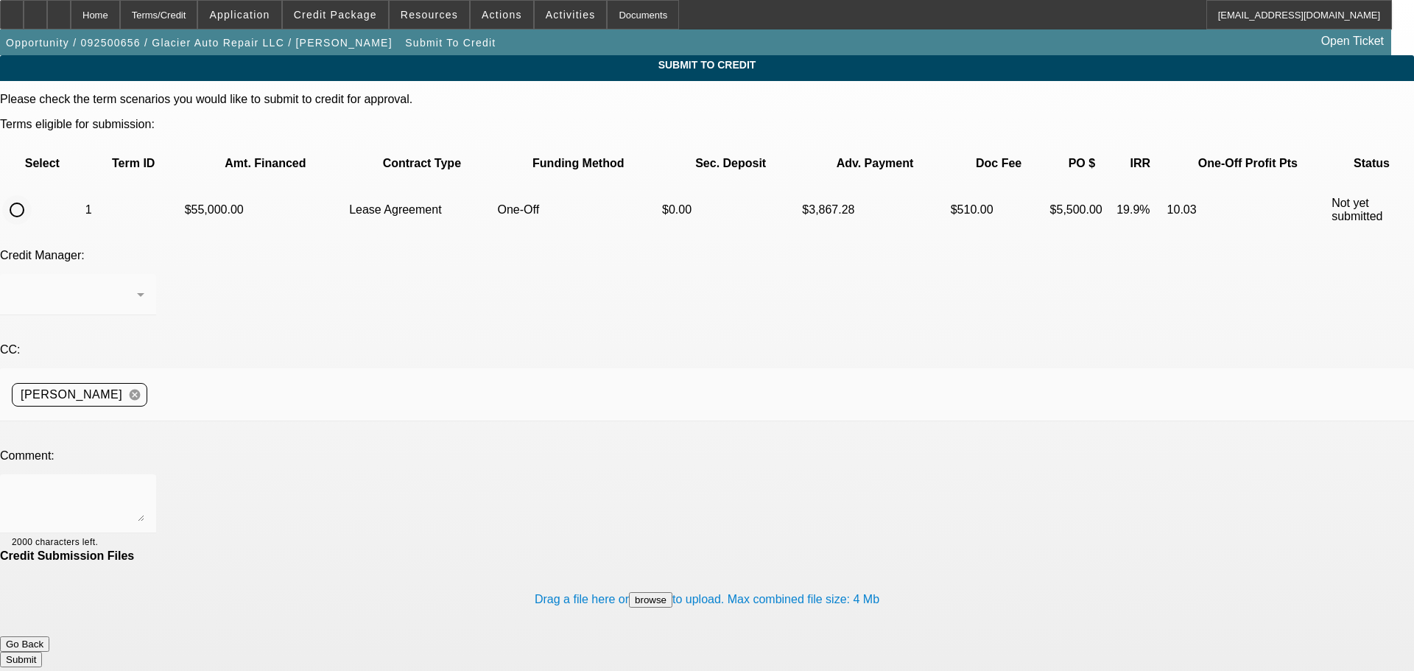
click at [32, 195] on input "radio" at bounding box center [16, 209] width 29 height 29
radio input "true"
click at [114, 12] on div "Home" at bounding box center [95, 14] width 49 height 29
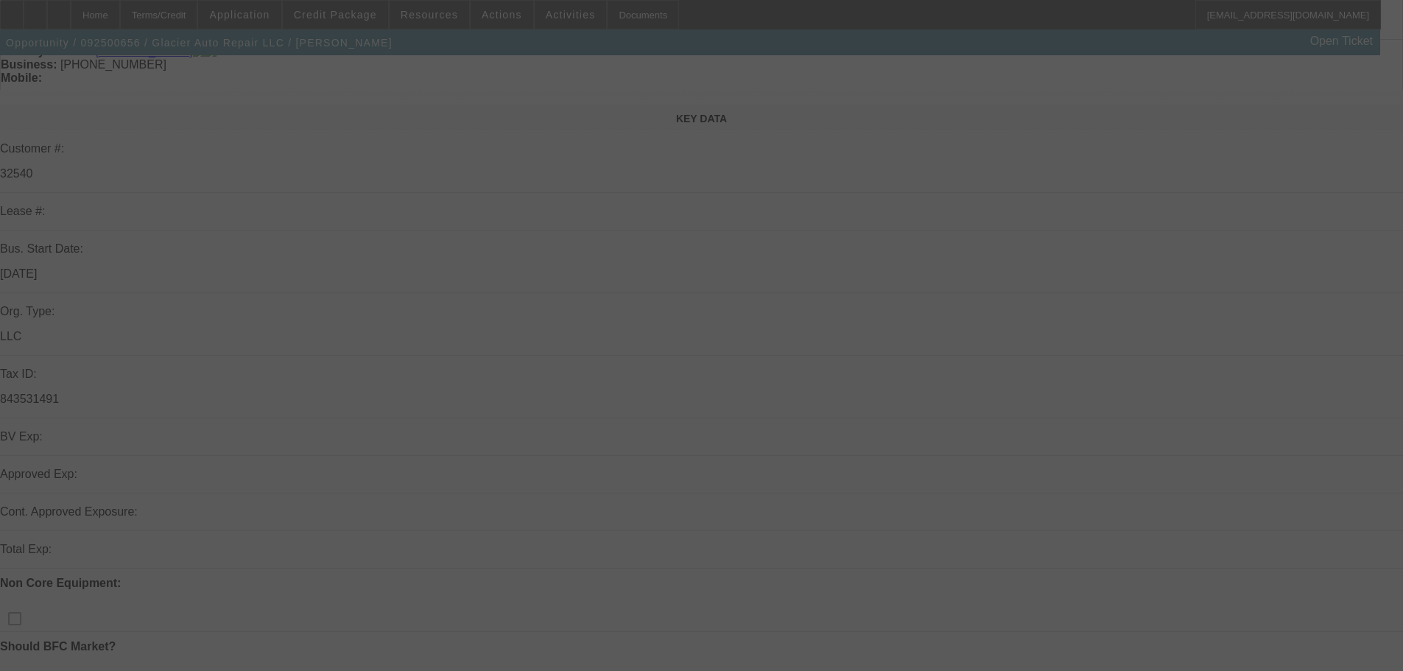
scroll to position [221, 0]
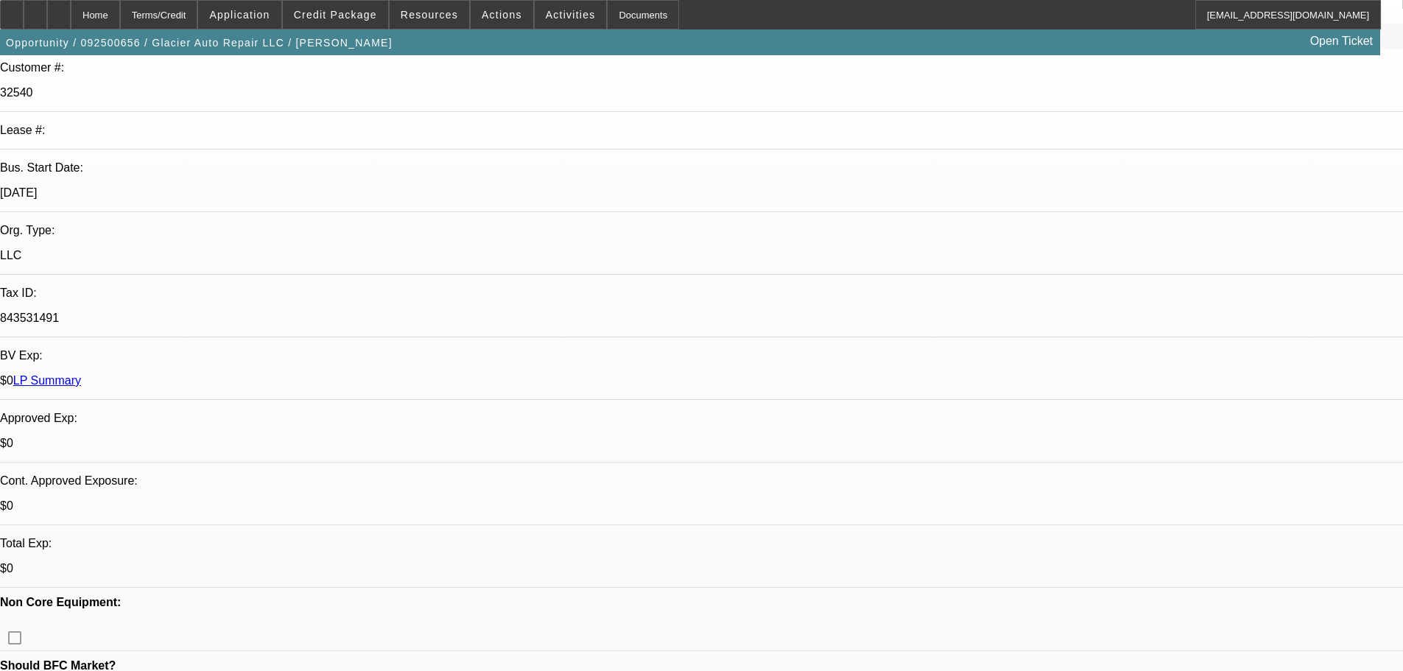
select select "0"
select select "0.1"
select select "4"
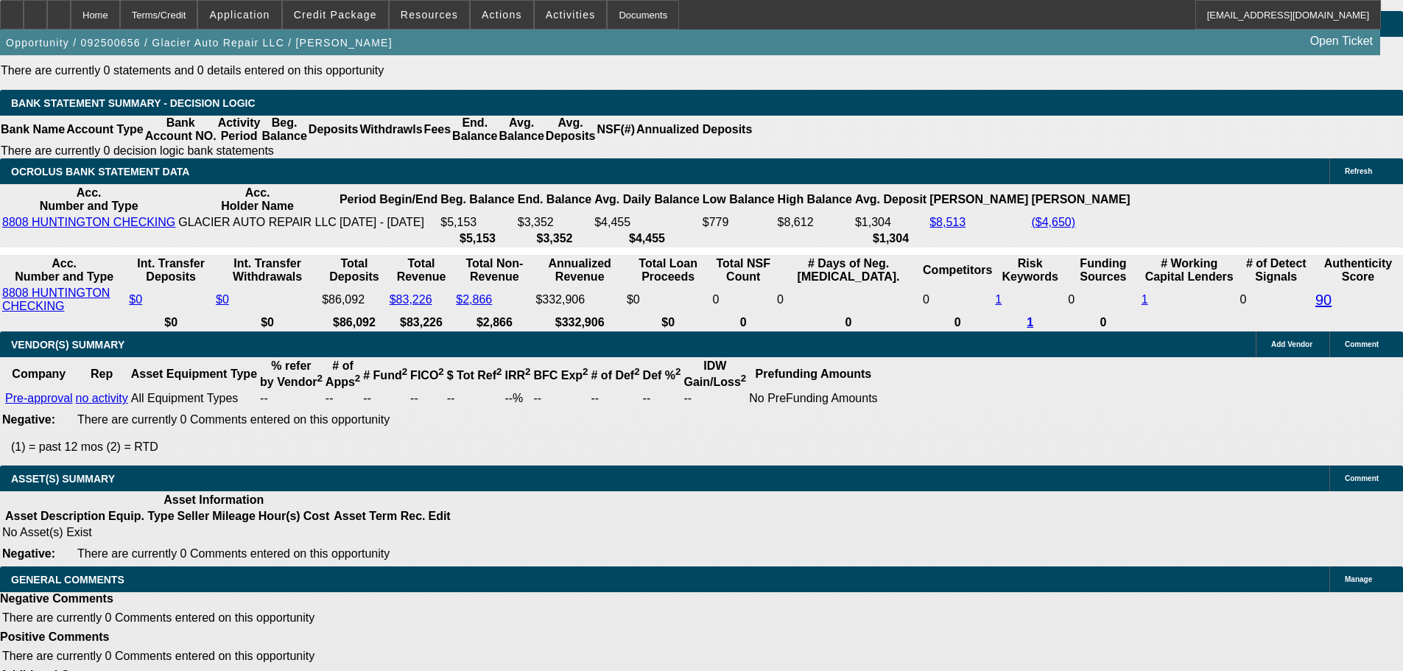
drag, startPoint x: 384, startPoint y: 250, endPoint x: 540, endPoint y: 473, distance: 271.9
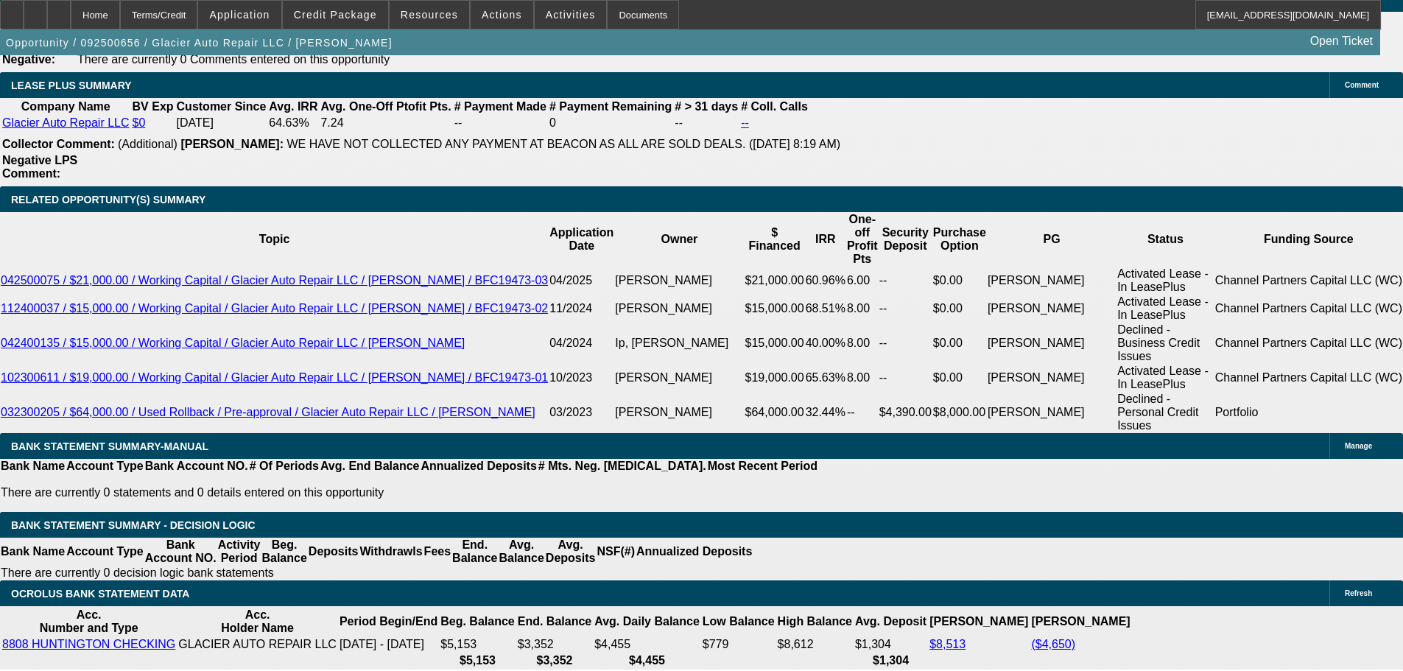
scroll to position [2271, 0]
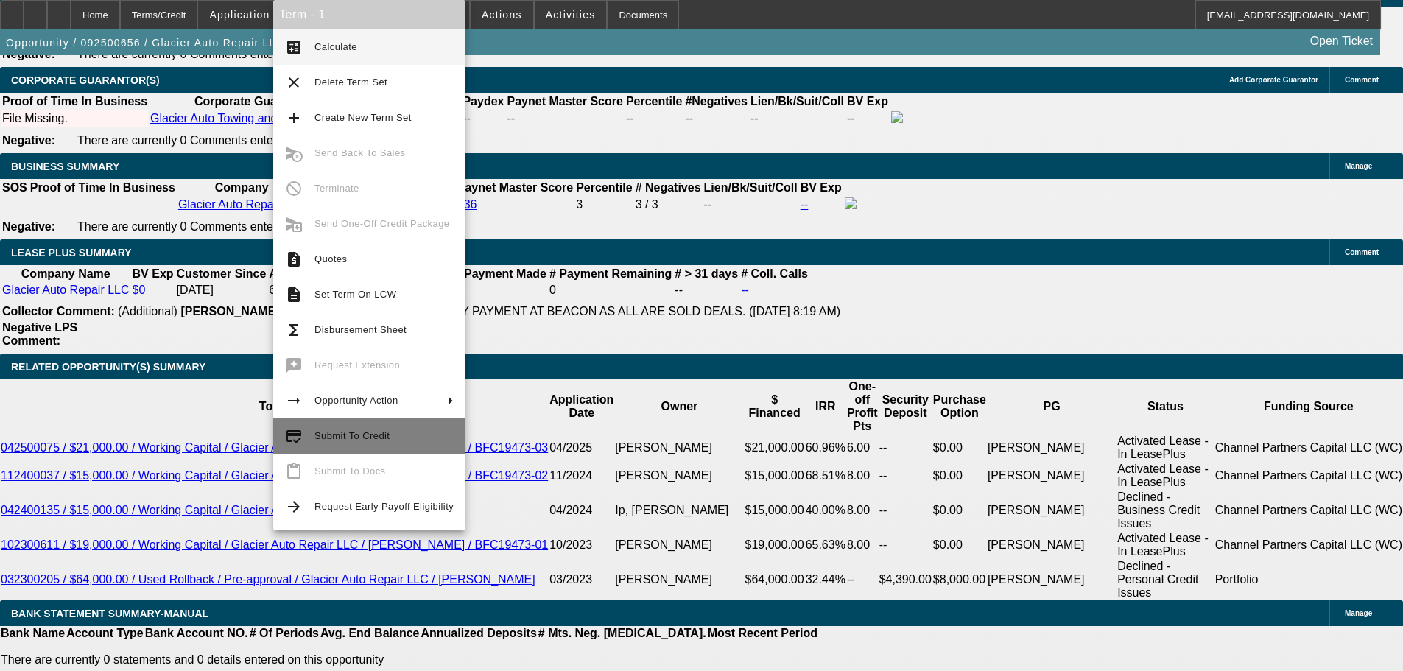
click at [421, 447] on button "credit_score Submit To Credit" at bounding box center [369, 435] width 192 height 35
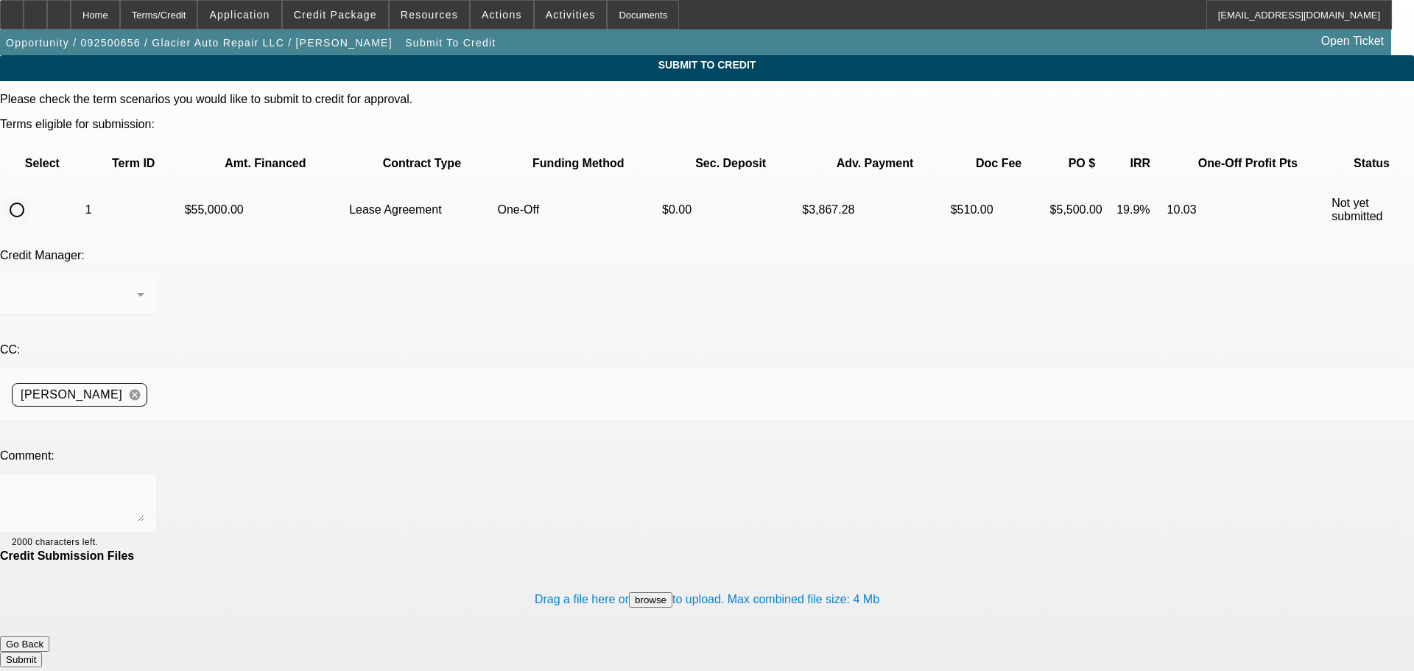
click at [32, 195] on input "radio" at bounding box center [16, 209] width 29 height 29
radio input "true"
click at [144, 486] on textarea at bounding box center [78, 503] width 133 height 35
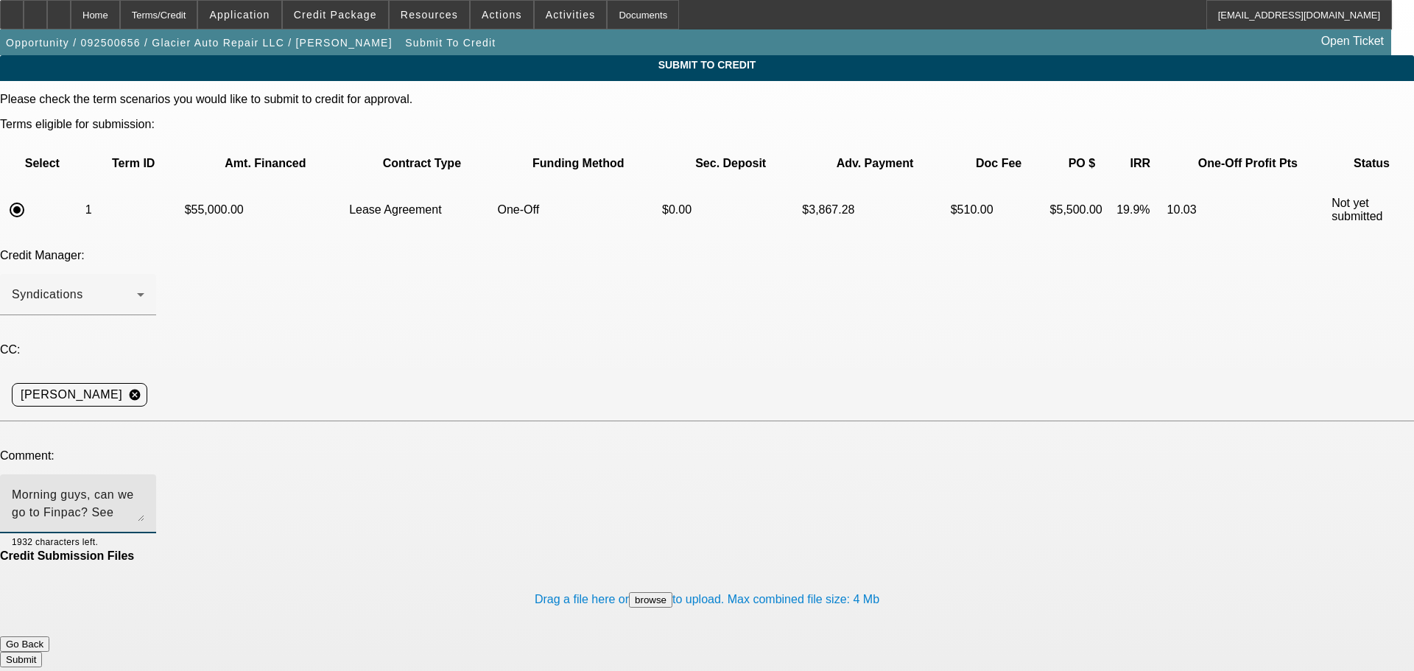
type textarea "Morning guys, can we go to Finpac? See comments for write-up, thanks"
click at [42, 652] on button "Submit" at bounding box center [21, 659] width 42 height 15
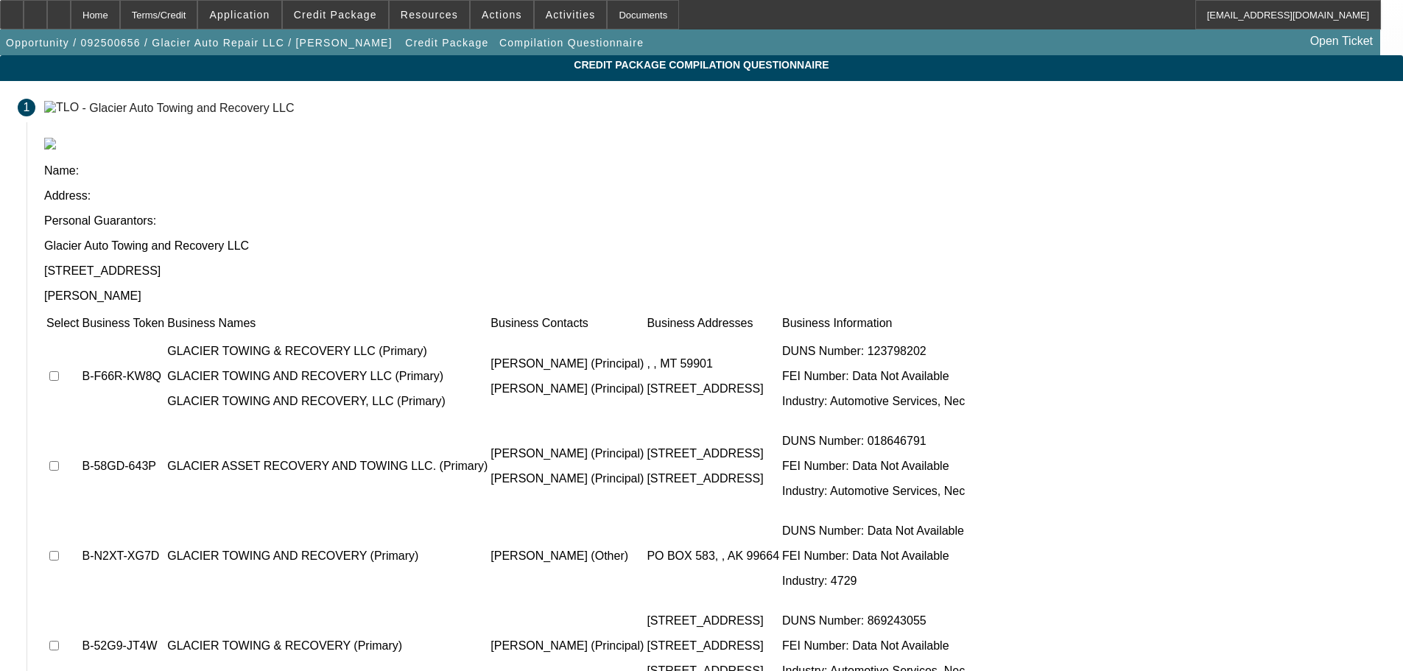
drag, startPoint x: 1086, startPoint y: 618, endPoint x: 1066, endPoint y: 618, distance: 19.9
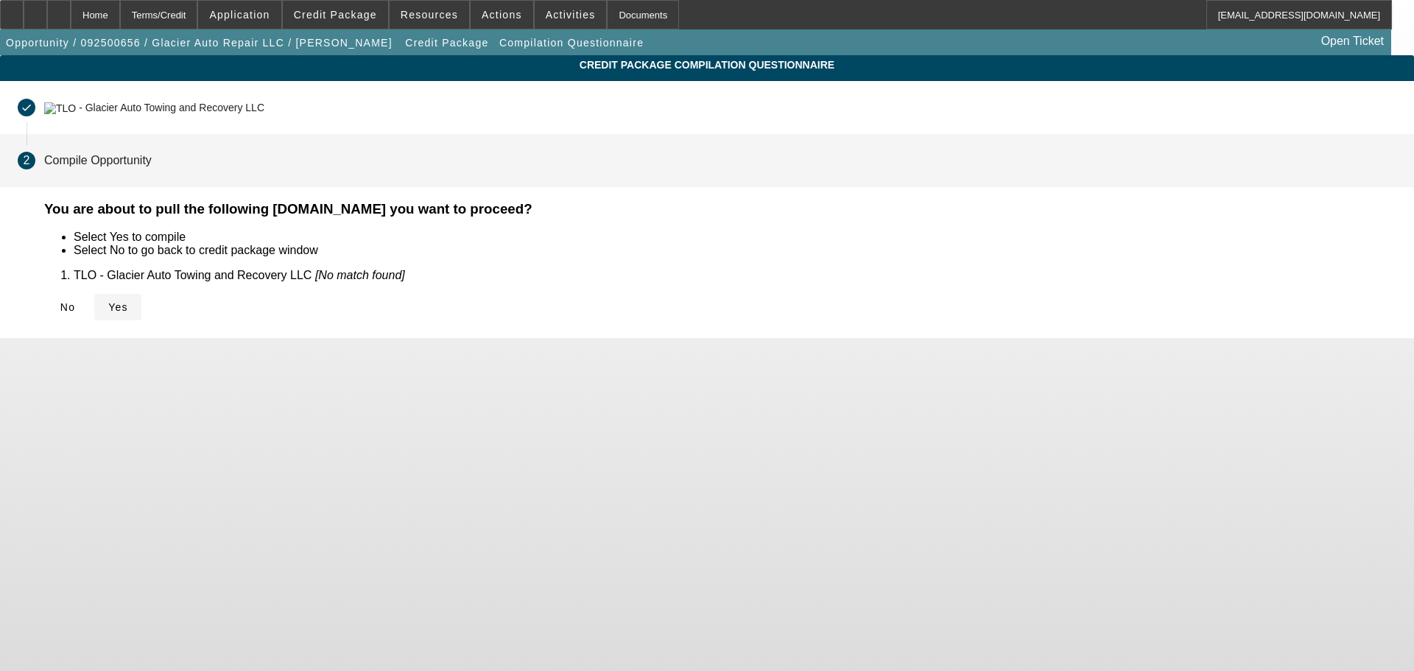
click at [141, 305] on span at bounding box center [117, 306] width 47 height 35
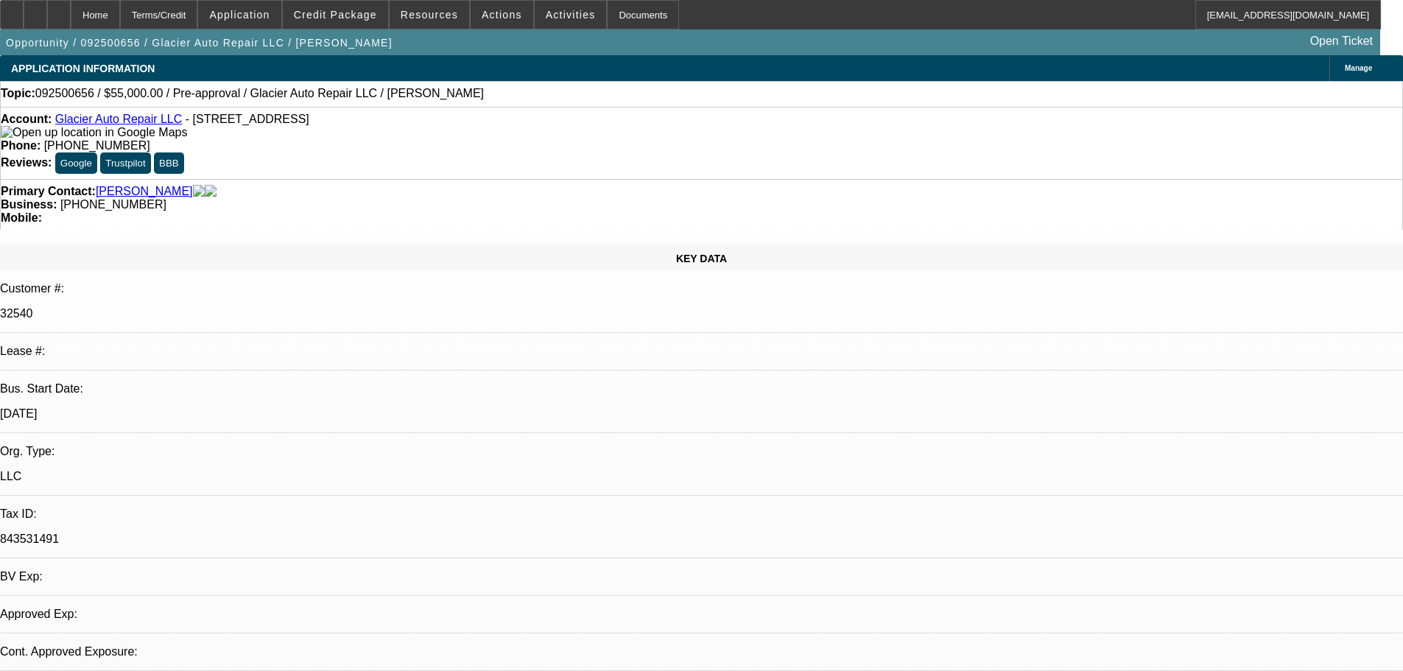
select select "0"
select select "0.1"
select select "4"
click at [460, 185] on div "Primary Contact: Snow-Ward, Harry" at bounding box center [701, 191] width 1401 height 13
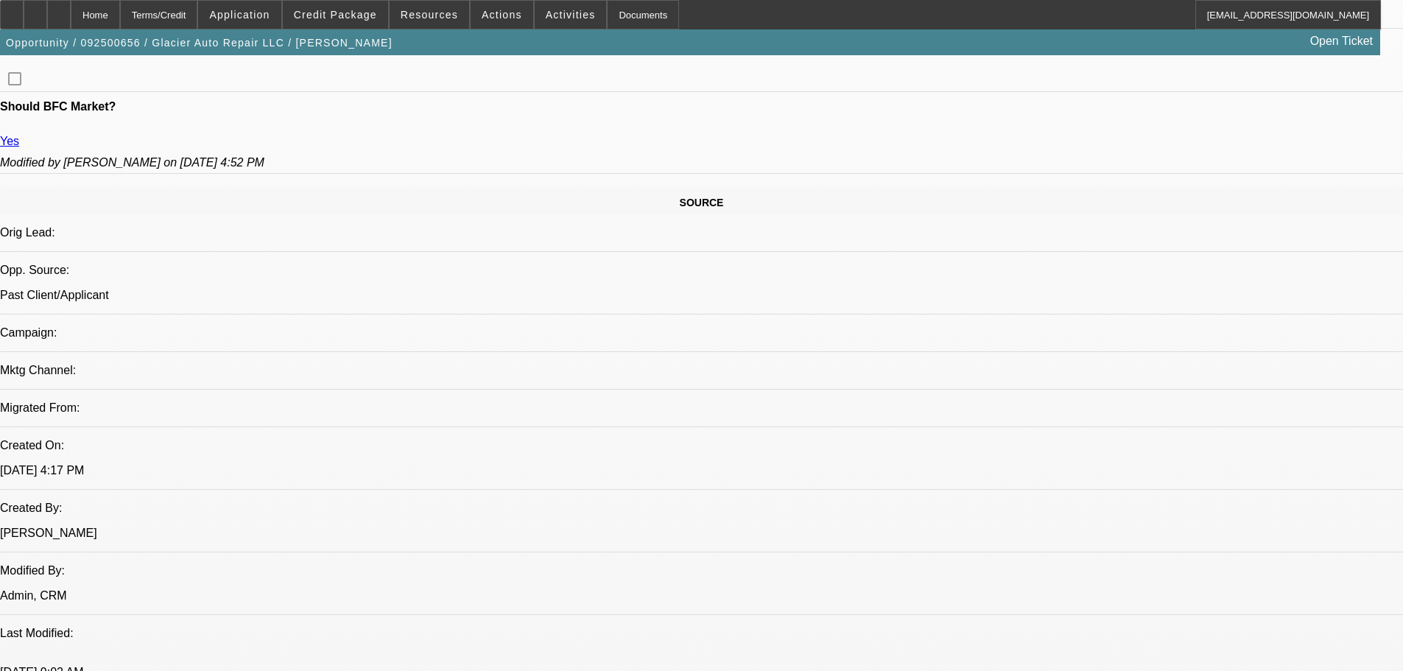
scroll to position [2860, 0]
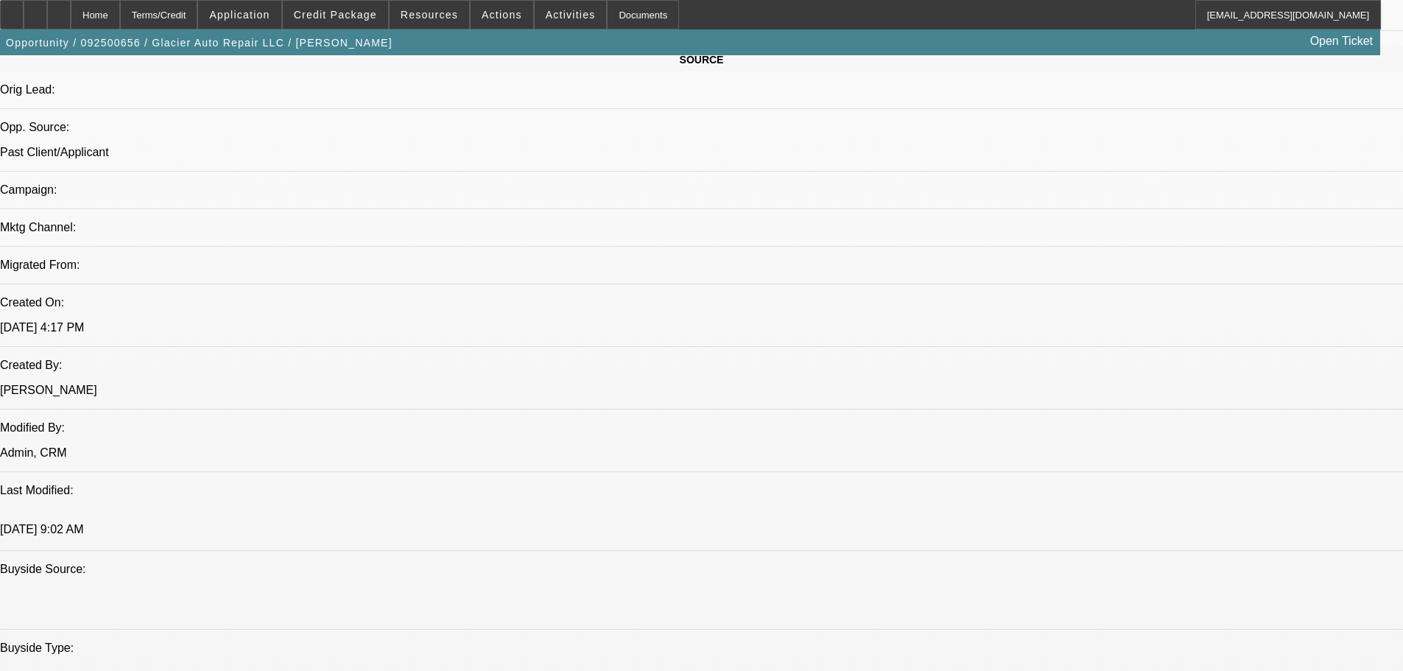
scroll to position [0, 0]
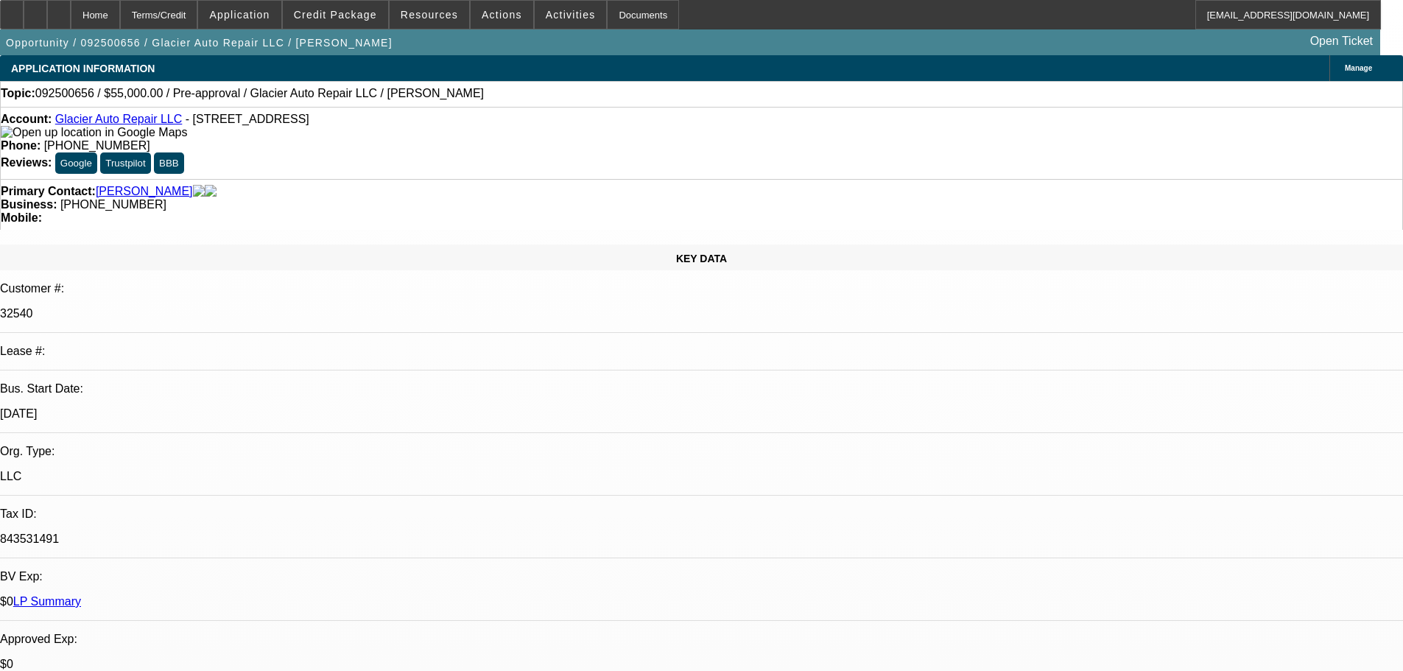
drag, startPoint x: 706, startPoint y: 409, endPoint x: 656, endPoint y: 63, distance: 350.4
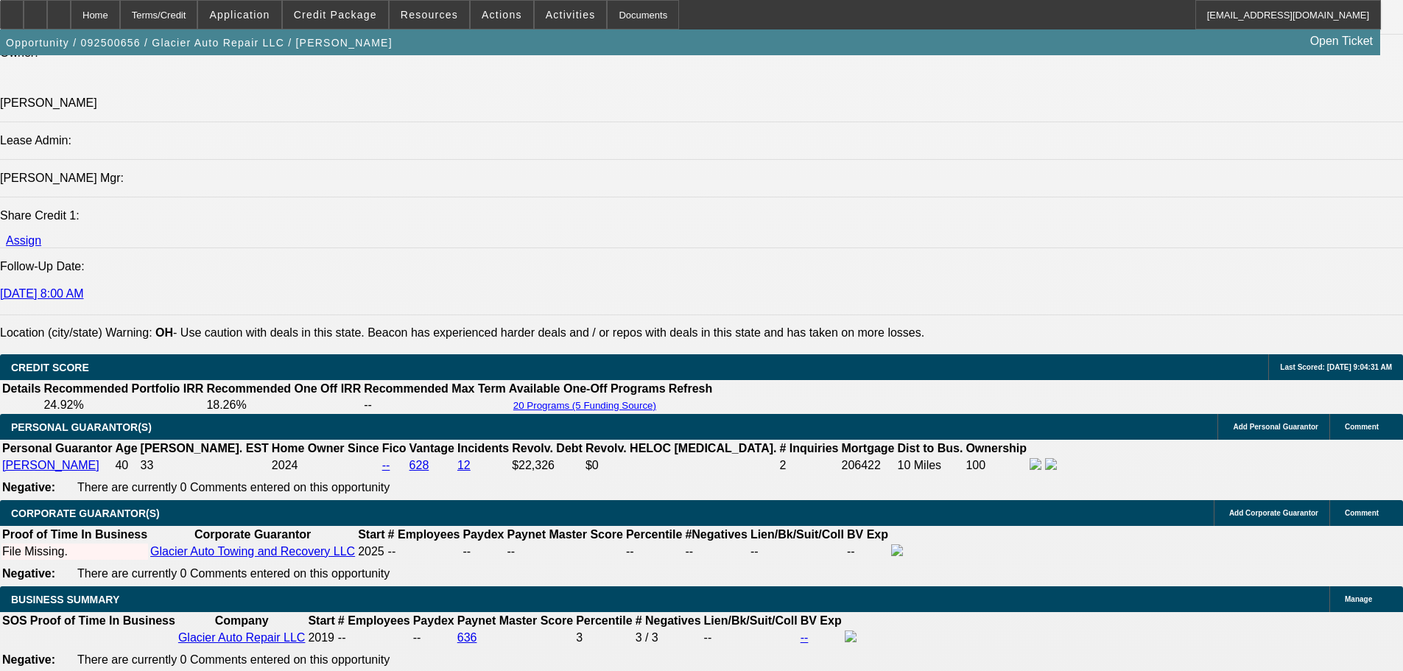
drag, startPoint x: 390, startPoint y: 429, endPoint x: 395, endPoint y: 522, distance: 93.6
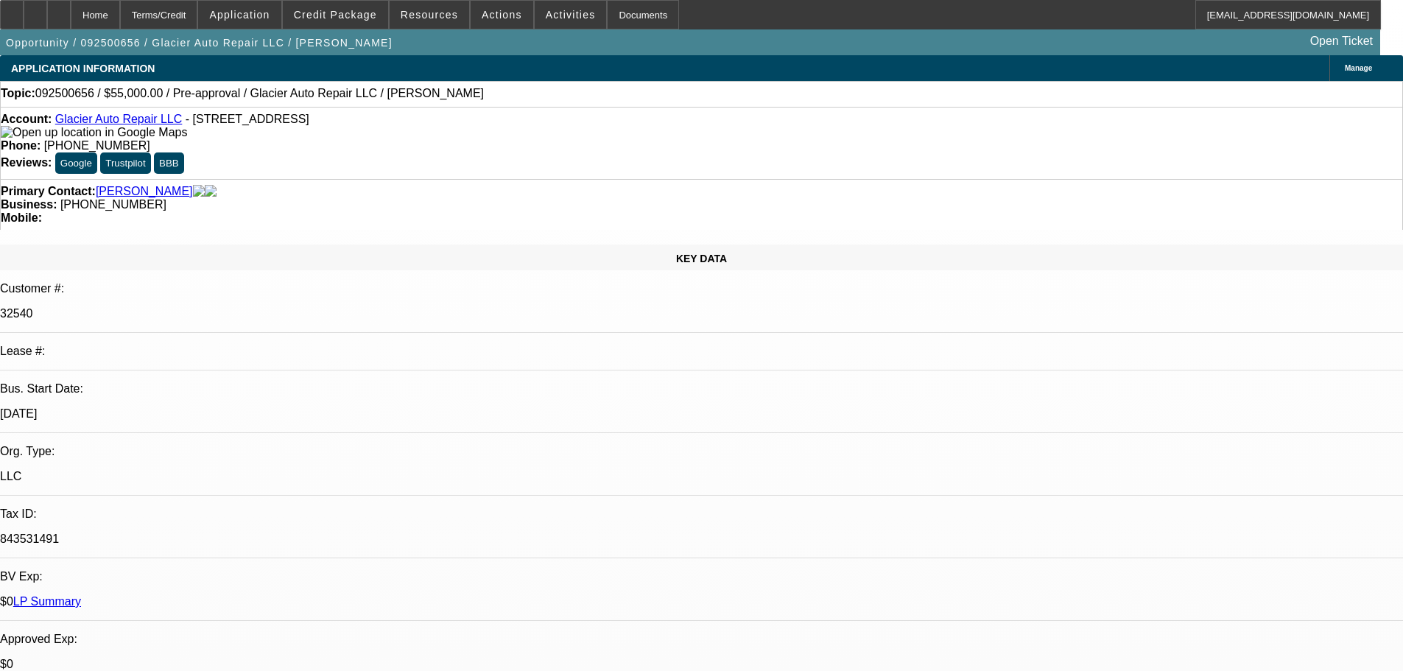
drag, startPoint x: 717, startPoint y: 468, endPoint x: 731, endPoint y: 191, distance: 277.2
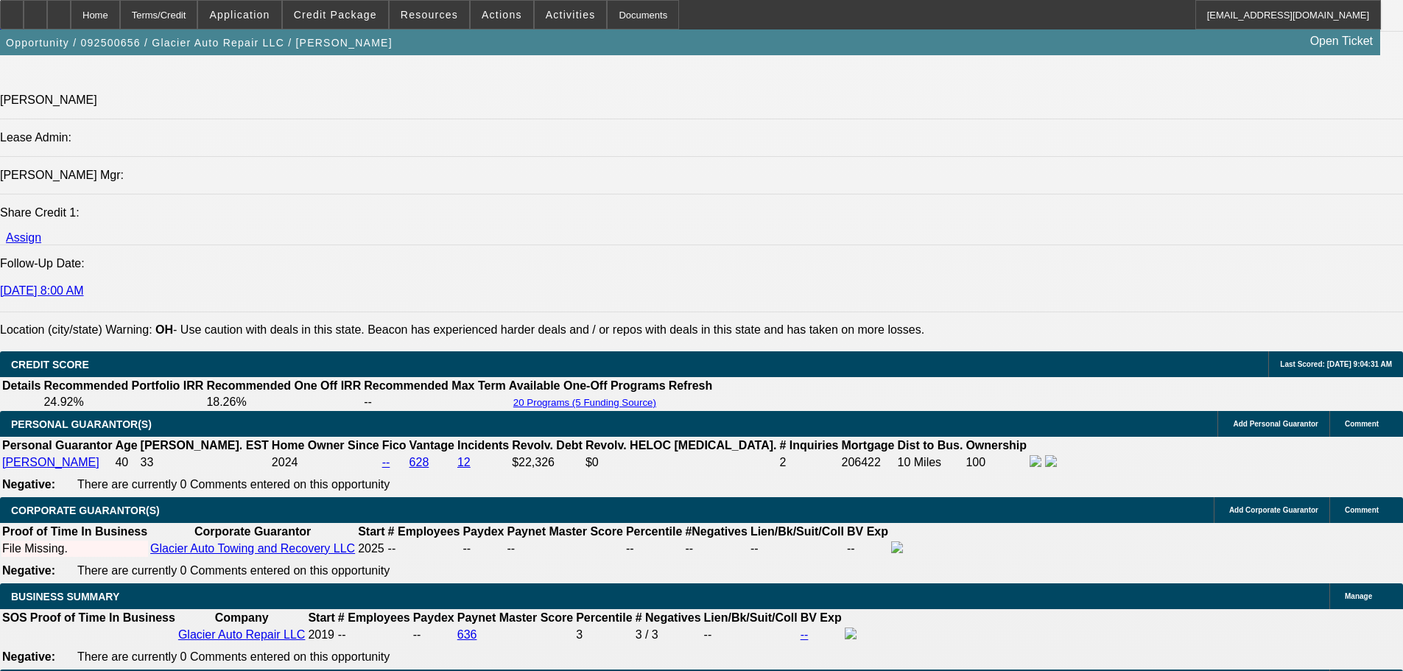
scroll to position [2357, 0]
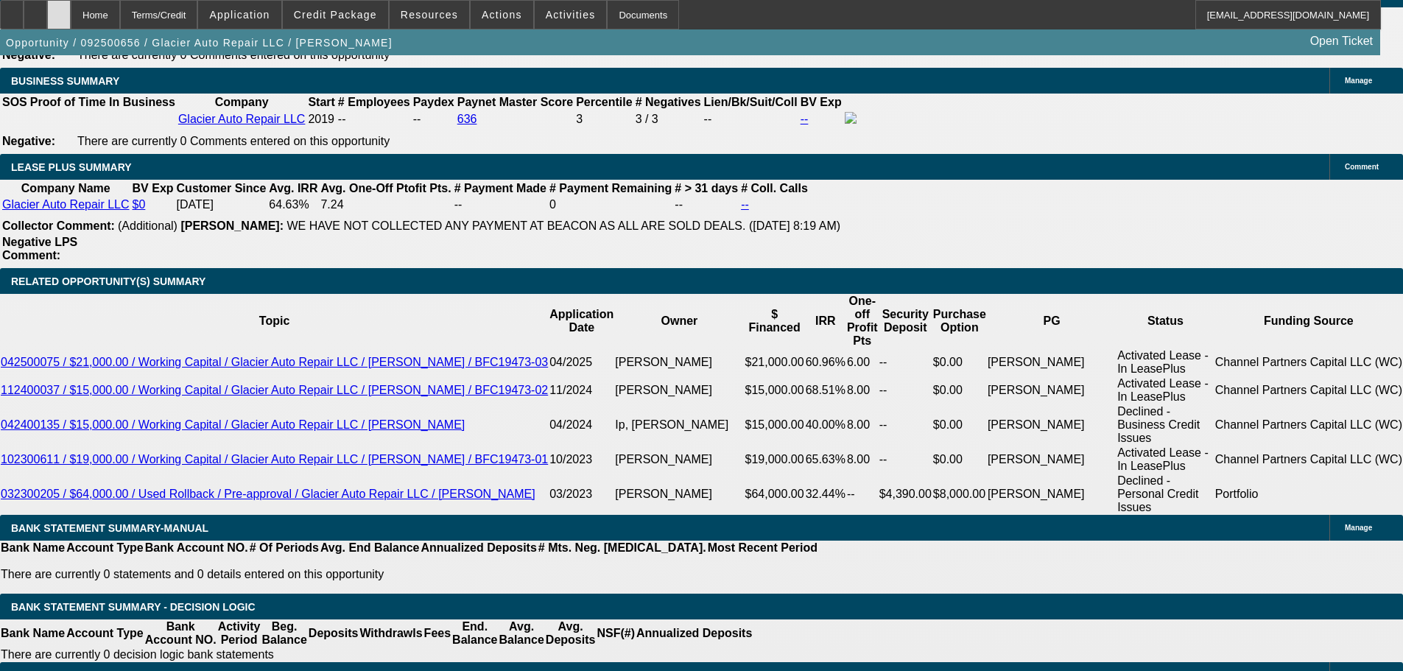
click at [71, 28] on div at bounding box center [59, 14] width 24 height 29
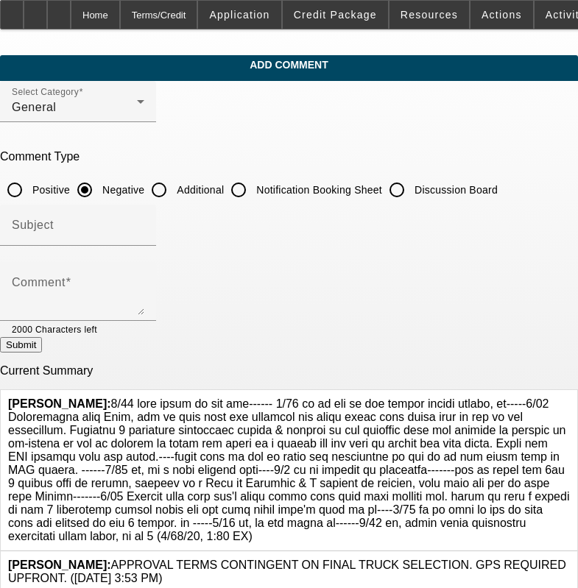
click at [405, 191] on div at bounding box center [396, 189] width 35 height 35
radio input "false"
radio input "true"
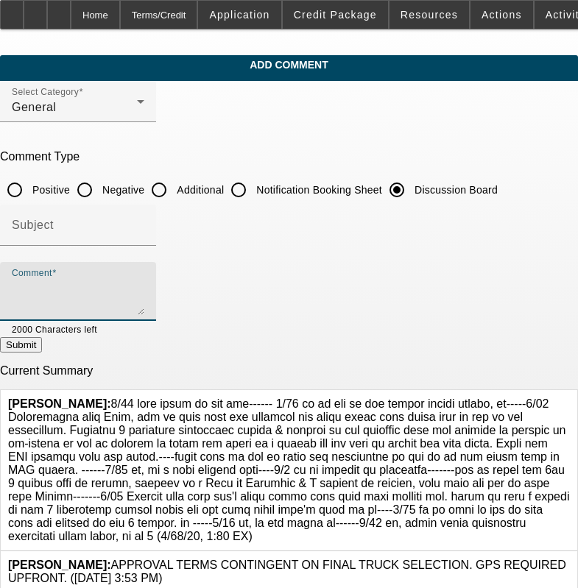
click at [144, 299] on textarea "Comment" at bounding box center [78, 297] width 133 height 35
paste textarea "8/20 sent terms fu for obj------ 8/22 se to see if add collat option needed, fu…"
type textarea "8/20 sent terms fu for obj------ 8/22 se to see if add collat option needed, fu…"
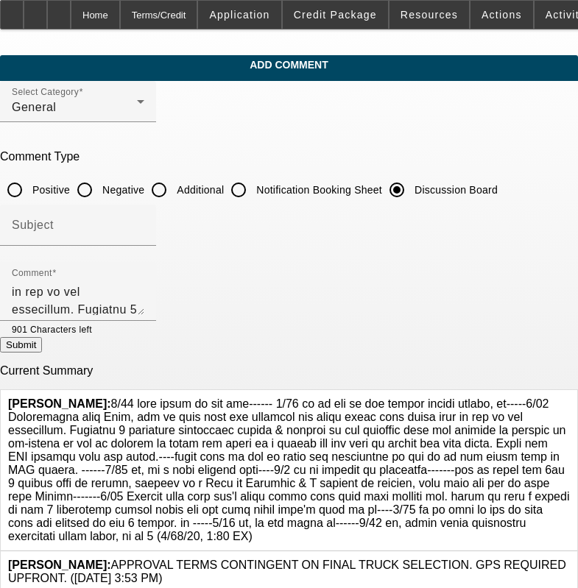
click at [42, 353] on button "Submit" at bounding box center [21, 344] width 42 height 15
radio input "true"
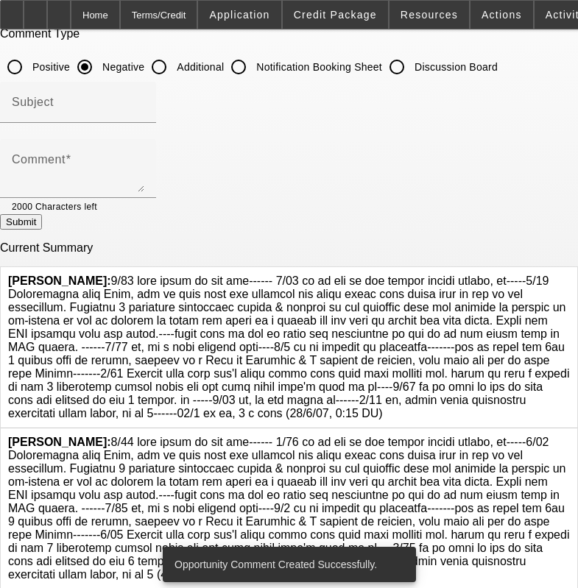
scroll to position [221, 0]
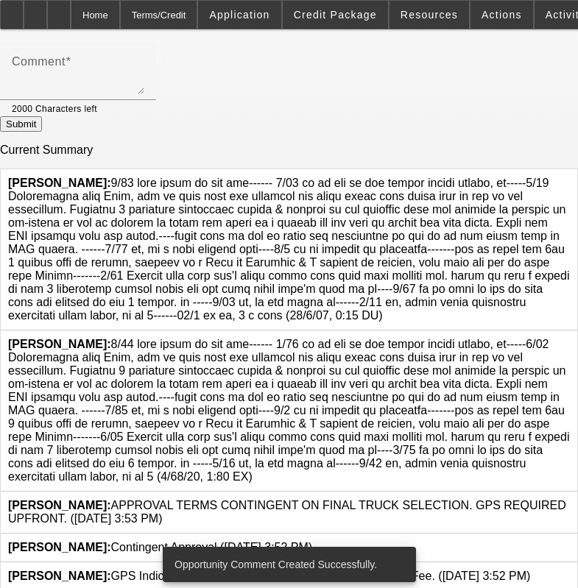
click at [570, 346] on div at bounding box center [570, 411] width 0 height 146
click at [570, 342] on div at bounding box center [570, 411] width 0 height 146
click at [570, 338] on icon at bounding box center [570, 338] width 0 height 0
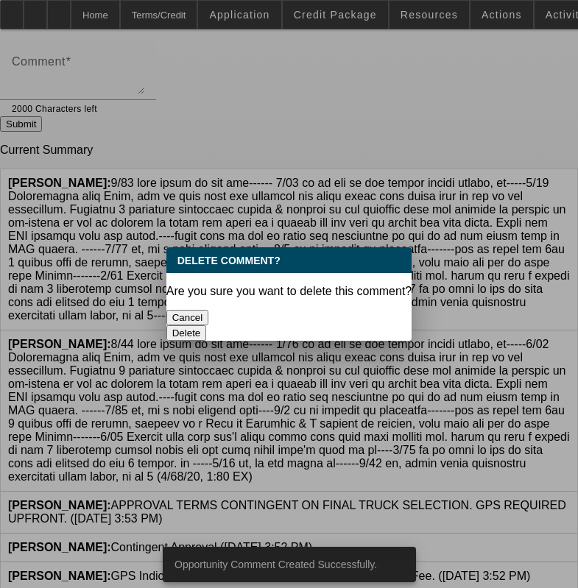
click at [207, 326] on button "Delete" at bounding box center [186, 333] width 41 height 15
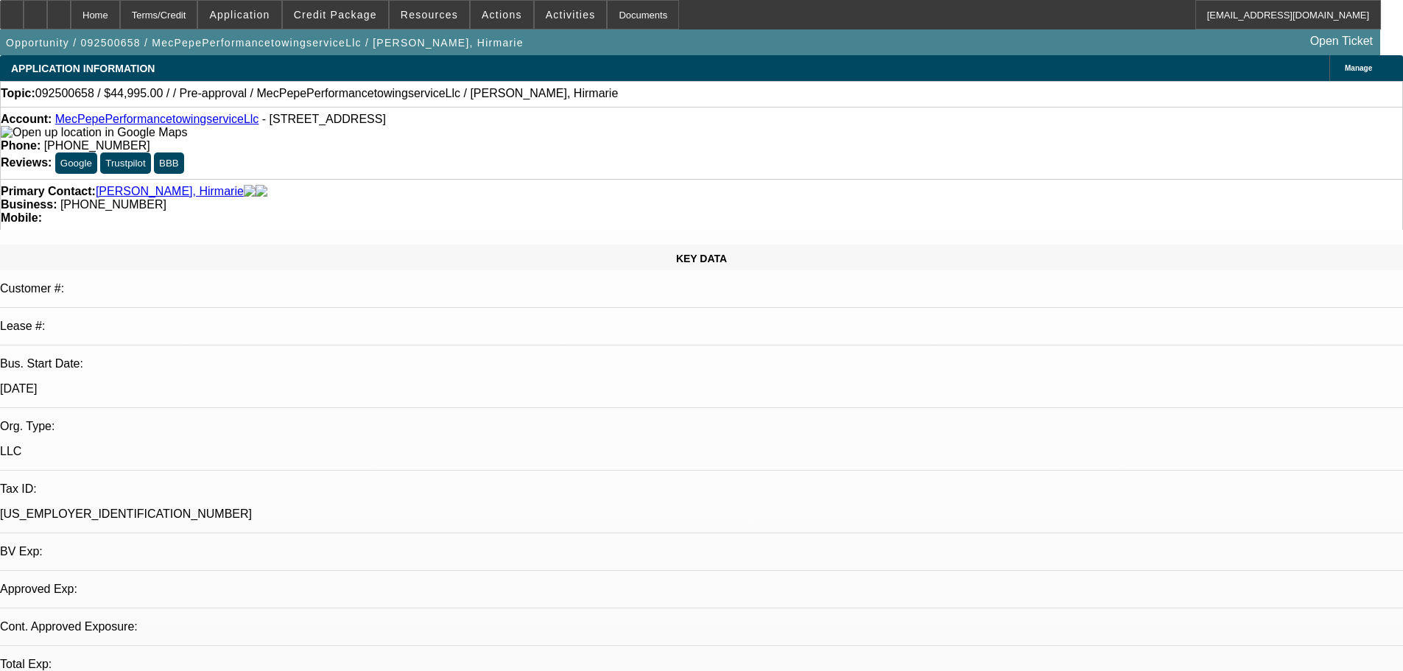
select select "0"
select select "2"
select select "0.1"
select select "4"
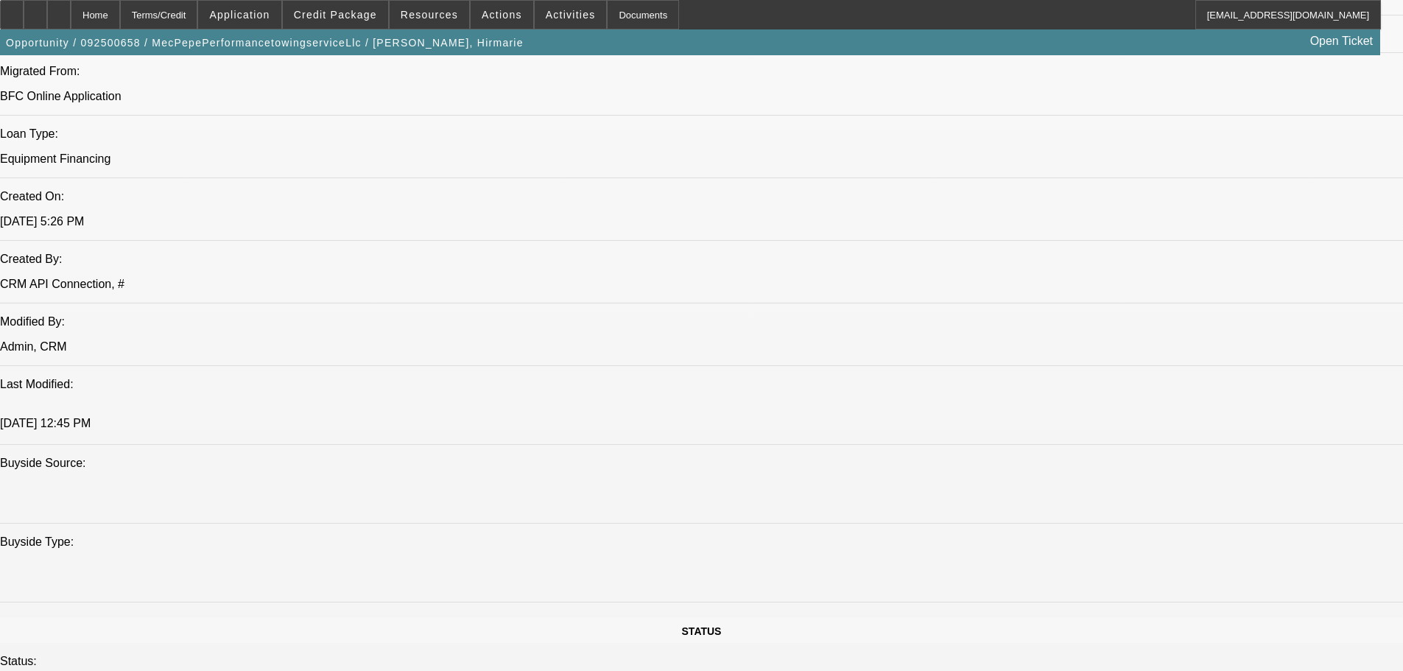
scroll to position [1105, 0]
drag, startPoint x: 1196, startPoint y: 165, endPoint x: 1201, endPoint y: 130, distance: 35.0
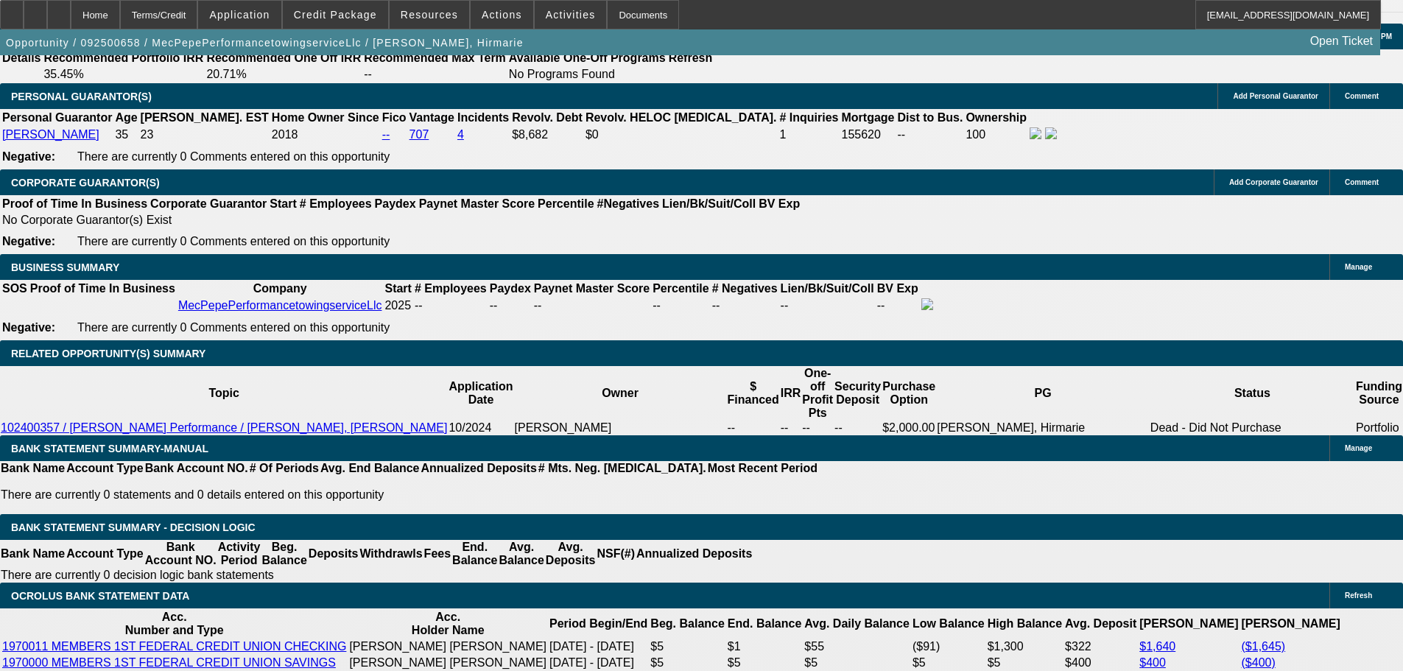
scroll to position [2357, 0]
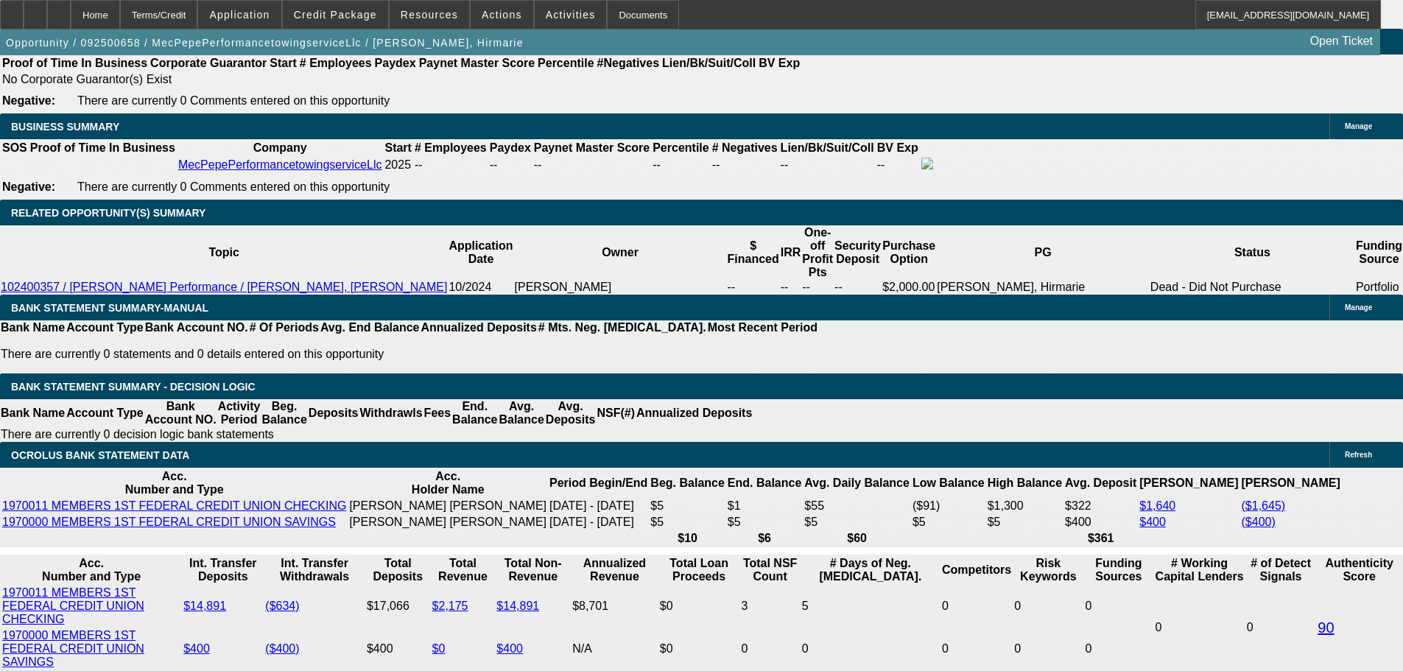
type input "$0.00"
type input "UNKNOWN"
type input "28"
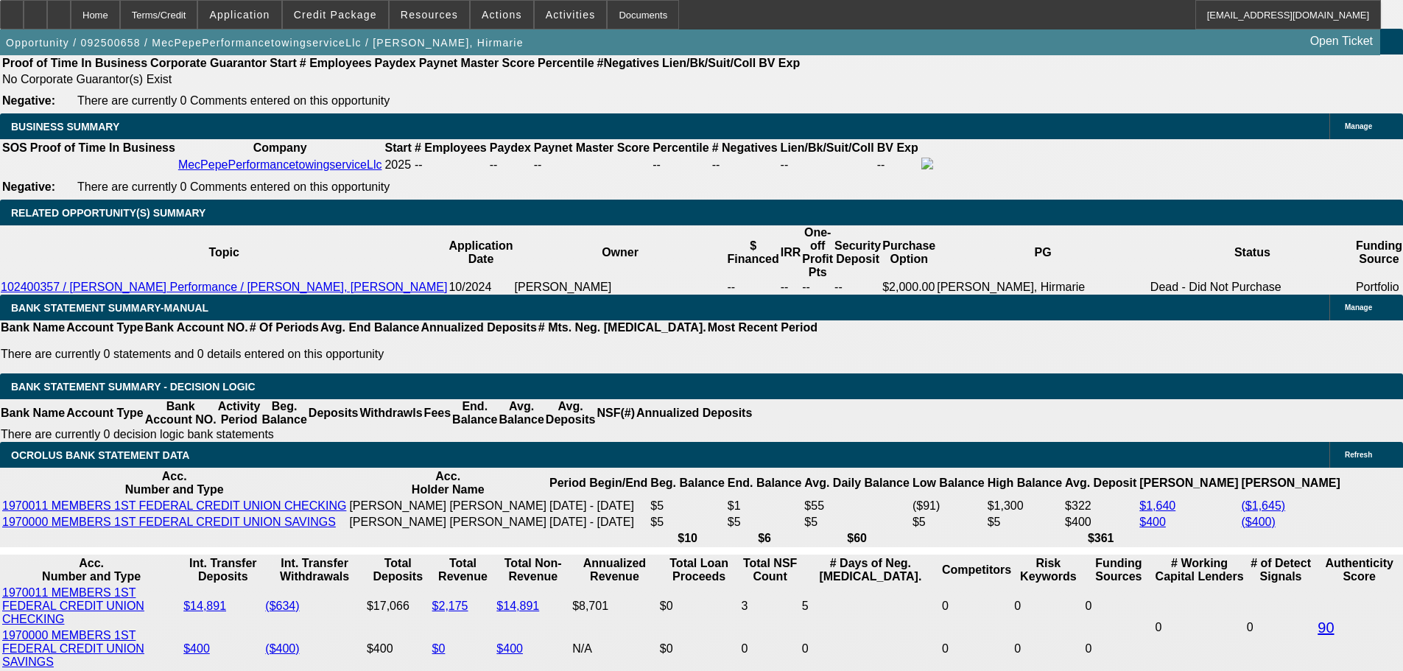
type input "3"
type input "$3,331.74"
type input "$1,665.87"
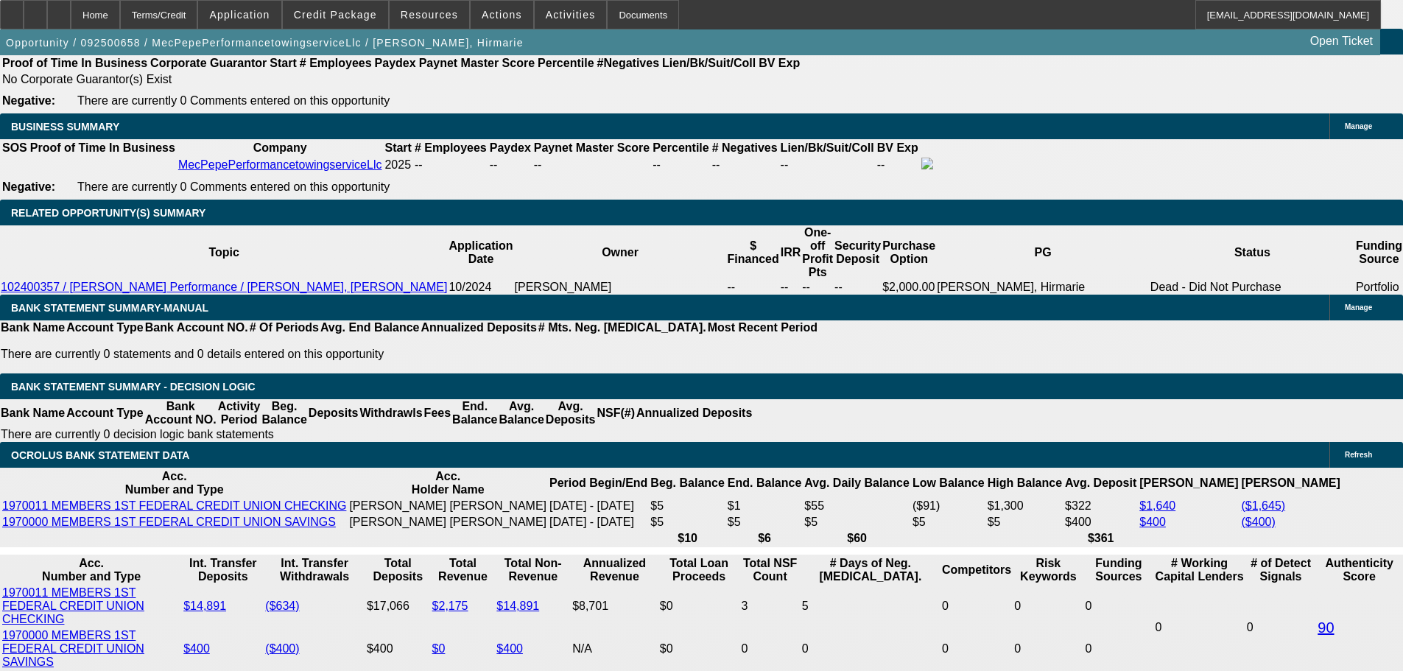
type input "30"
type input "$4,507.42"
type input "$2,253.71"
type input "30"
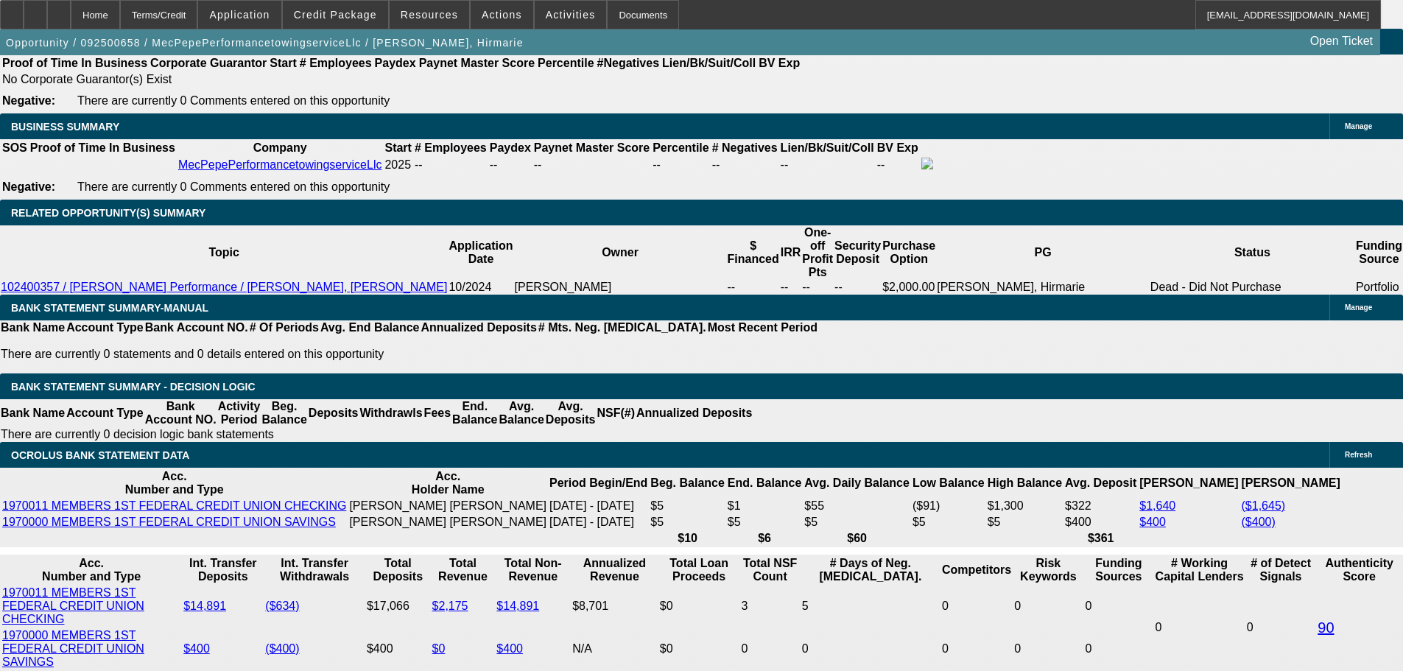
select select "0"
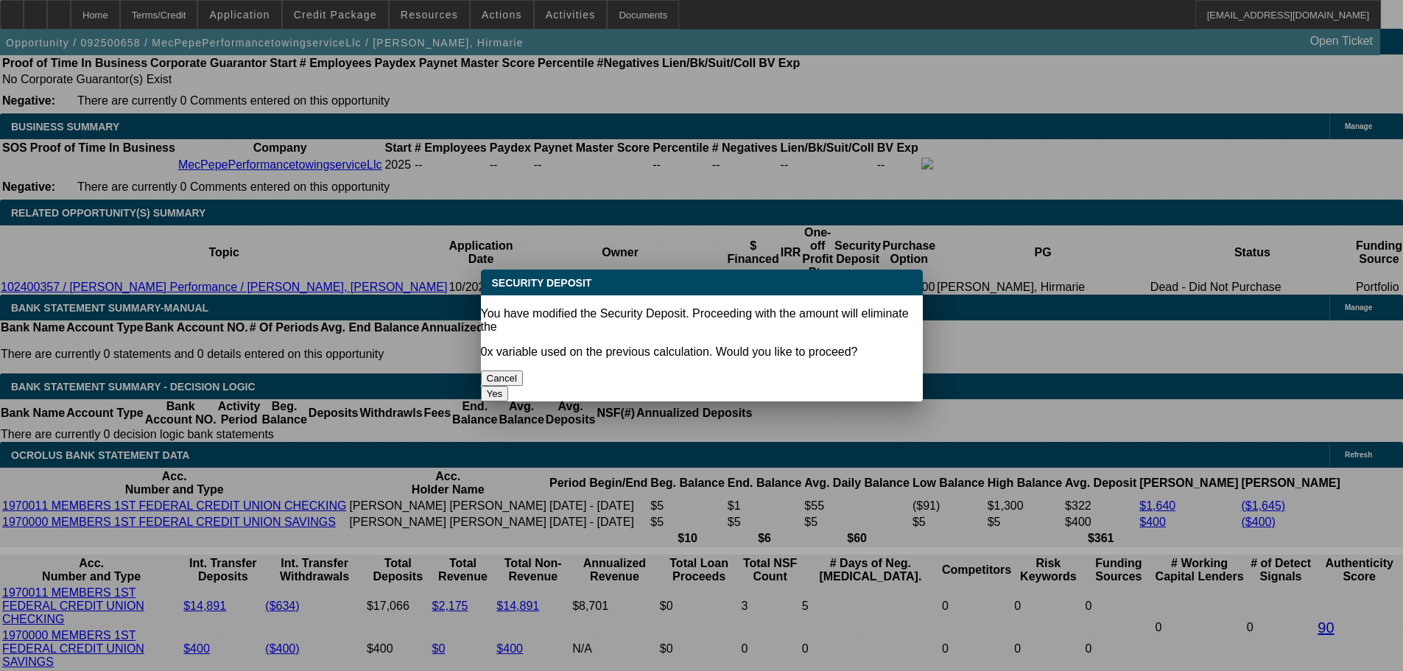
click at [509, 386] on button "Yes" at bounding box center [495, 393] width 28 height 15
type input "$0.00"
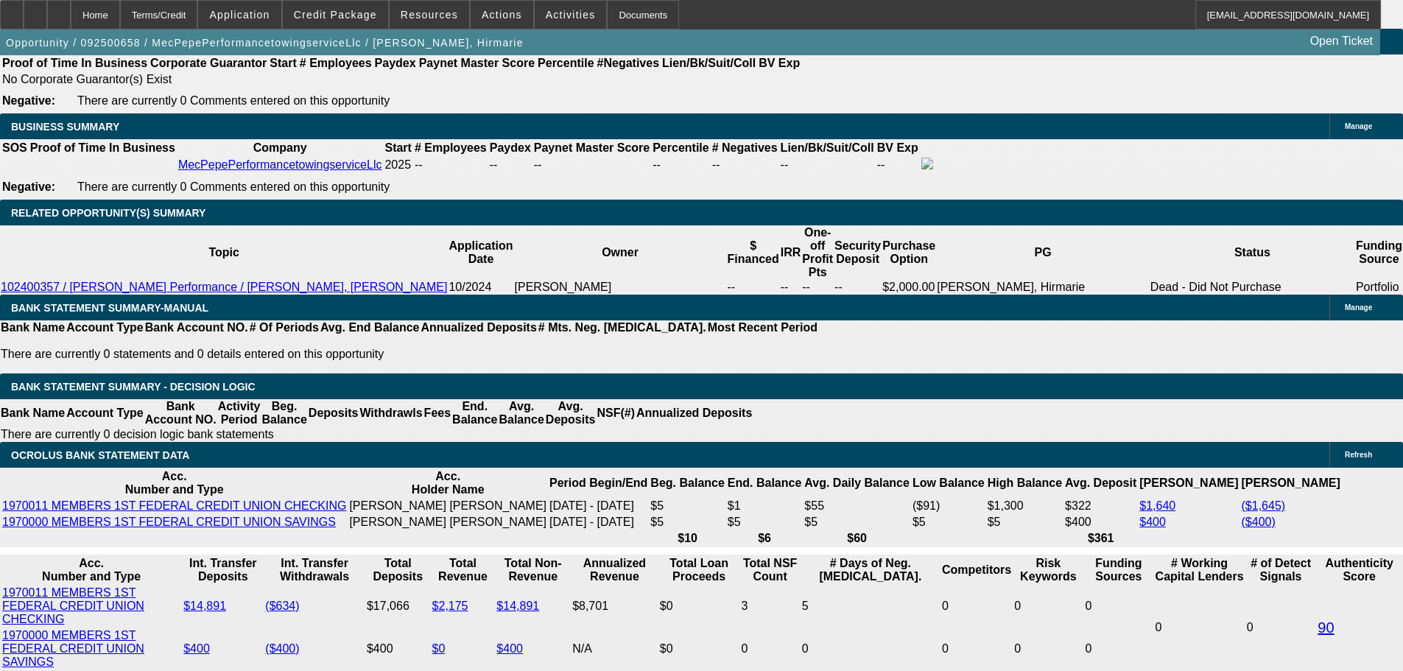
select select "1"
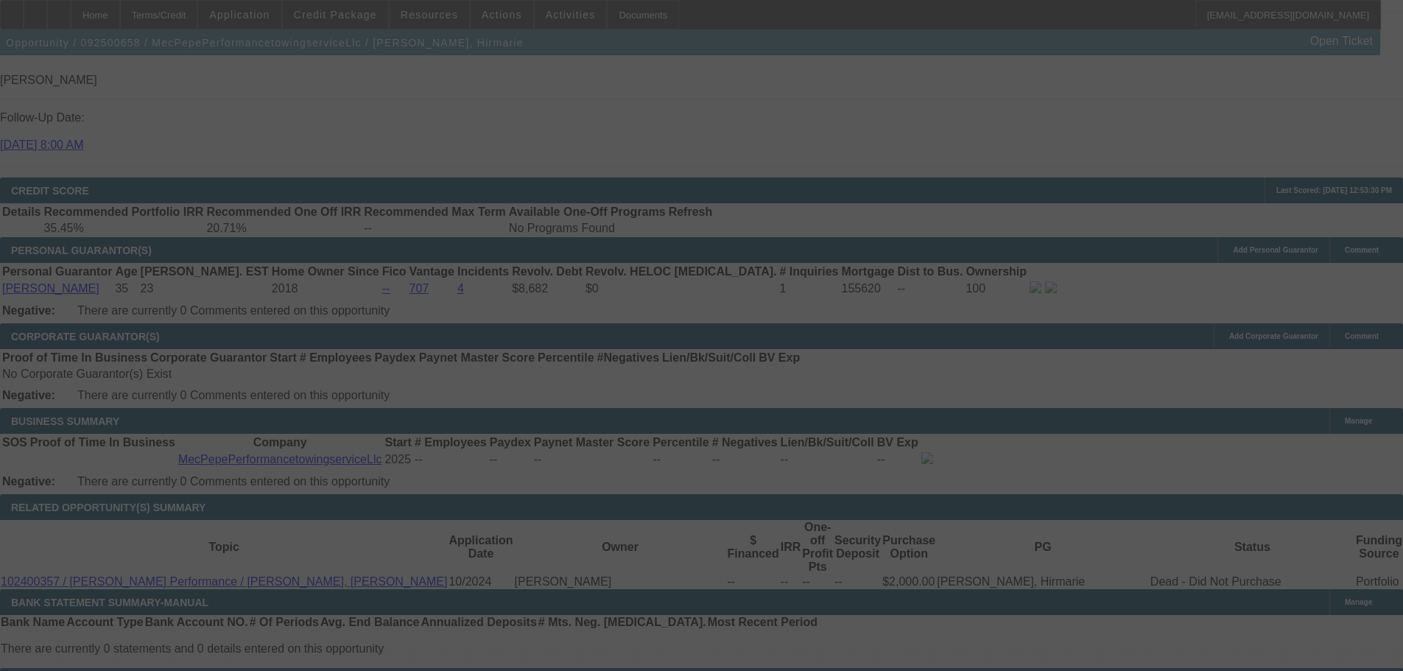
select select "0"
select select "0.1"
select select "4"
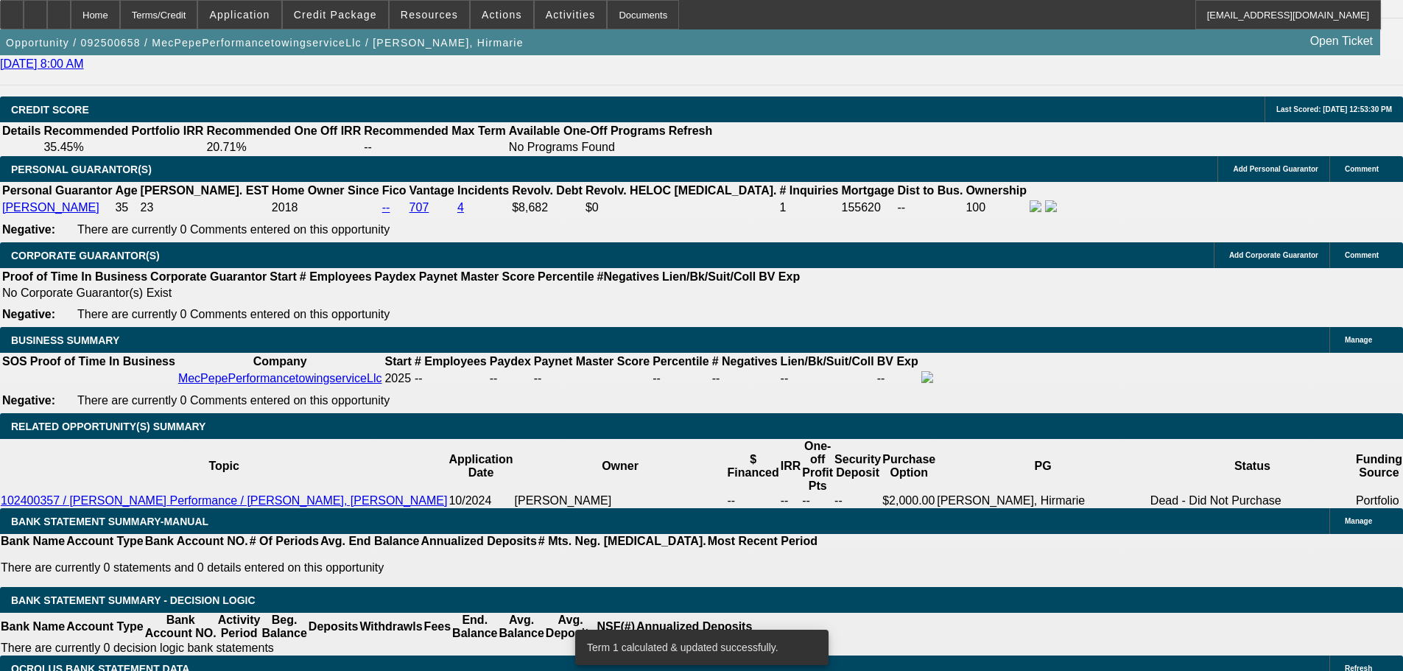
scroll to position [2136, 0]
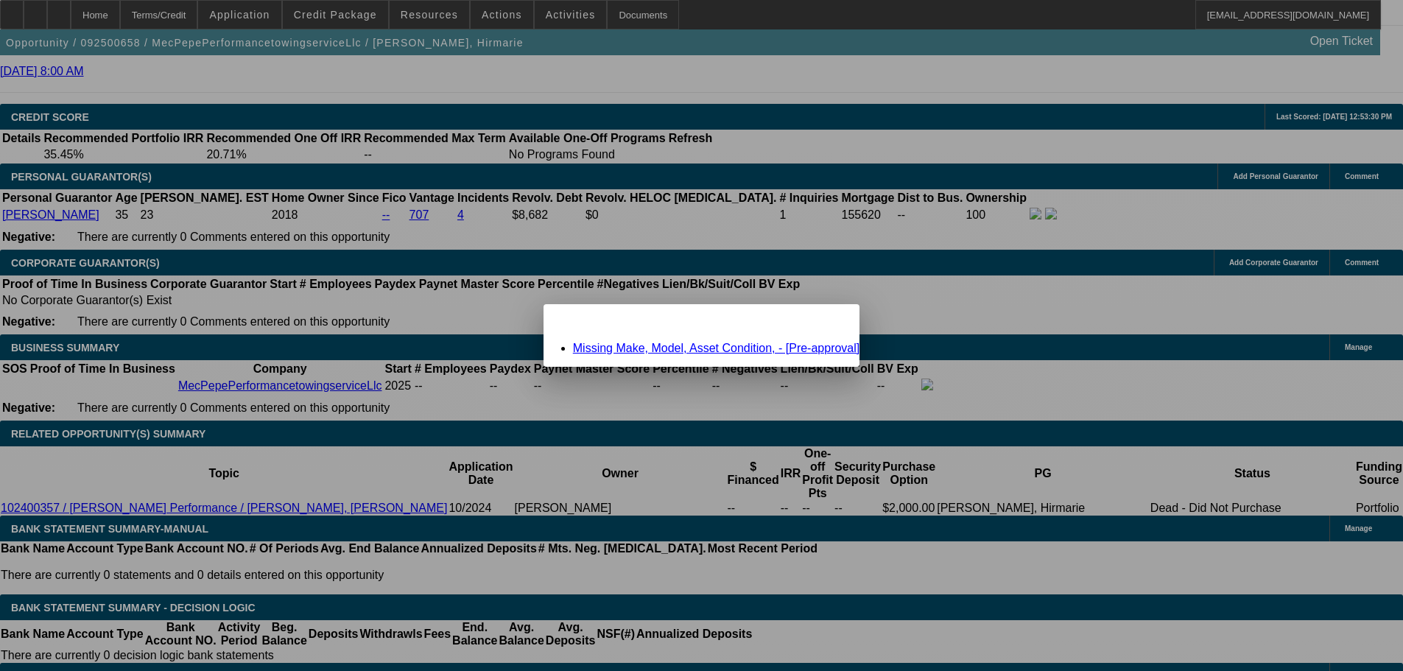
click at [831, 321] on span "Close" at bounding box center [841, 317] width 20 height 8
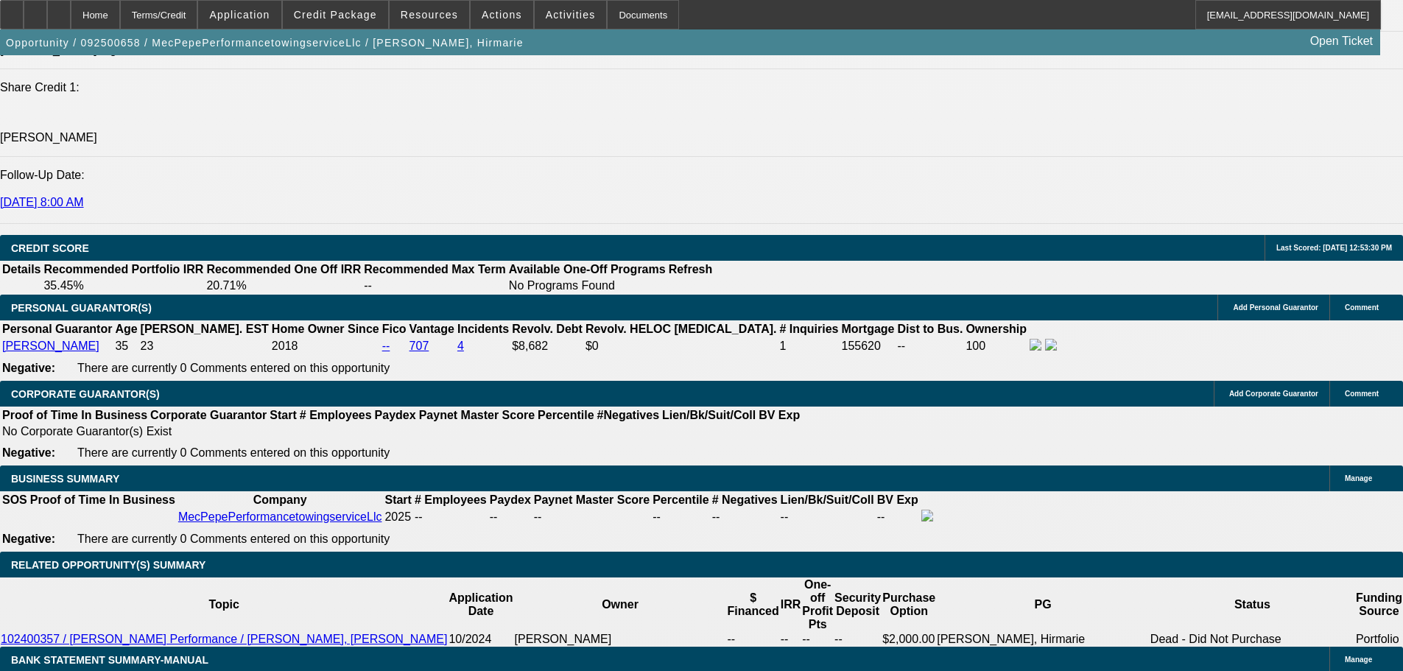
scroll to position [1841, 0]
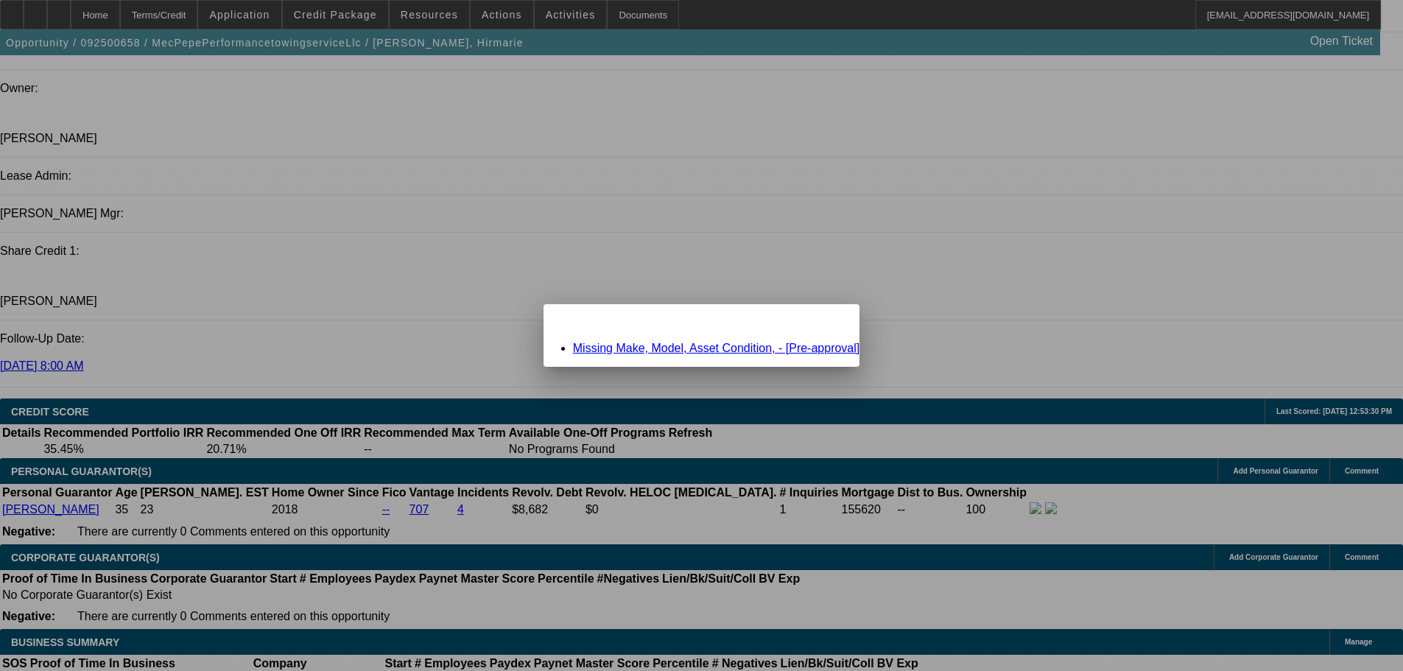
click at [649, 346] on link "Missing Make, Model, Asset Condition, - [Pre-approval]" at bounding box center [716, 348] width 287 height 13
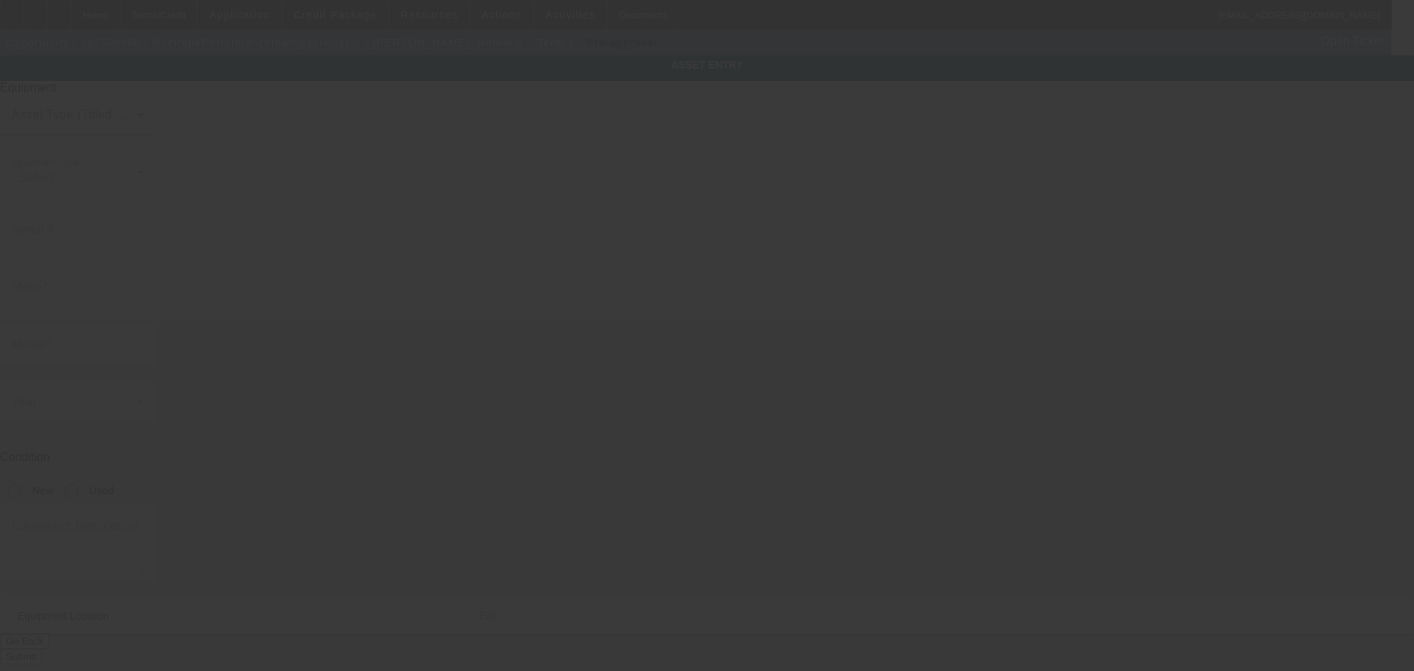
type textarea "Make: INTERNATIONAL"
type input "8640 PA route 873"
type input "Slatington"
type input "18080"
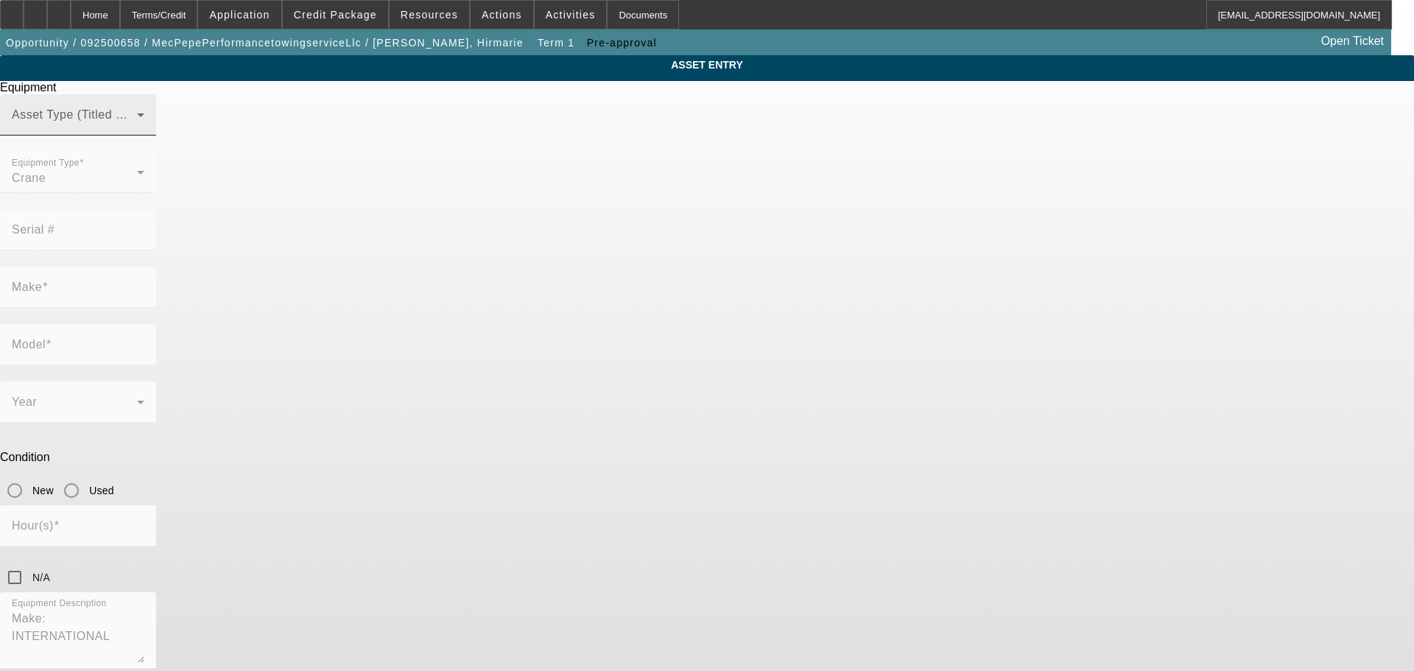
click at [137, 130] on span at bounding box center [74, 121] width 125 height 18
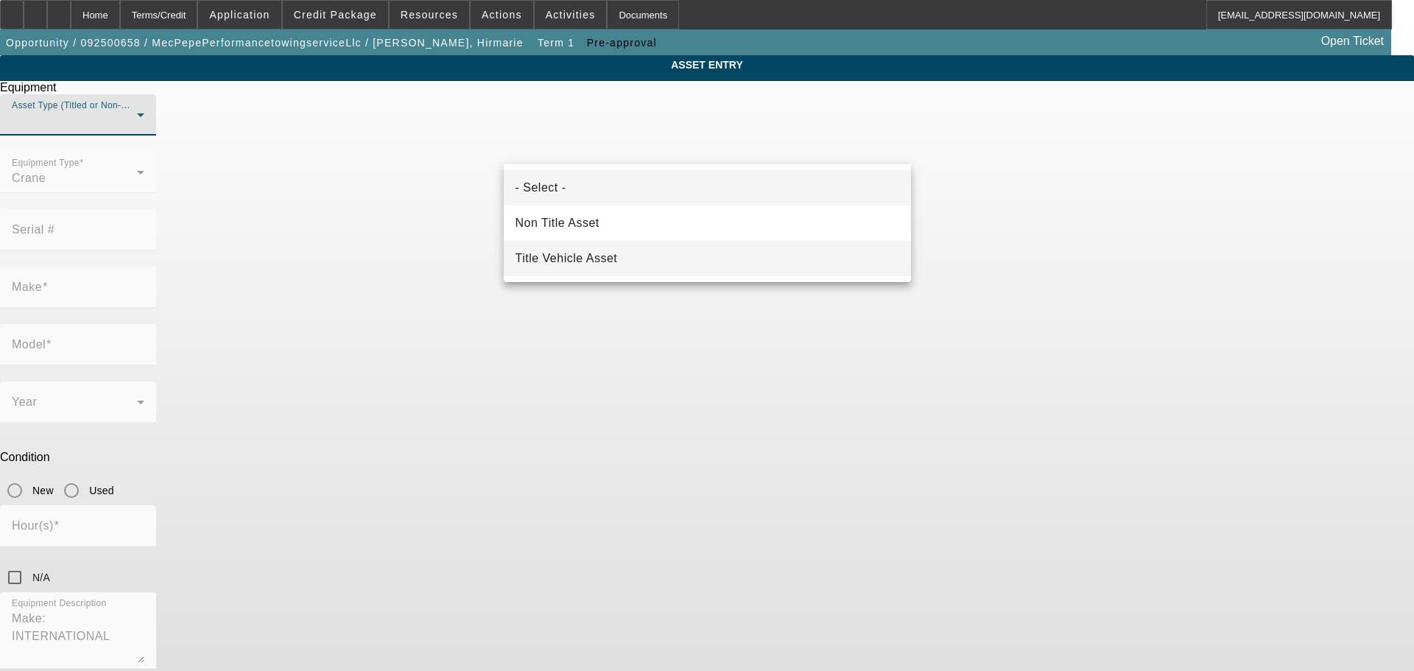
click at [613, 264] on span "Title Vehicle Asset" at bounding box center [567, 259] width 102 height 18
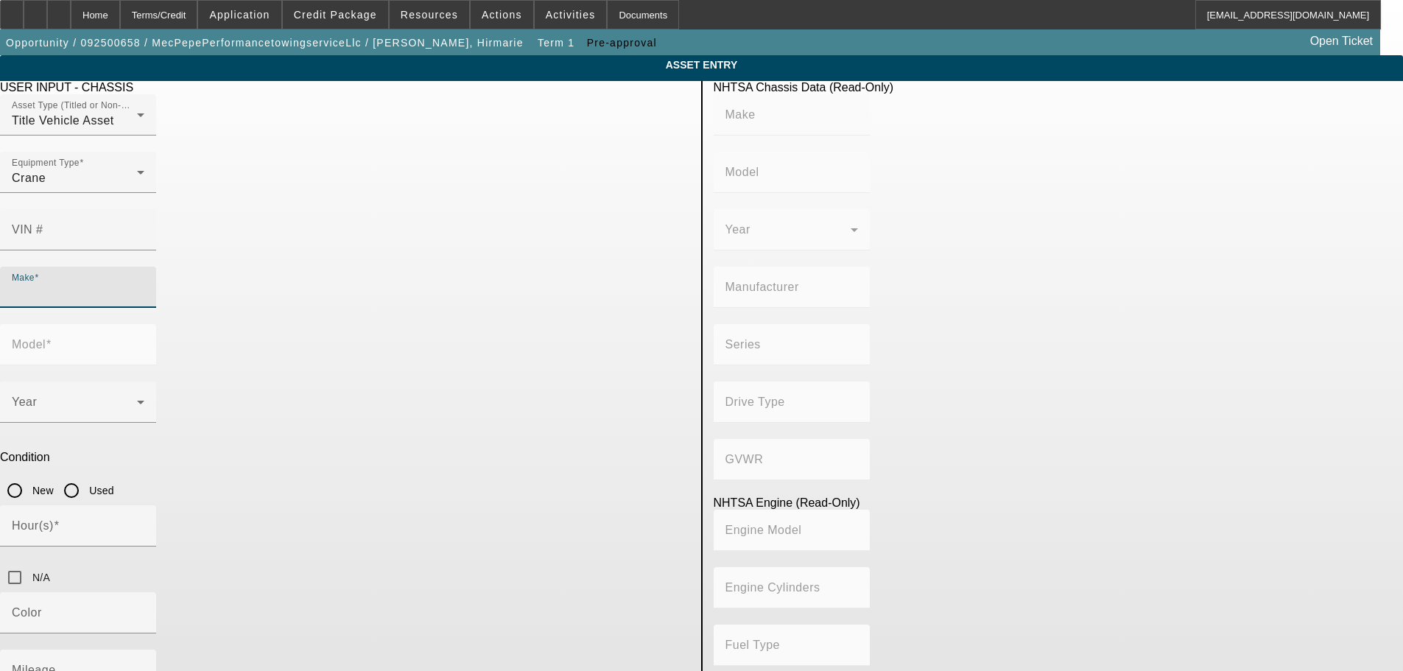
click at [144, 284] on input "Make" at bounding box center [78, 293] width 133 height 18
click at [144, 193] on div "Equipment Type Crane" at bounding box center [78, 172] width 133 height 41
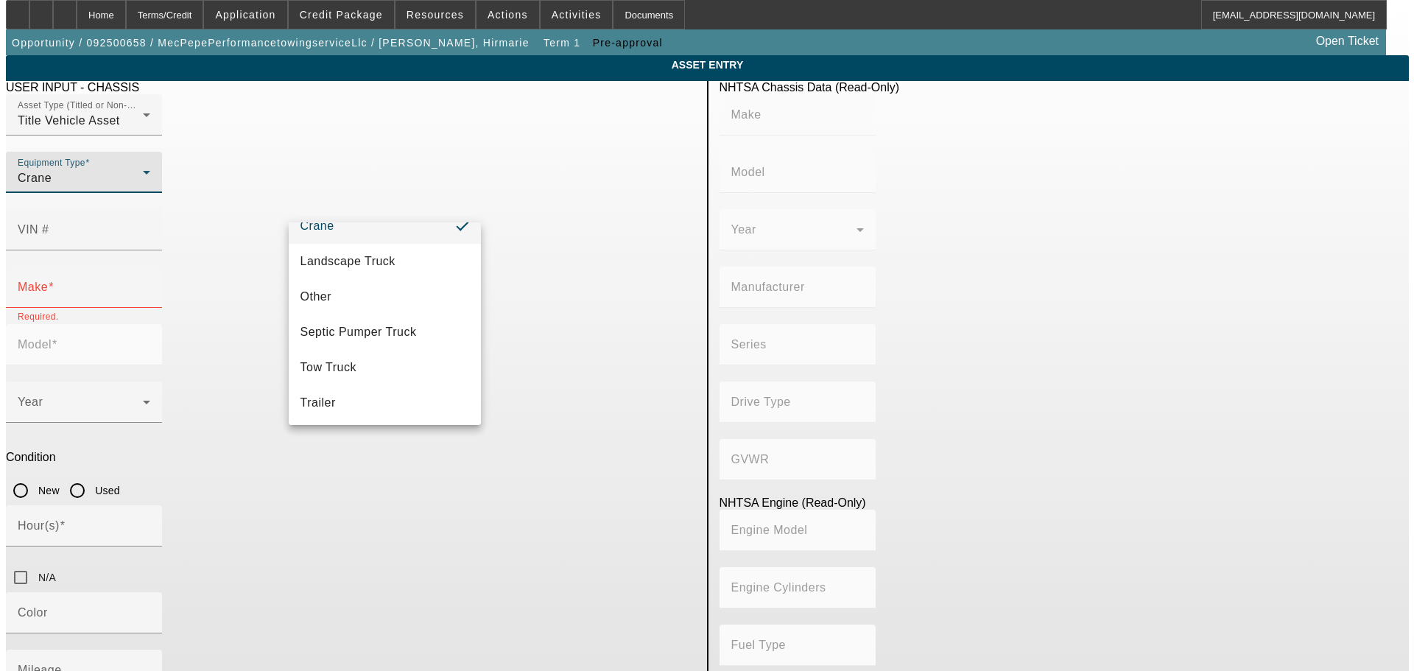
scroll to position [163, 0]
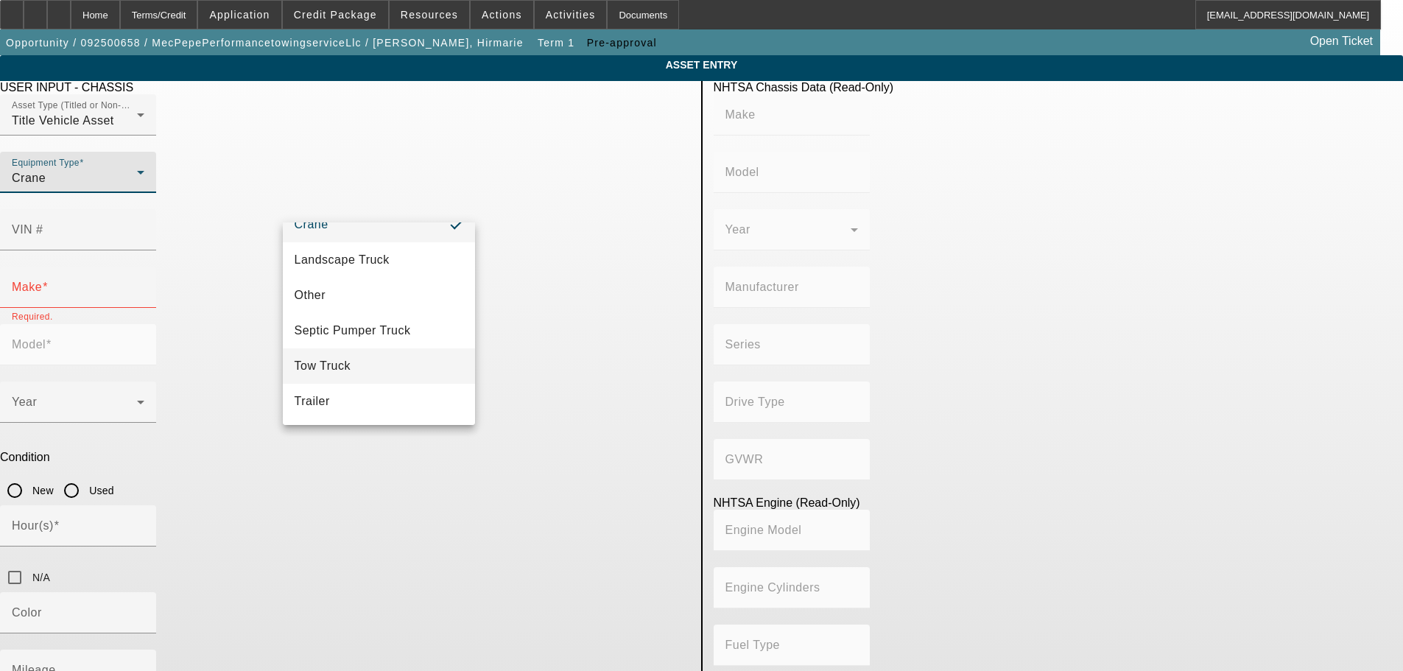
click at [401, 357] on mat-option "Tow Truck" at bounding box center [379, 365] width 193 height 35
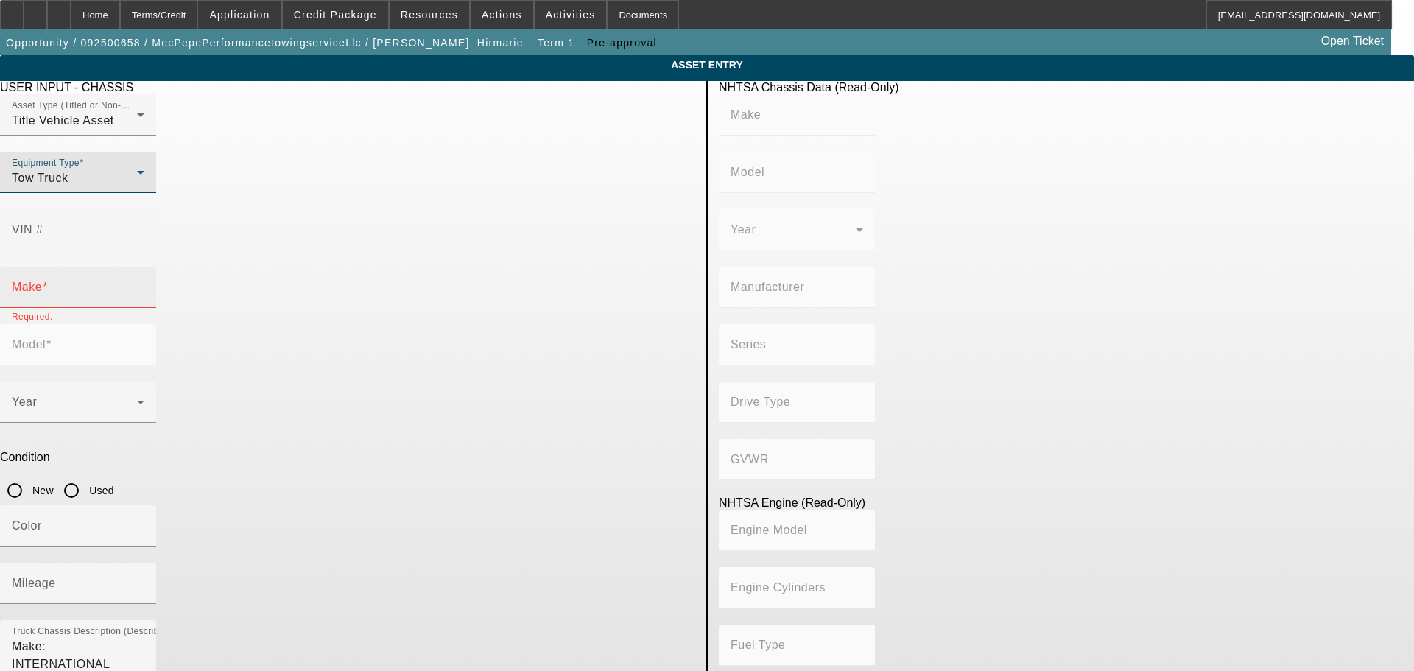
click at [144, 267] on div "Make" at bounding box center [78, 287] width 133 height 41
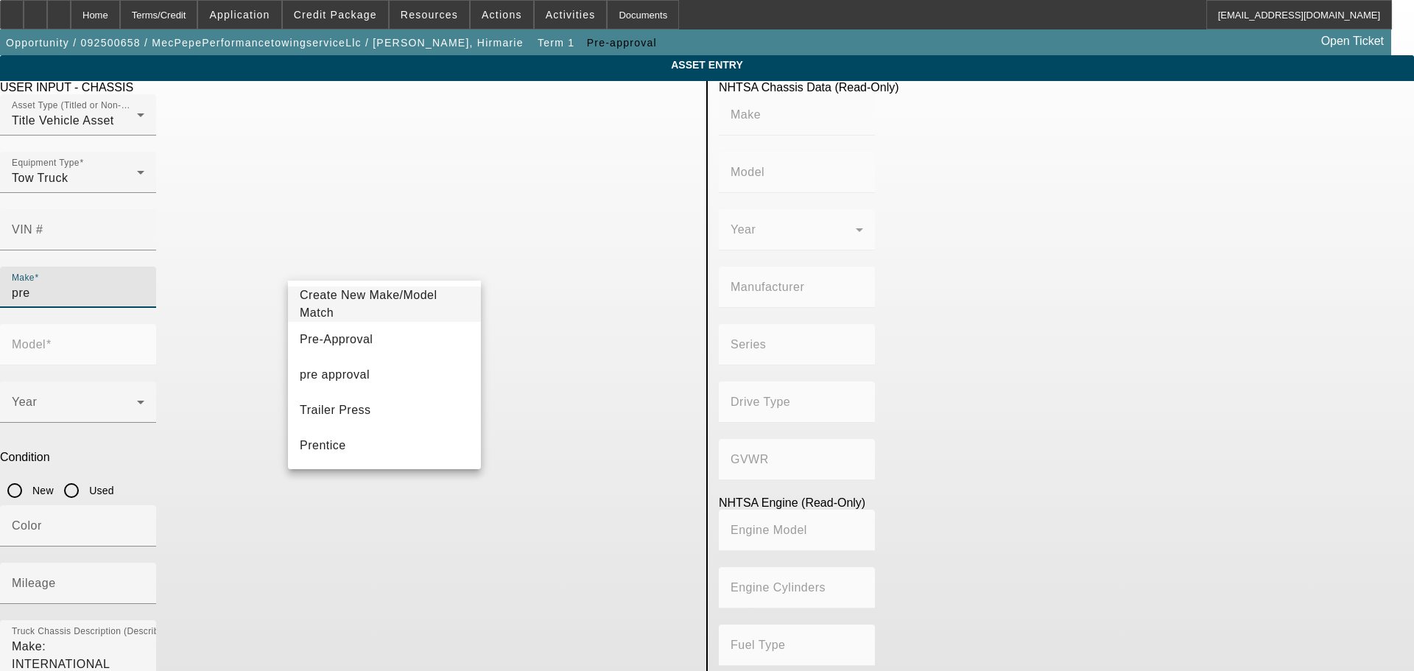
drag, startPoint x: 376, startPoint y: 347, endPoint x: 471, endPoint y: 292, distance: 109.5
click at [376, 346] on mat-option "Pre-Approval" at bounding box center [384, 339] width 193 height 35
type input "Pre-Approval"
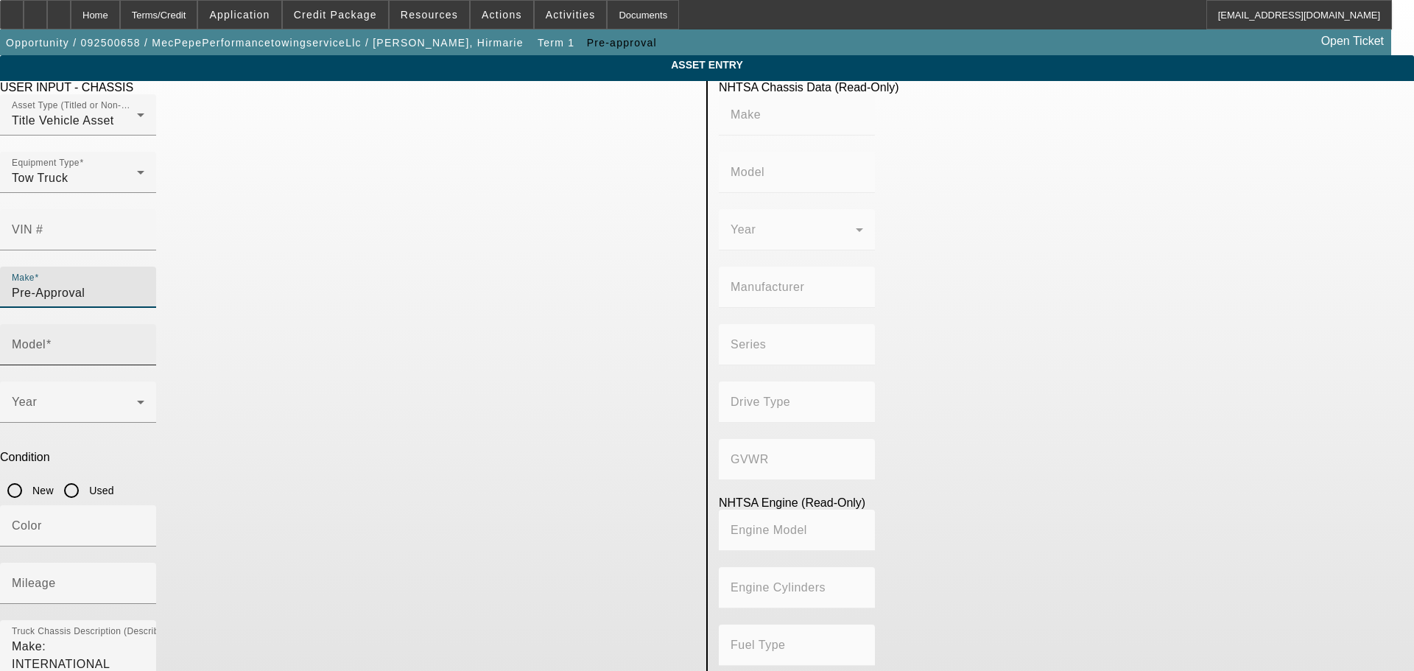
click at [144, 324] on div "Model" at bounding box center [78, 344] width 133 height 41
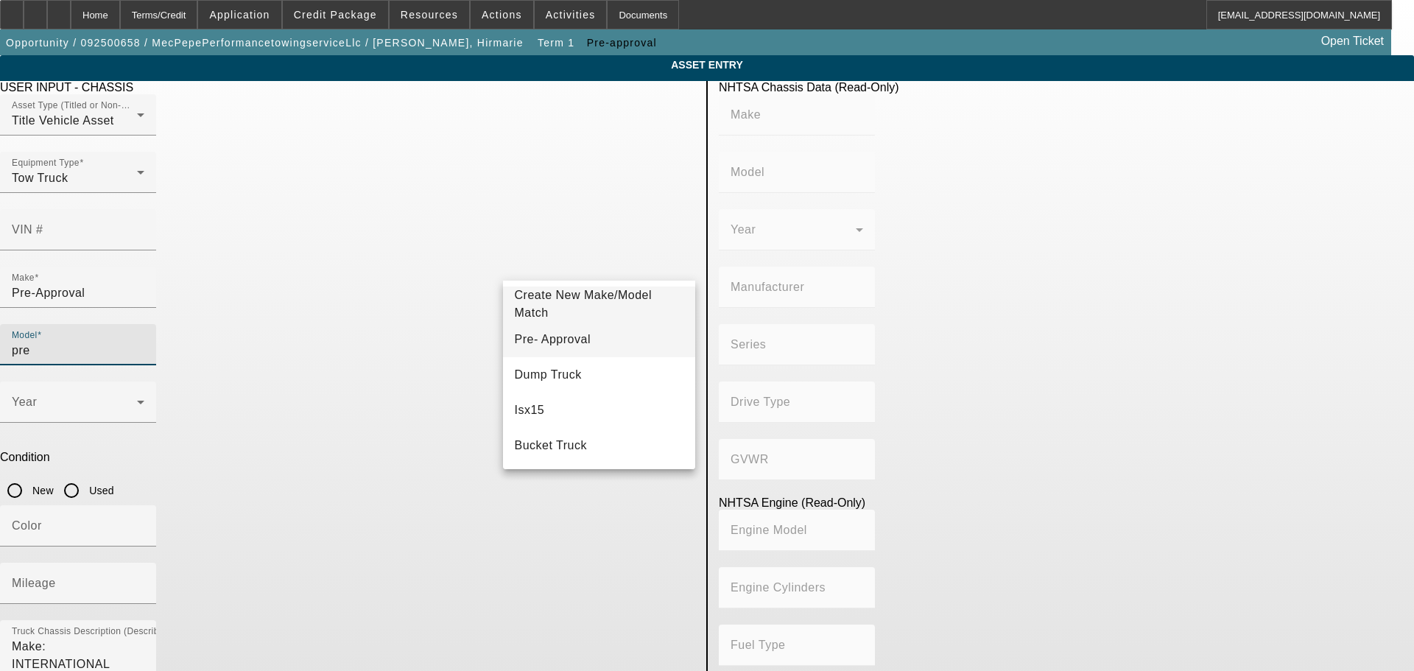
type input "Pre- Approval"
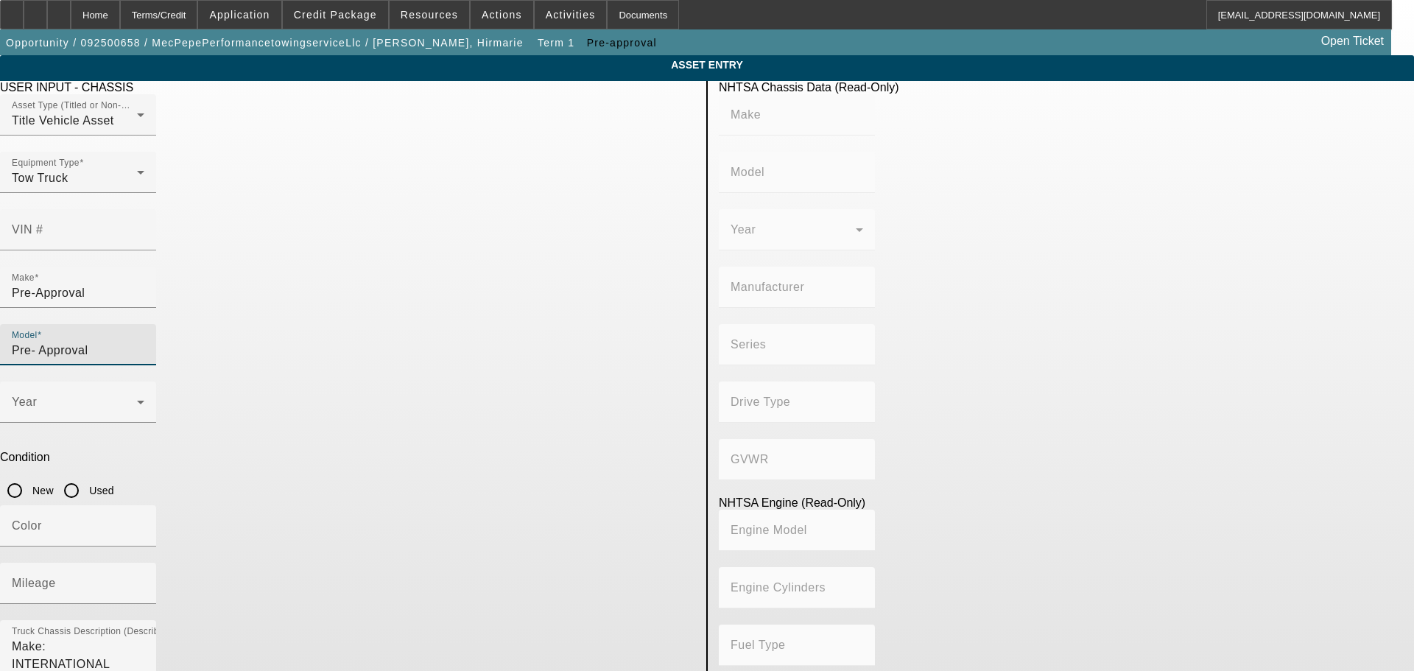
click at [86, 476] on input "Used" at bounding box center [71, 490] width 29 height 29
radio input "true"
click at [144, 381] on div "Year" at bounding box center [78, 401] width 133 height 41
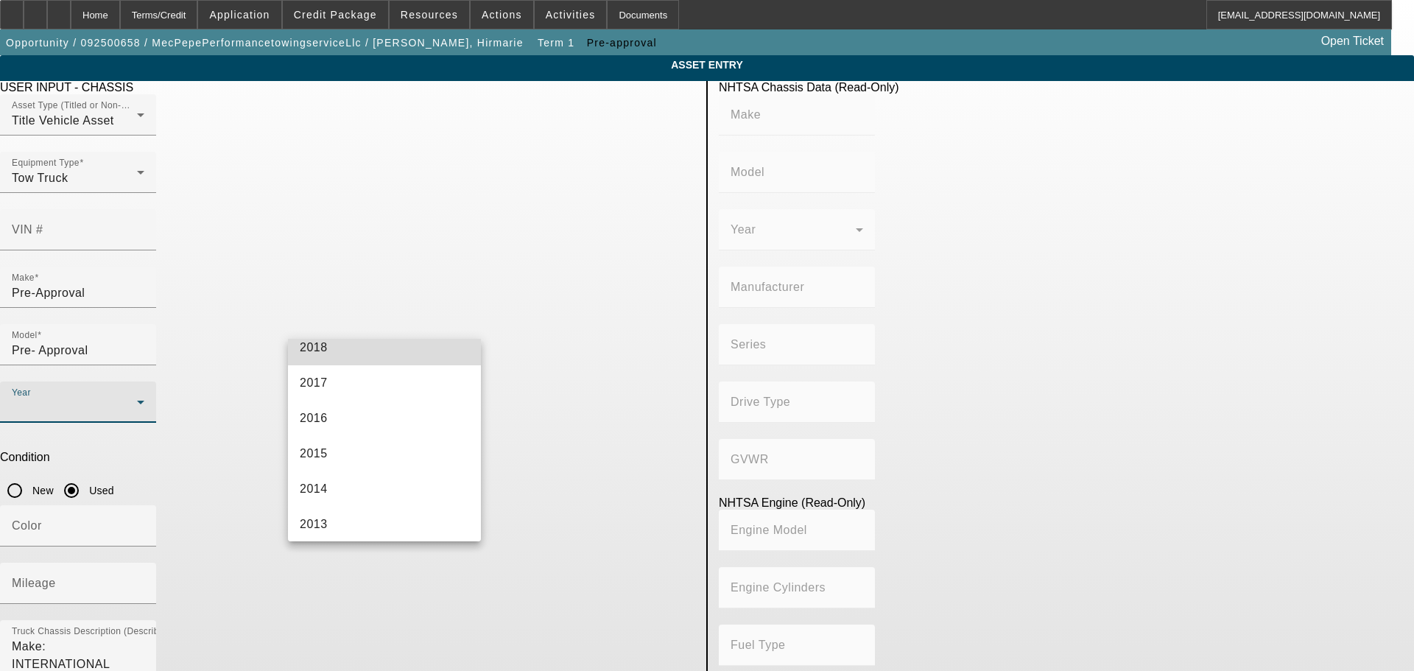
click at [404, 365] on mat-option "2018" at bounding box center [384, 347] width 193 height 35
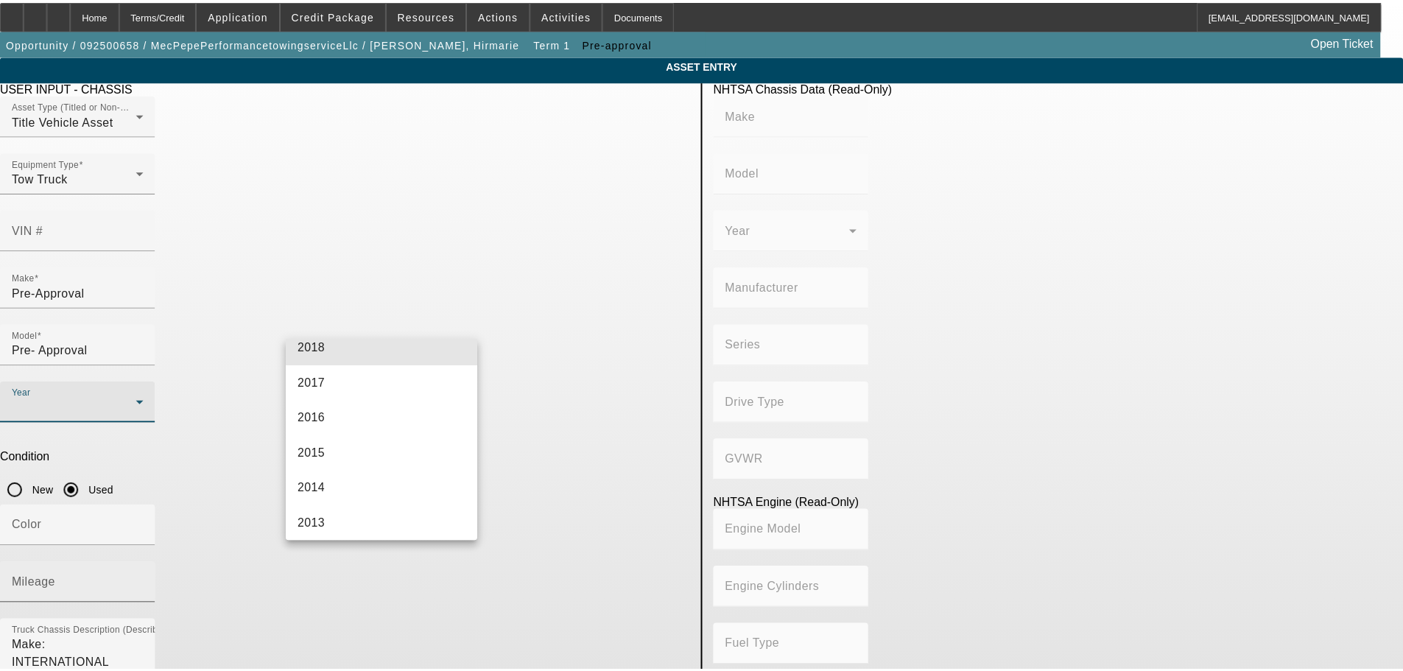
scroll to position [359, 0]
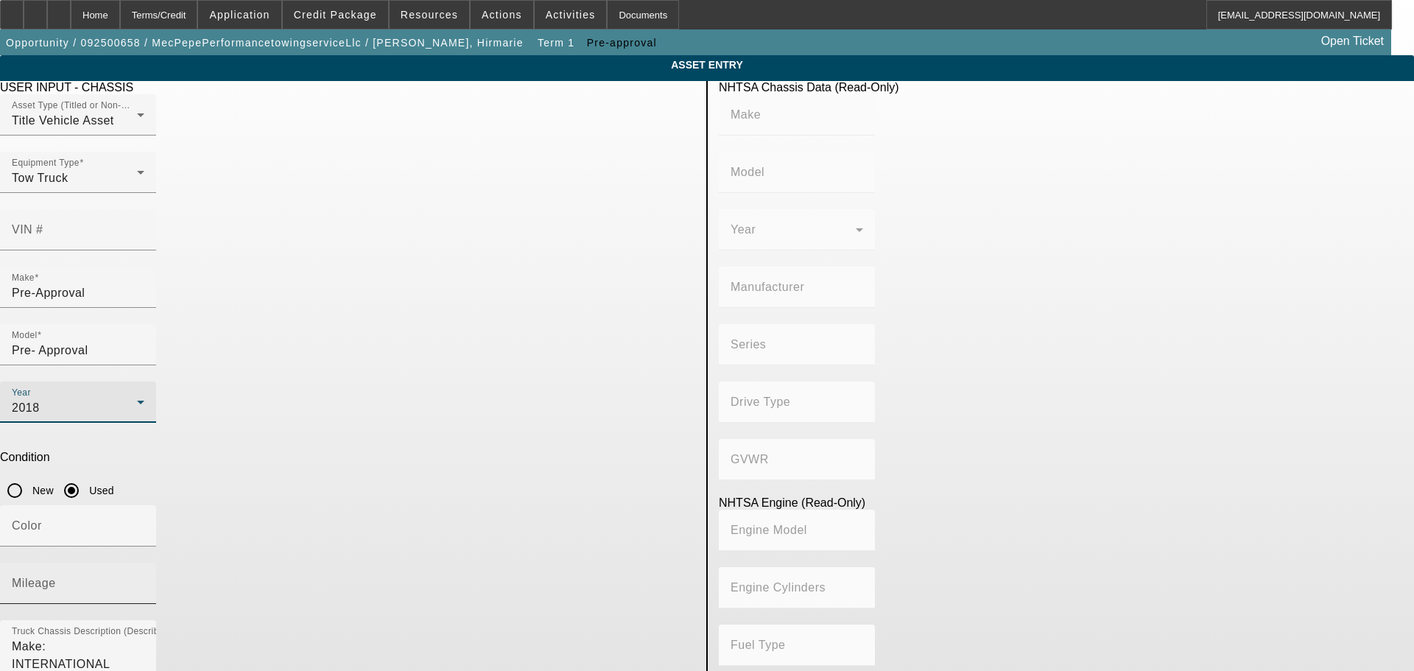
click at [144, 580] on input "Mileage" at bounding box center [78, 589] width 133 height 18
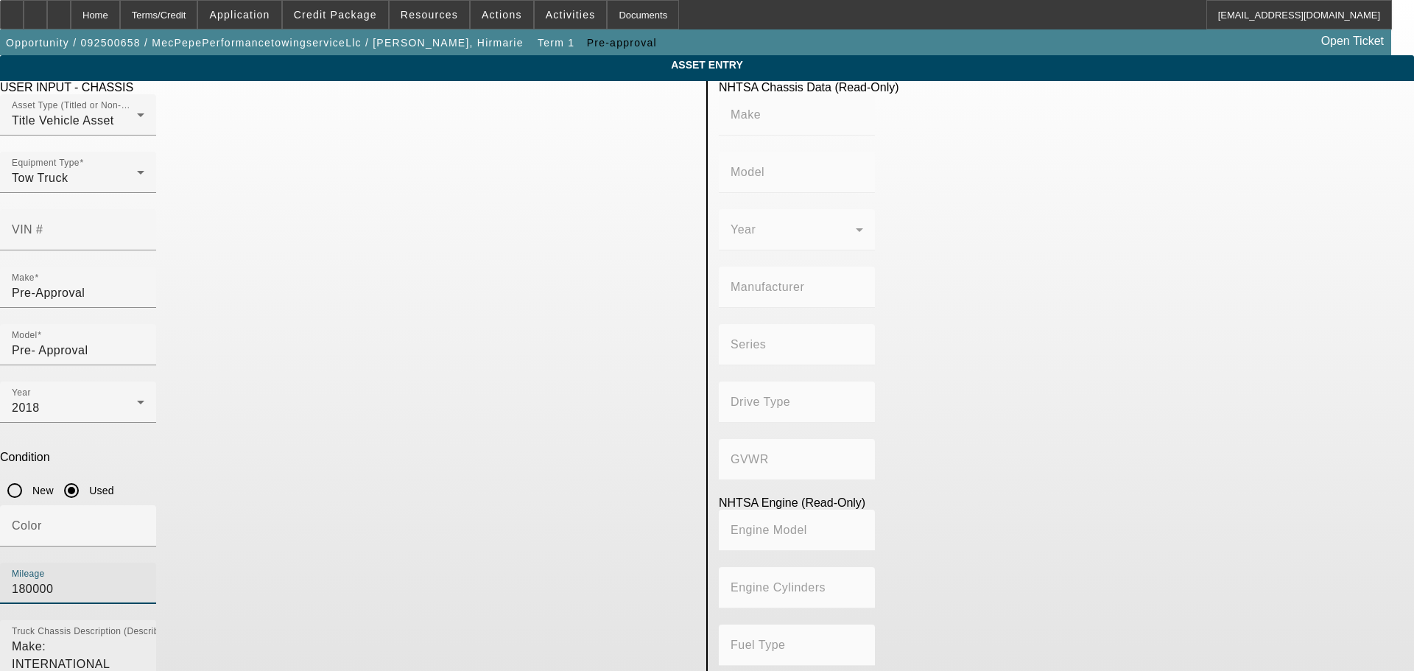
type input "180000"
click at [144, 638] on textarea "Make: INTERNATIONAL" at bounding box center [78, 664] width 133 height 53
type textarea "Medium Duty Rollback- International., freight, etc"
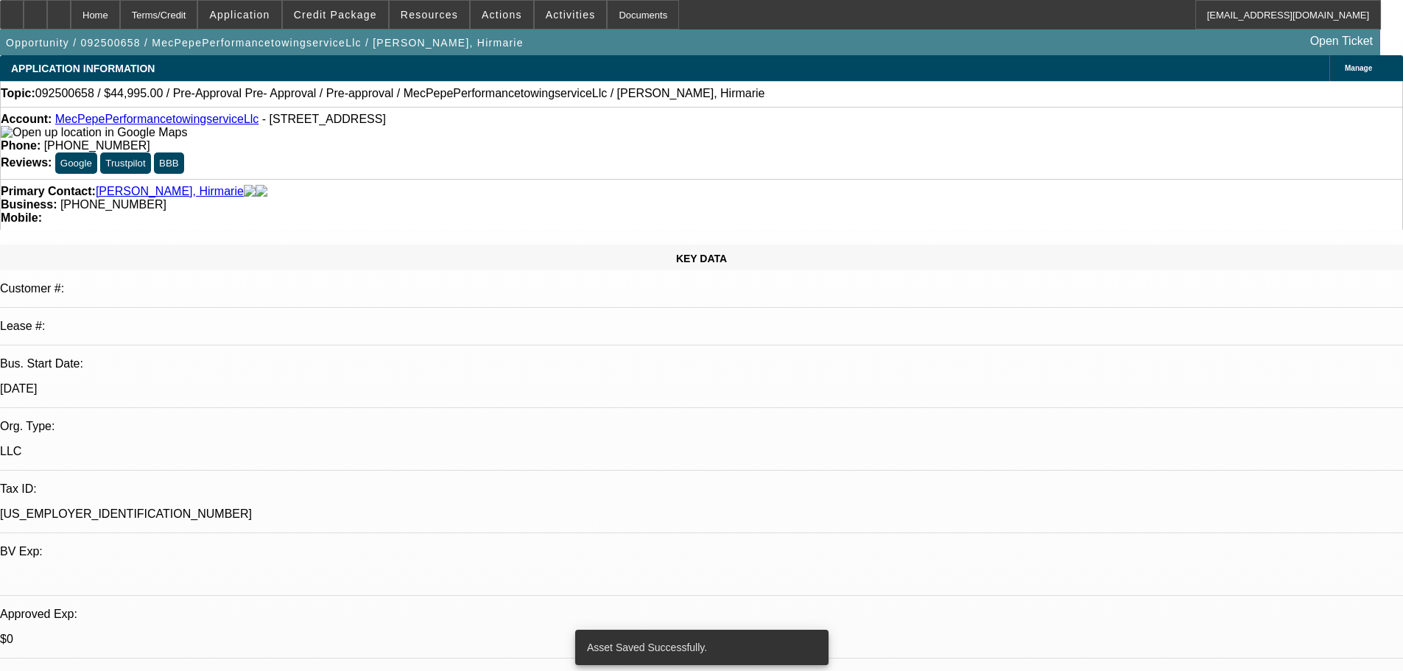
select select "0"
select select "0.1"
select select "4"
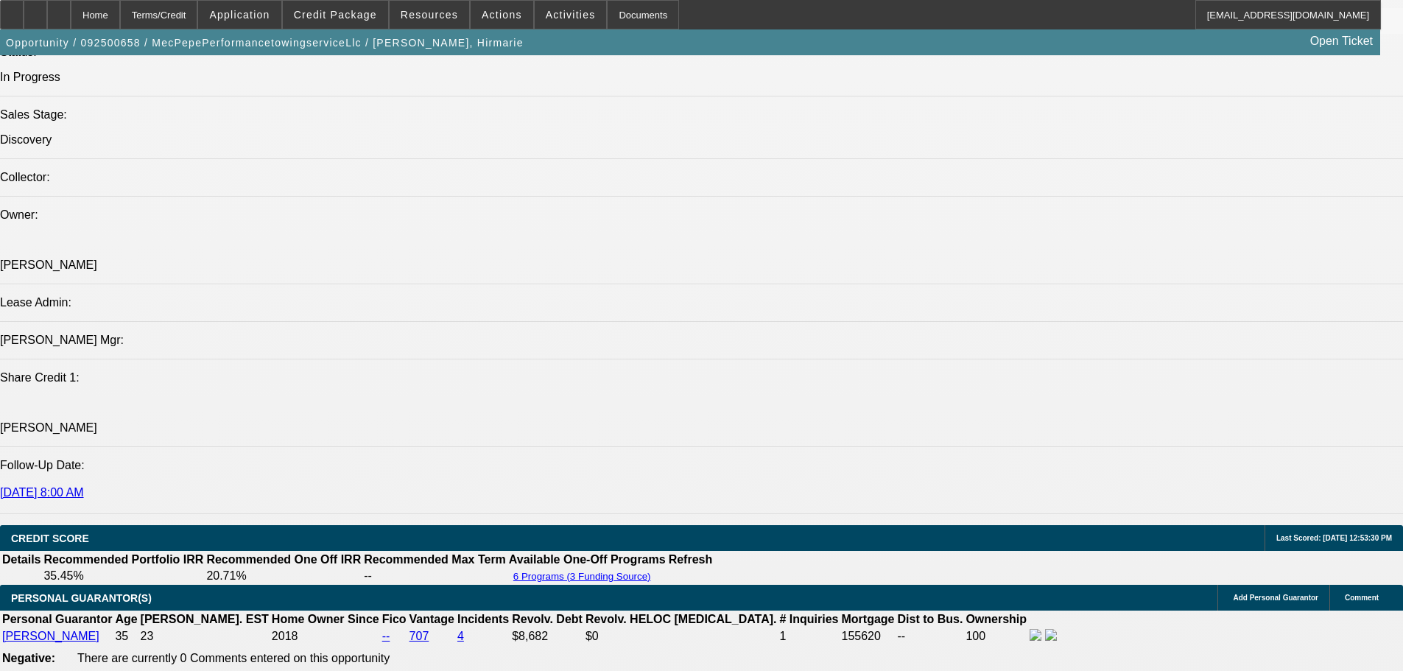
drag, startPoint x: 666, startPoint y: 275, endPoint x: 652, endPoint y: 421, distance: 145.7
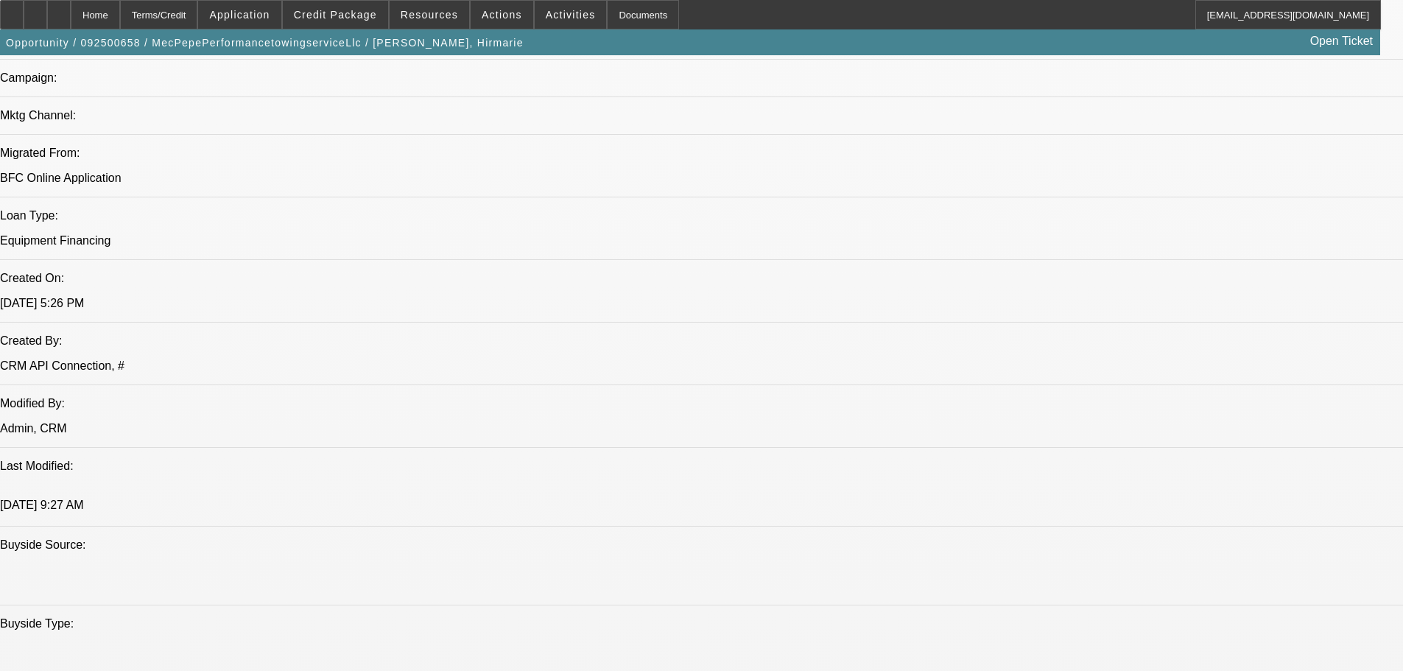
scroll to position [1178, 0]
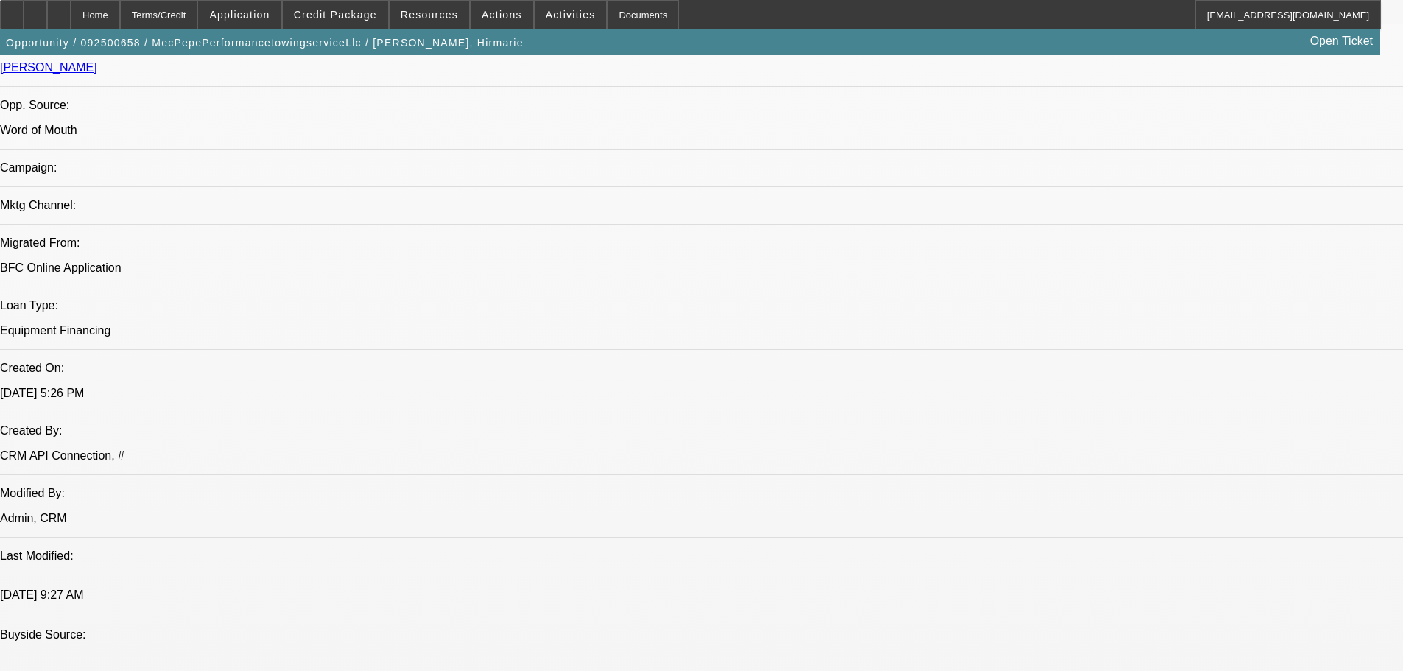
scroll to position [0, 0]
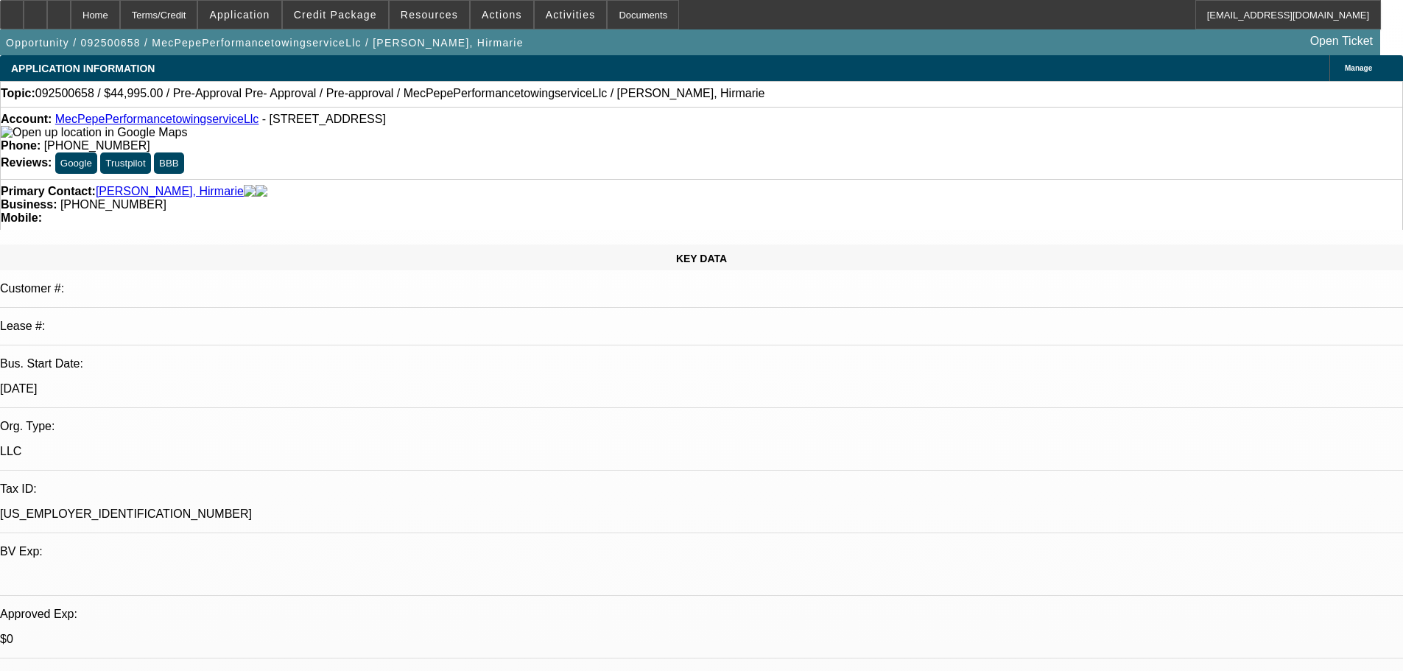
drag, startPoint x: 532, startPoint y: 105, endPoint x: 527, endPoint y: 71, distance: 33.5
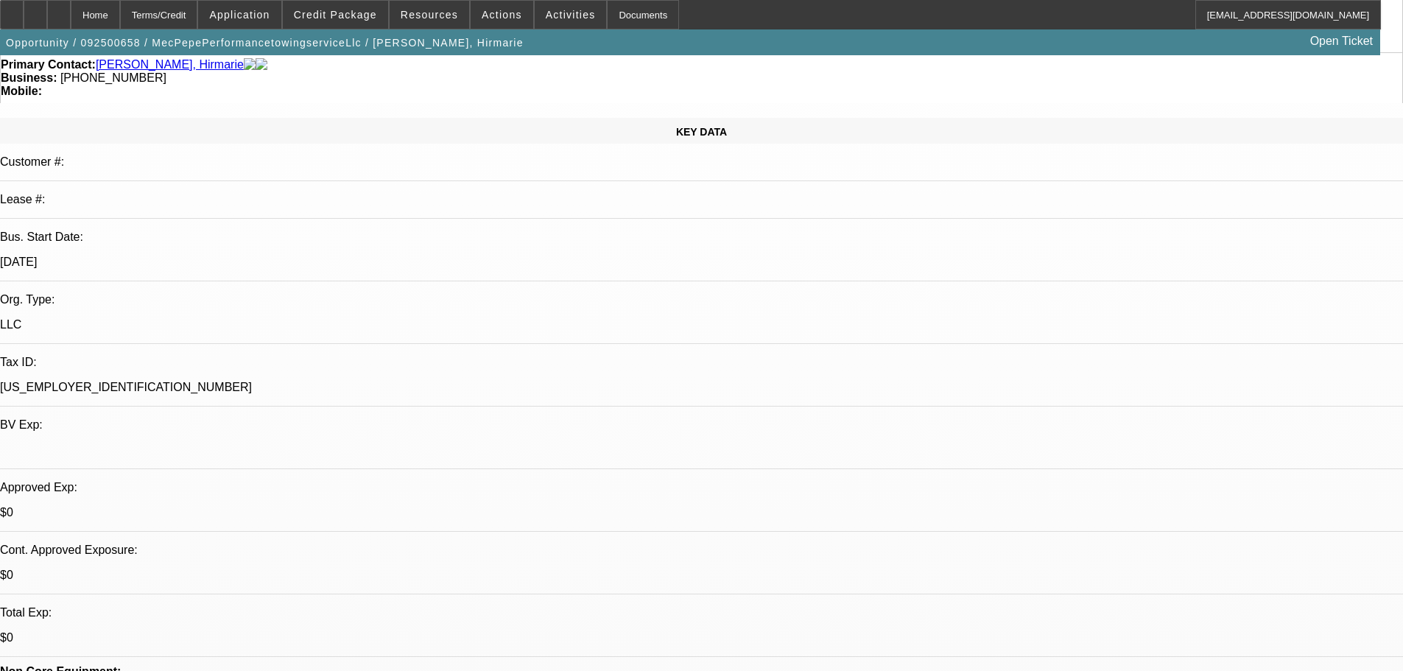
scroll to position [368, 0]
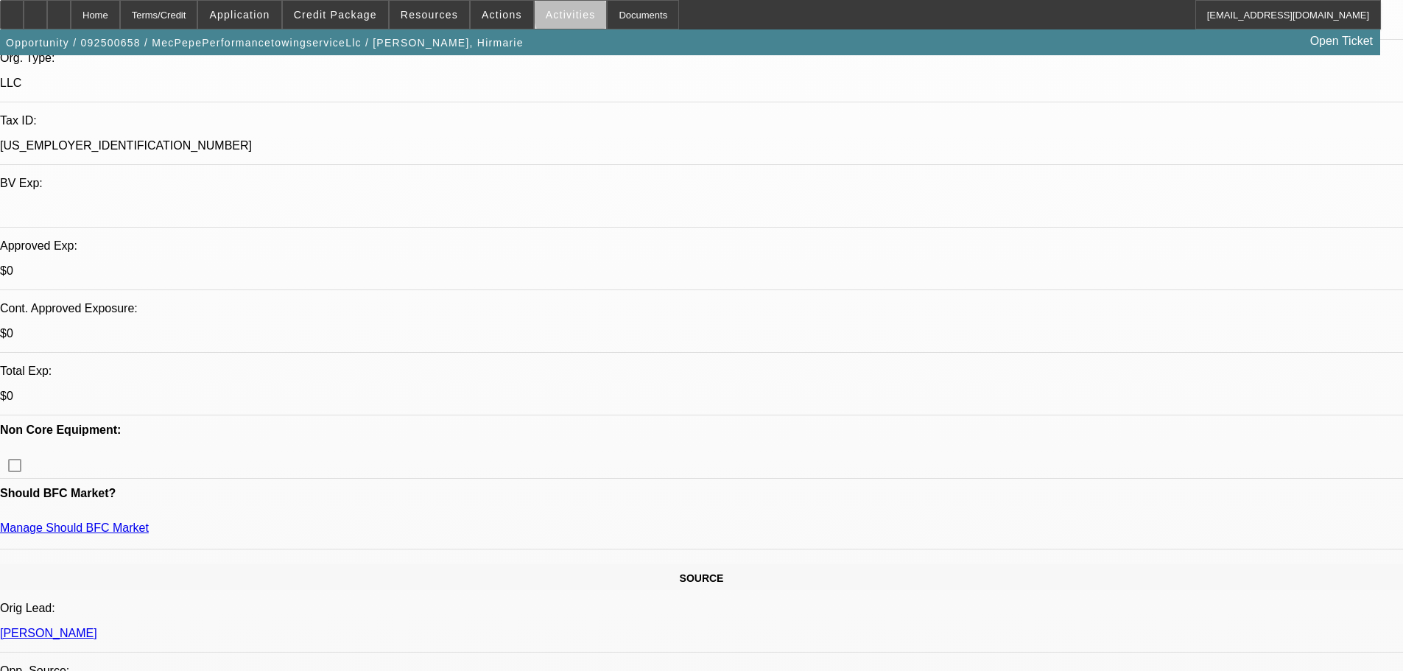
click at [561, 15] on span "Activities" at bounding box center [571, 15] width 50 height 12
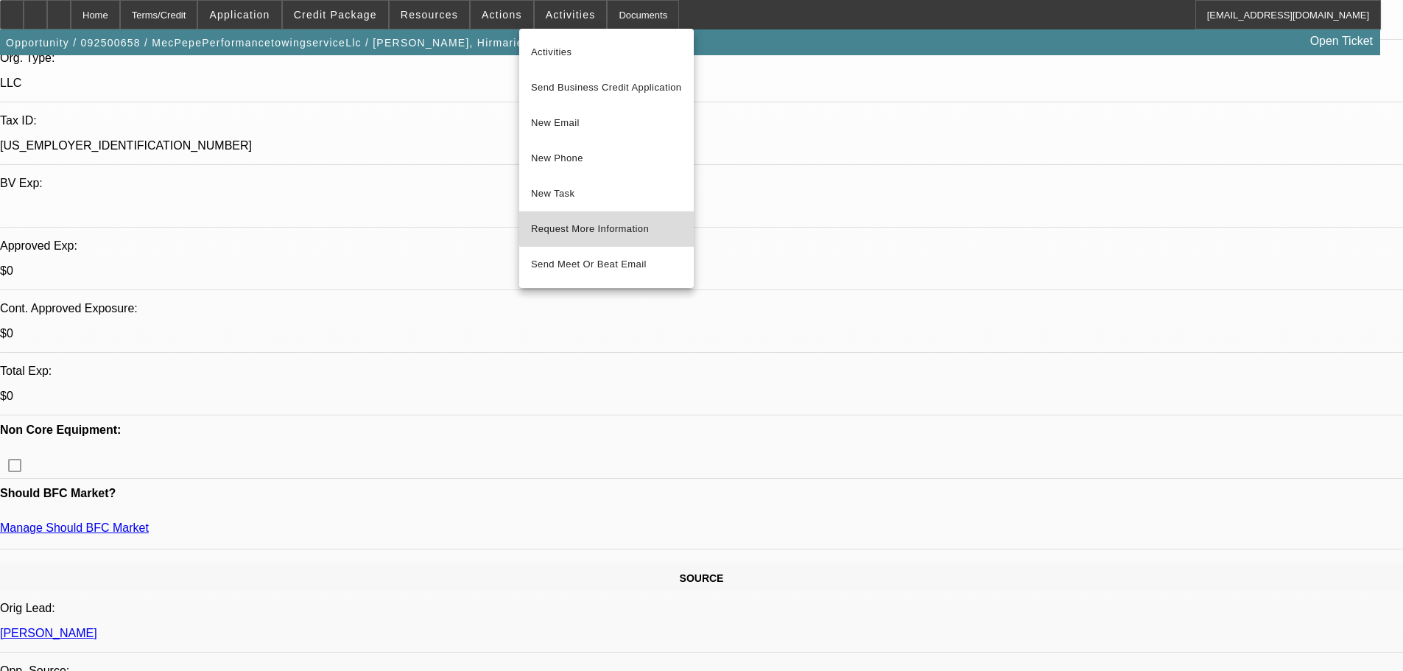
click at [639, 226] on span "Request More Information" at bounding box center [606, 229] width 151 height 18
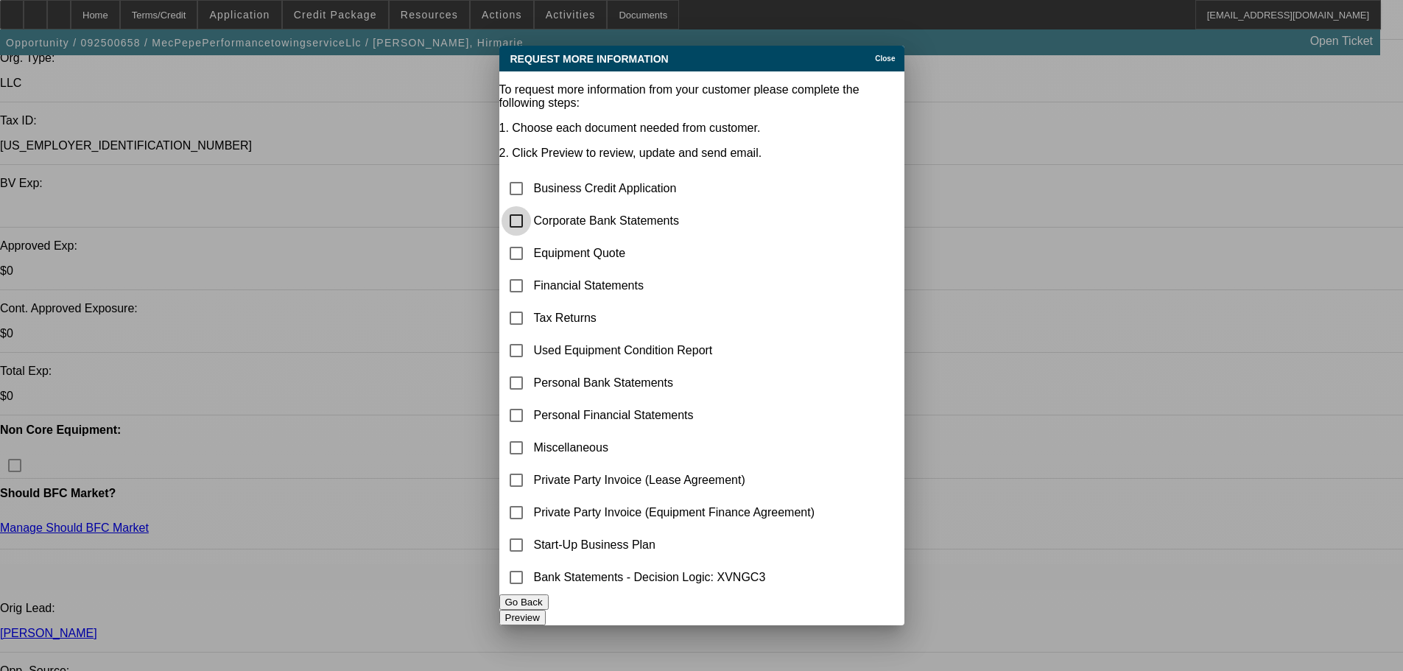
click at [524, 206] on input "checkbox" at bounding box center [516, 220] width 29 height 29
checkbox input "true"
click at [531, 239] on input "checkbox" at bounding box center [516, 253] width 29 height 29
checkbox input "true"
click at [531, 206] on input "checkbox" at bounding box center [516, 220] width 29 height 29
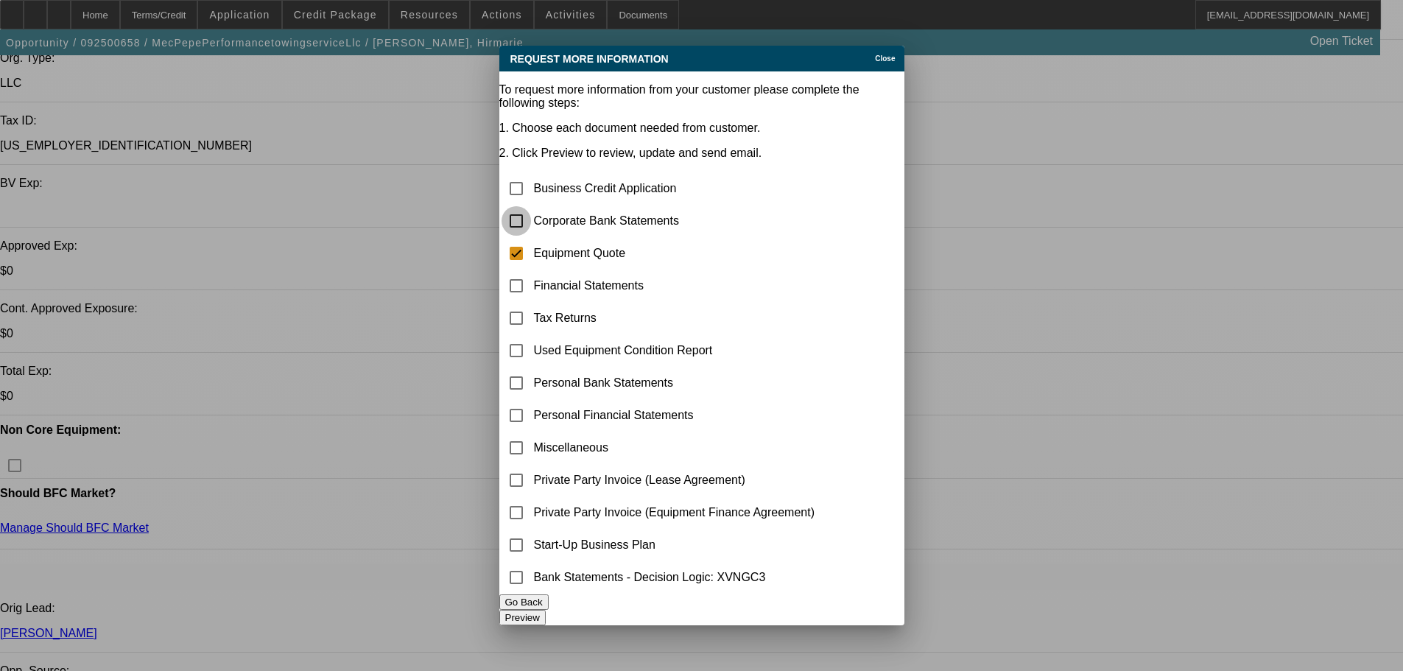
checkbox input "false"
click at [531, 239] on input "checkbox" at bounding box center [516, 253] width 29 height 29
checkbox input "false"
click at [531, 534] on input "checkbox" at bounding box center [516, 544] width 29 height 29
checkbox input "true"
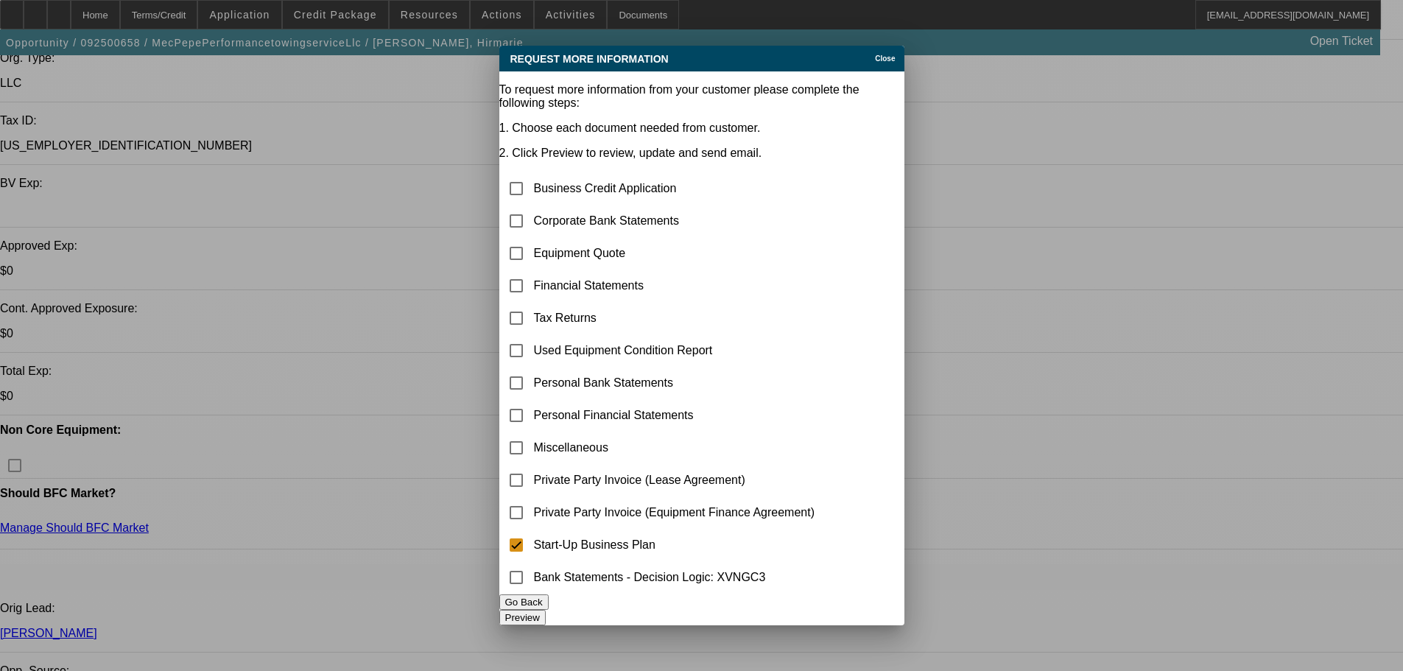
click at [546, 611] on button "Preview" at bounding box center [522, 617] width 46 height 15
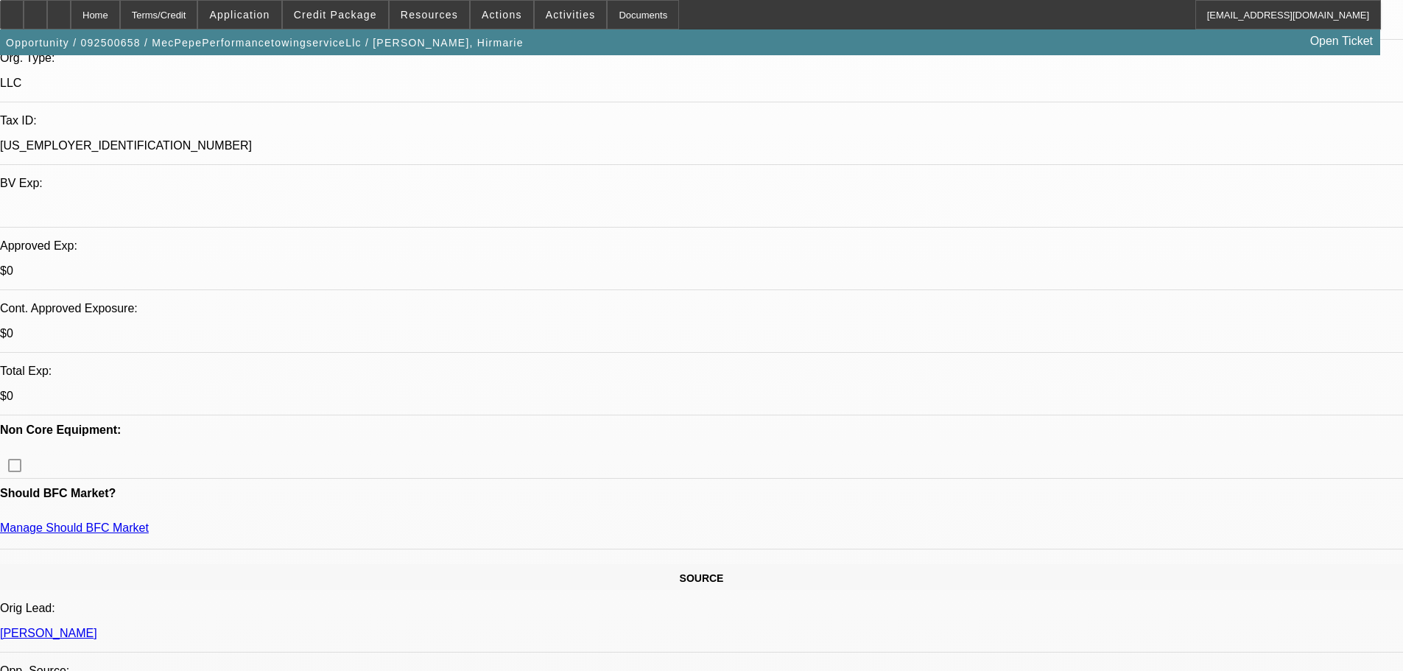
scroll to position [368, 0]
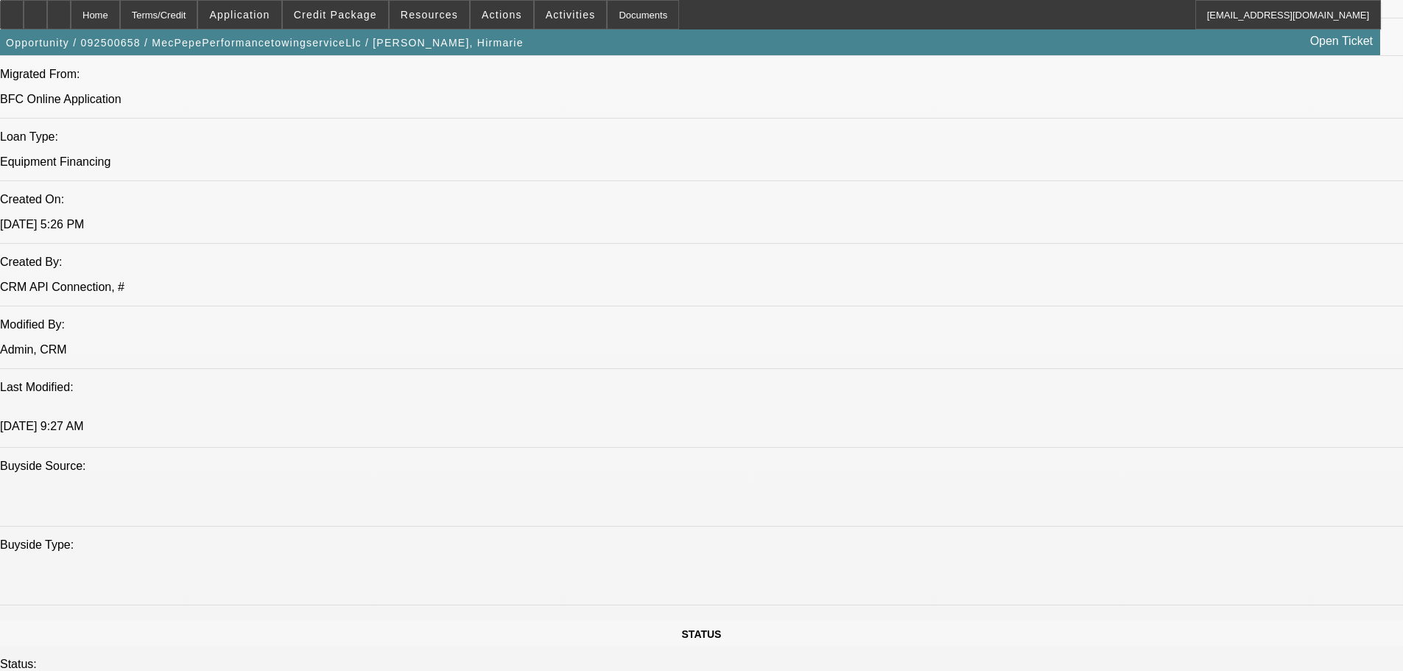
drag, startPoint x: 641, startPoint y: 275, endPoint x: 669, endPoint y: 490, distance: 216.1
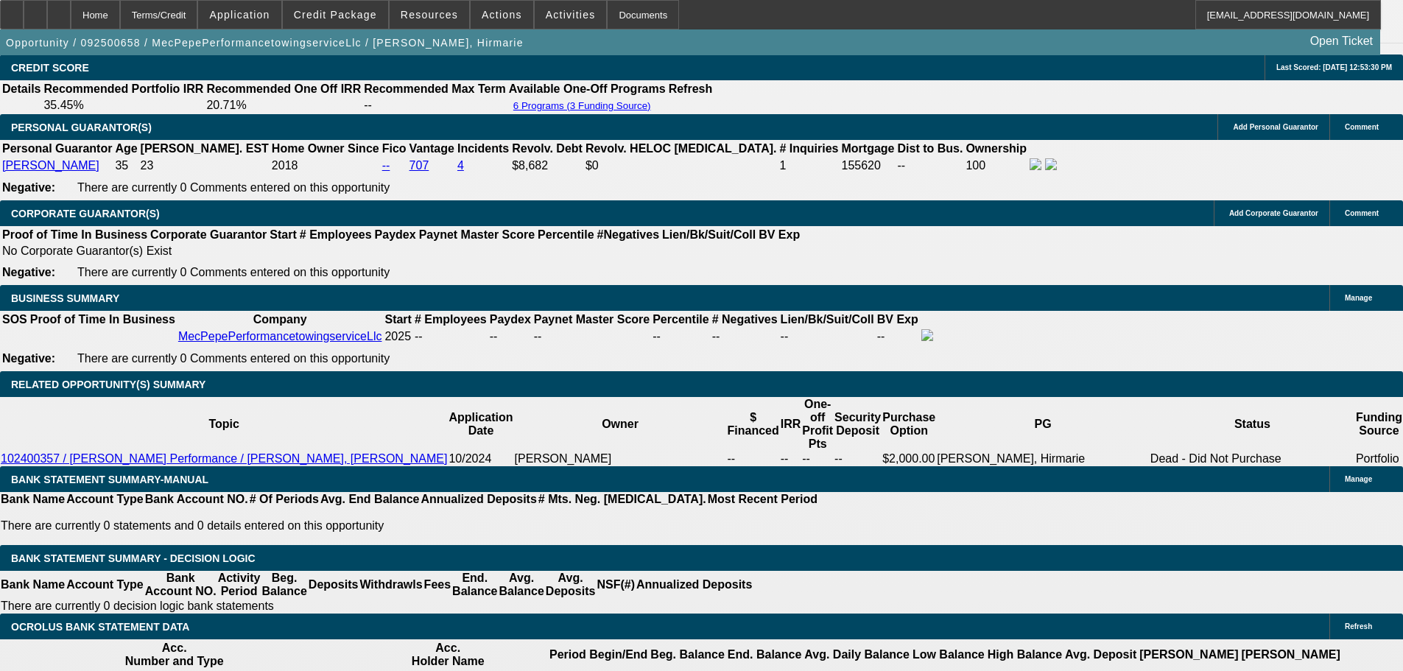
scroll to position [2318, 0]
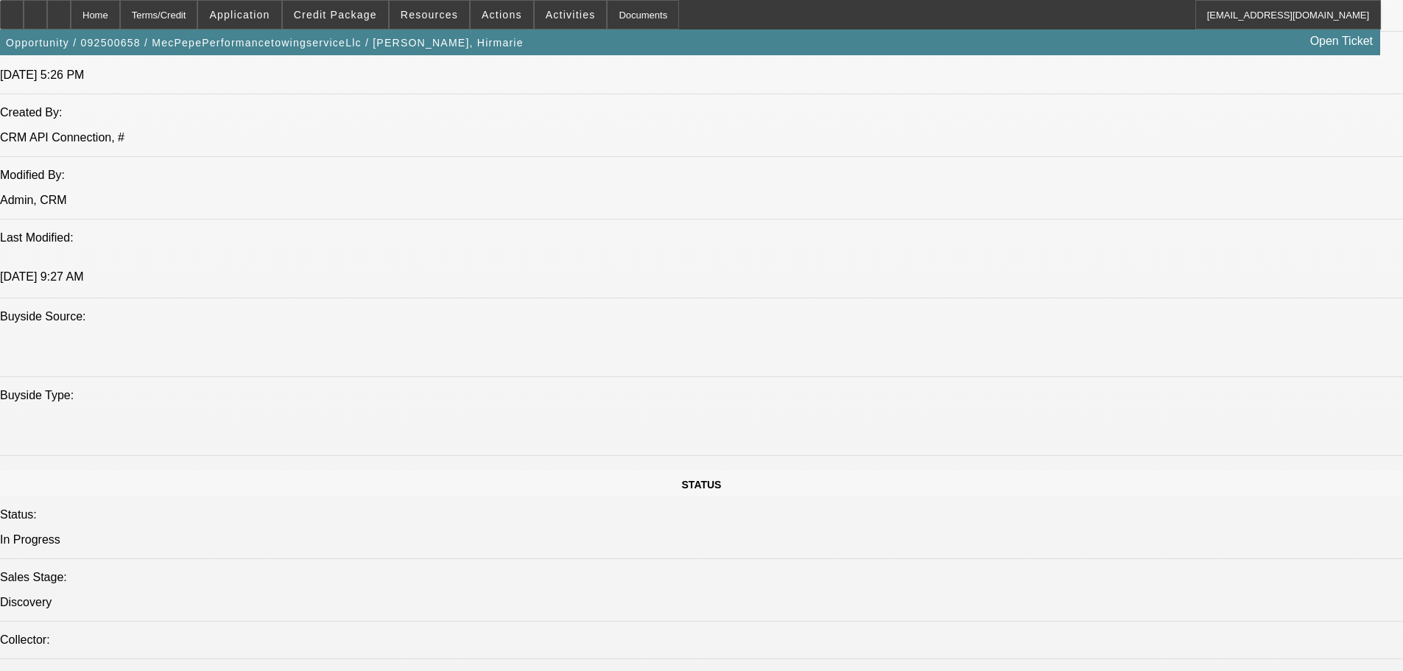
scroll to position [0, 0]
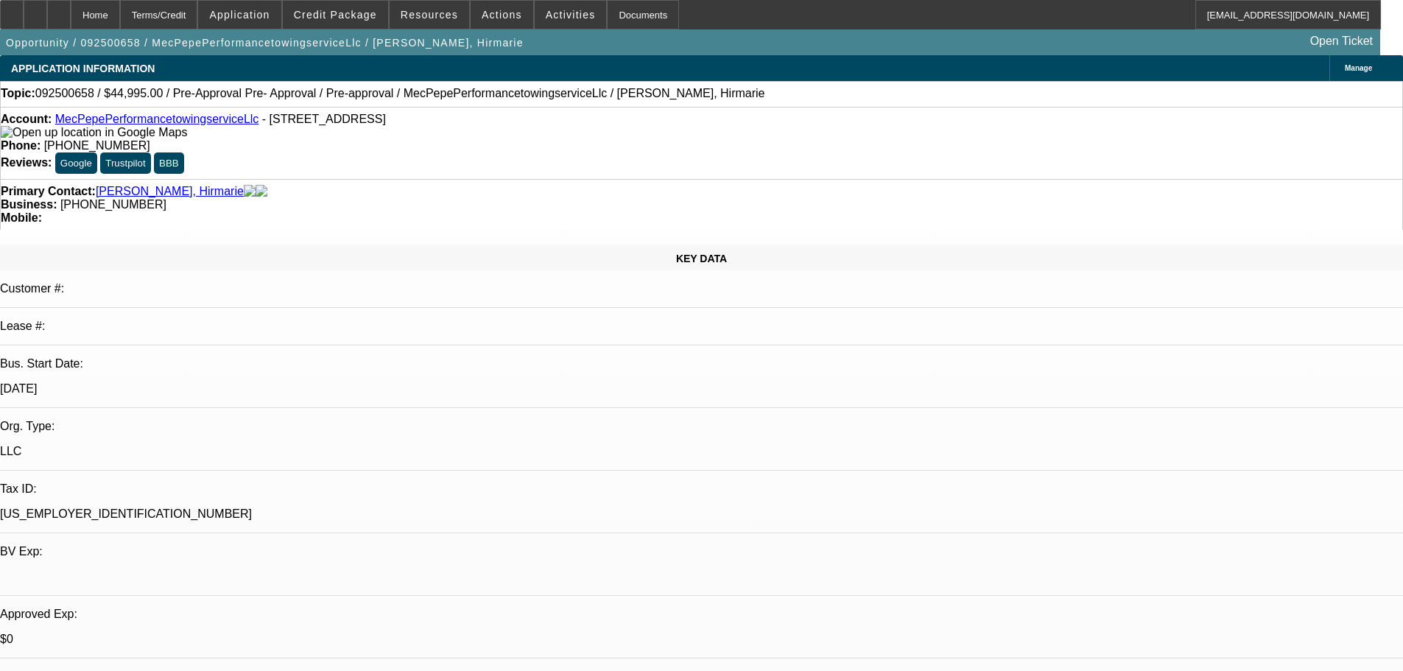
drag, startPoint x: 820, startPoint y: 465, endPoint x: 820, endPoint y: 0, distance: 464.7
drag, startPoint x: 1136, startPoint y: 405, endPoint x: 940, endPoint y: 412, distance: 196.0
copy div "9/30 pending truck link+banks SE"
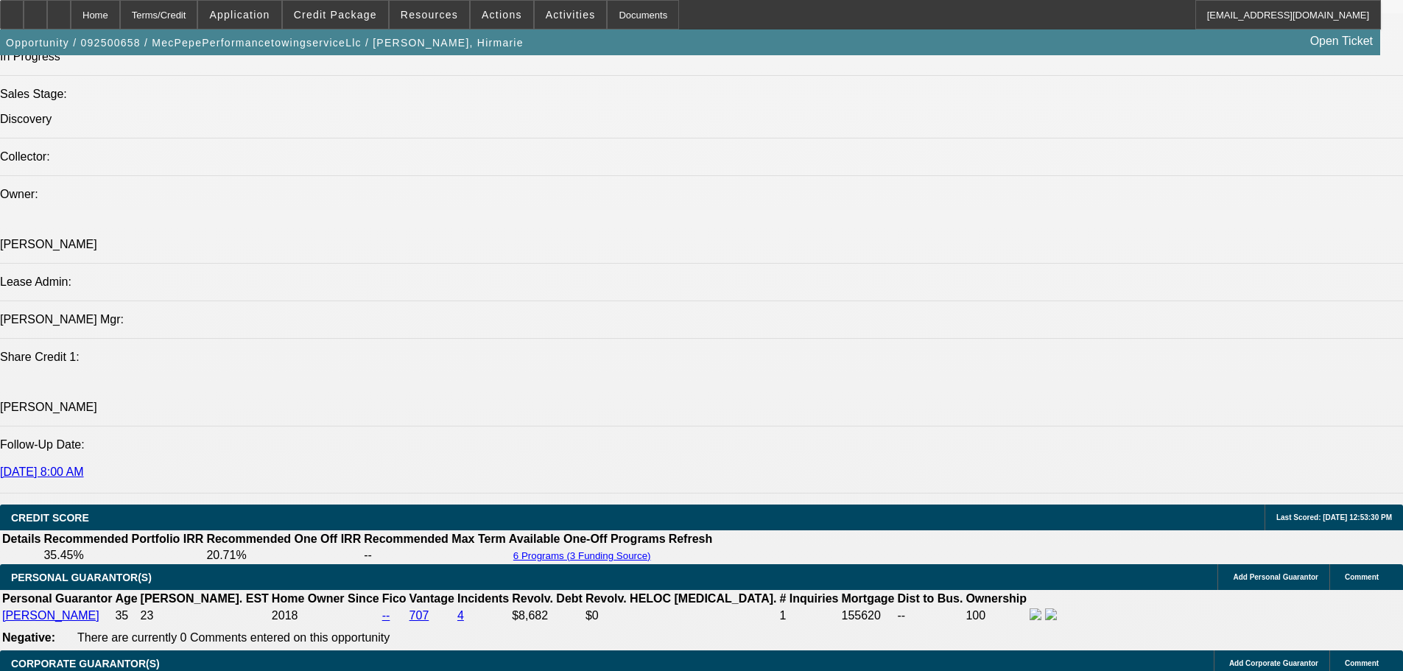
drag, startPoint x: 761, startPoint y: 587, endPoint x: 803, endPoint y: 657, distance: 81.2
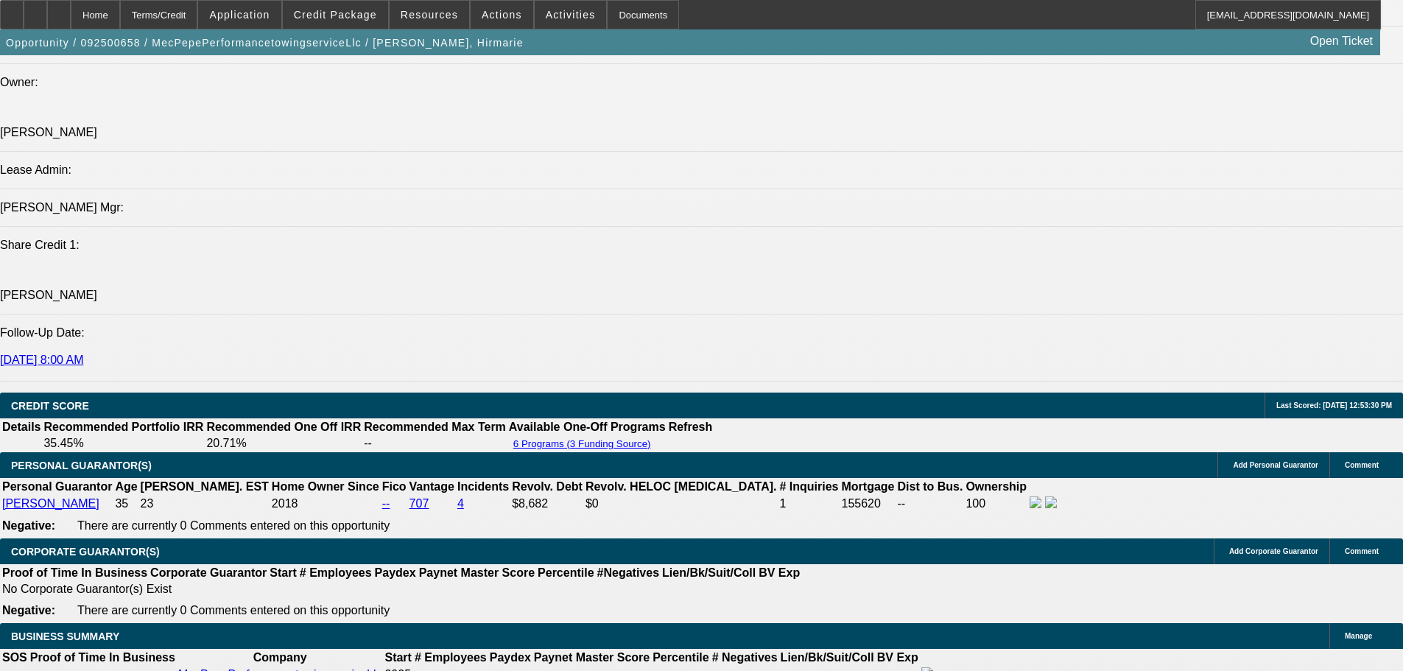
scroll to position [1479, 0]
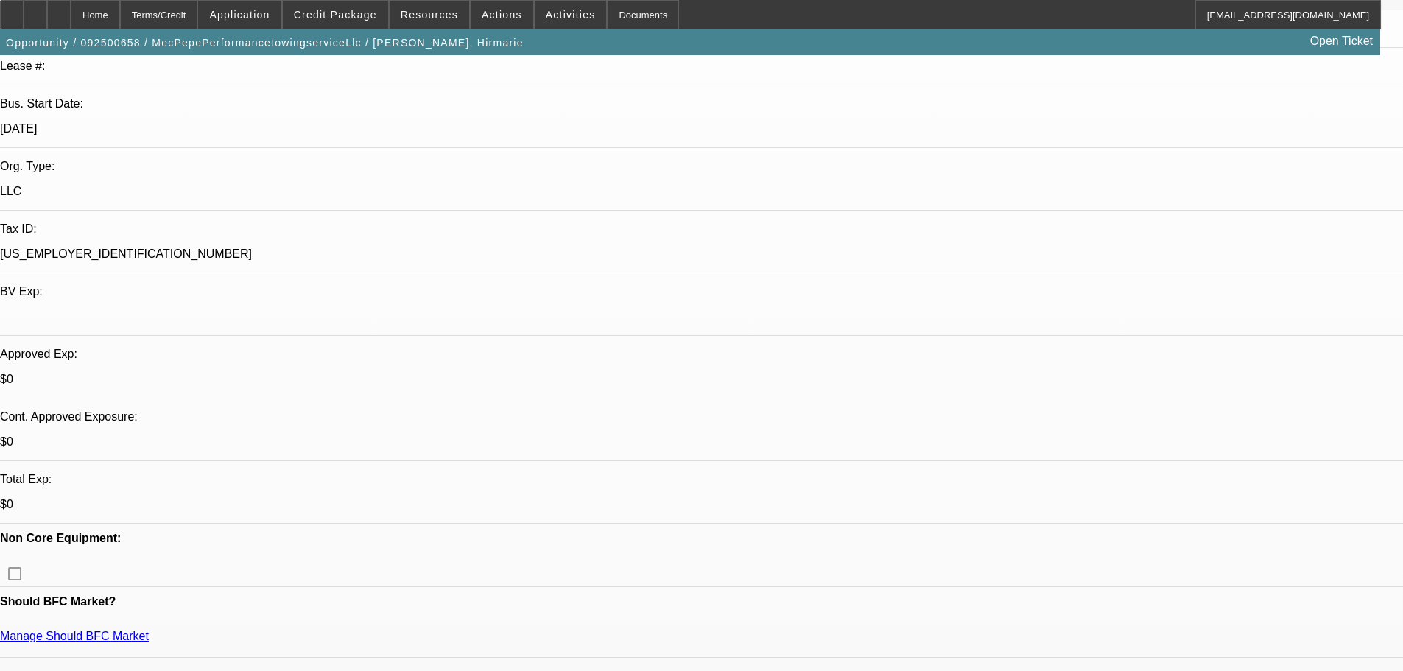
scroll to position [0, 0]
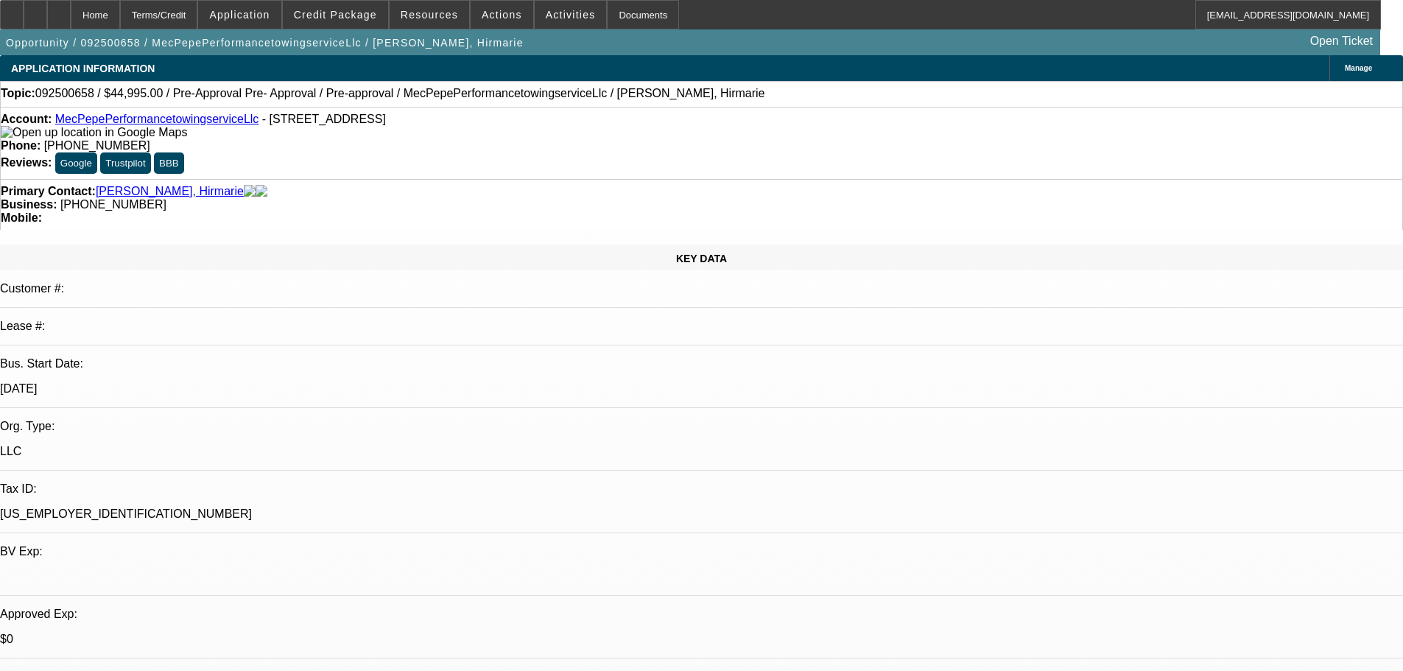
drag, startPoint x: 680, startPoint y: 520, endPoint x: 599, endPoint y: 4, distance: 521.8
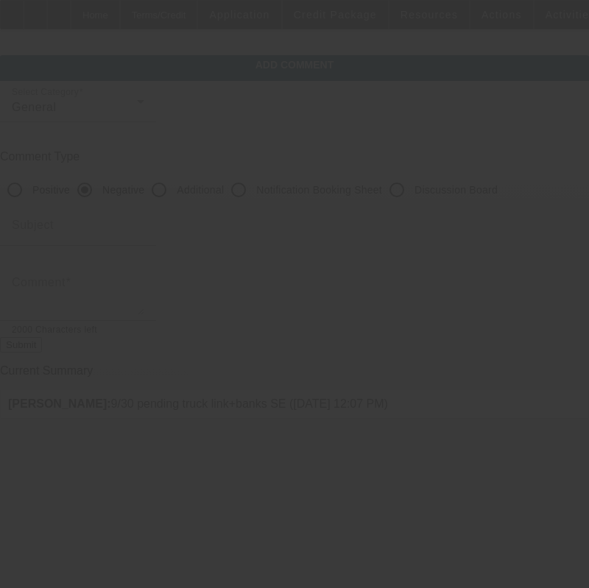
drag, startPoint x: 429, startPoint y: 186, endPoint x: 413, endPoint y: 255, distance: 70.9
click at [412, 186] on input "Discussion Board" at bounding box center [396, 189] width 29 height 29
radio input "true"
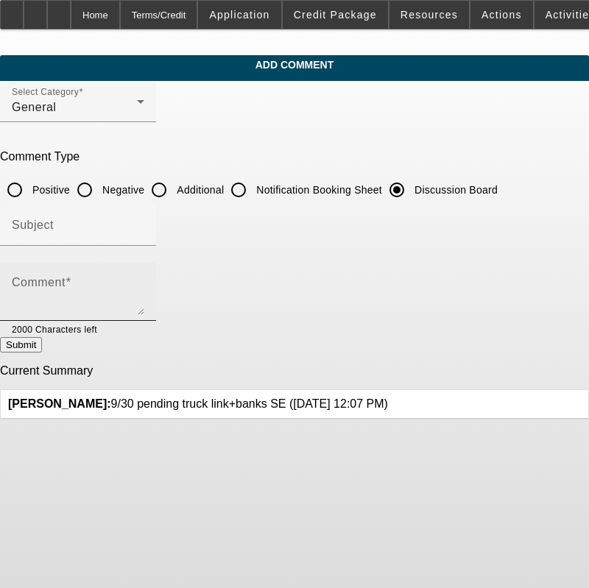
click at [144, 280] on div "Comment" at bounding box center [78, 291] width 133 height 59
paste textarea "9/30 pending truck link+banks SE"
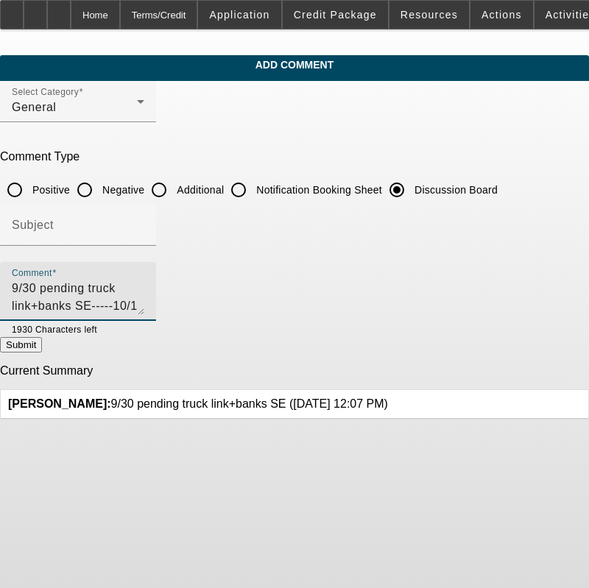
type textarea "9/30 pending truck link+banks SE-----10/1 pending truck link + su plan"
click at [519, 365] on div "Current Summary Flores, Brian: 9/30 pending truck link+banks SE (9/30/25, 12:07…" at bounding box center [294, 392] width 589 height 55
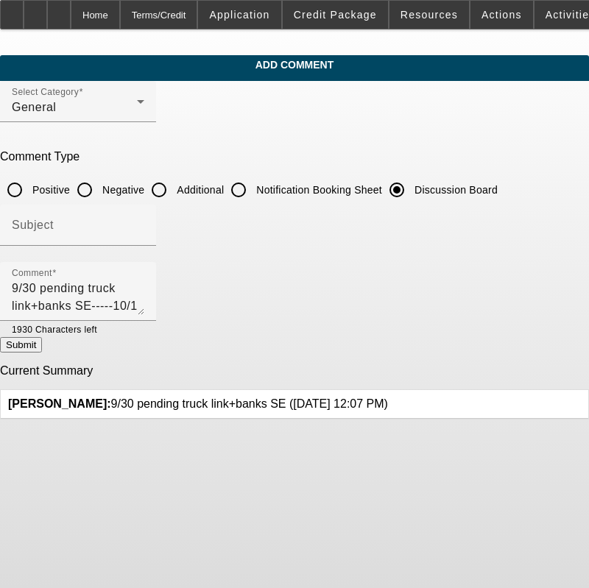
click at [42, 345] on button "Submit" at bounding box center [21, 344] width 42 height 15
radio input "true"
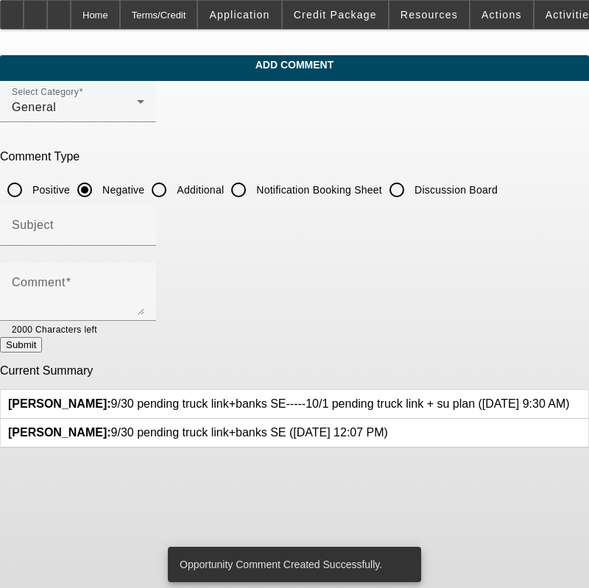
click at [388, 426] on icon at bounding box center [388, 426] width 0 height 0
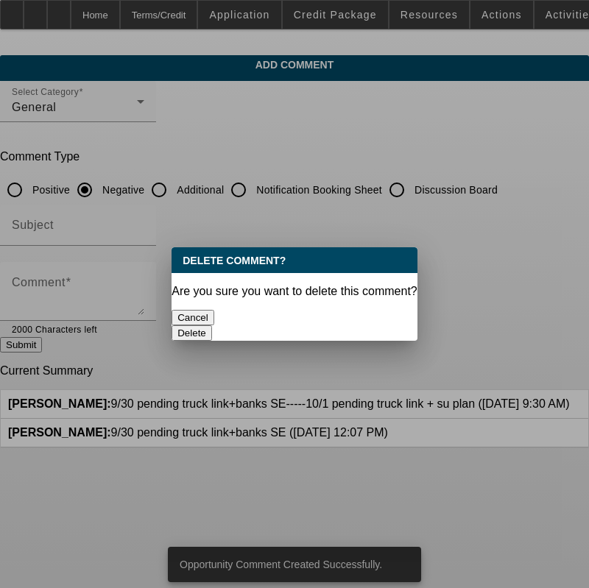
click at [212, 326] on button "Delete" at bounding box center [192, 333] width 41 height 15
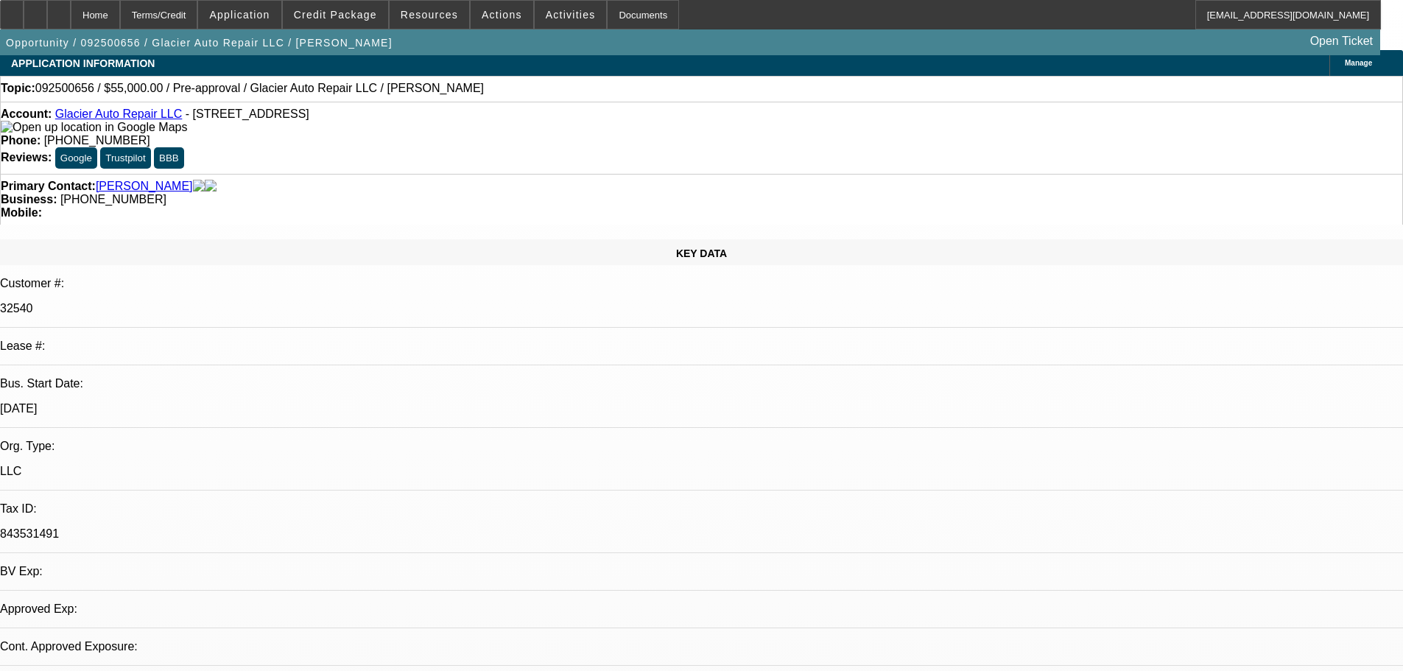
select select "0"
select select "0.1"
select select "4"
select select "0"
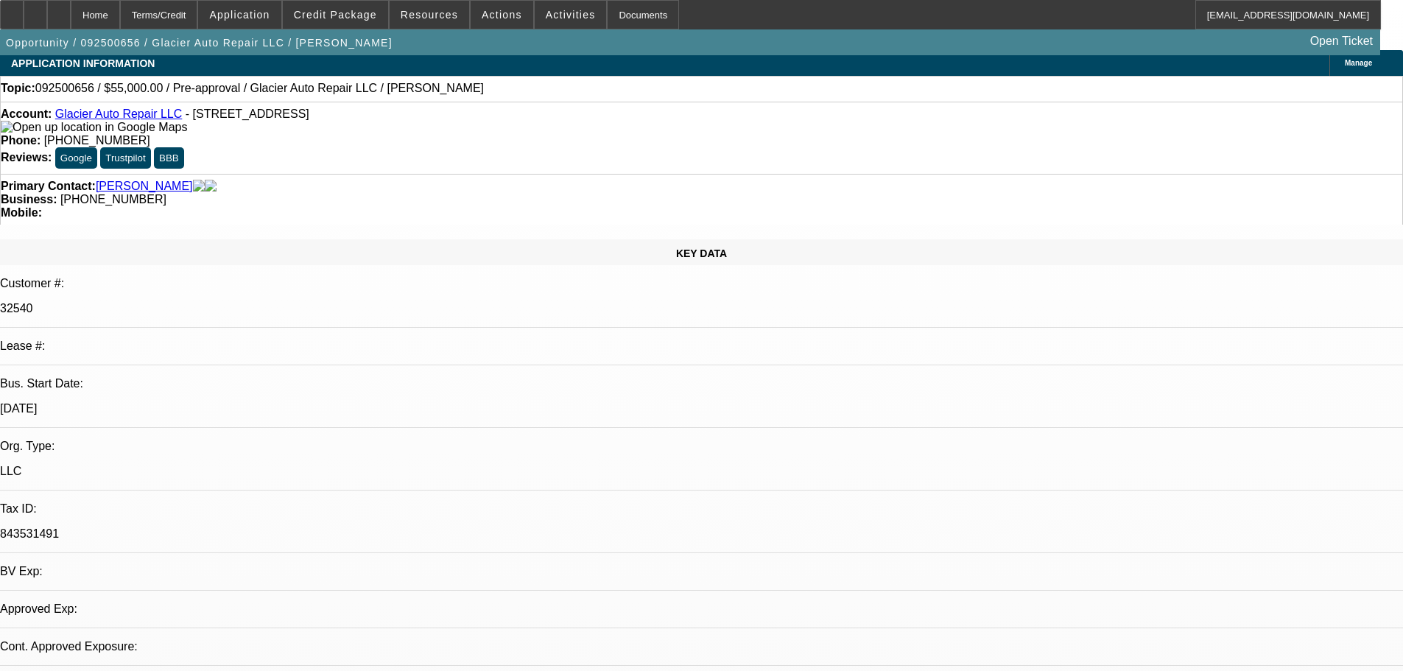
select select "0"
select select "0.1"
select select "4"
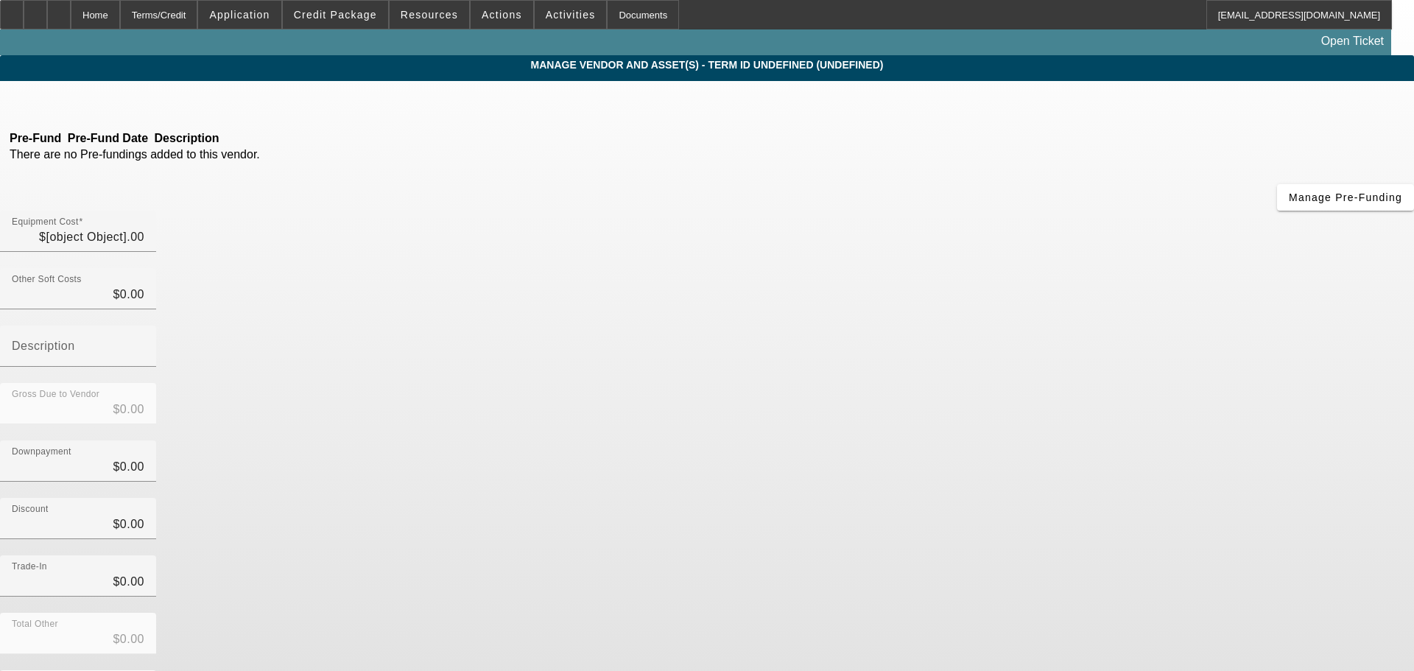
type input "$55,000.00"
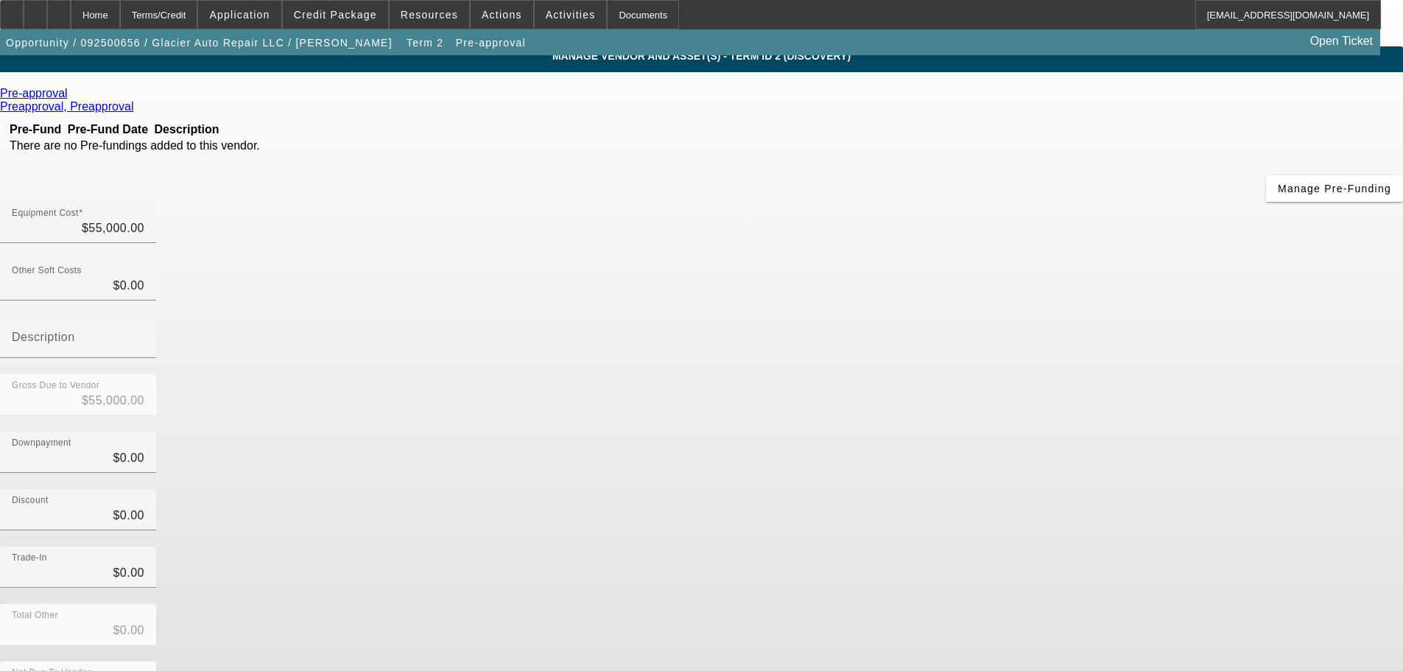
scroll to position [14, 0]
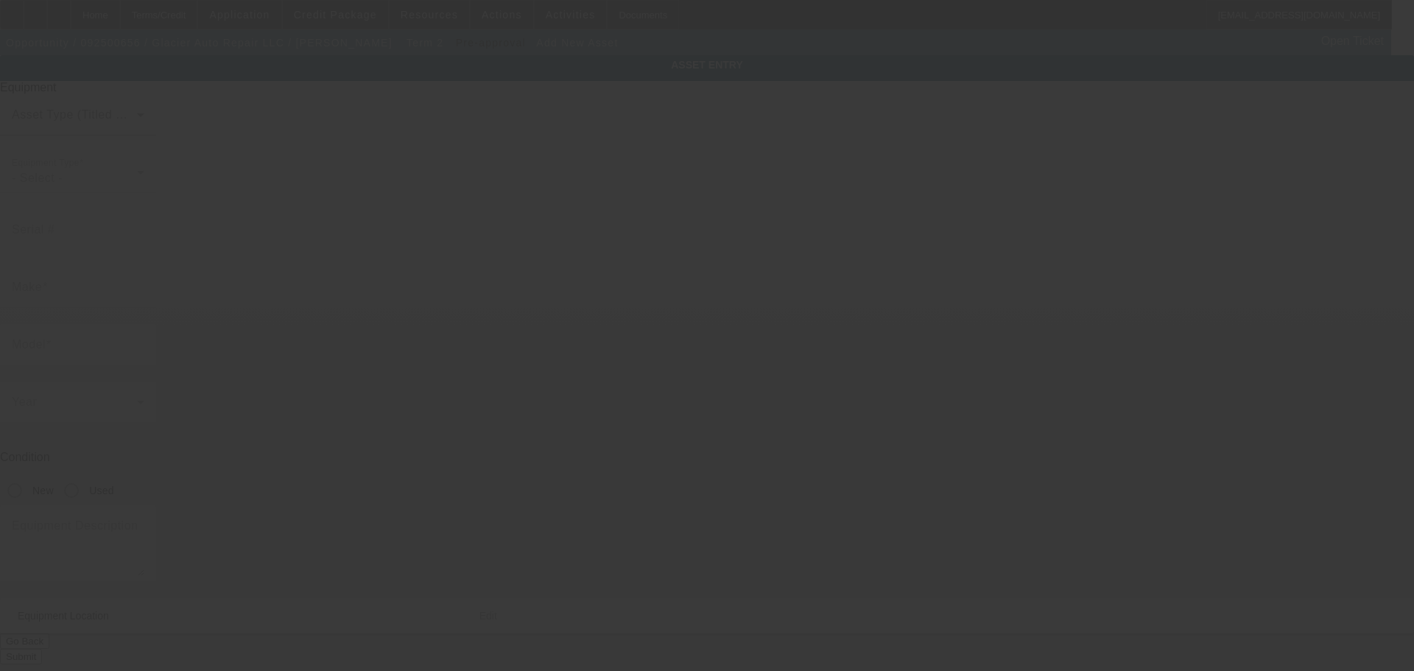
type input "2195 S High St"
type input "Columbus"
type input "43207"
type input "Franklin"
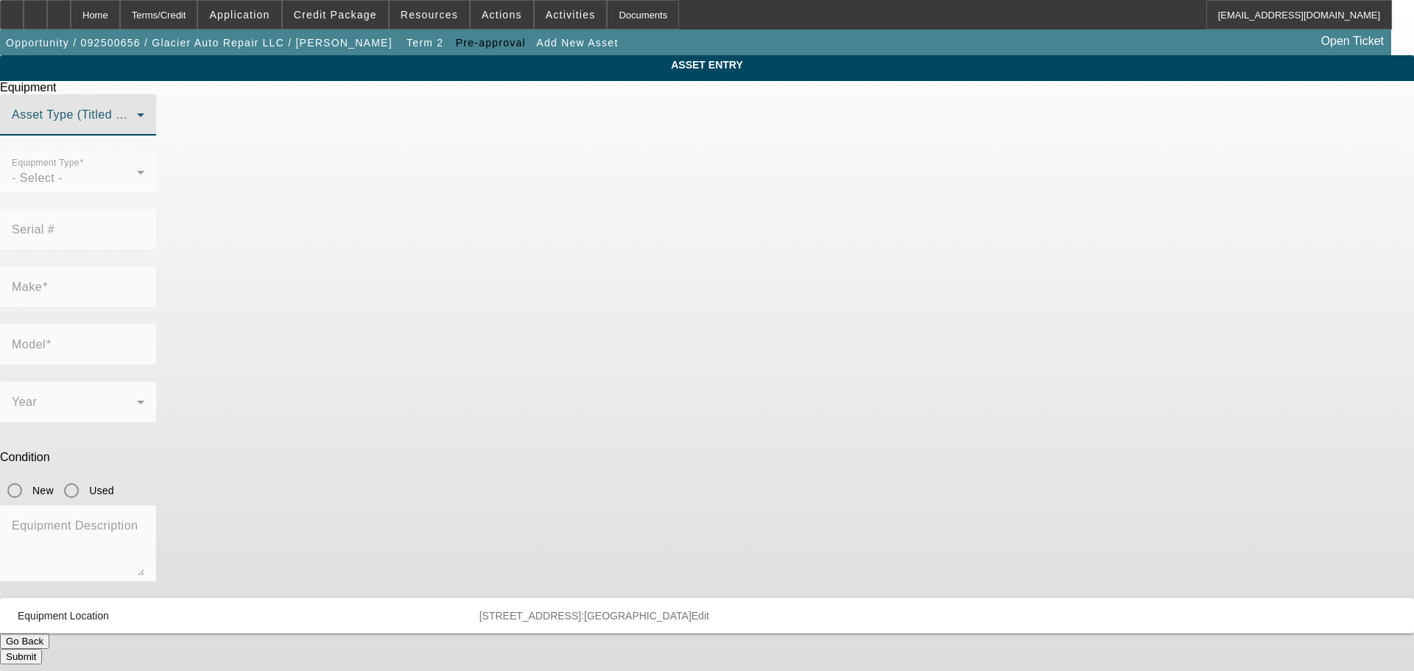
click at [137, 130] on span at bounding box center [74, 121] width 125 height 18
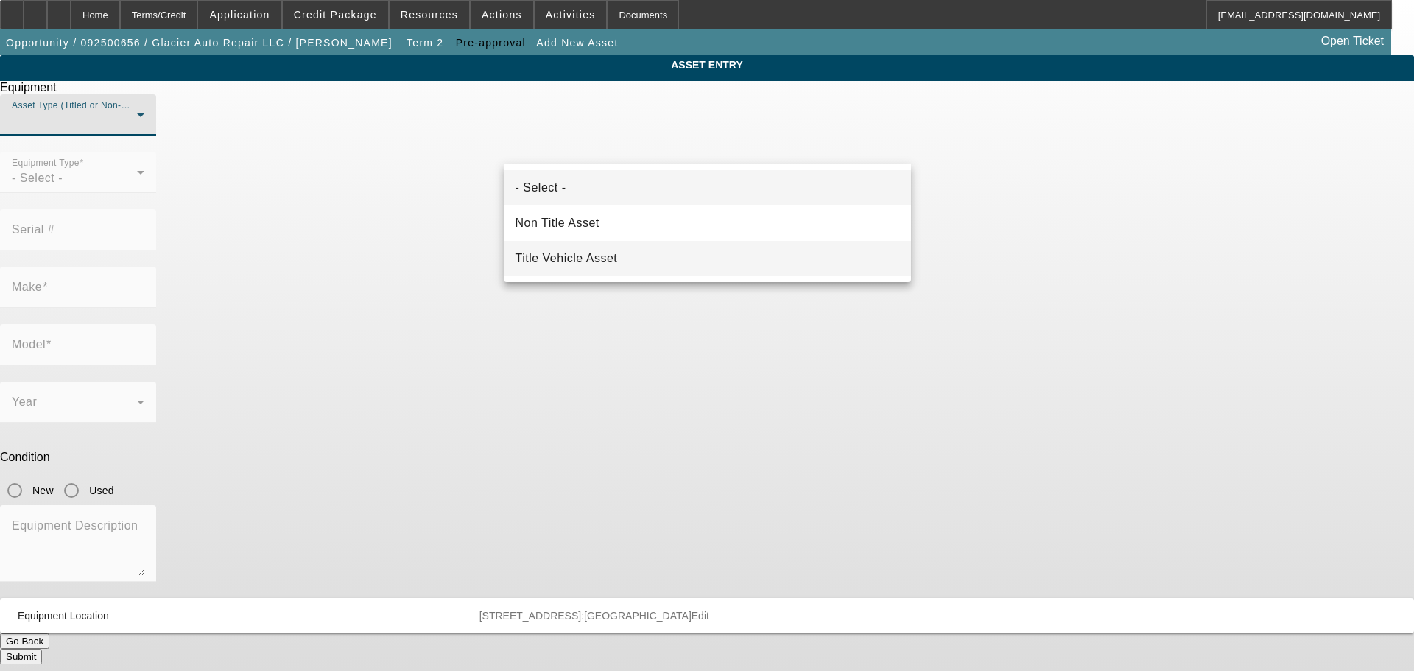
click at [618, 256] on mat-option "Title Vehicle Asset" at bounding box center [707, 258] width 407 height 35
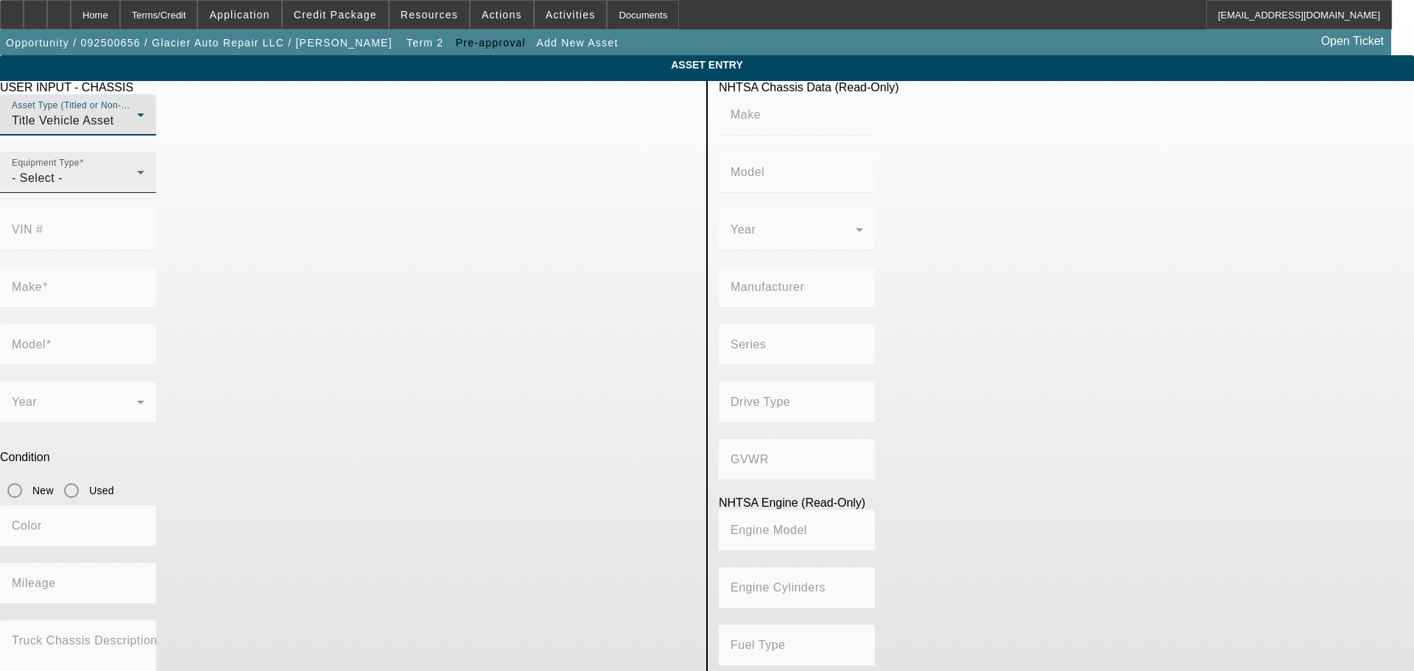
click at [137, 187] on div "- Select -" at bounding box center [74, 178] width 125 height 18
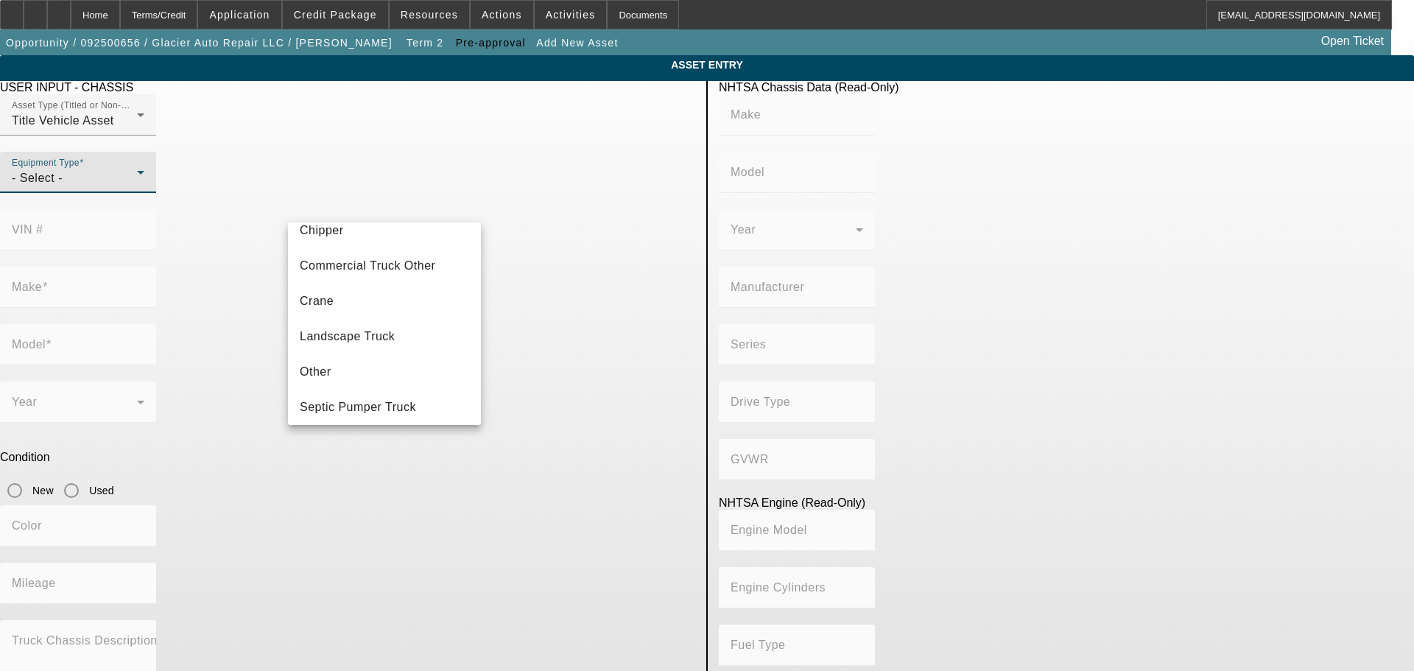
scroll to position [163, 0]
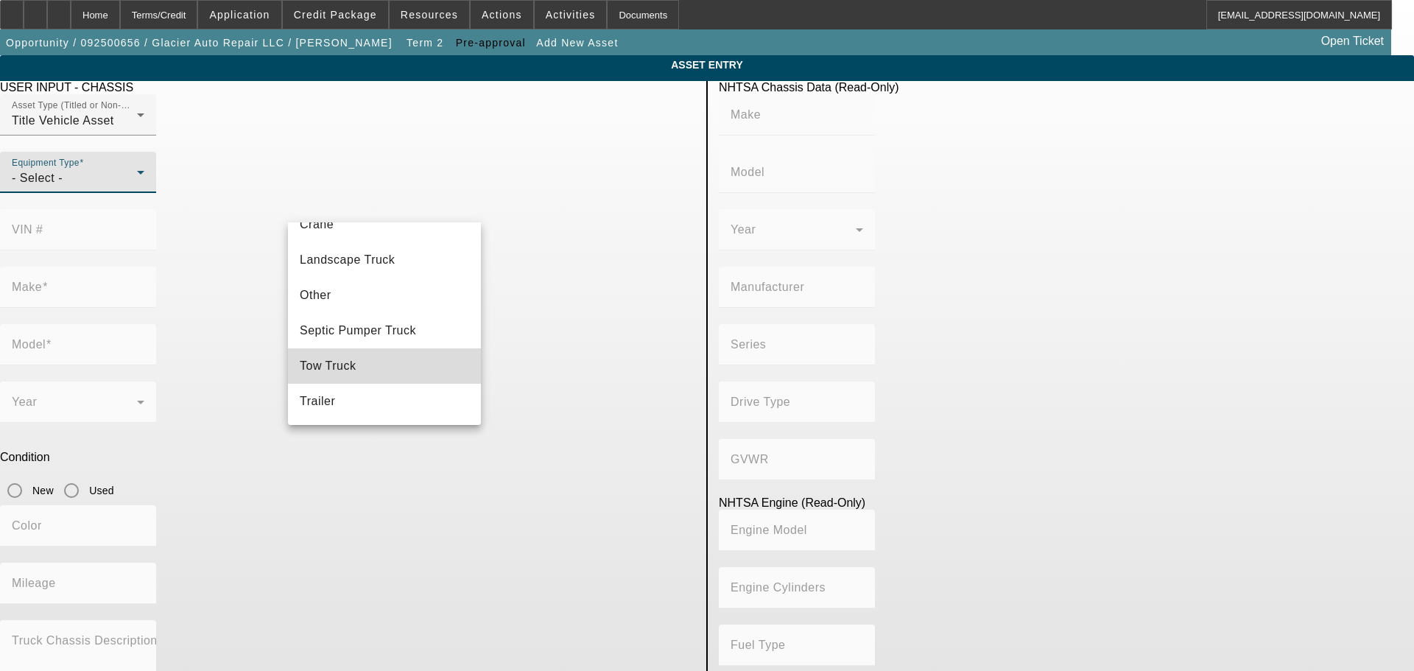
click at [409, 358] on mat-option "Tow Truck" at bounding box center [384, 365] width 193 height 35
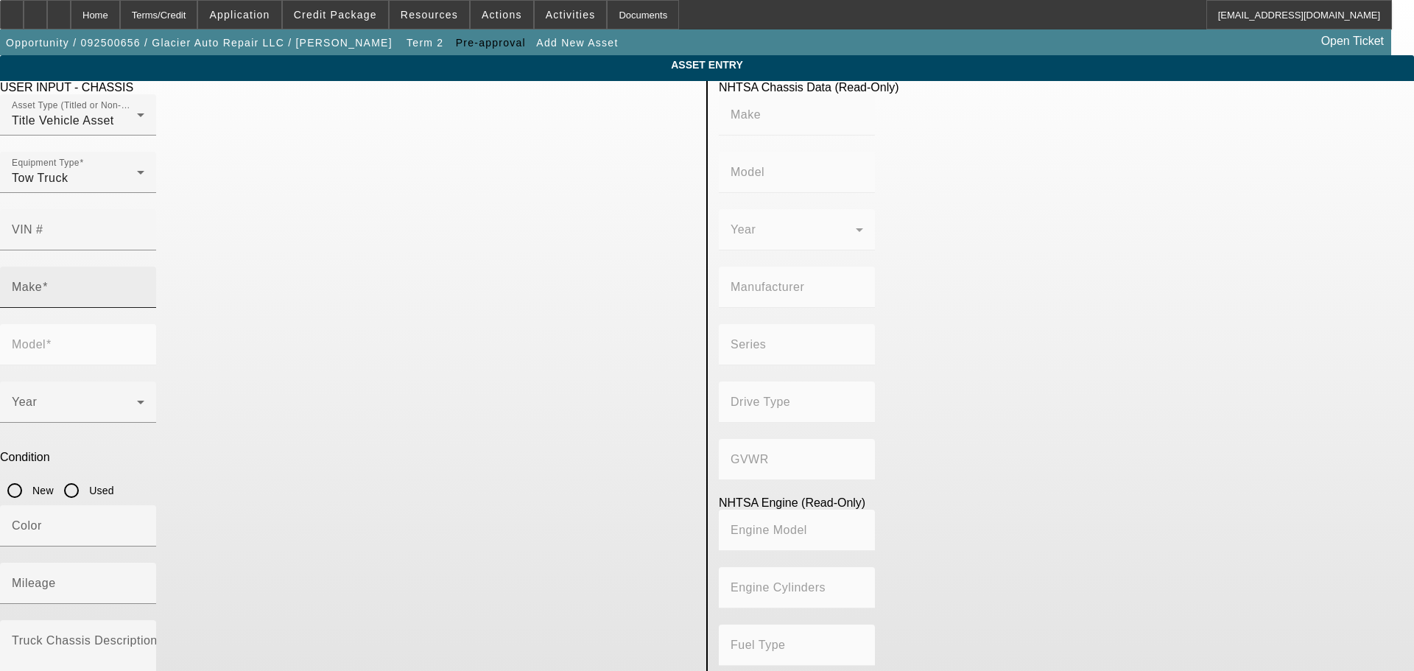
click at [144, 267] on div "Make" at bounding box center [78, 287] width 133 height 41
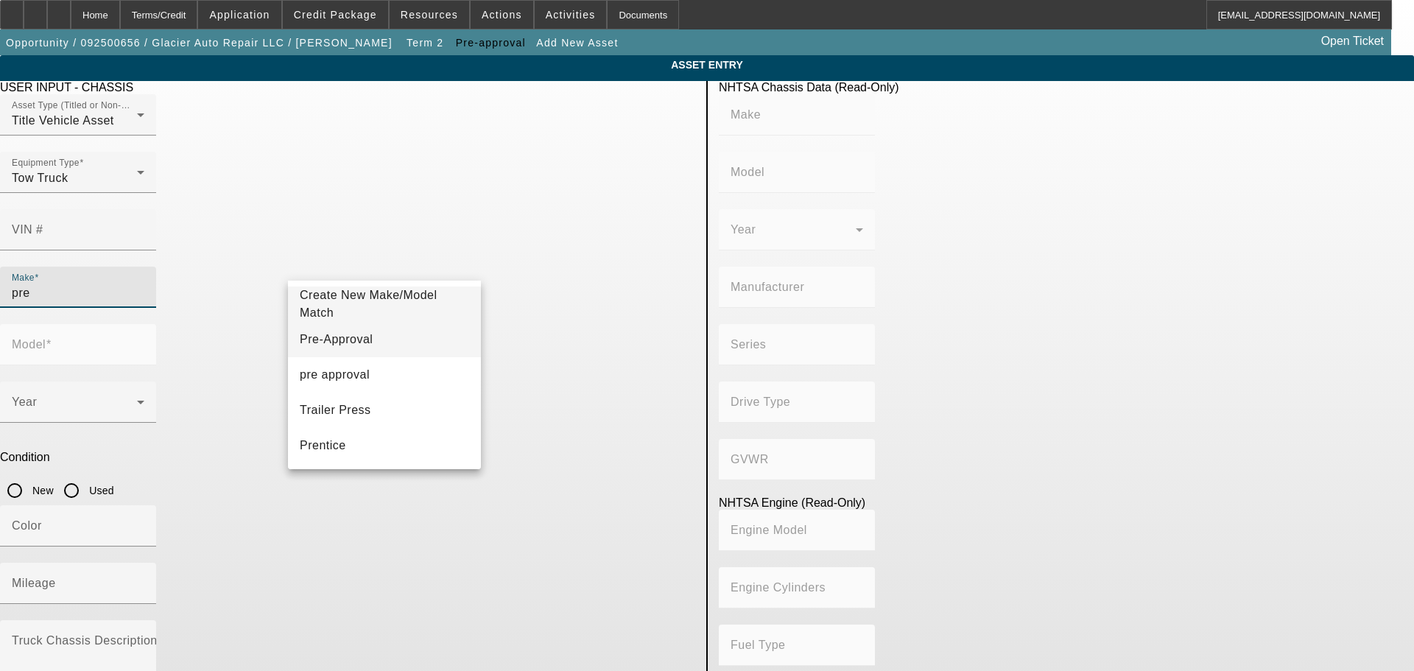
click at [401, 348] on mat-option "Pre-Approval" at bounding box center [384, 339] width 193 height 35
type input "Pre-Approval"
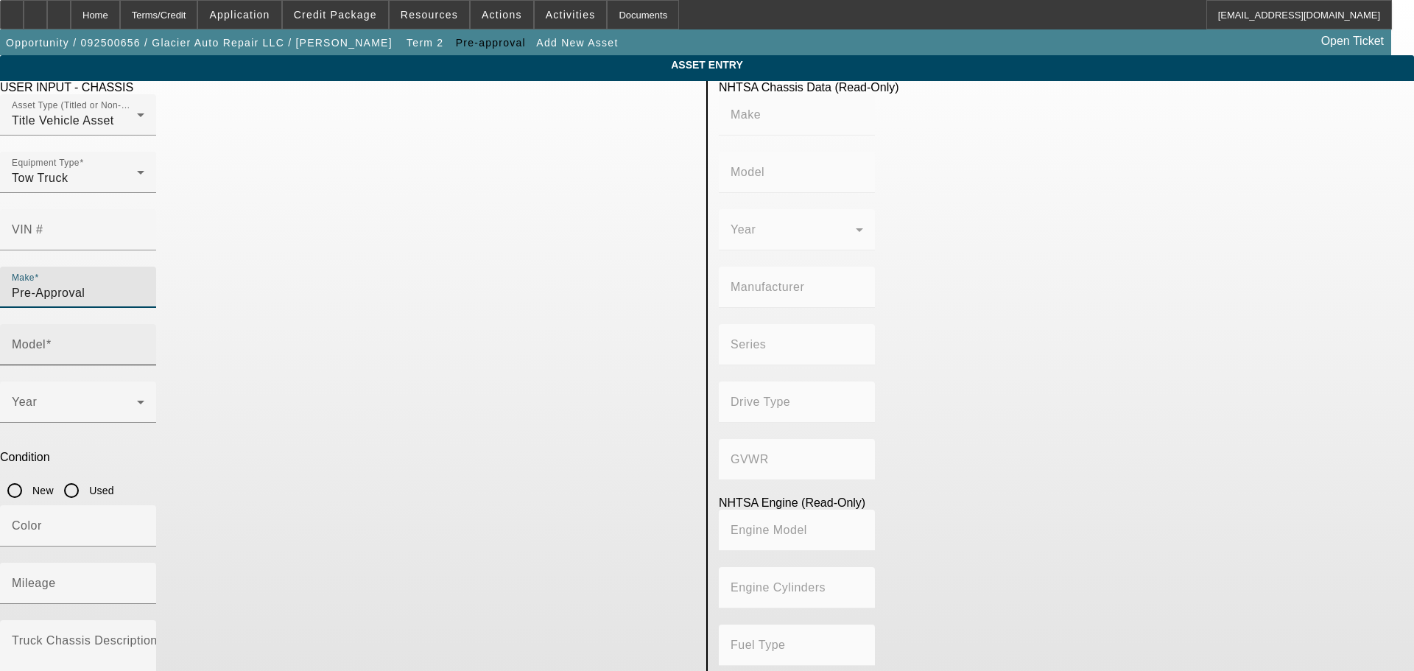
click at [144, 342] on input "Model" at bounding box center [78, 351] width 133 height 18
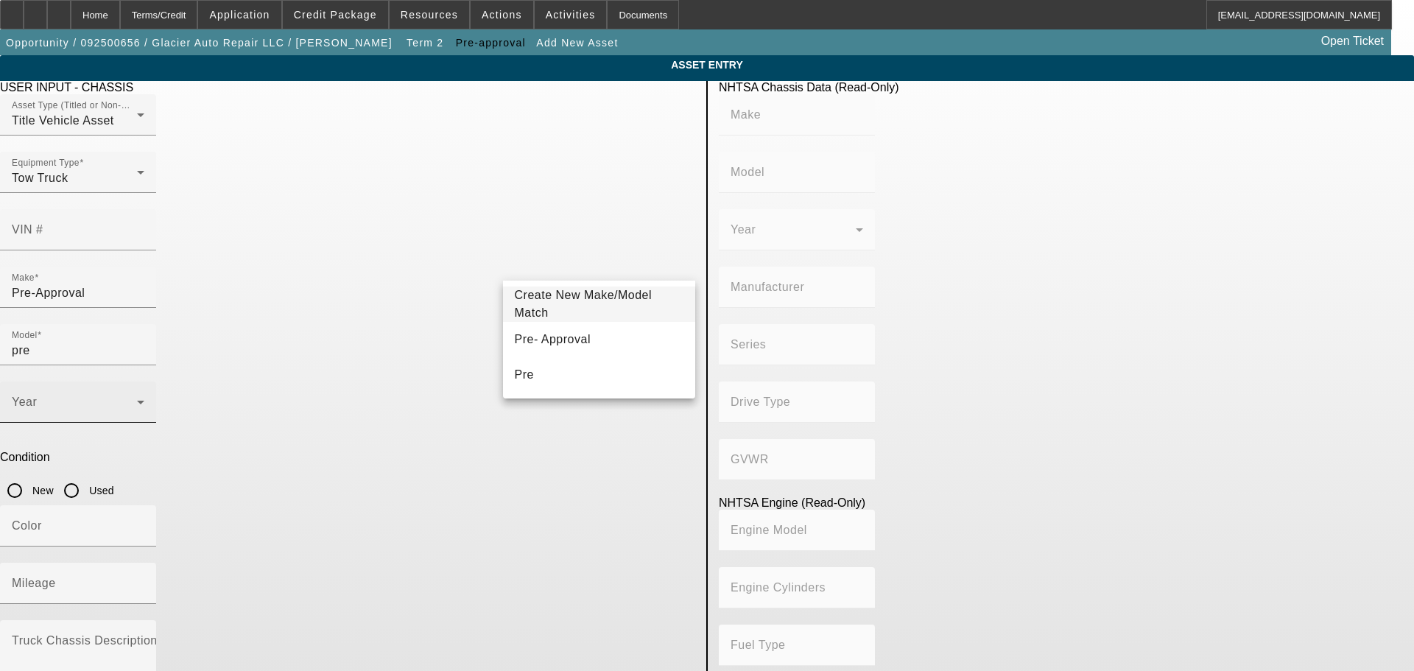
click at [137, 399] on span at bounding box center [74, 408] width 125 height 18
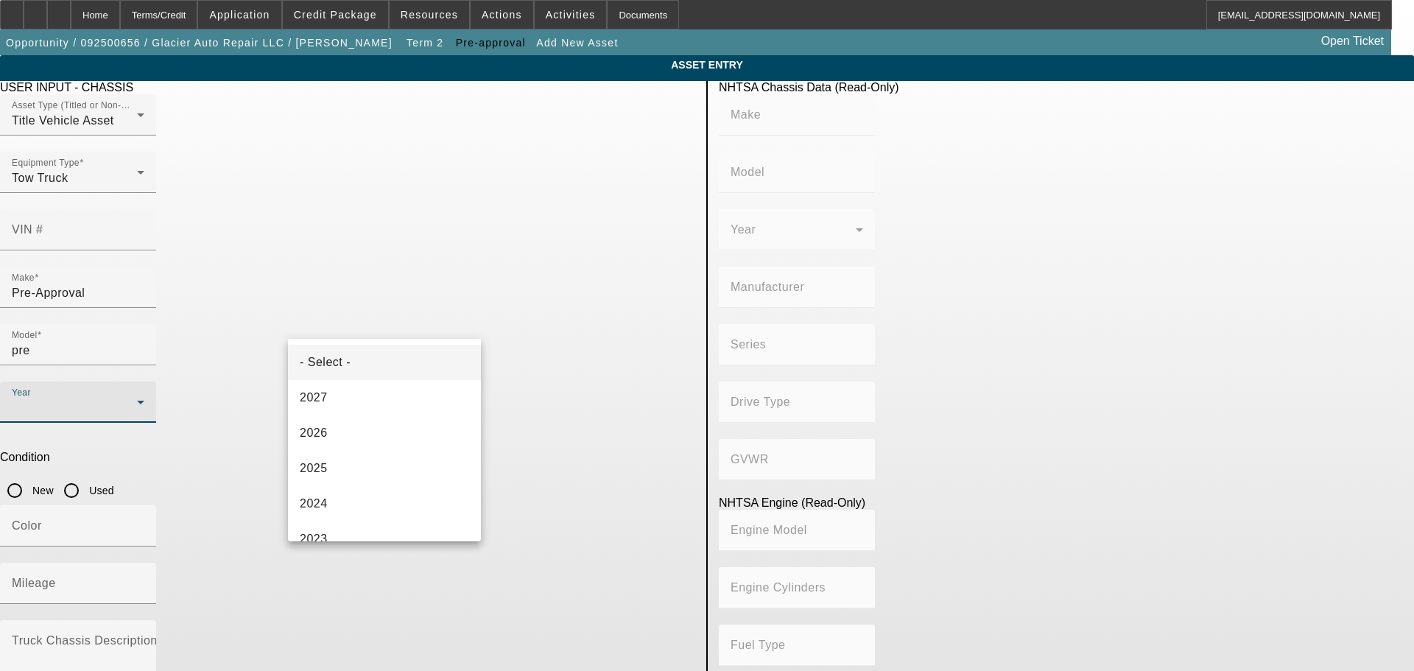
click at [569, 270] on div at bounding box center [707, 335] width 1414 height 671
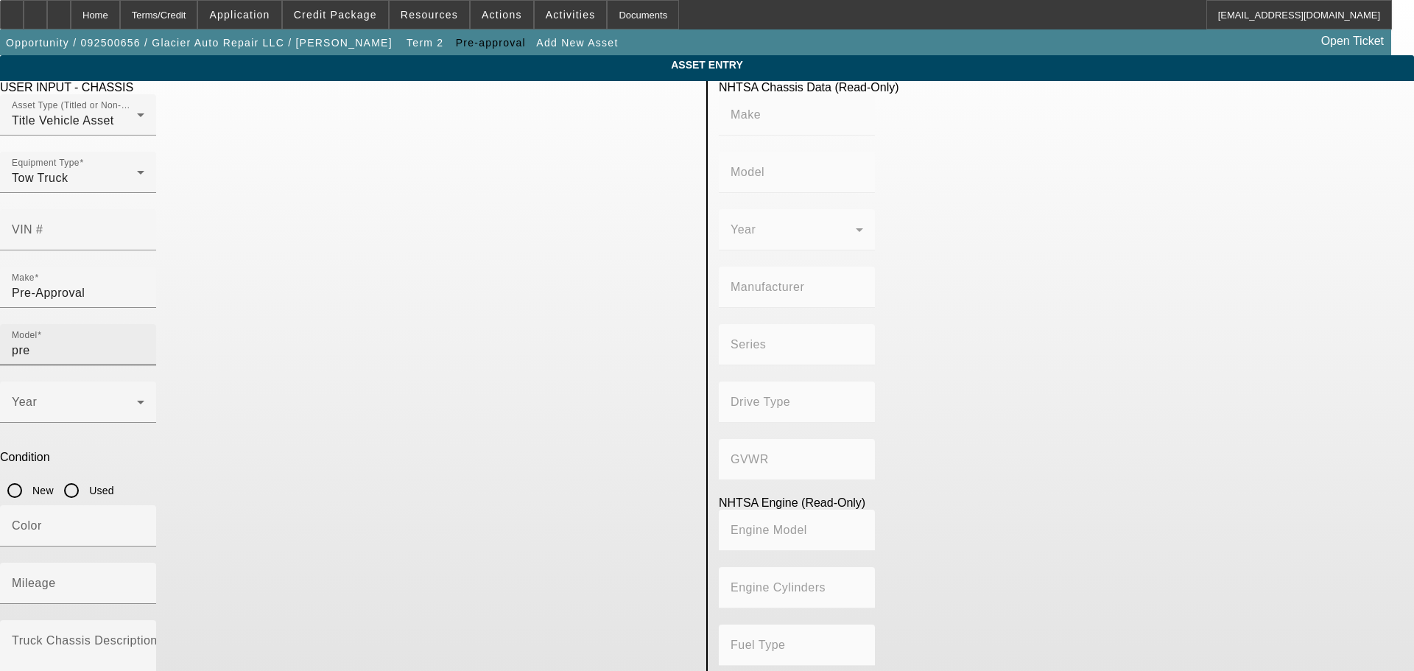
click at [144, 342] on input "pre" at bounding box center [78, 351] width 133 height 18
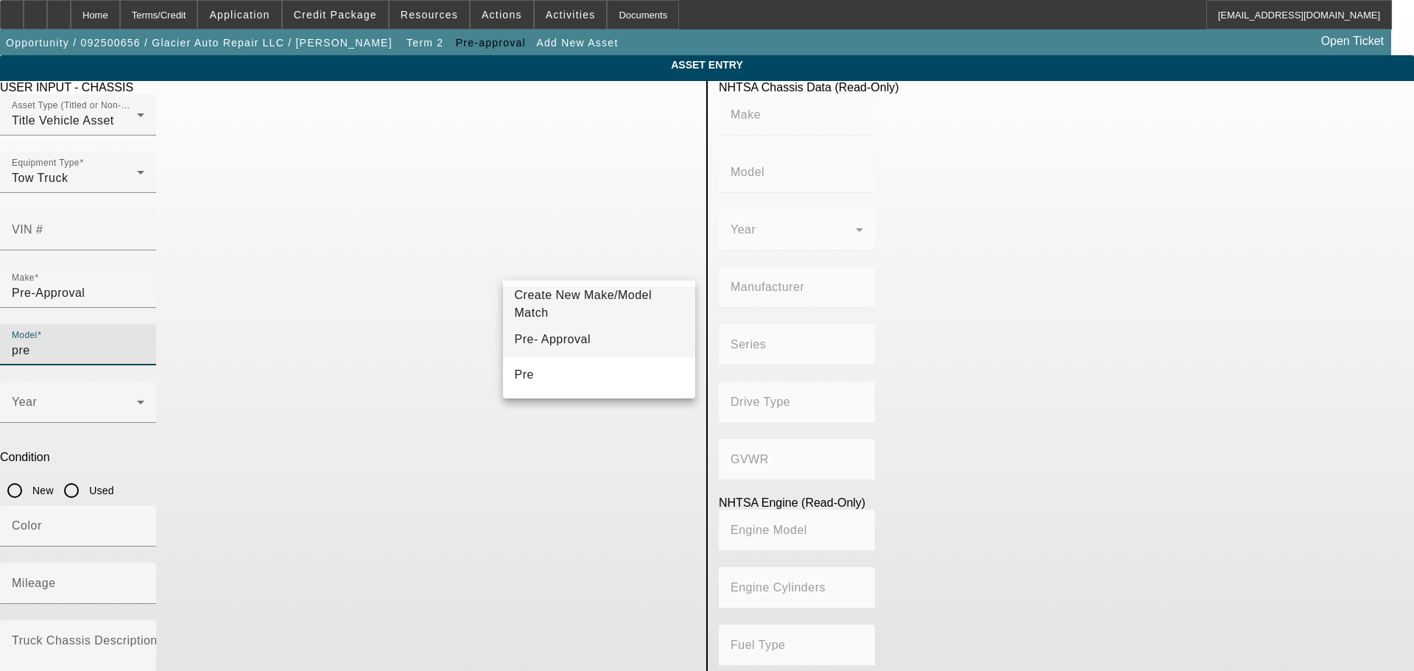
click at [571, 342] on span "Pre- Approval" at bounding box center [553, 339] width 76 height 13
type input "Pre- Approval"
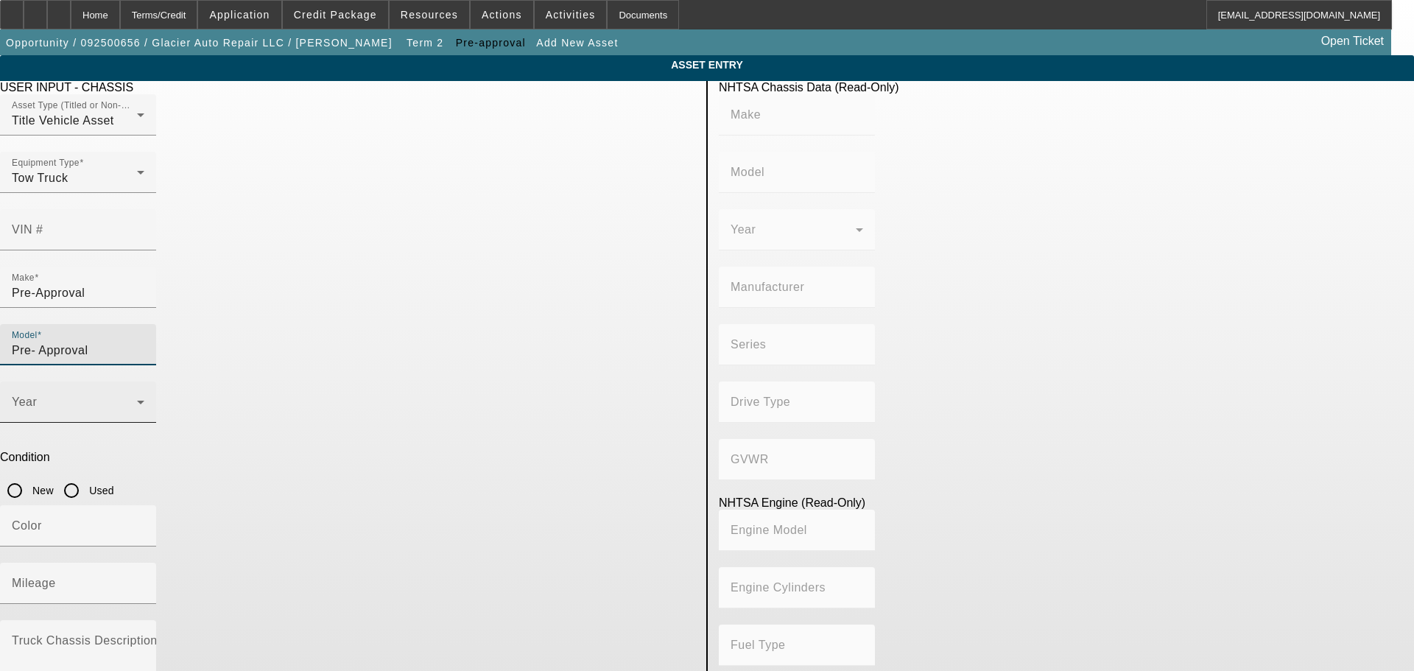
click at [137, 399] on span at bounding box center [74, 408] width 125 height 18
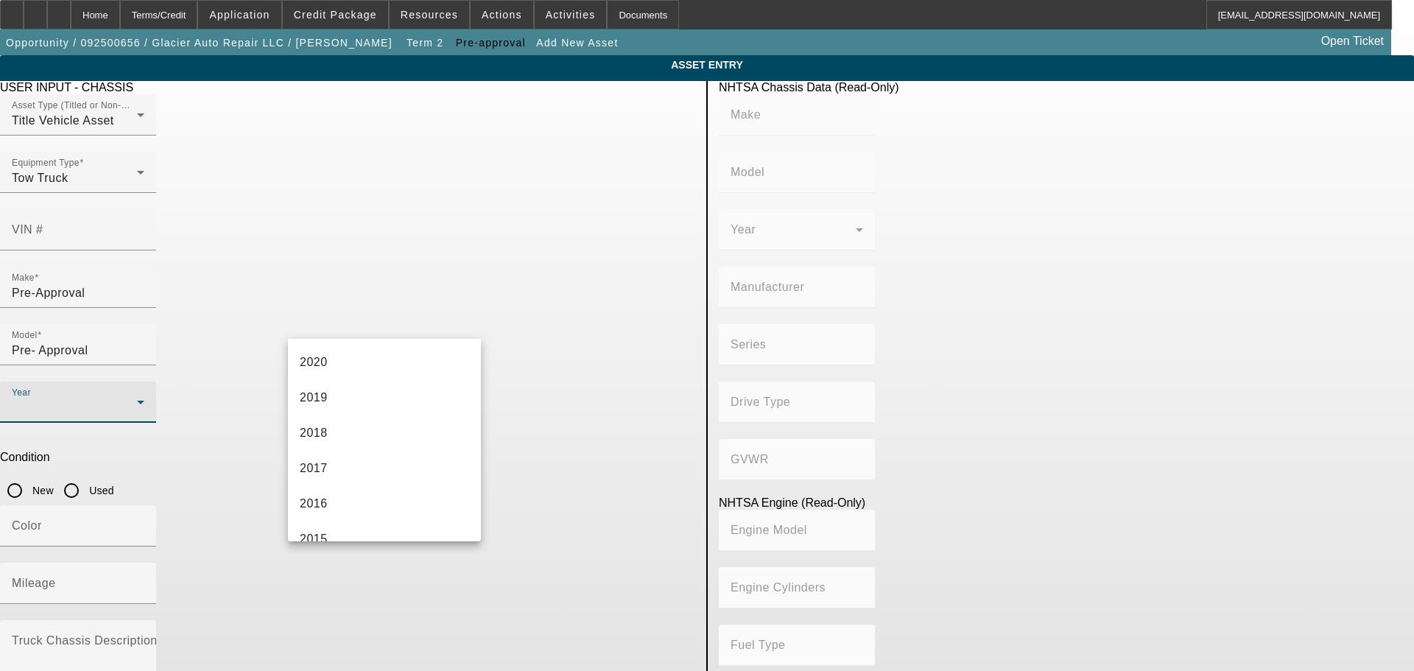
scroll to position [368, 0]
click at [401, 347] on mat-option "2018" at bounding box center [384, 347] width 193 height 35
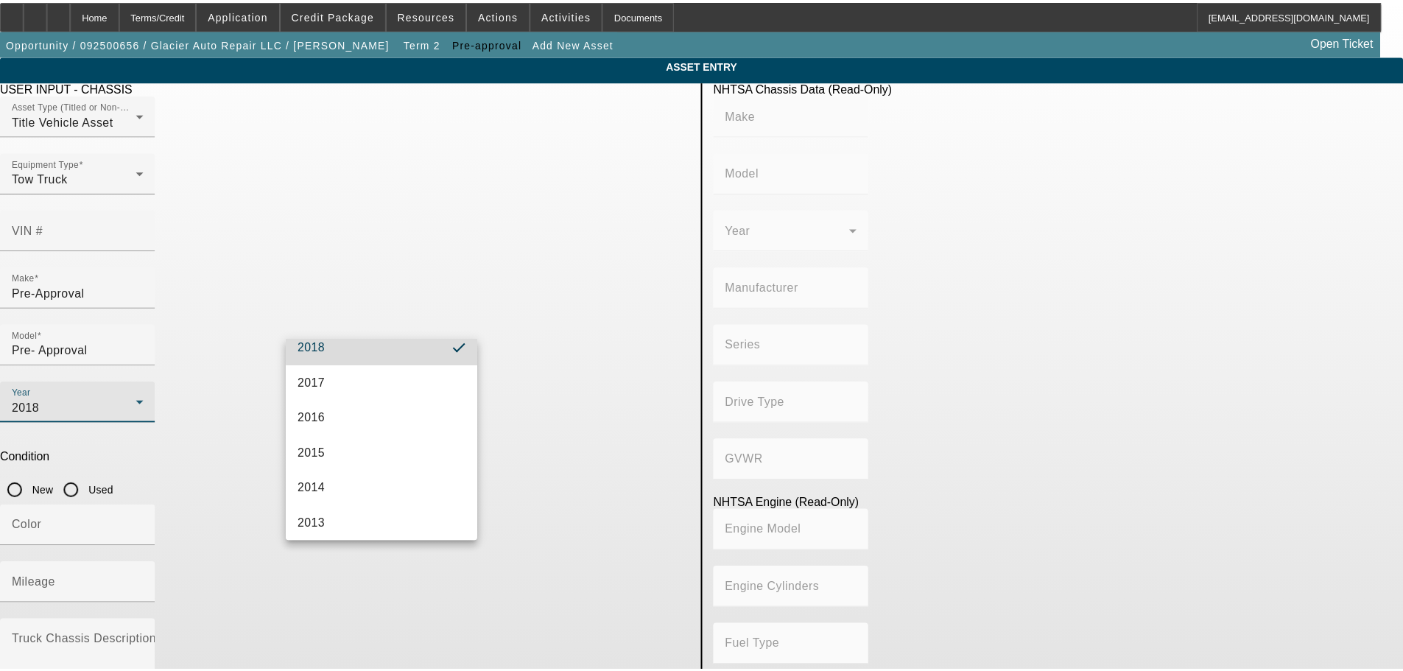
scroll to position [0, 0]
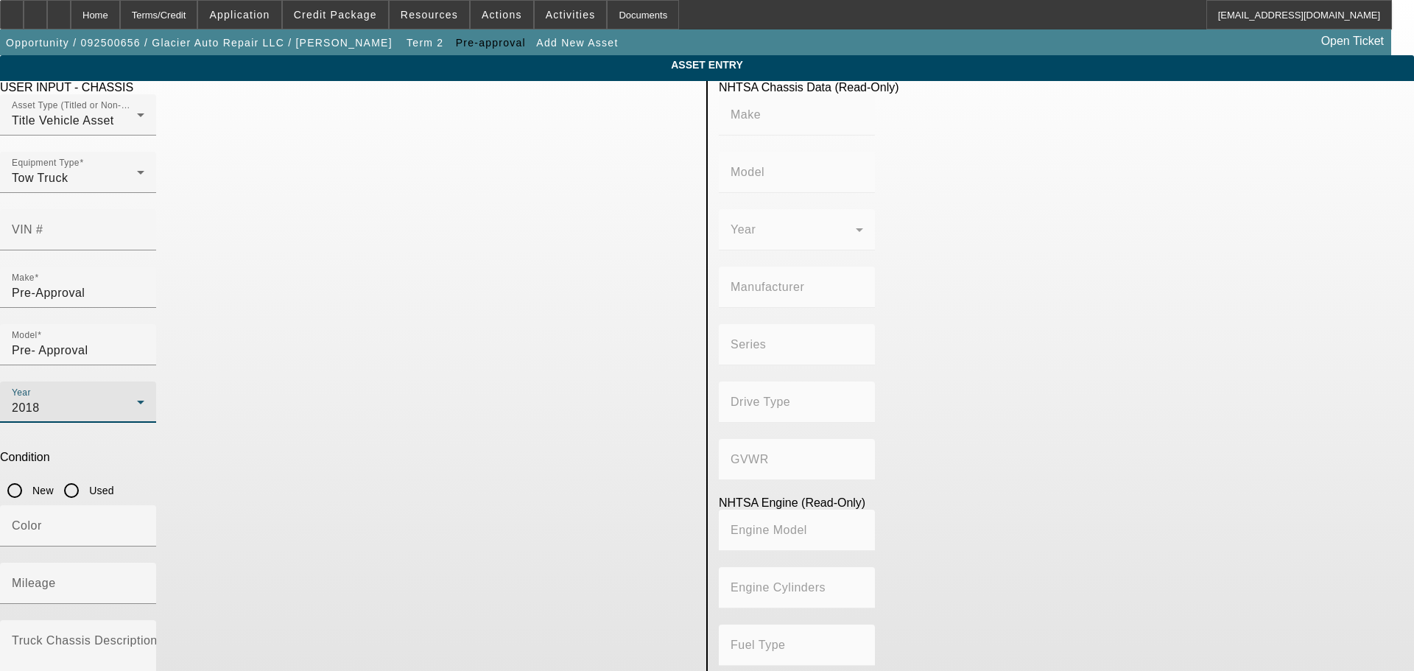
click at [86, 476] on input "Used" at bounding box center [71, 490] width 29 height 29
radio input "true"
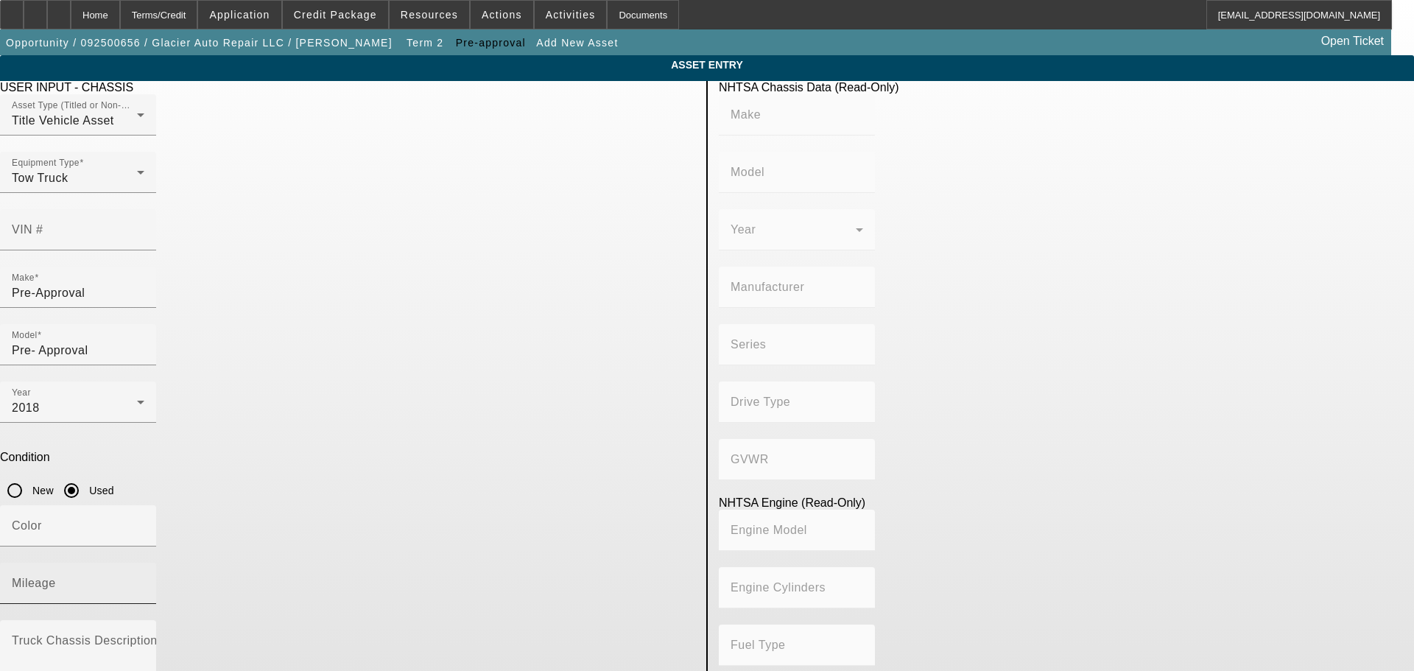
click at [144, 563] on div "Mileage" at bounding box center [78, 583] width 133 height 41
type input "150000"
click at [144, 638] on textarea "Truck Chassis Description (Describe the truck chassis only)" at bounding box center [78, 664] width 133 height 53
type textarea "Medium Duty Rollback"
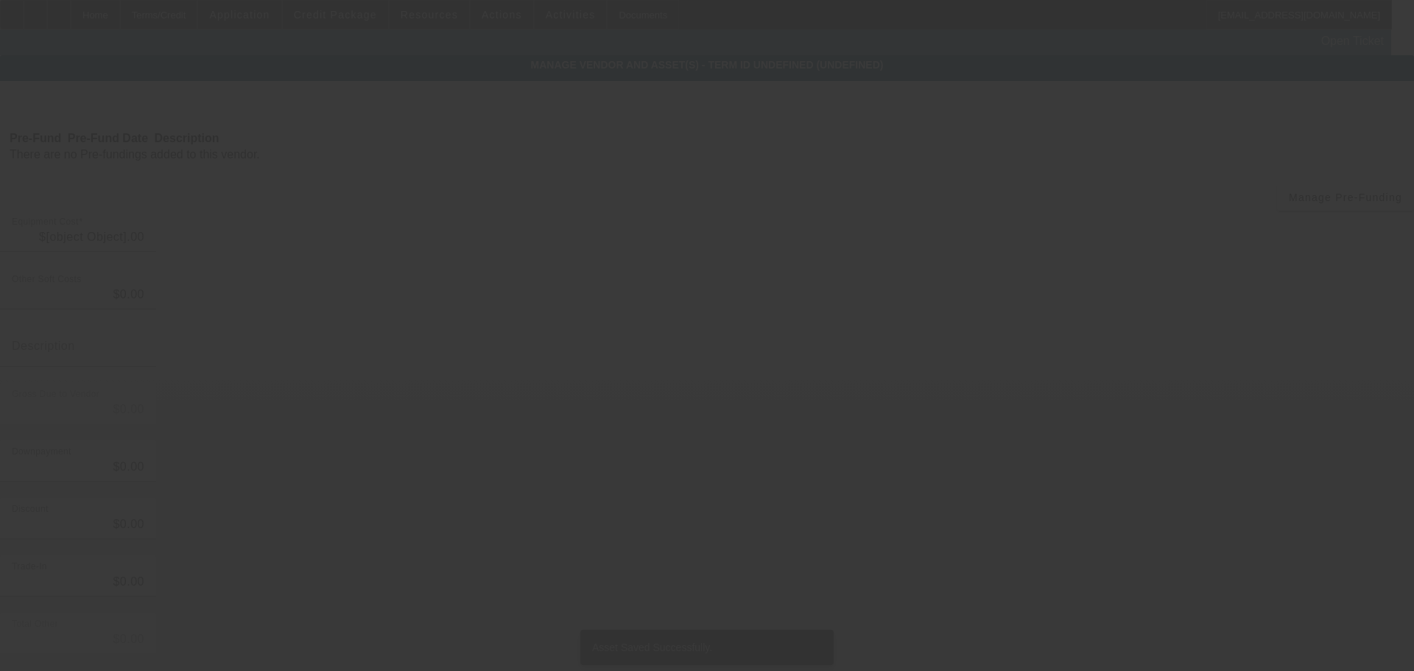
type input "$55,000.00"
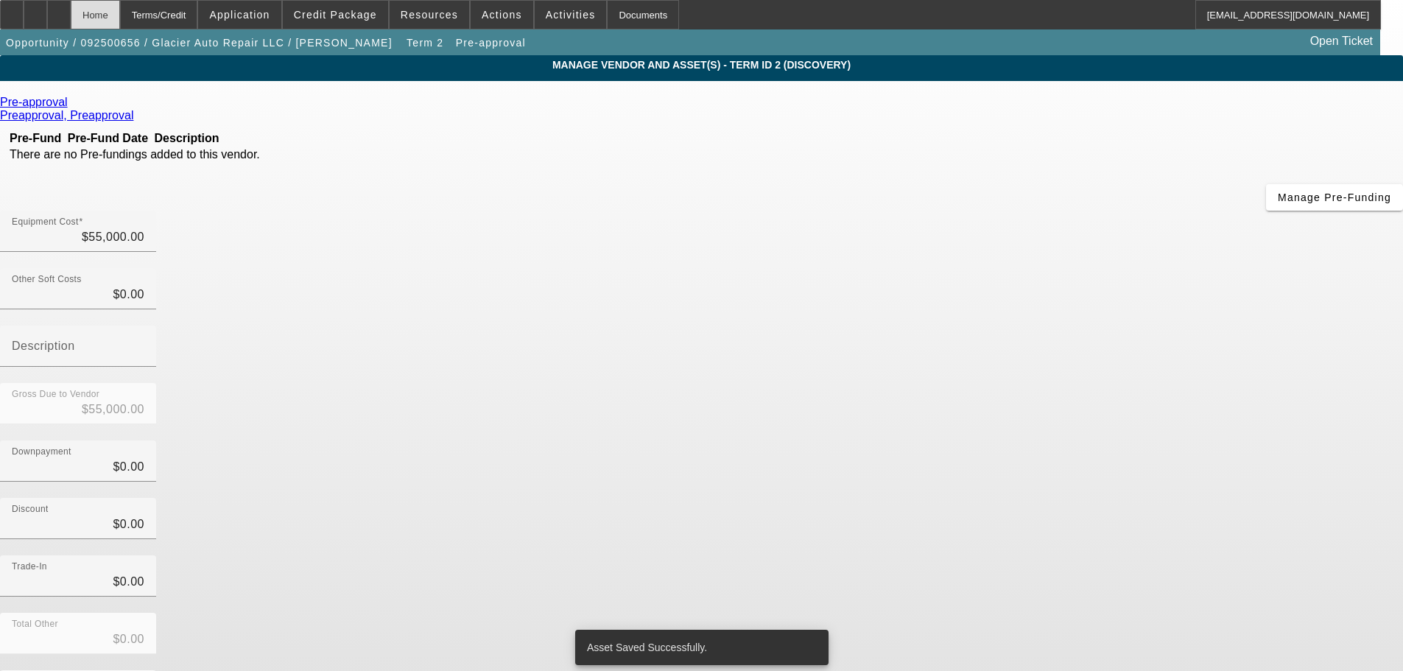
click at [120, 8] on div "Home" at bounding box center [95, 14] width 49 height 29
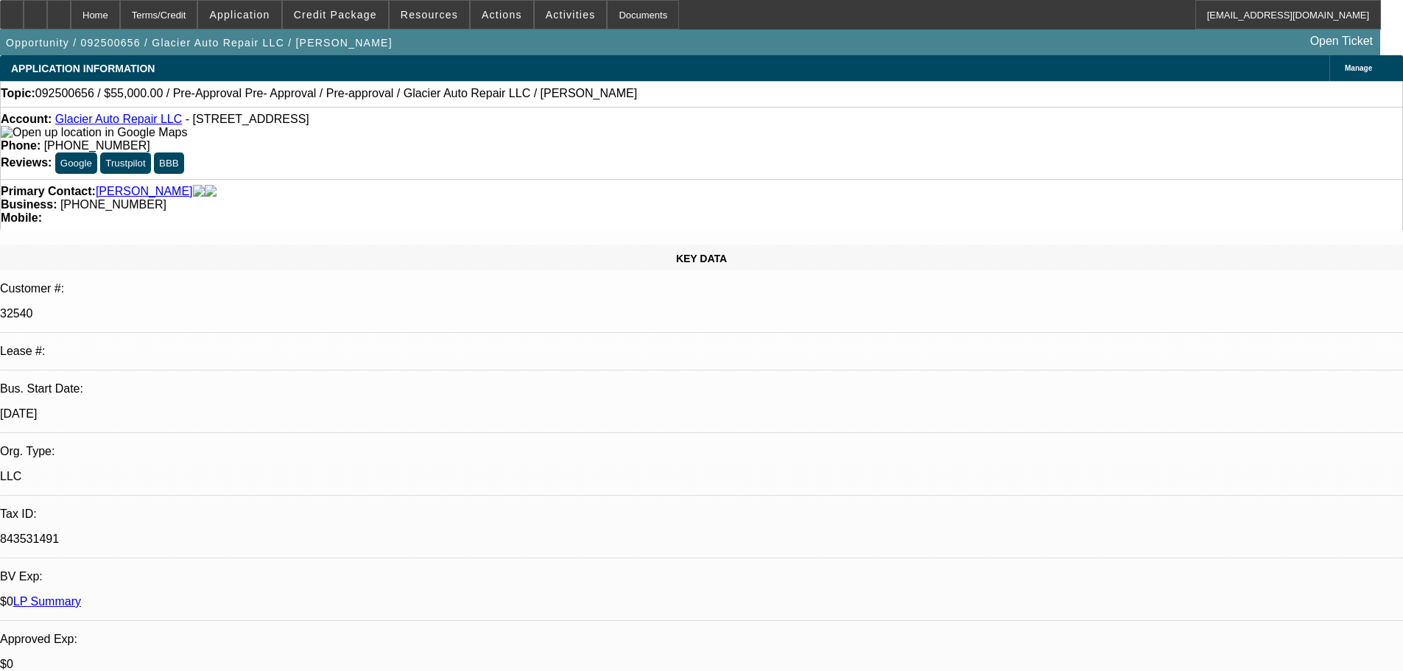
select select "0"
select select "0.1"
select select "4"
select select "0"
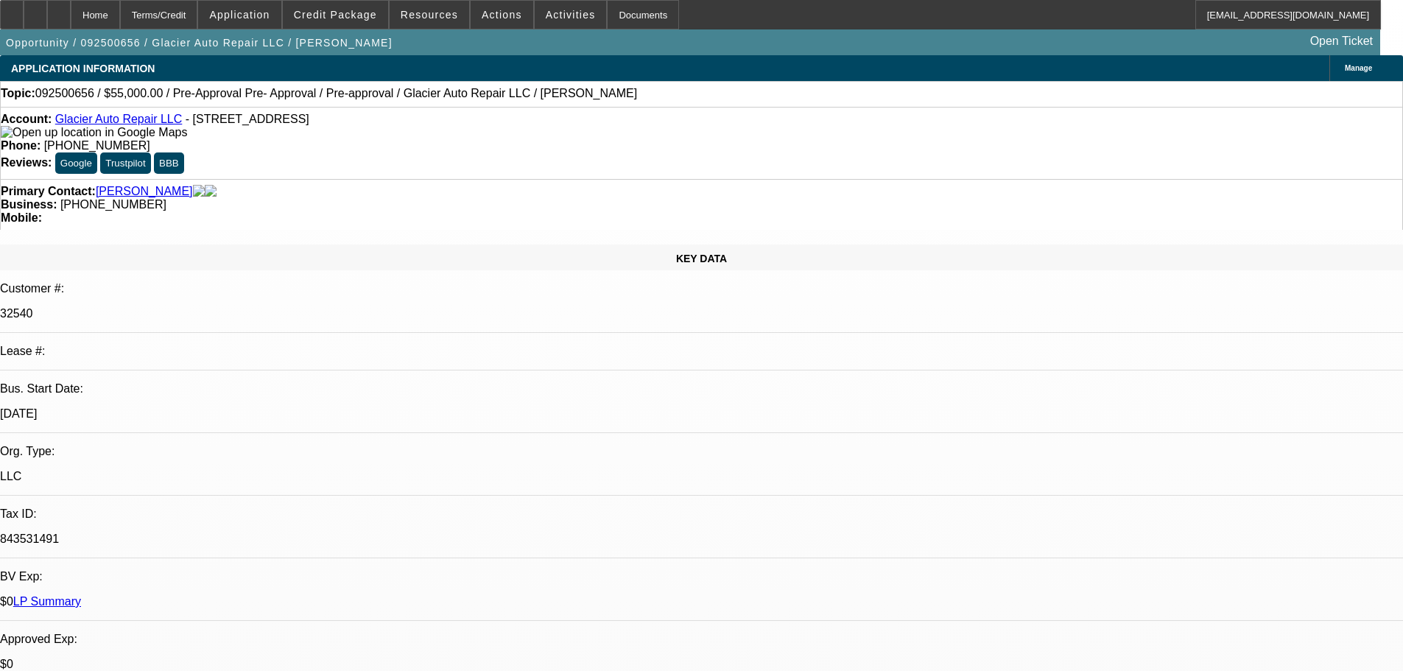
select select "0"
select select "0.1"
select select "4"
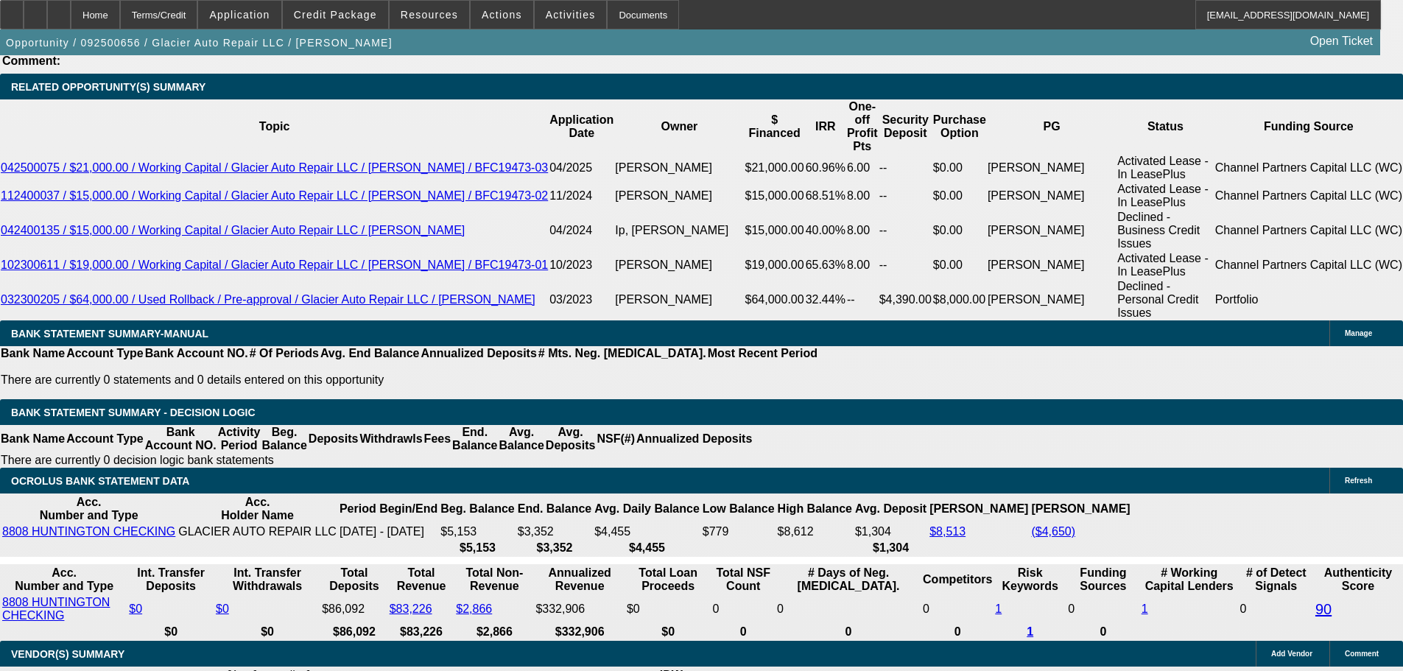
drag, startPoint x: 575, startPoint y: 558, endPoint x: 584, endPoint y: 553, distance: 10.2
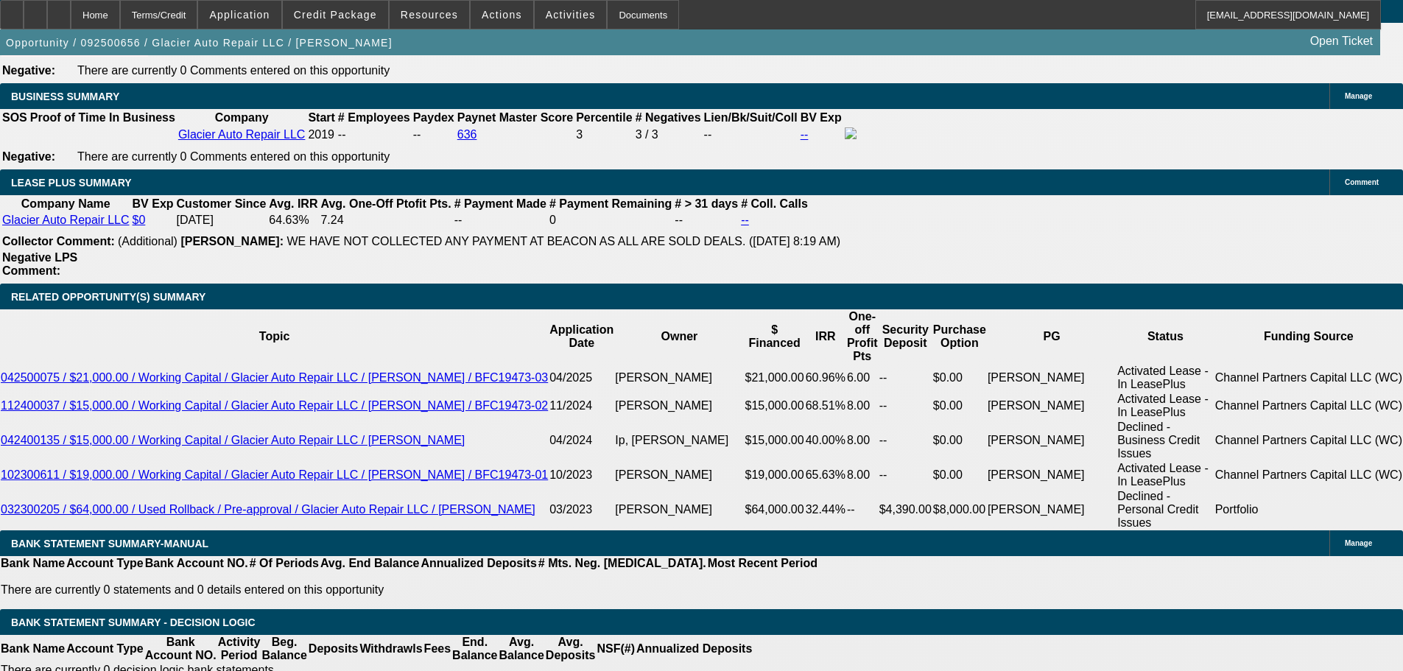
scroll to position [2271, 0]
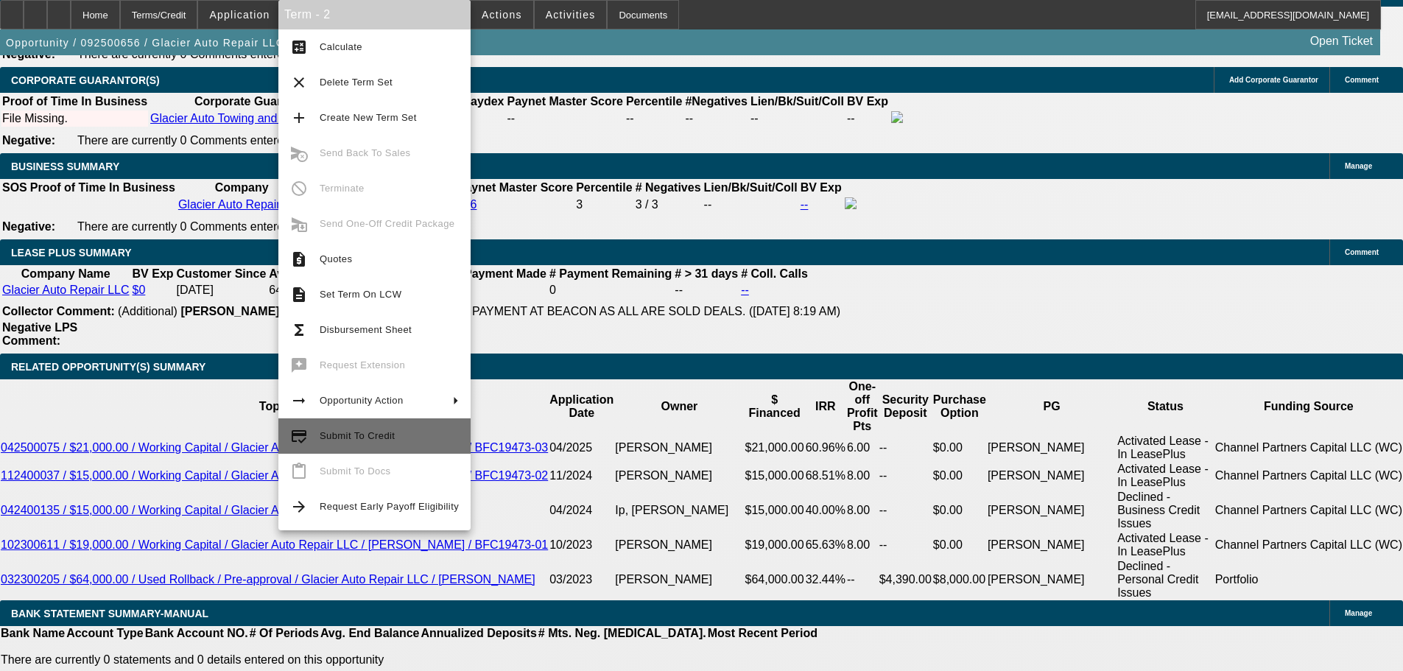
click at [422, 437] on span "Submit To Credit" at bounding box center [389, 436] width 139 height 18
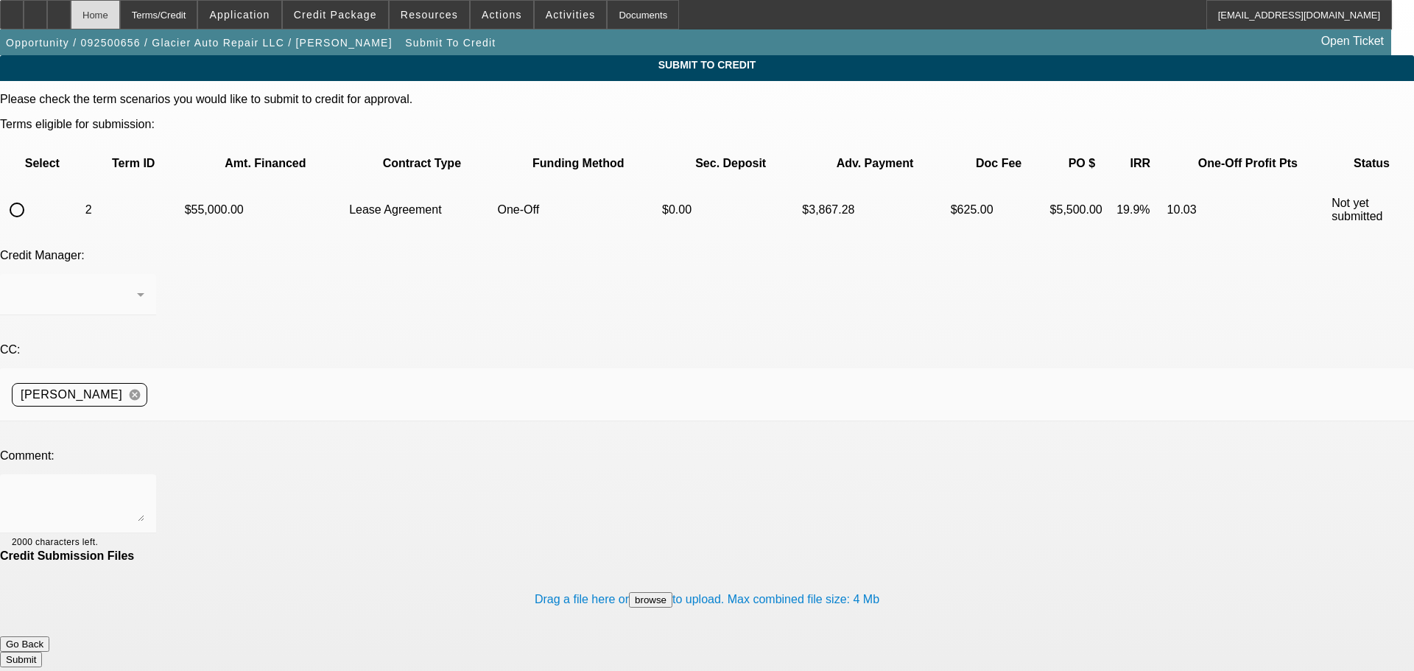
click at [120, 16] on div "Home" at bounding box center [95, 14] width 49 height 29
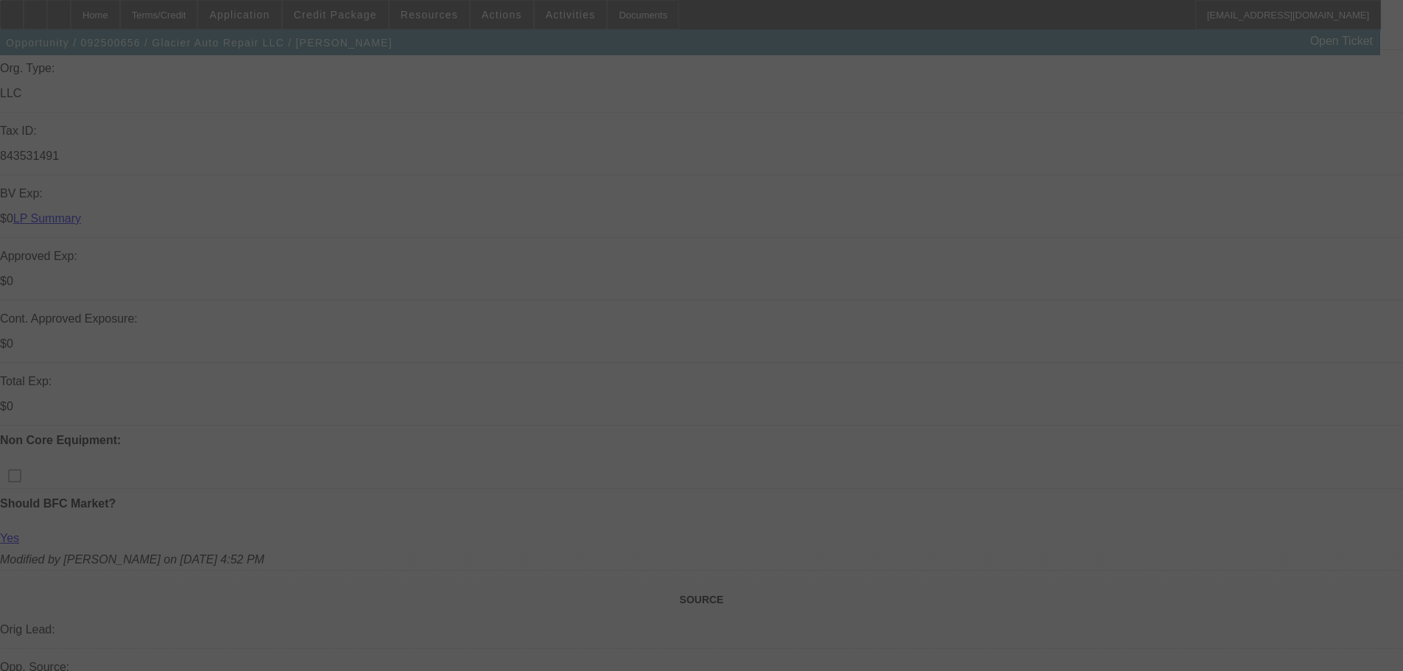
drag, startPoint x: 562, startPoint y: 371, endPoint x: 592, endPoint y: 586, distance: 217.1
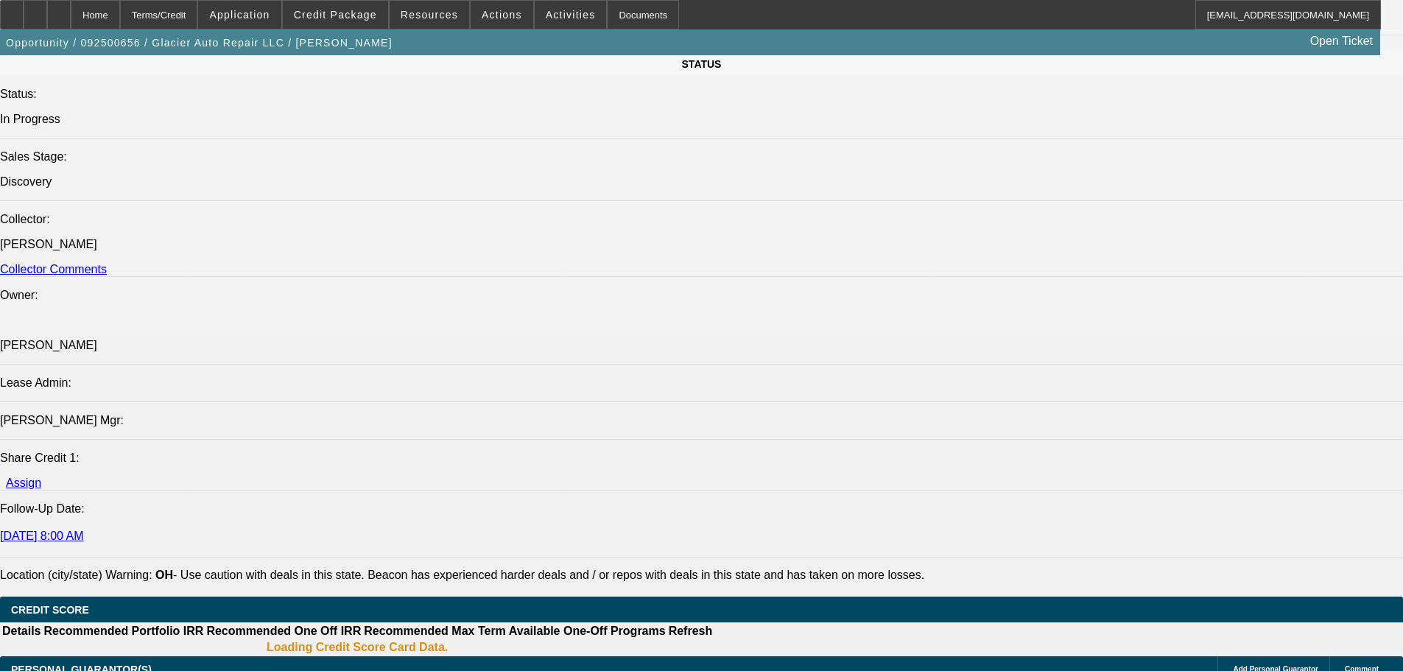
select select "0"
select select "0.1"
select select "4"
select select "0"
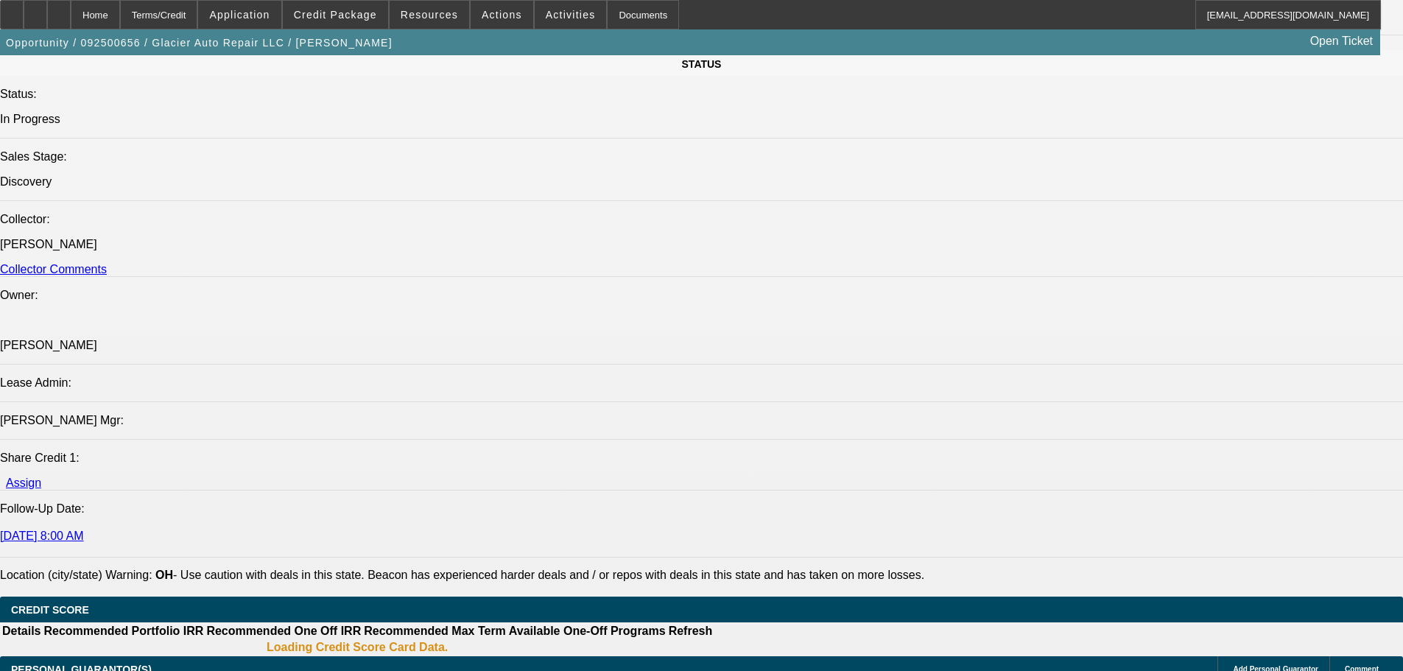
select select "0"
select select "0.1"
select select "4"
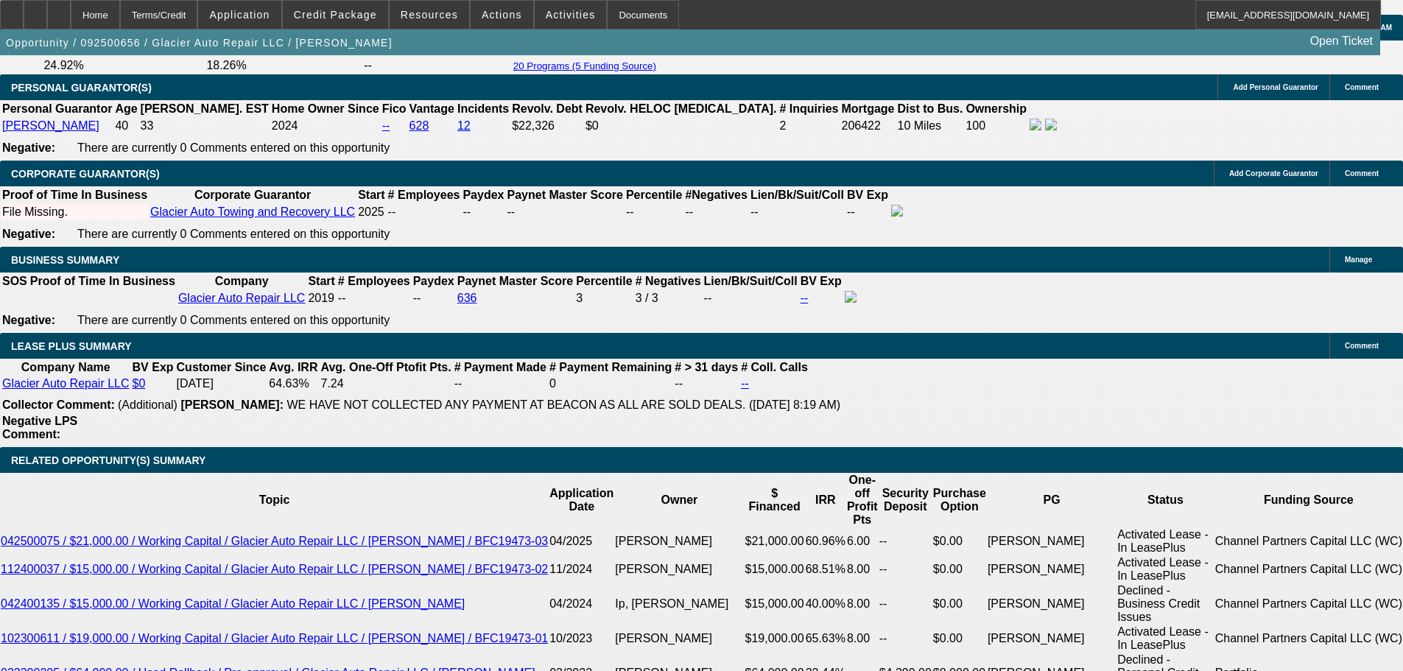
scroll to position [2326, 0]
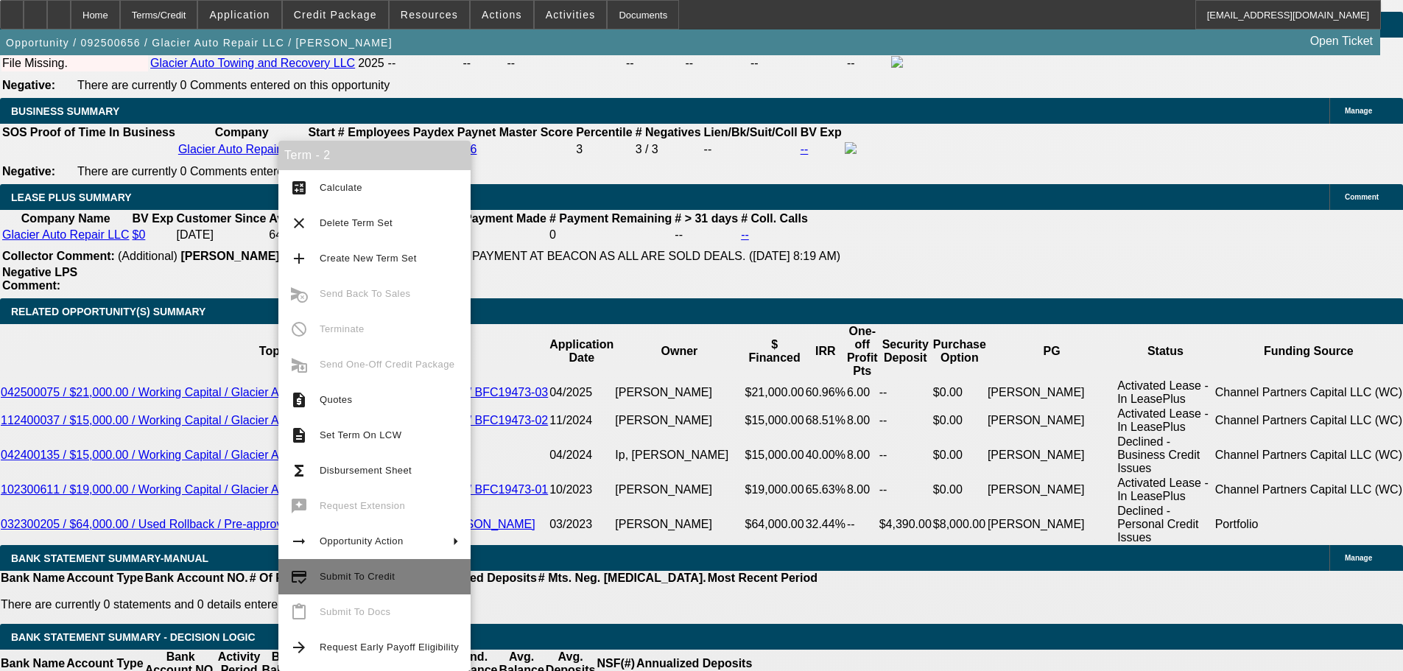
click at [444, 575] on span "Submit To Credit" at bounding box center [389, 577] width 139 height 18
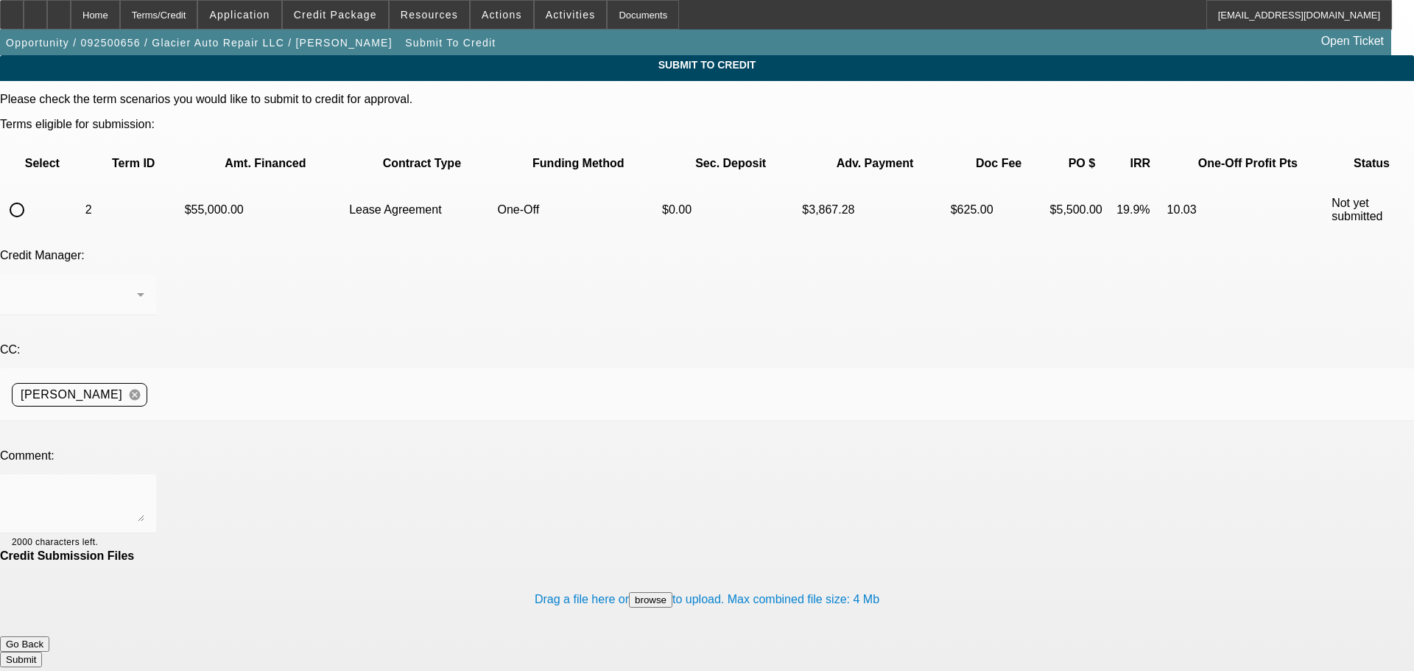
click at [32, 195] on input "radio" at bounding box center [16, 209] width 29 height 29
radio input "true"
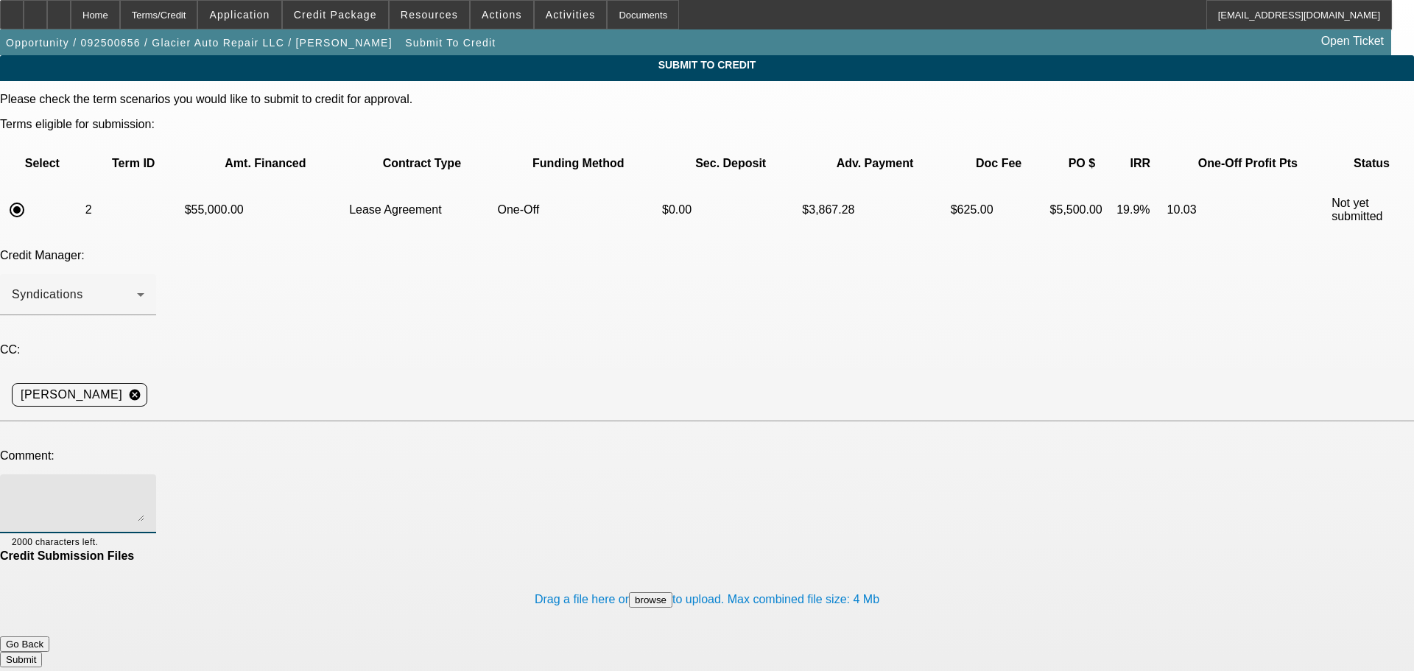
click at [144, 486] on textarea at bounding box center [78, 503] width 133 height 35
type textarea "H"
type textarea "Sorry about that Zach, totally missed it. Asset in, thanks!"
click at [42, 652] on button "Submit" at bounding box center [21, 659] width 42 height 15
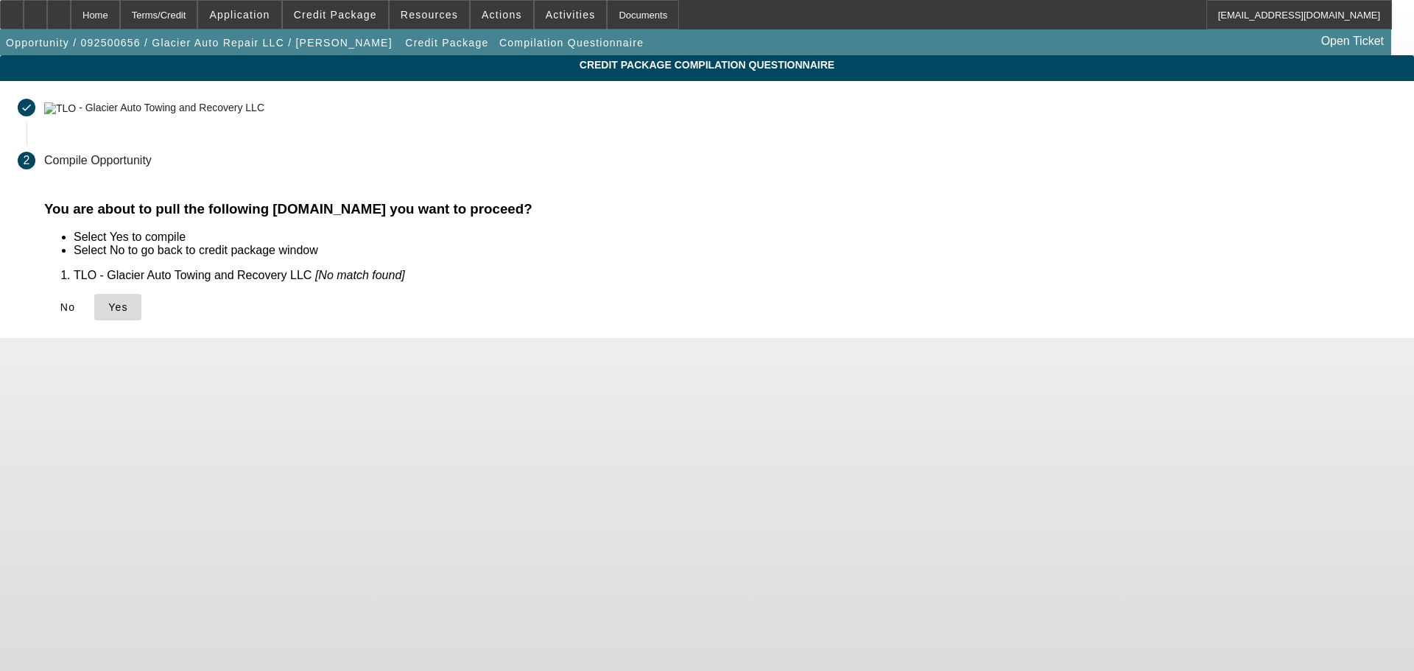
click at [141, 313] on span at bounding box center [117, 306] width 47 height 35
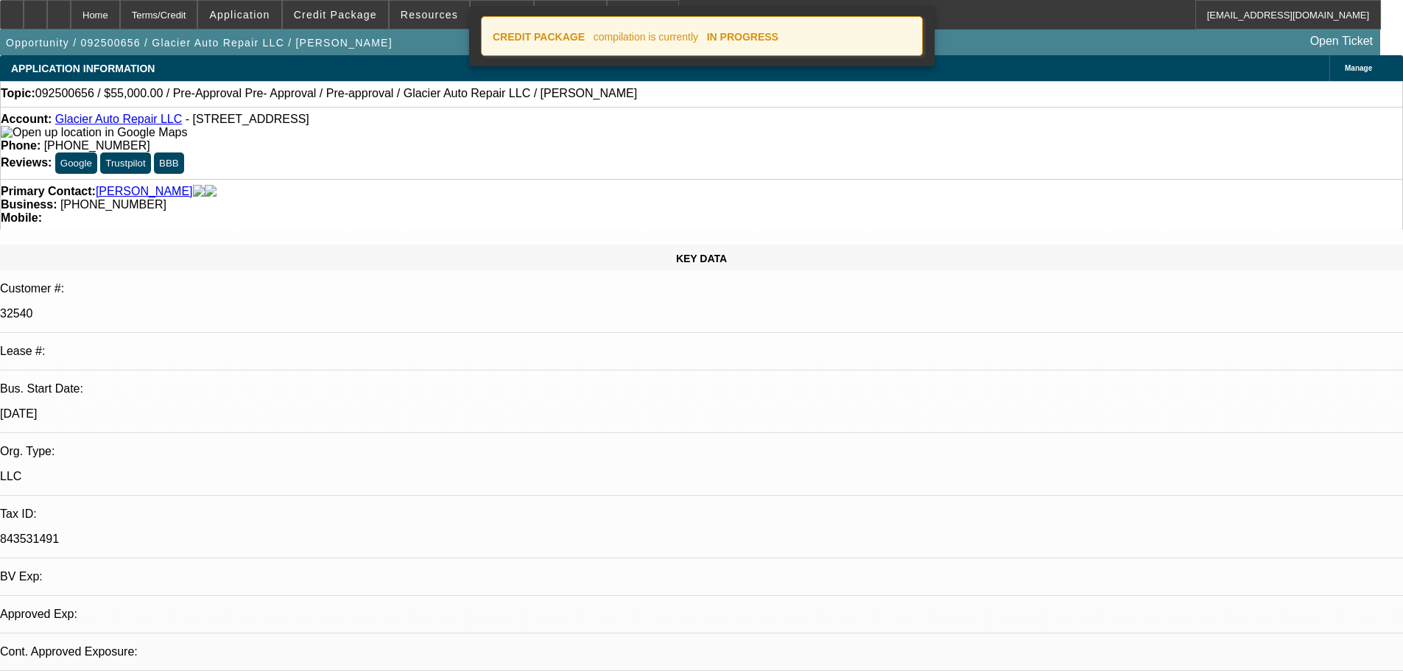
select select "0"
select select "0.1"
select select "4"
select select "0"
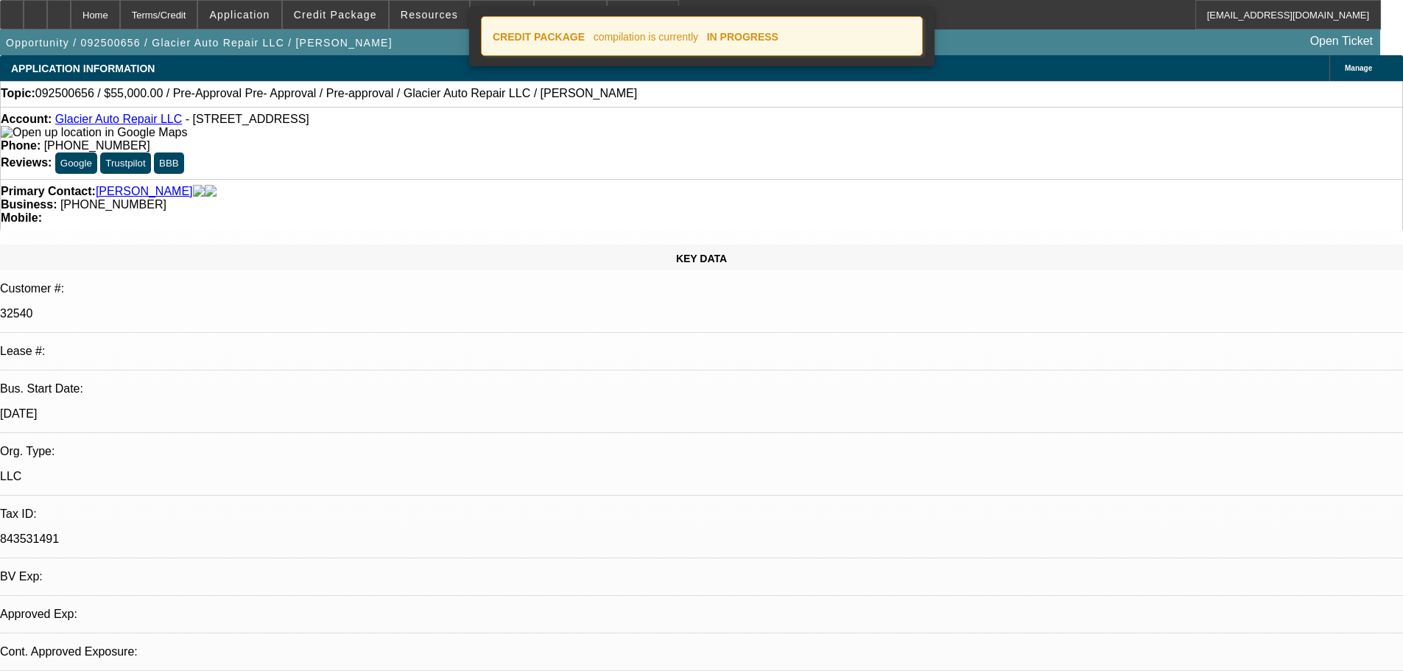
select select "0"
select select "0.1"
select select "4"
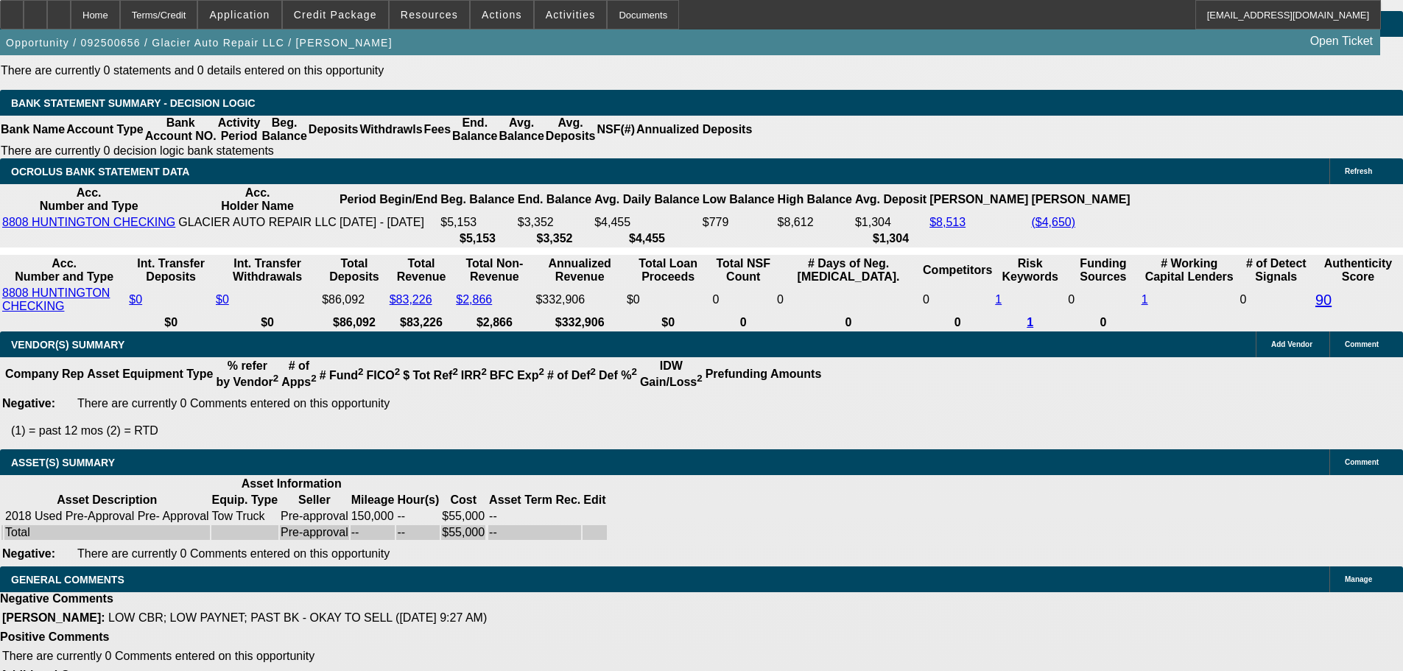
drag, startPoint x: 578, startPoint y: 417, endPoint x: 656, endPoint y: 566, distance: 168.0
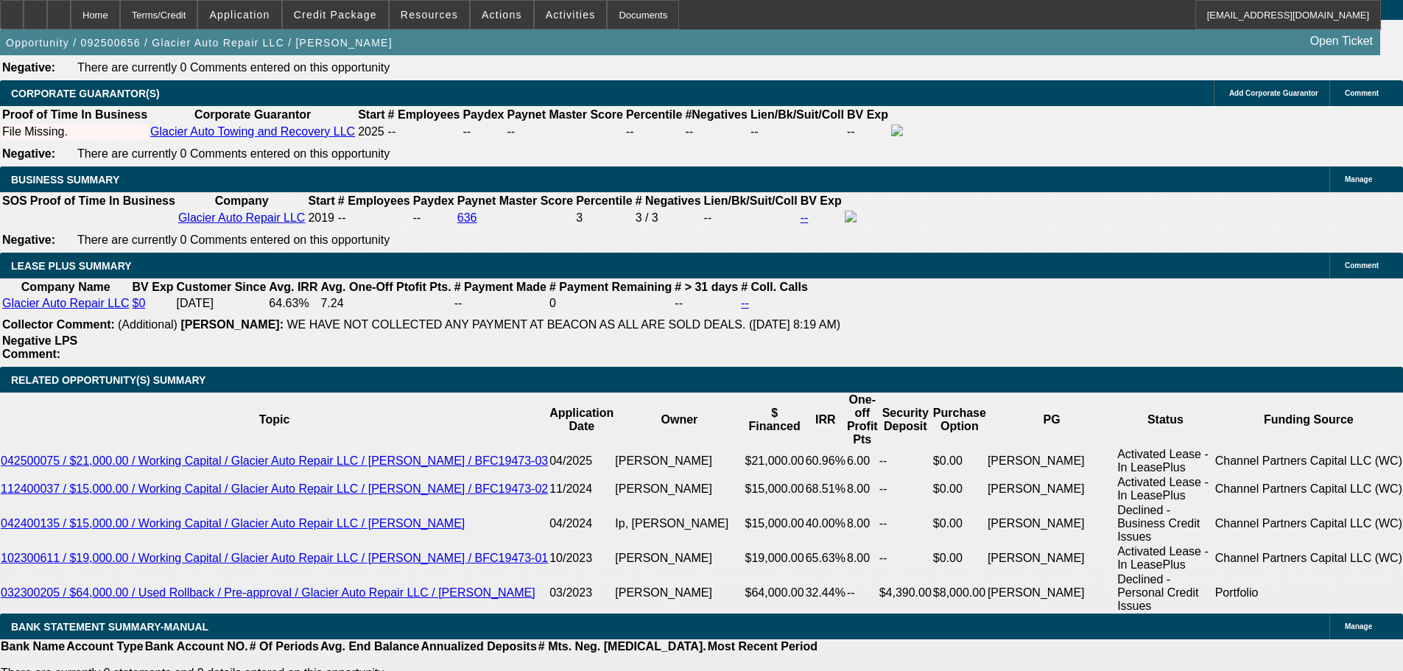
scroll to position [2904, 0]
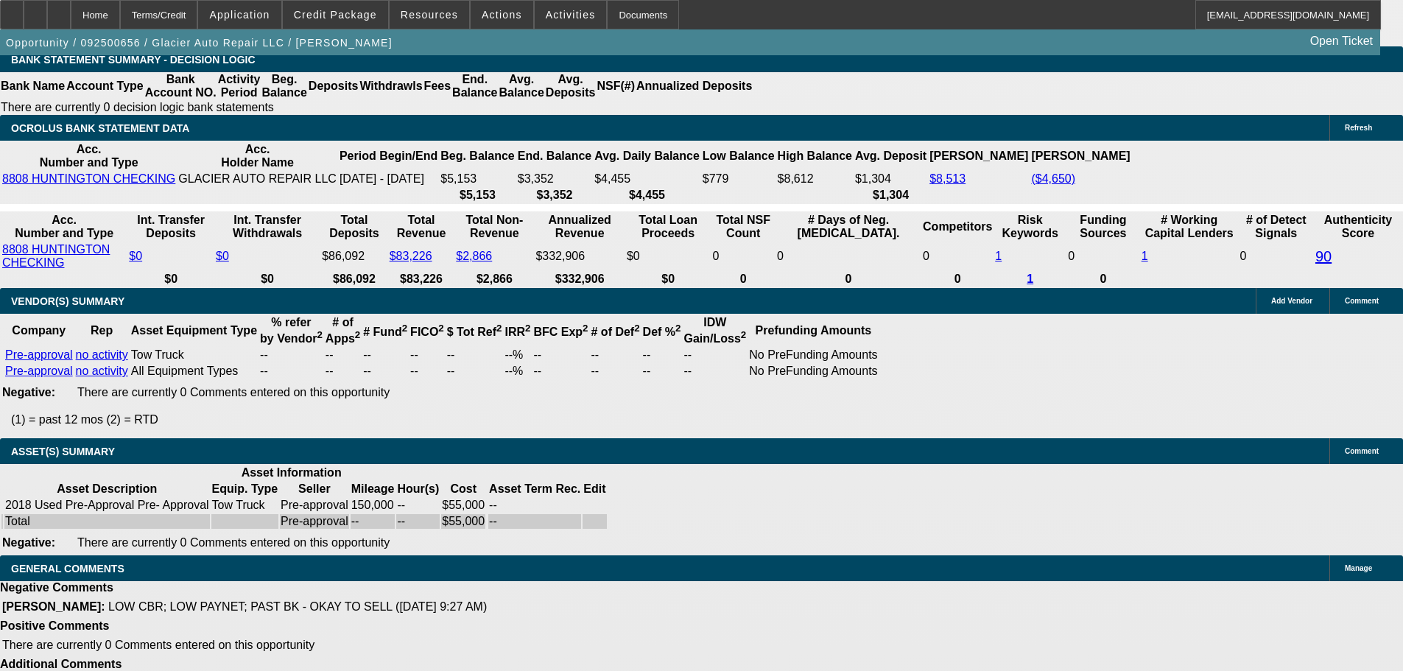
drag, startPoint x: 662, startPoint y: 616, endPoint x: 661, endPoint y: 648, distance: 32.4
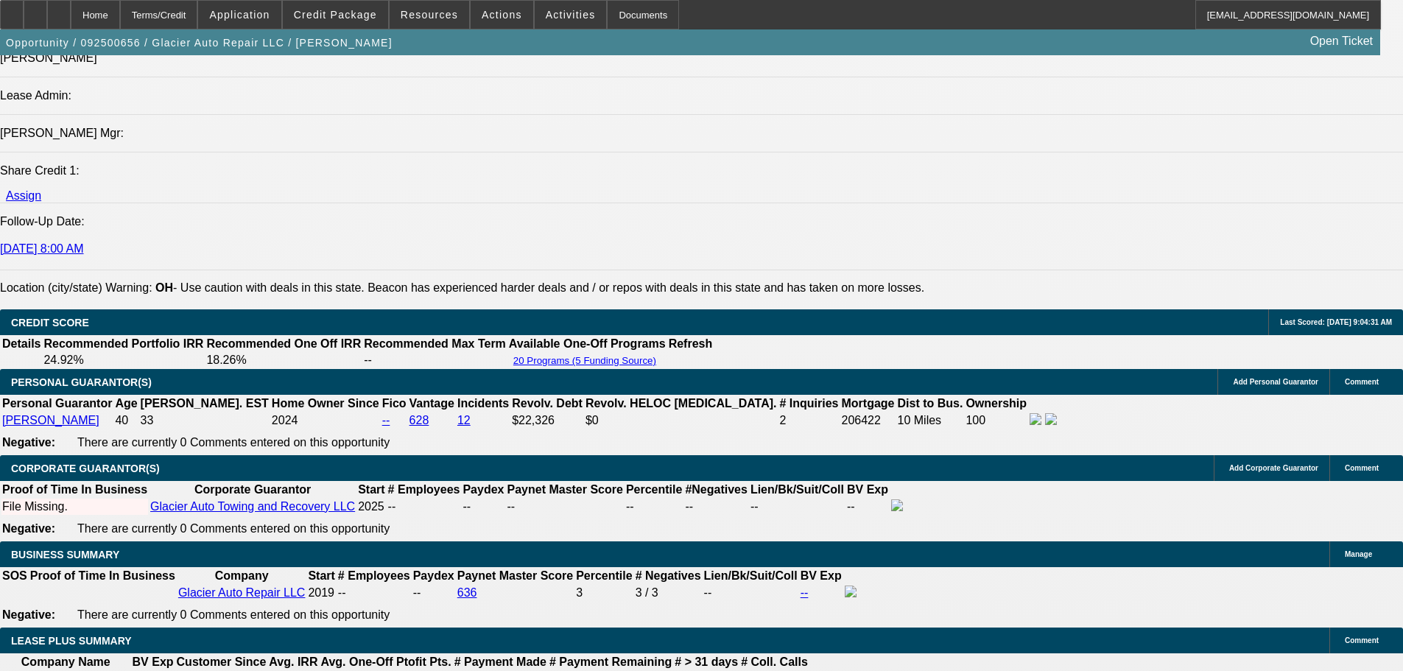
drag, startPoint x: 714, startPoint y: 446, endPoint x: 756, endPoint y: 259, distance: 191.5
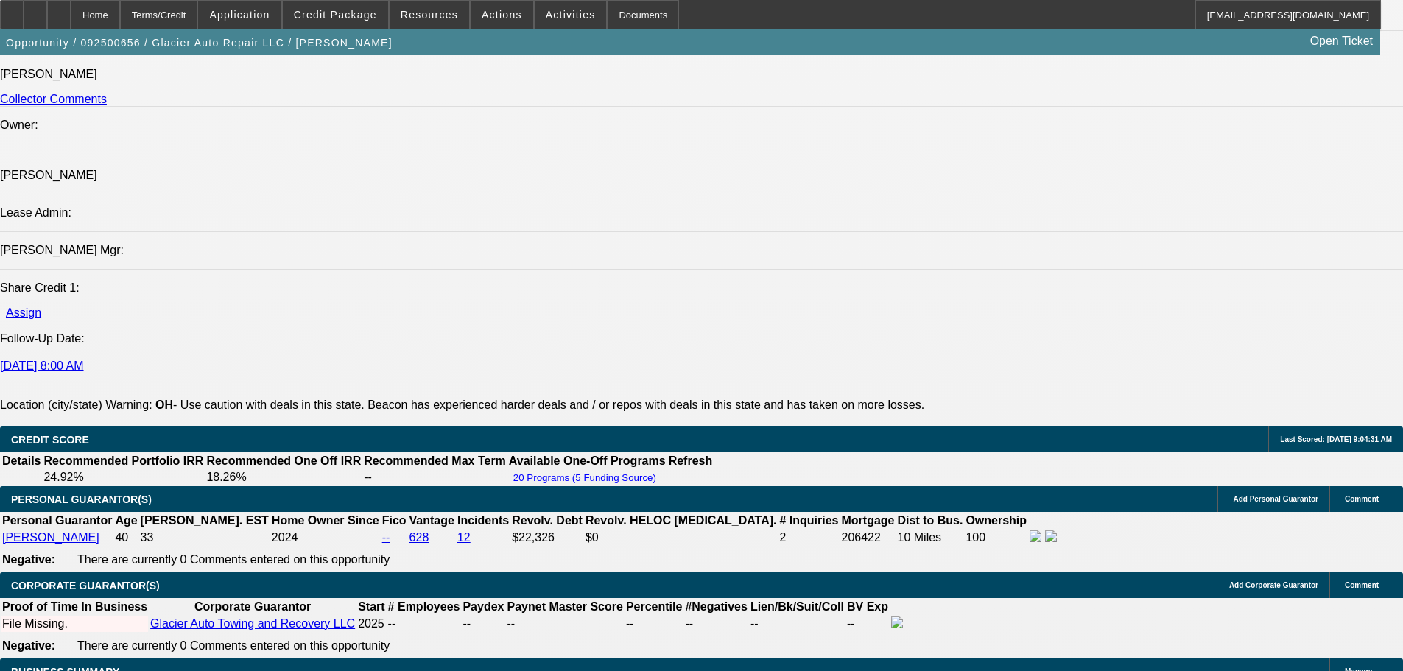
drag, startPoint x: 700, startPoint y: 509, endPoint x: 700, endPoint y: 451, distance: 57.4
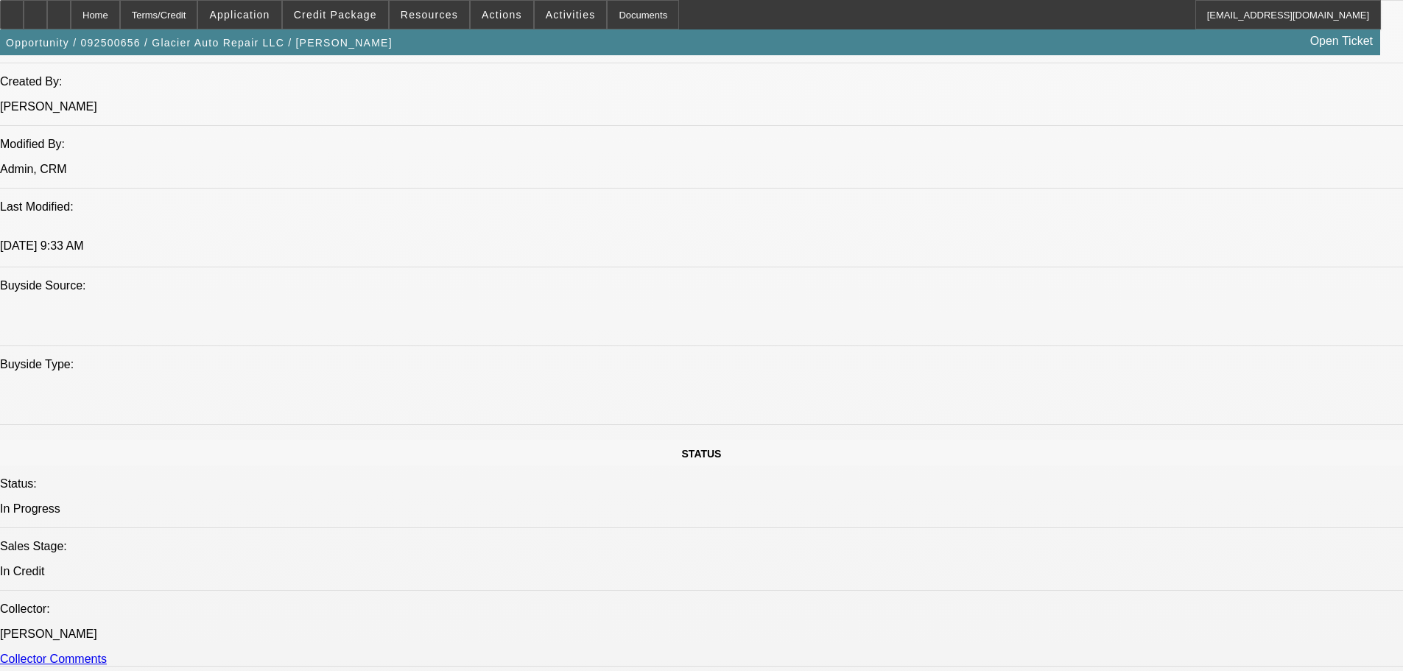
drag, startPoint x: 700, startPoint y: 412, endPoint x: 697, endPoint y: 318, distance: 93.6
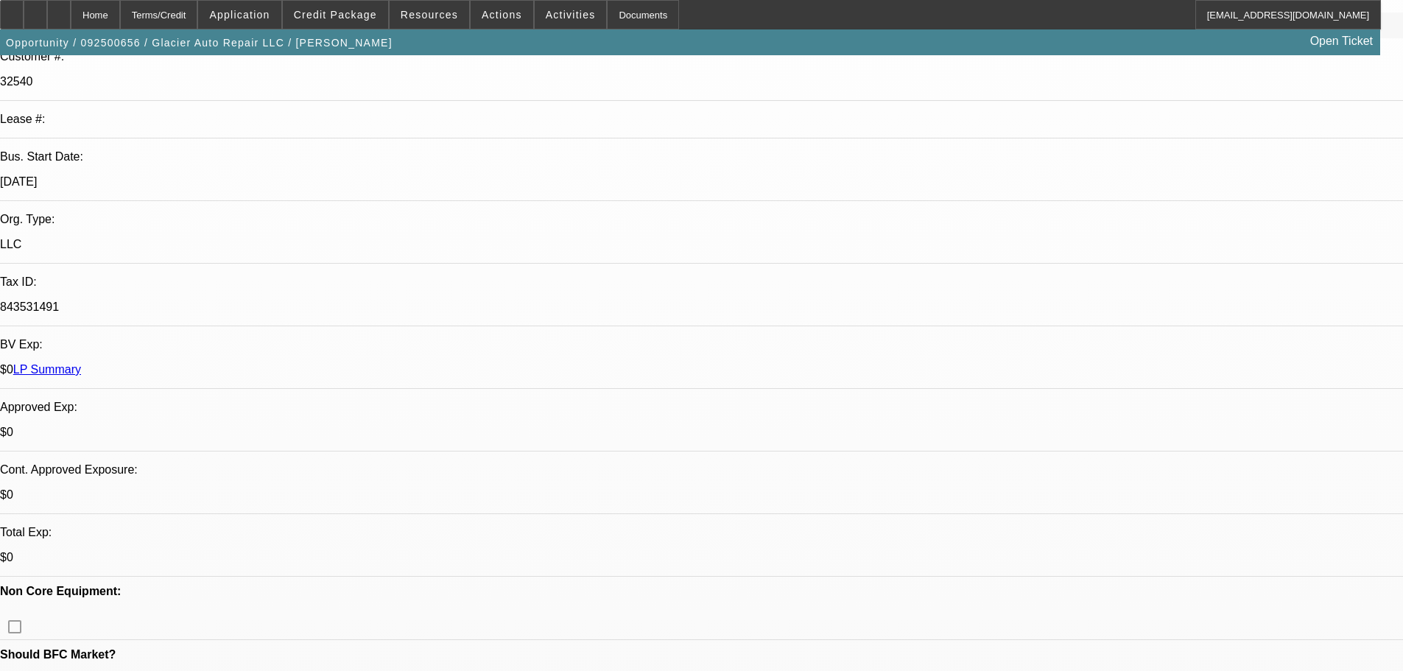
scroll to position [0, 0]
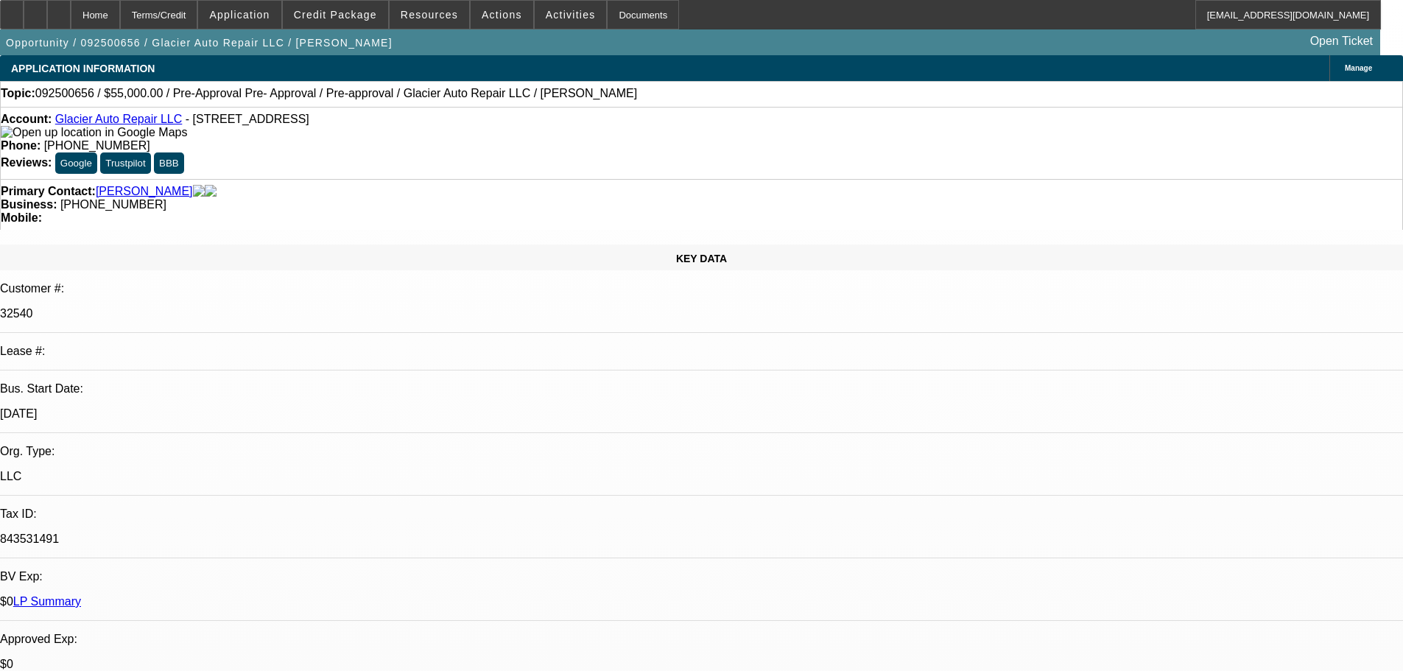
drag, startPoint x: 736, startPoint y: 498, endPoint x: 721, endPoint y: 356, distance: 142.9
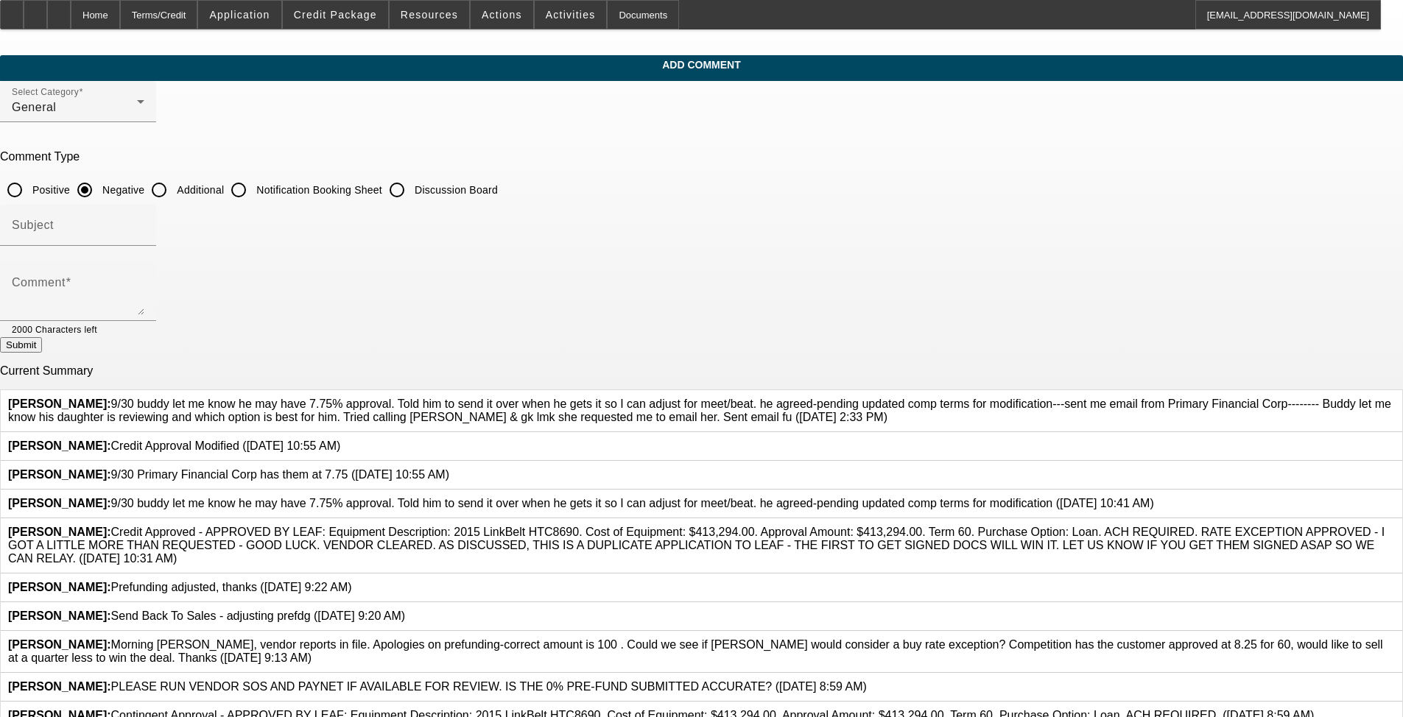
click at [412, 186] on input "Discussion Board" at bounding box center [396, 189] width 29 height 29
radio input "true"
click at [144, 276] on div "Comment" at bounding box center [78, 291] width 133 height 59
paste textarea "9/30 buddy let me know he may have 7.75% approval. Told him to send it over whe…"
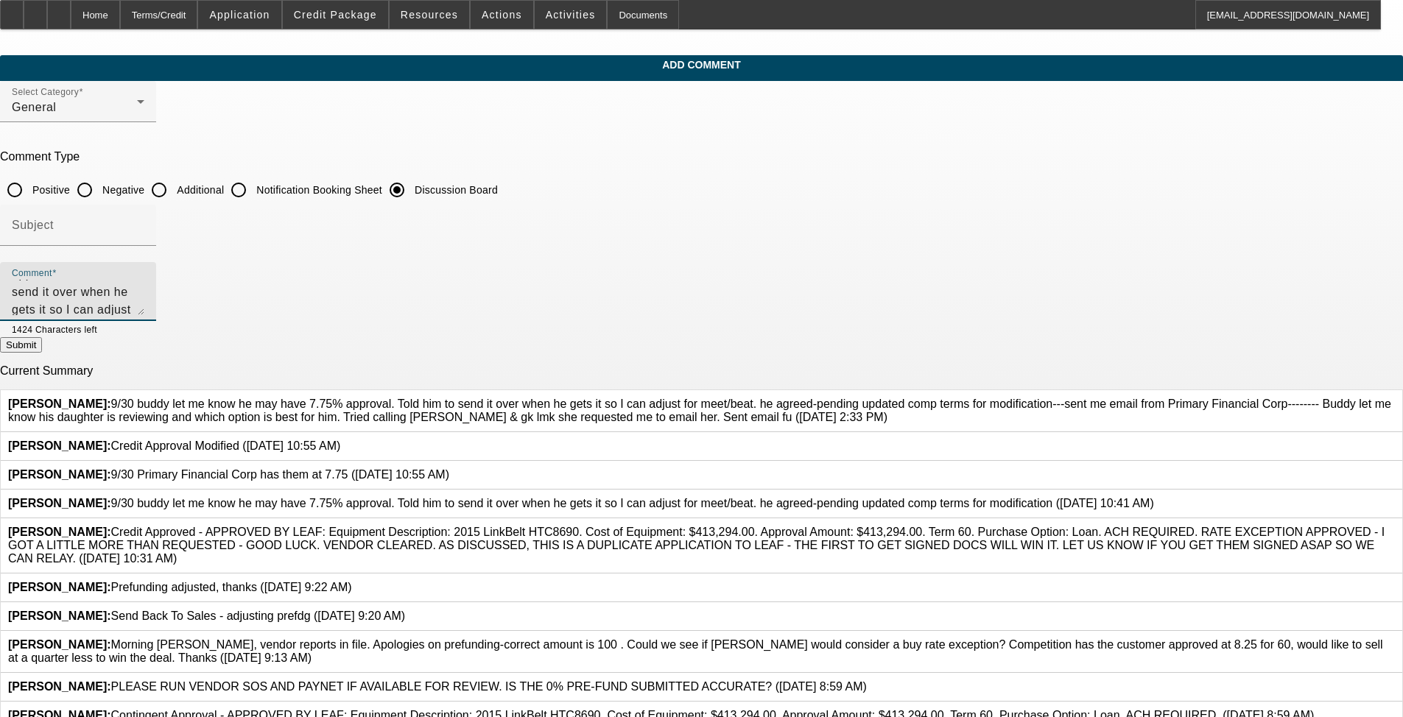
click at [588, 398] on icon at bounding box center [1395, 398] width 0 height 0
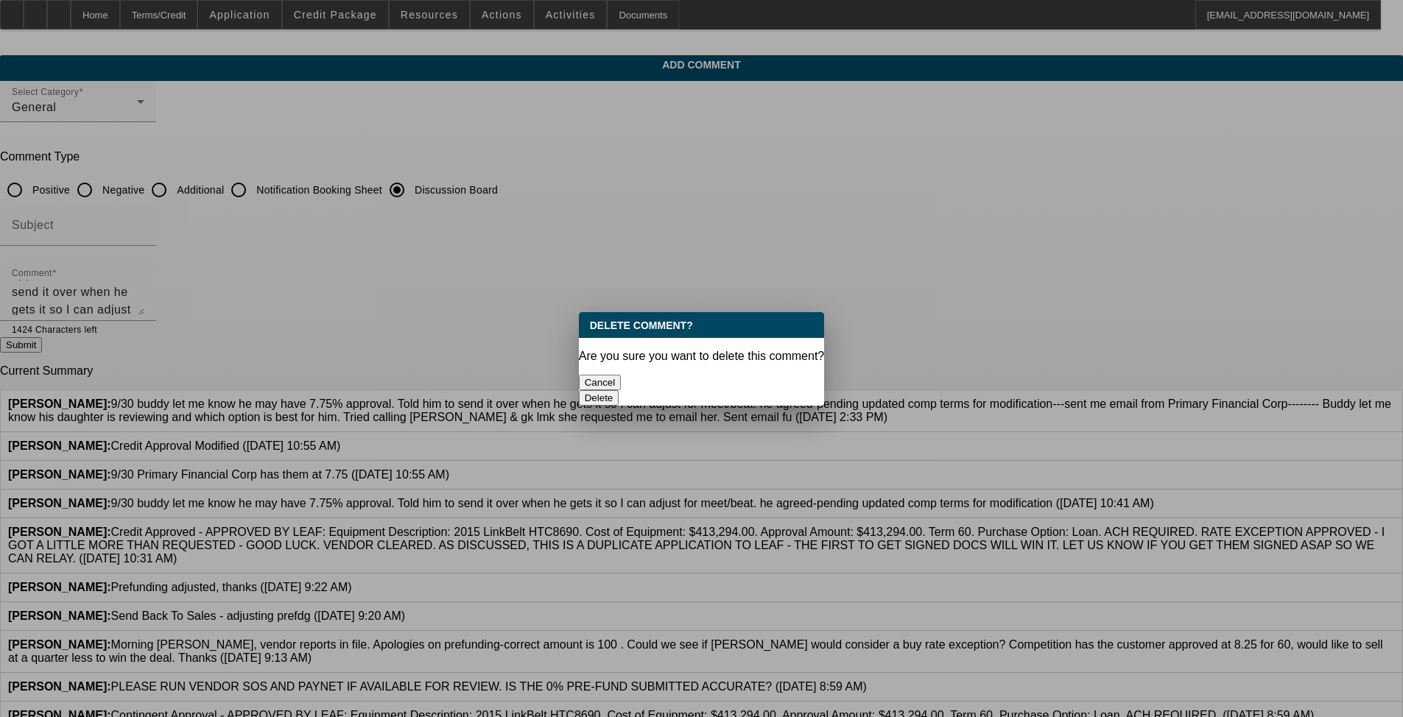
click at [588, 390] on div "Delete" at bounding box center [702, 397] width 246 height 15
click at [588, 390] on button "Delete" at bounding box center [599, 397] width 41 height 15
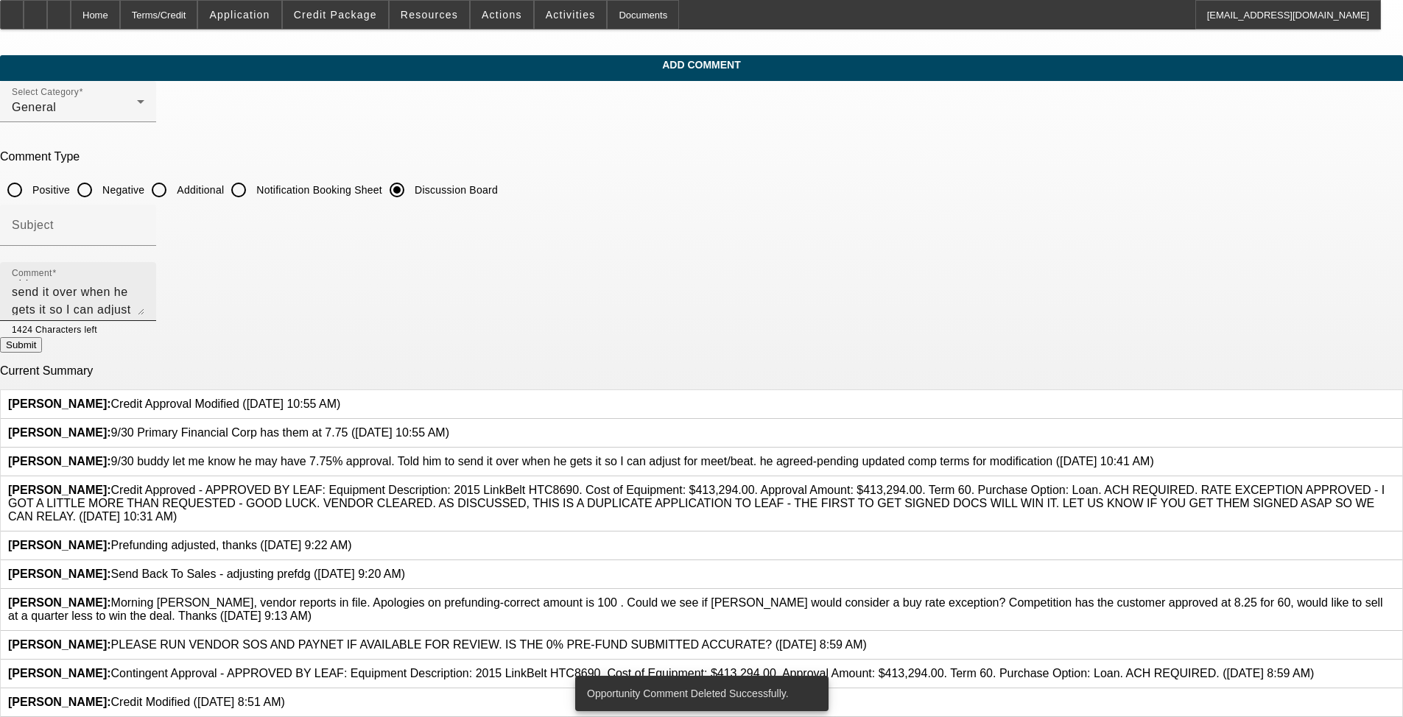
click at [144, 312] on textarea "9/30 buddy let me know he may have 7.75% approval. Told him to send it over whe…" at bounding box center [78, 297] width 133 height 35
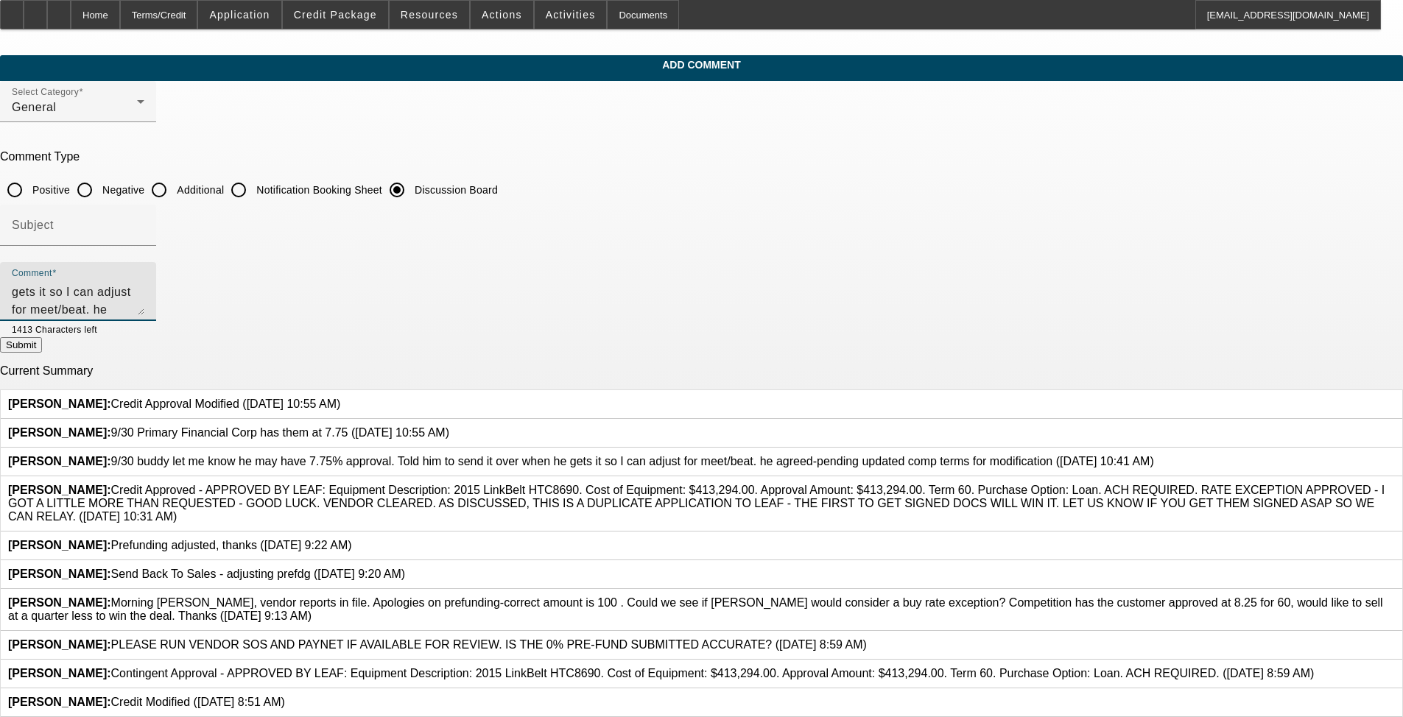
type textarea "9/30 buddy let me know he may have 7.75% approval. Told him to send it over whe…"
click at [588, 366] on p "Current Summary" at bounding box center [701, 371] width 1403 height 13
click at [42, 353] on button "Submit" at bounding box center [21, 344] width 42 height 15
radio input "true"
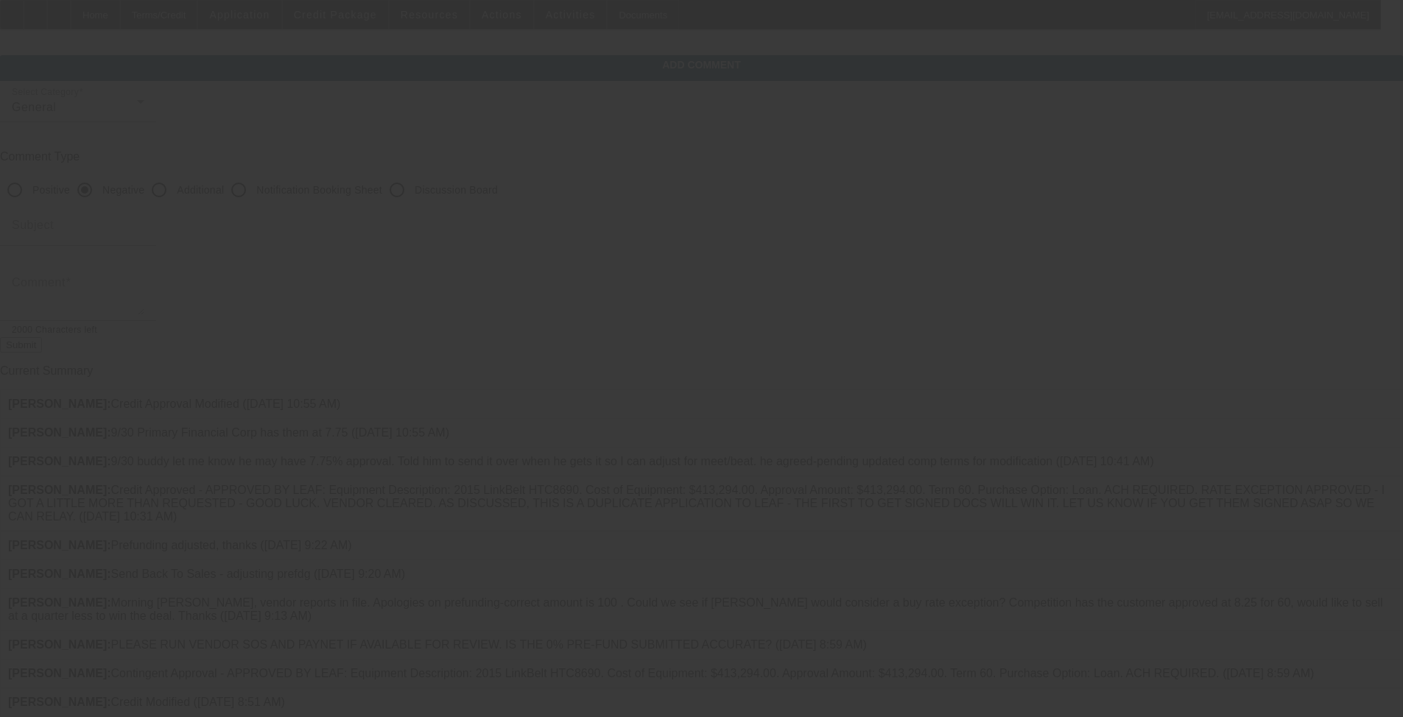
scroll to position [0, 0]
